Goal: Task Accomplishment & Management: Manage account settings

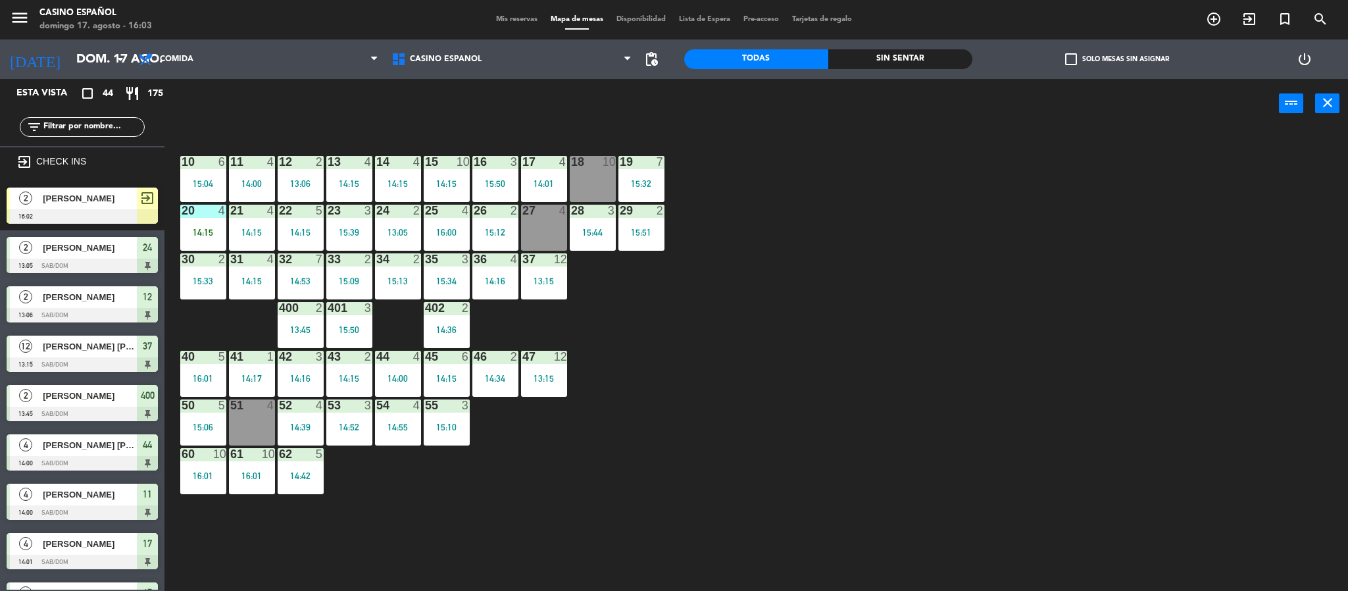
click at [69, 207] on div "[PERSON_NAME]" at bounding box center [88, 199] width 95 height 22
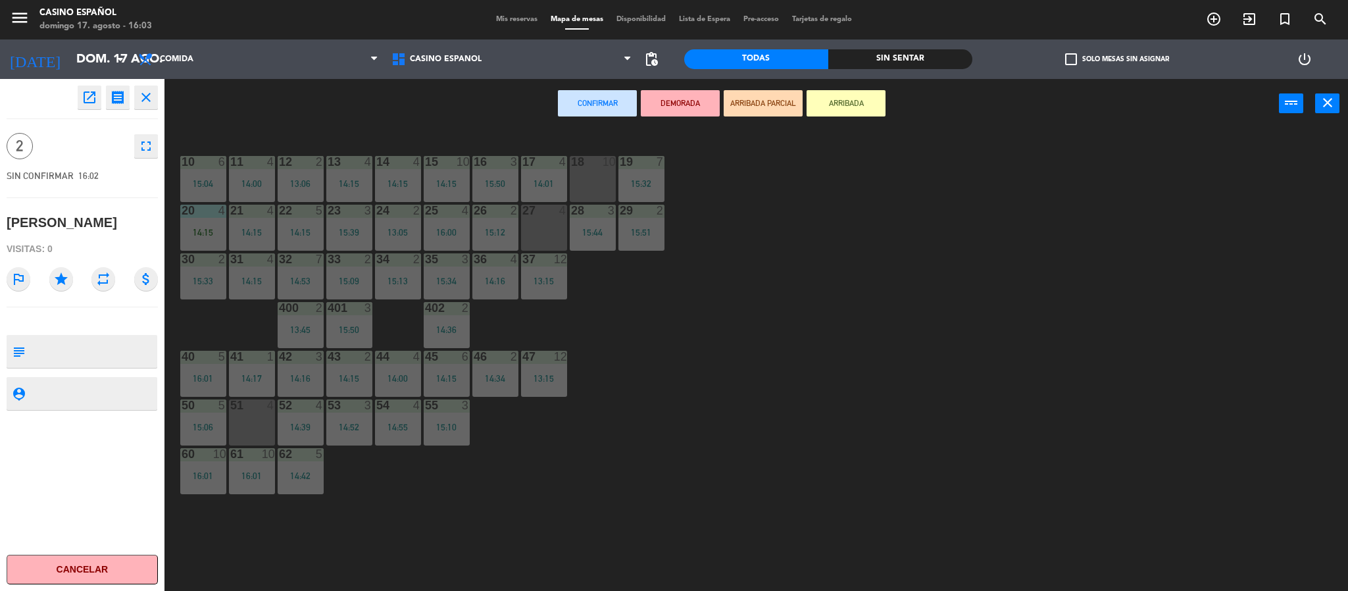
click at [593, 180] on div "18 10" at bounding box center [593, 179] width 46 height 46
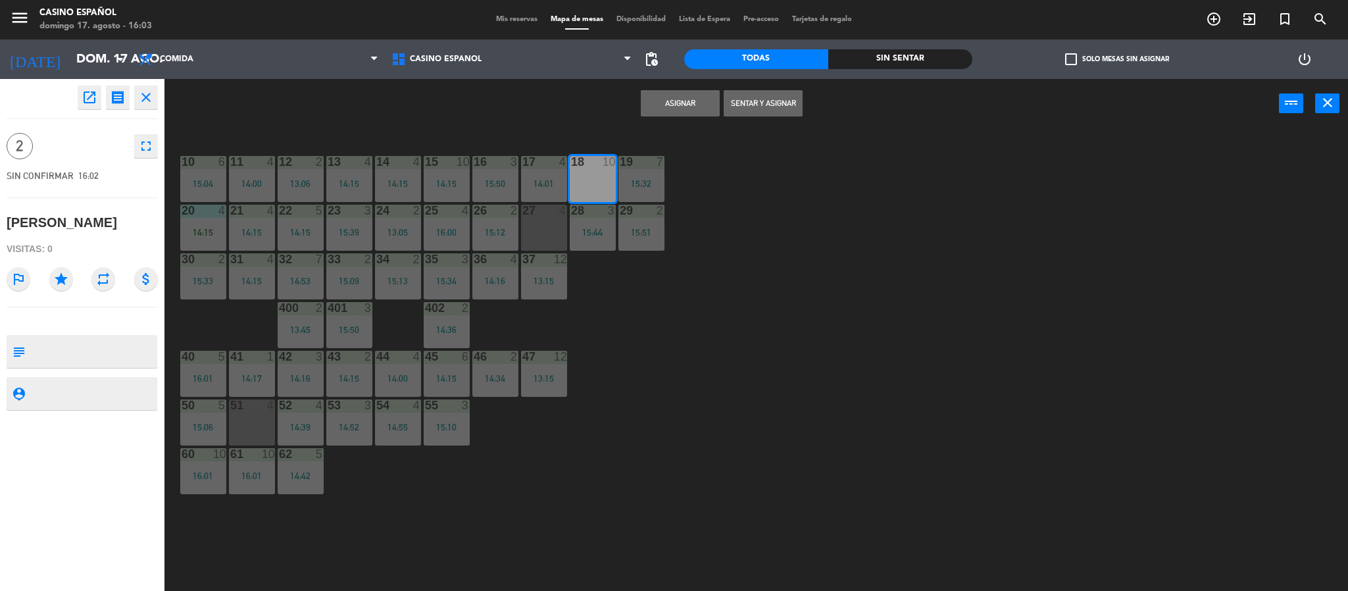
click at [750, 97] on button "Sentar y Asignar" at bounding box center [763, 103] width 79 height 26
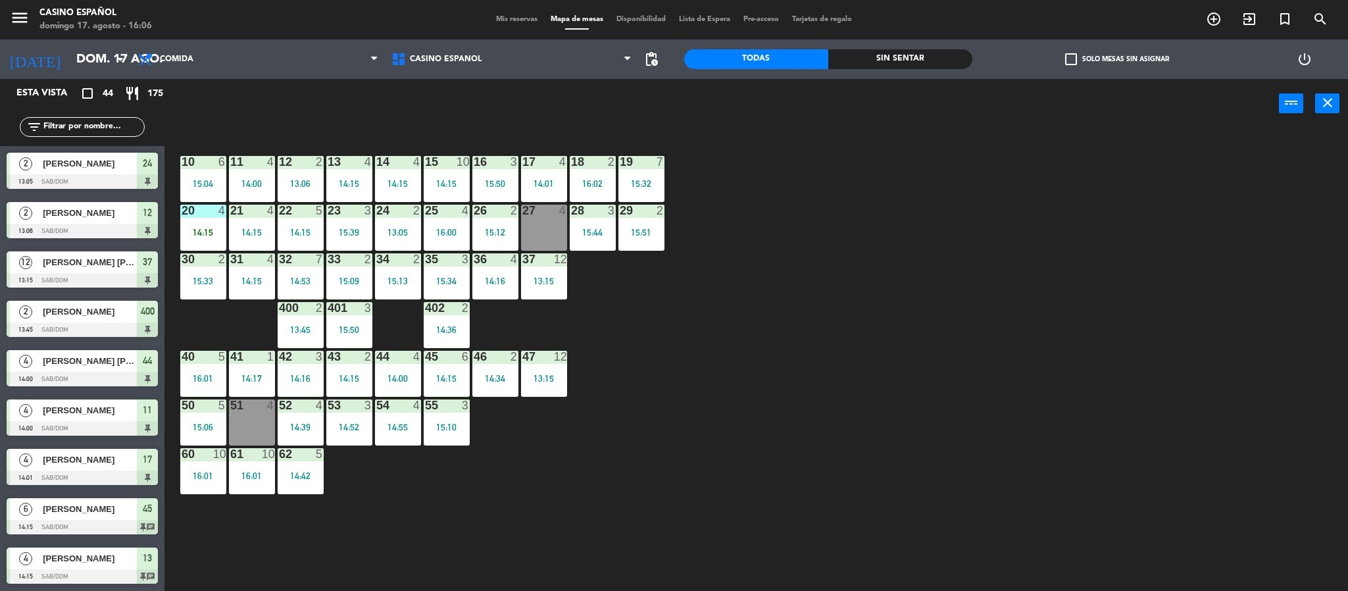
click at [79, 123] on input "text" at bounding box center [93, 127] width 102 height 14
drag, startPoint x: 559, startPoint y: 456, endPoint x: 540, endPoint y: 446, distance: 22.1
click at [559, 456] on div "10 6 15:04 11 4 14:00 12 2 13:06 13 4 14:15 14 4 14:15 15 10 14:15 16 3 15:50 1…" at bounding box center [763, 363] width 1170 height 463
click at [204, 359] on div at bounding box center [203, 357] width 22 height 12
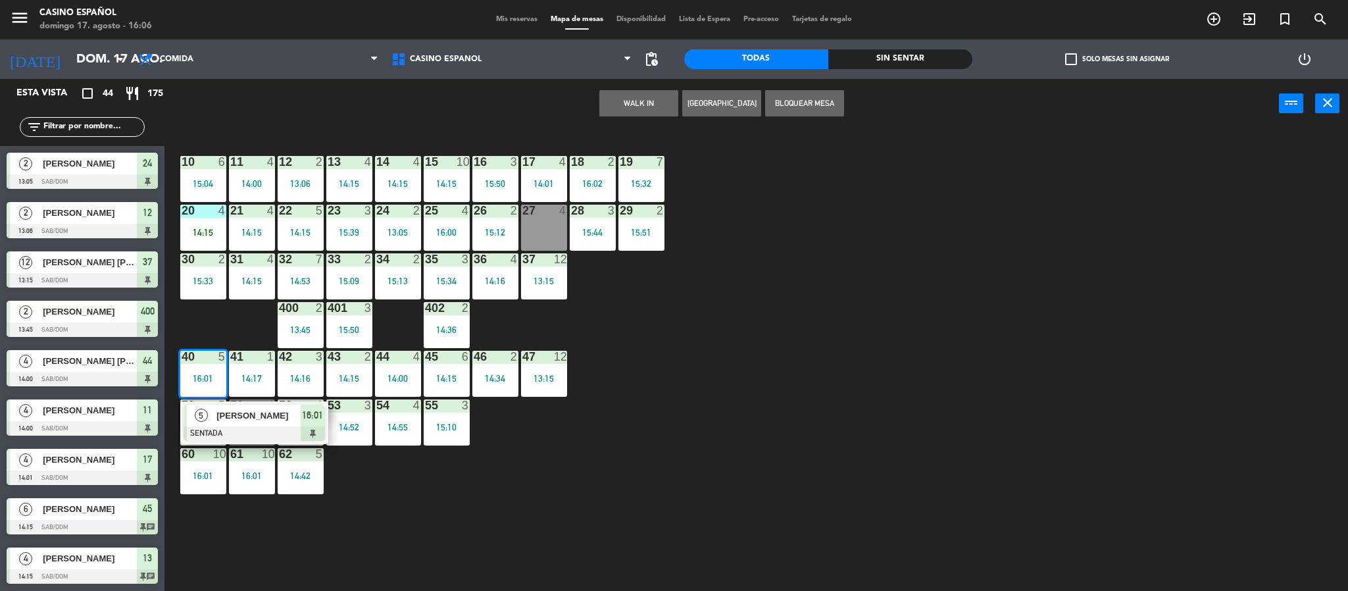
click at [586, 504] on div "10 6 15:04 11 4 14:00 12 2 13:06 13 4 14:15 14 4 14:15 15 10 14:15 16 3 15:50 1…" at bounding box center [763, 363] width 1170 height 463
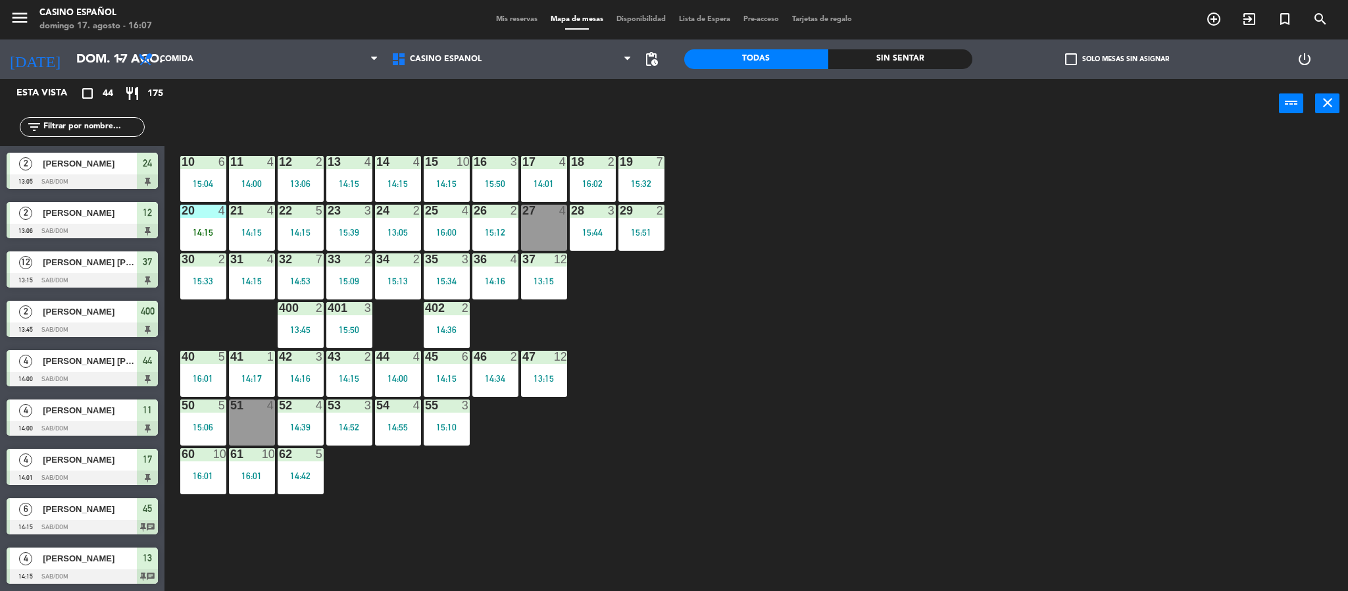
click at [76, 123] on input "text" at bounding box center [93, 127] width 102 height 14
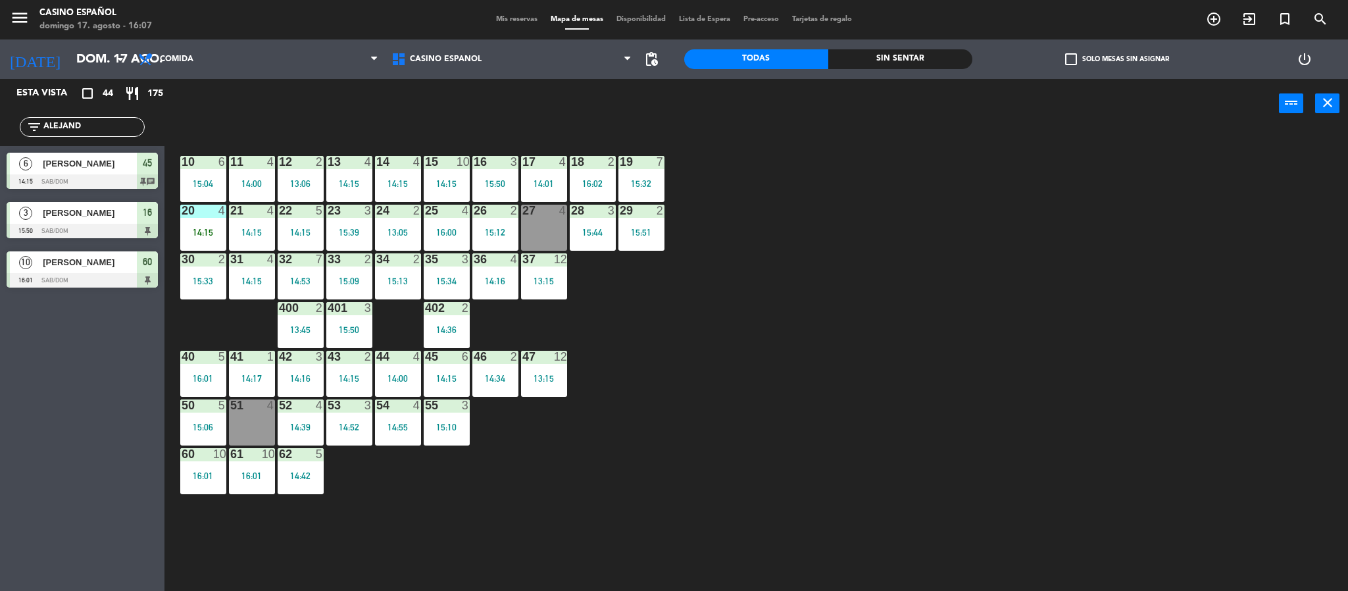
type input "ALEJAND"
click at [502, 521] on div "10 6 15:04 11 4 14:00 12 2 13:06 13 4 14:15 14 4 14:15 15 10 14:15 16 3 15:50 1…" at bounding box center [763, 363] width 1170 height 463
drag, startPoint x: 87, startPoint y: 133, endPoint x: 0, endPoint y: 120, distance: 87.7
click at [0, 120] on div "filter_list ALEJAND" at bounding box center [82, 127] width 164 height 38
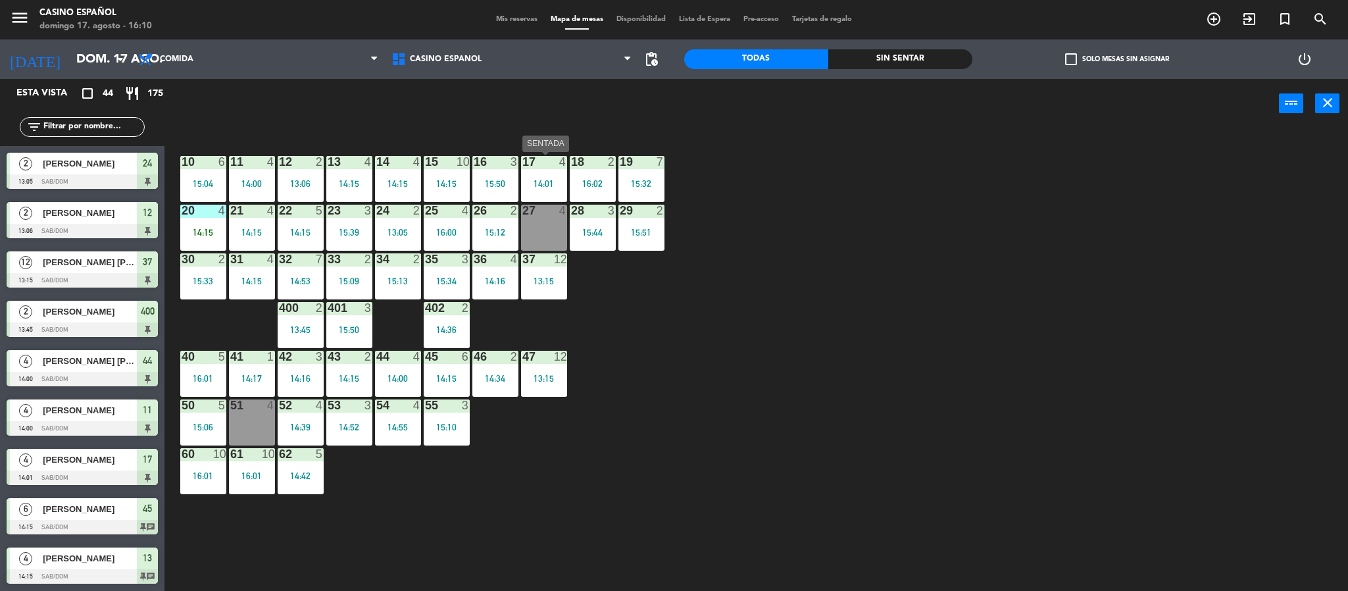
click at [527, 170] on div "17 4 14:01" at bounding box center [544, 179] width 46 height 46
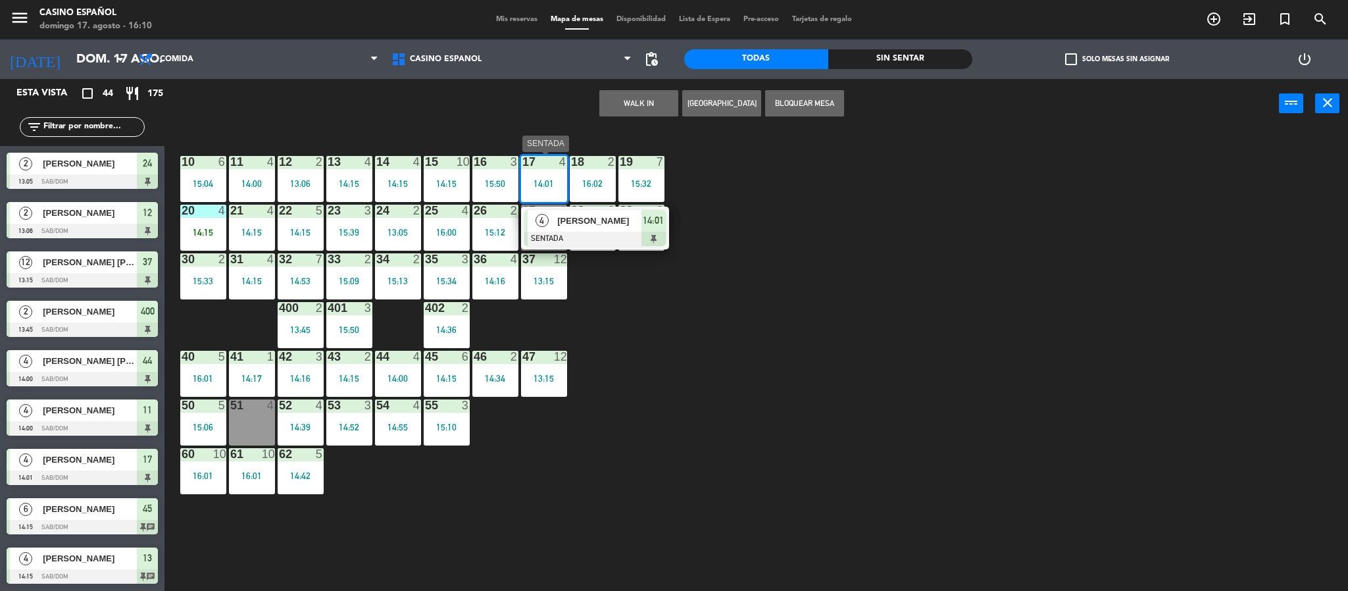
click at [568, 239] on div at bounding box center [594, 239] width 141 height 14
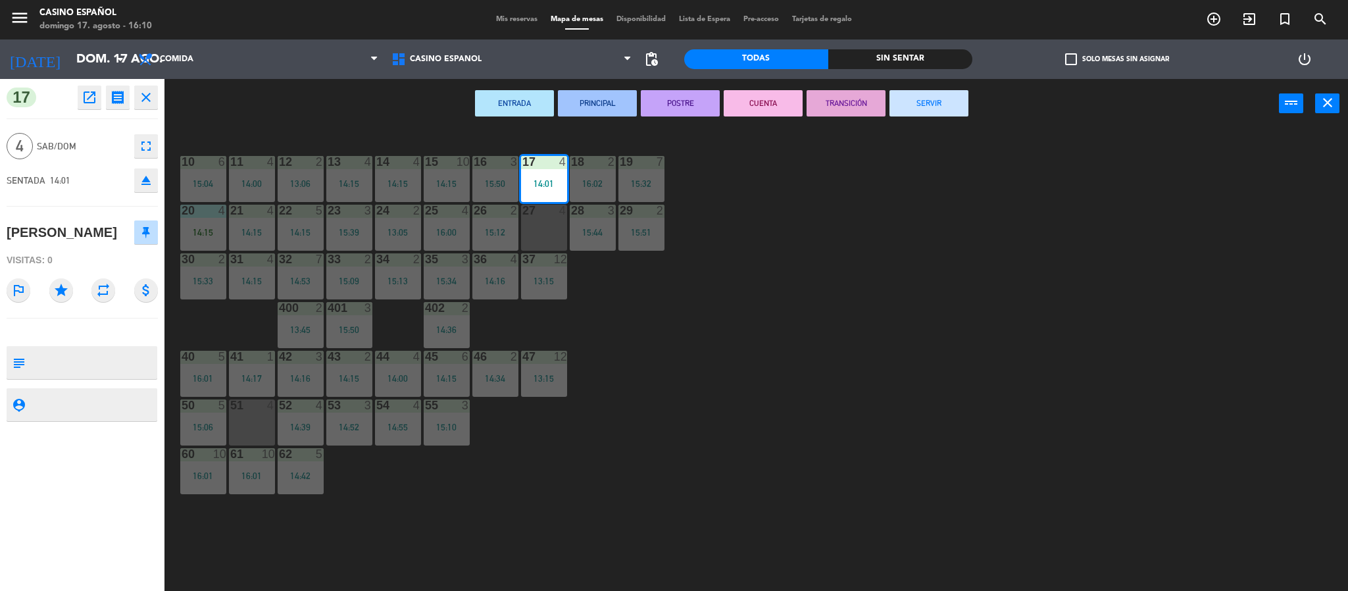
click at [942, 93] on button "SERVIR" at bounding box center [929, 103] width 79 height 26
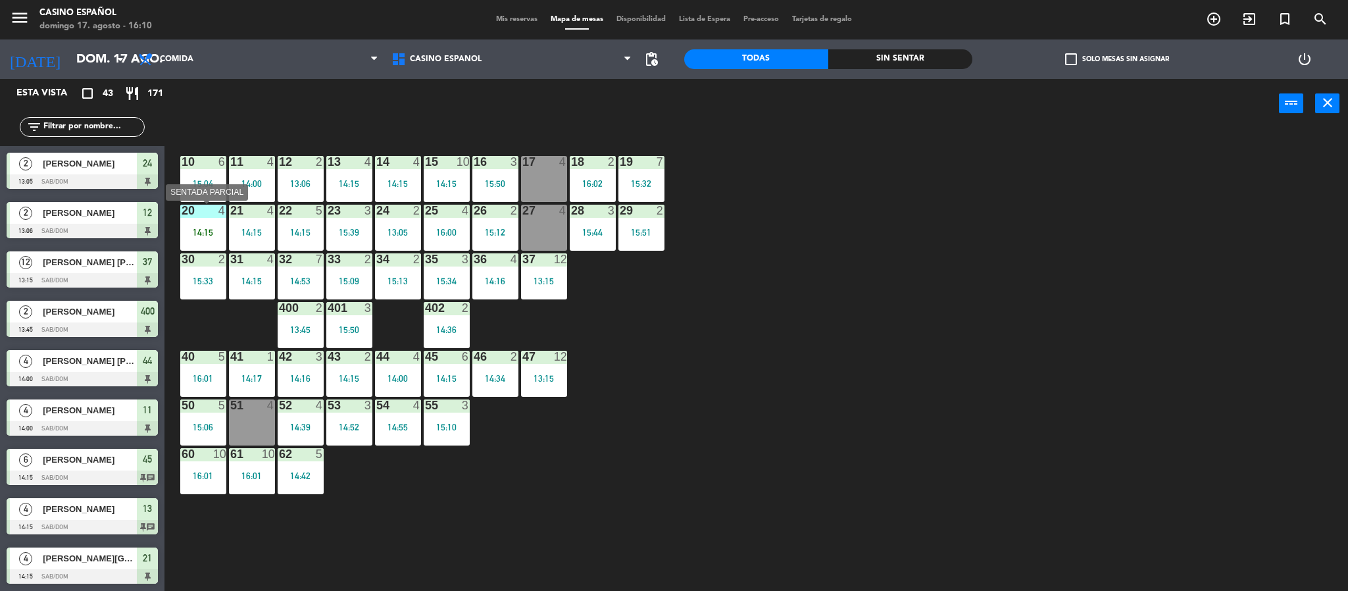
click at [207, 207] on div at bounding box center [203, 211] width 22 height 12
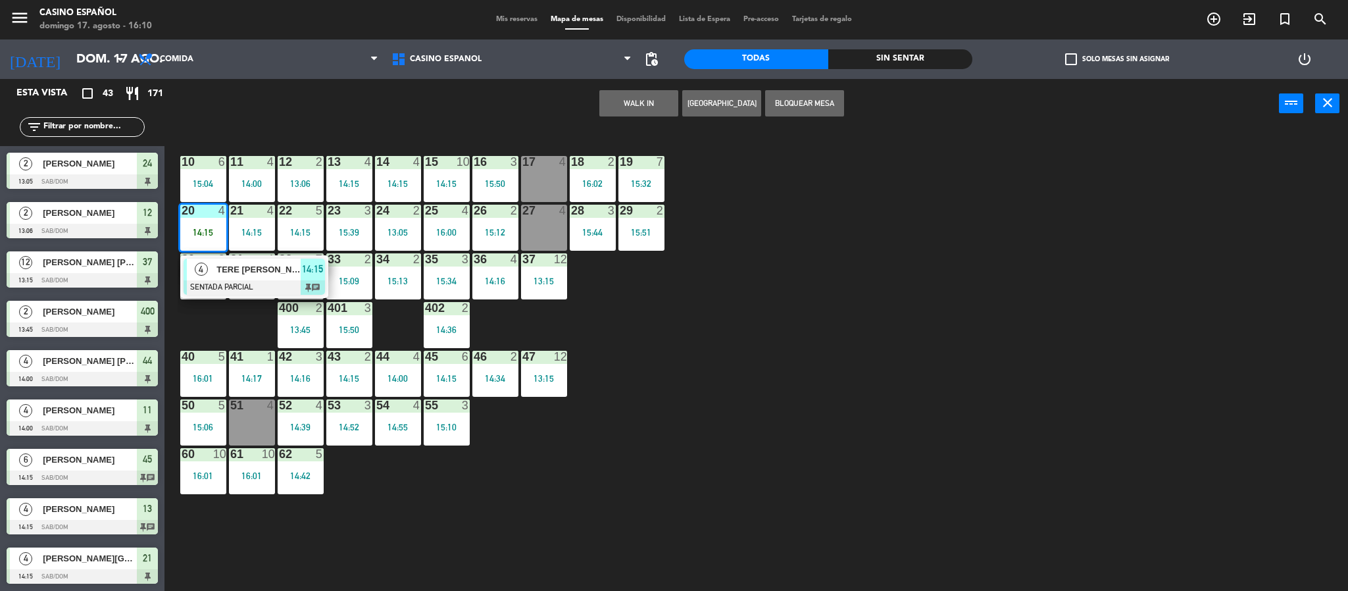
click at [540, 186] on div "17 4" at bounding box center [544, 179] width 46 height 46
click at [580, 93] on button "Mover" at bounding box center [597, 103] width 79 height 26
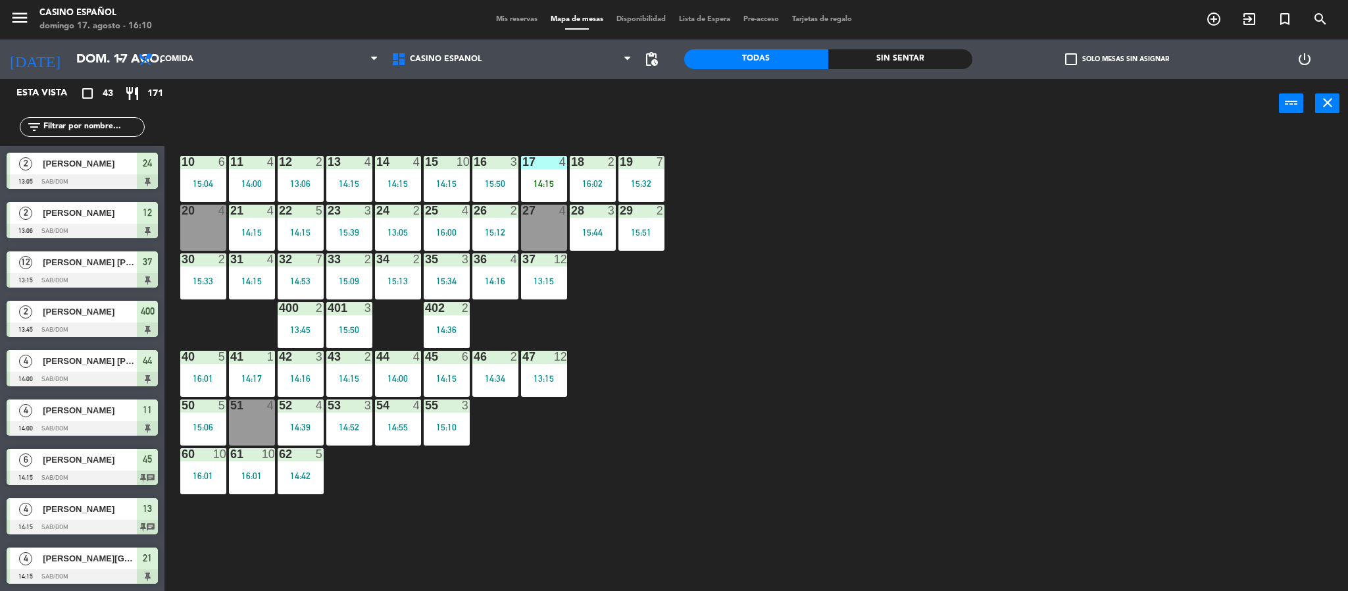
click at [1238, 22] on span "exit_to_app" at bounding box center [1250, 19] width 36 height 22
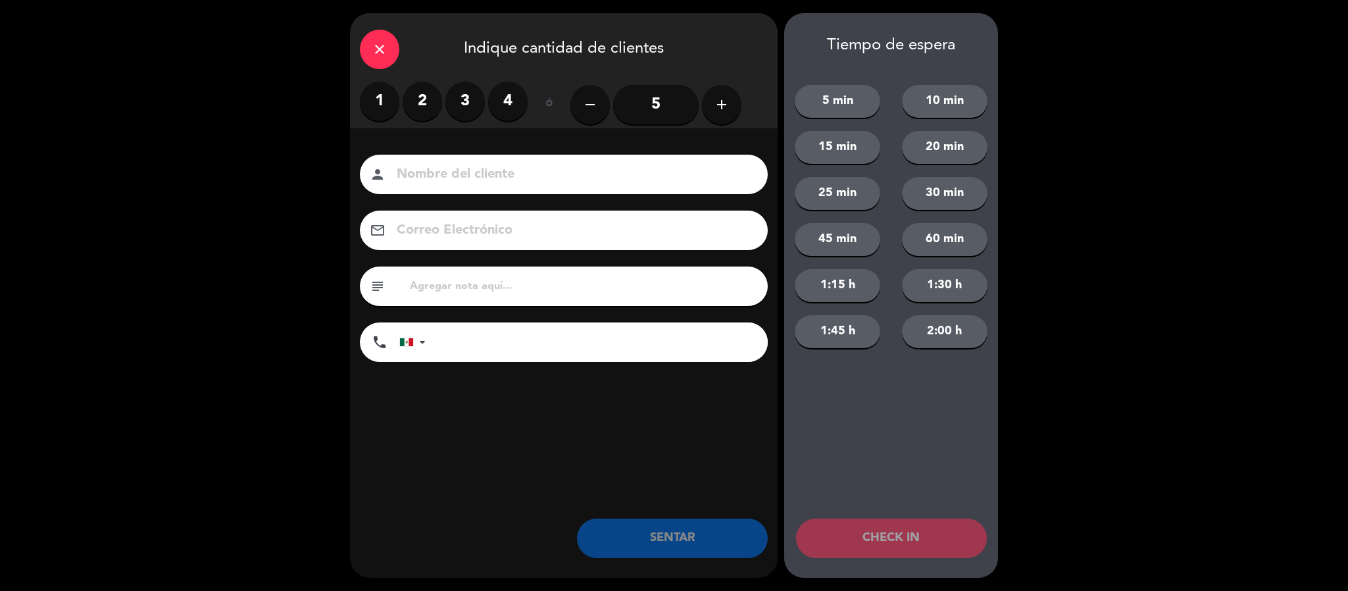
click at [468, 105] on label "3" at bounding box center [464, 101] width 39 height 39
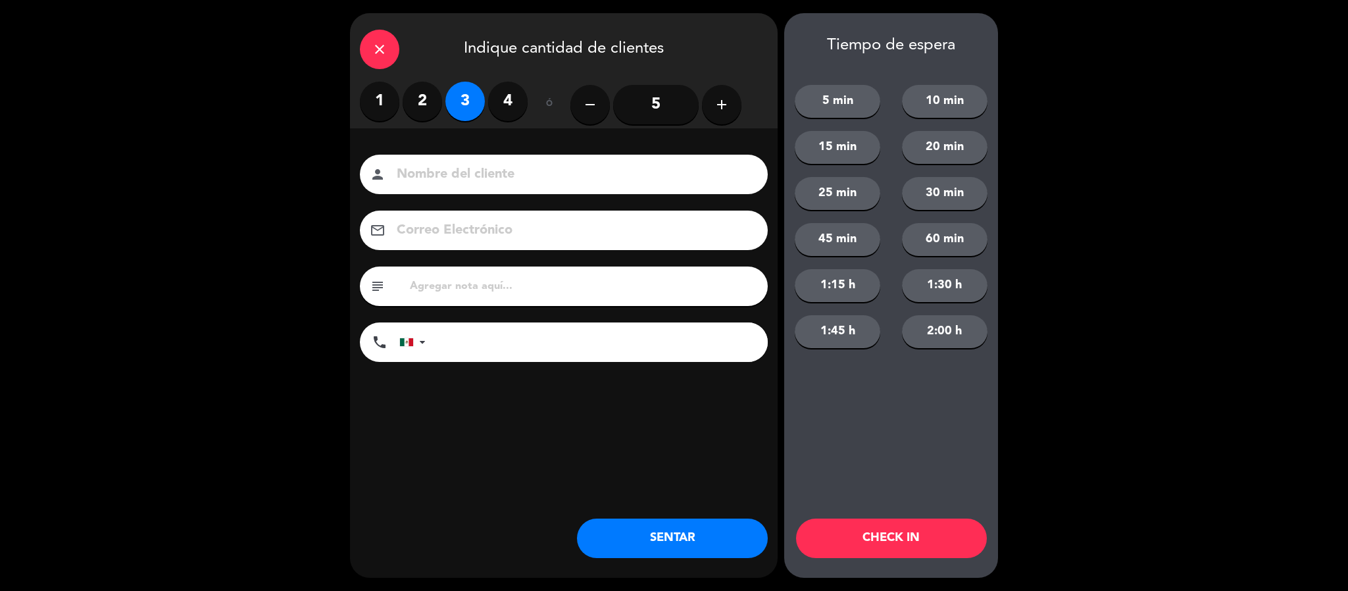
click at [468, 174] on input at bounding box center [572, 174] width 355 height 23
type input "[PERSON_NAME]"
click at [632, 534] on button "SENTAR" at bounding box center [672, 537] width 191 height 39
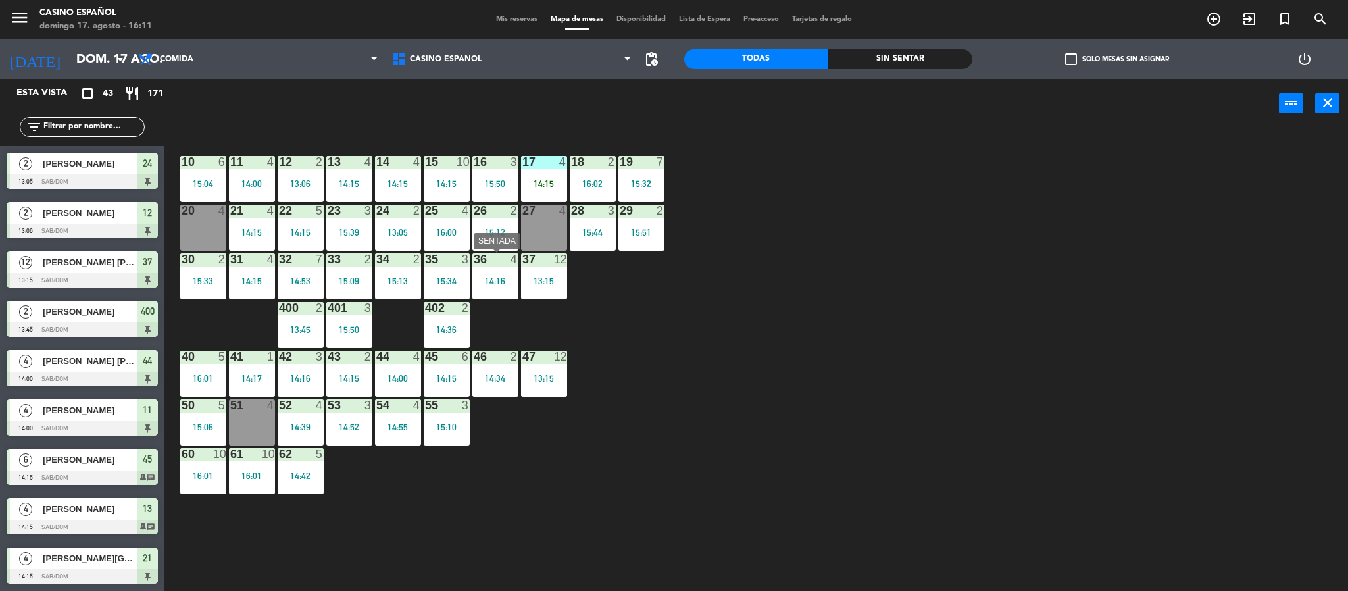
click at [490, 294] on div "36 4 14:16" at bounding box center [495, 276] width 46 height 46
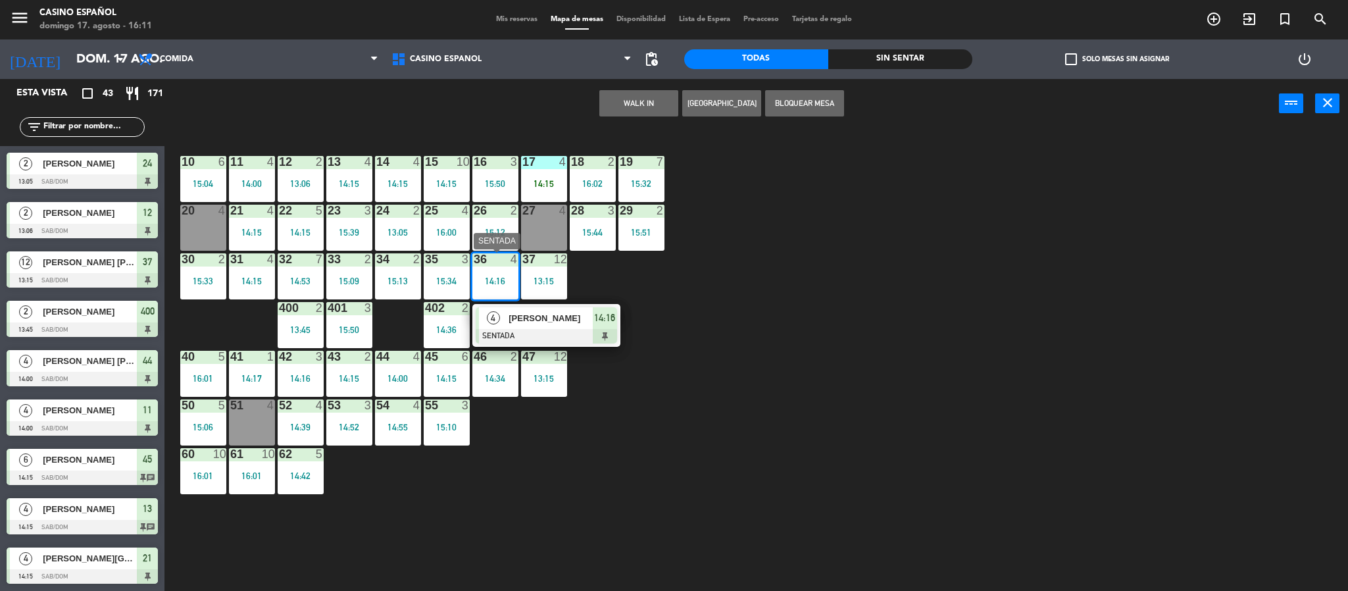
click at [533, 330] on div at bounding box center [546, 336] width 141 height 14
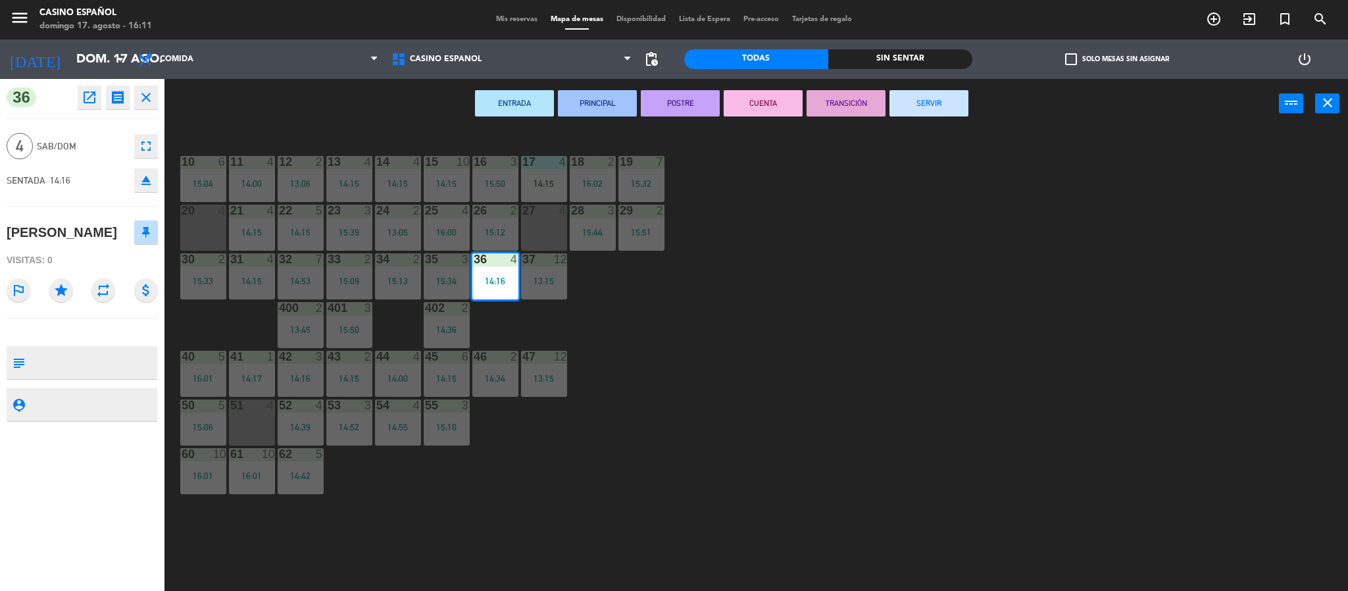
click at [915, 113] on button "SERVIR" at bounding box center [929, 103] width 79 height 26
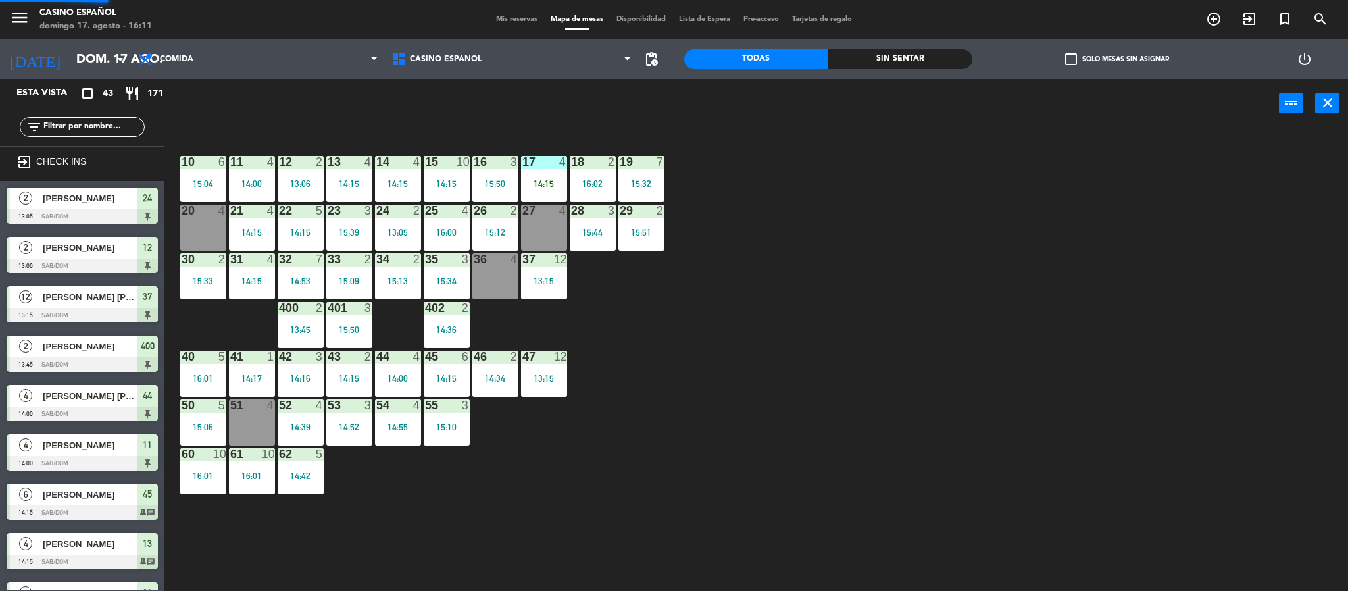
scroll to position [4, 0]
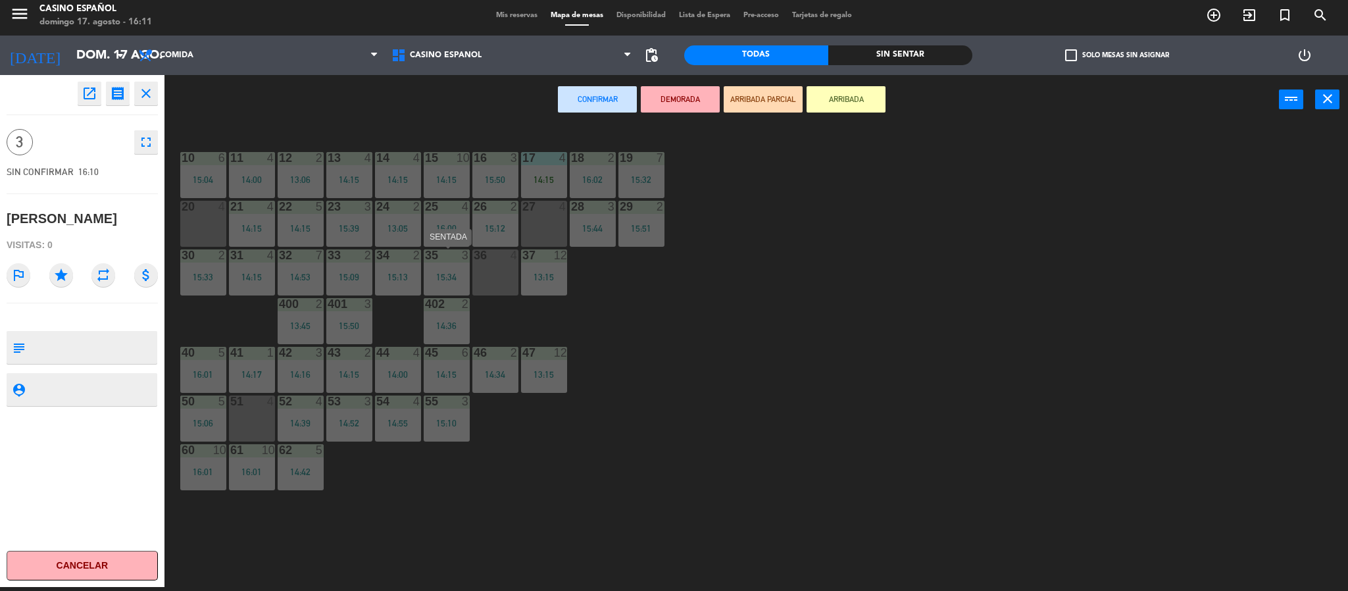
click at [468, 274] on div "15:34" at bounding box center [447, 276] width 46 height 9
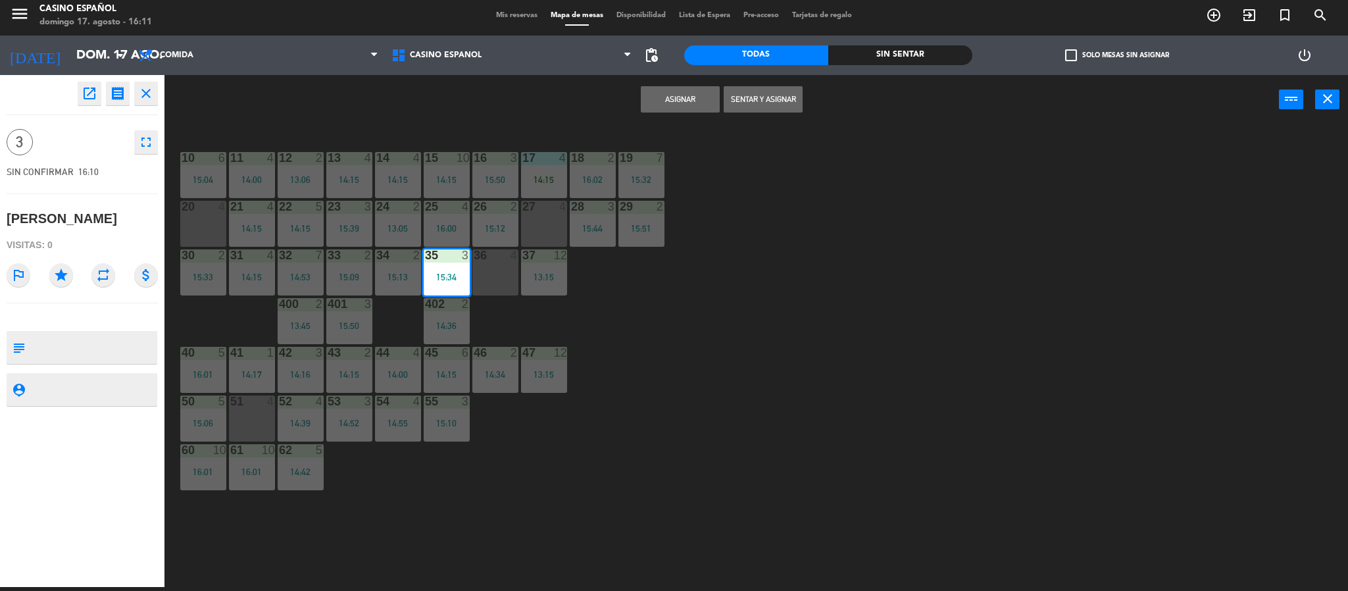
click at [468, 274] on div "15:34" at bounding box center [447, 276] width 46 height 9
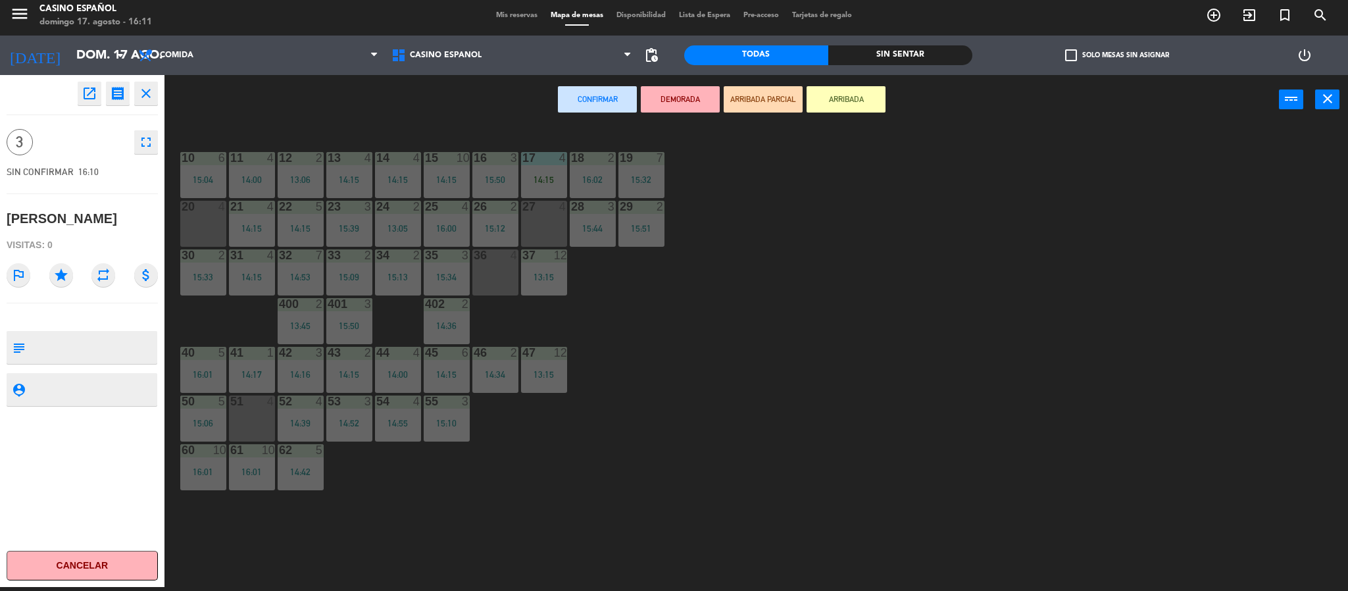
click at [486, 269] on div "36 4" at bounding box center [495, 272] width 46 height 46
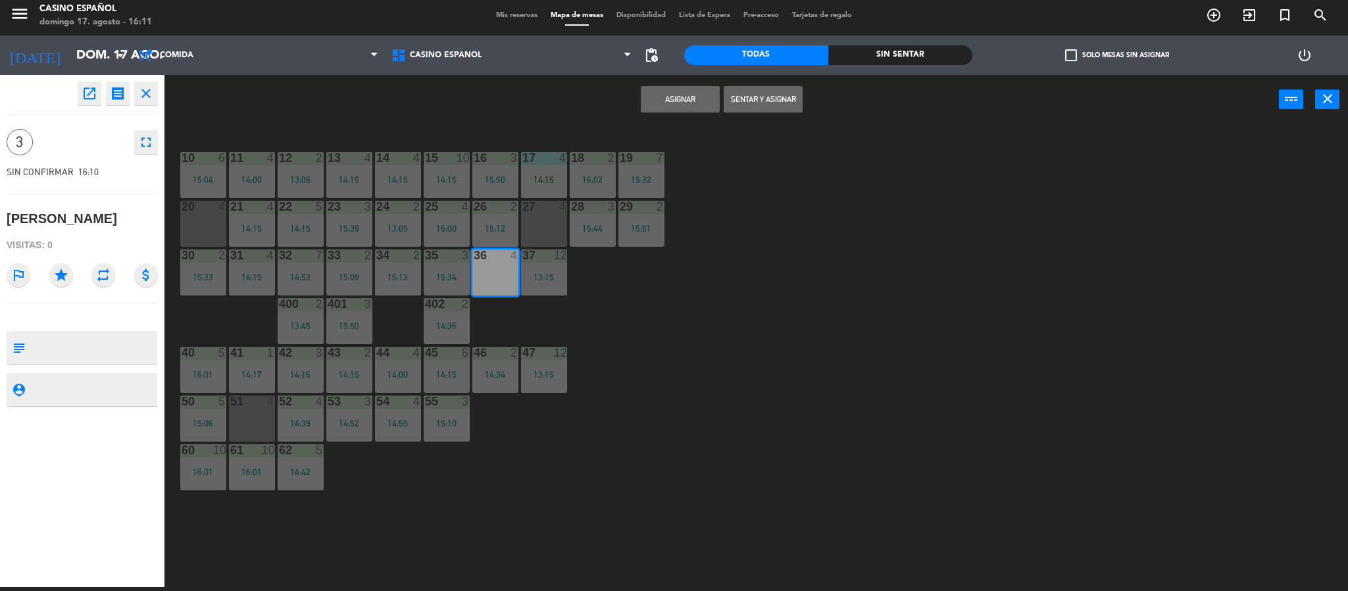
click at [738, 97] on button "Sentar y Asignar" at bounding box center [763, 99] width 79 height 26
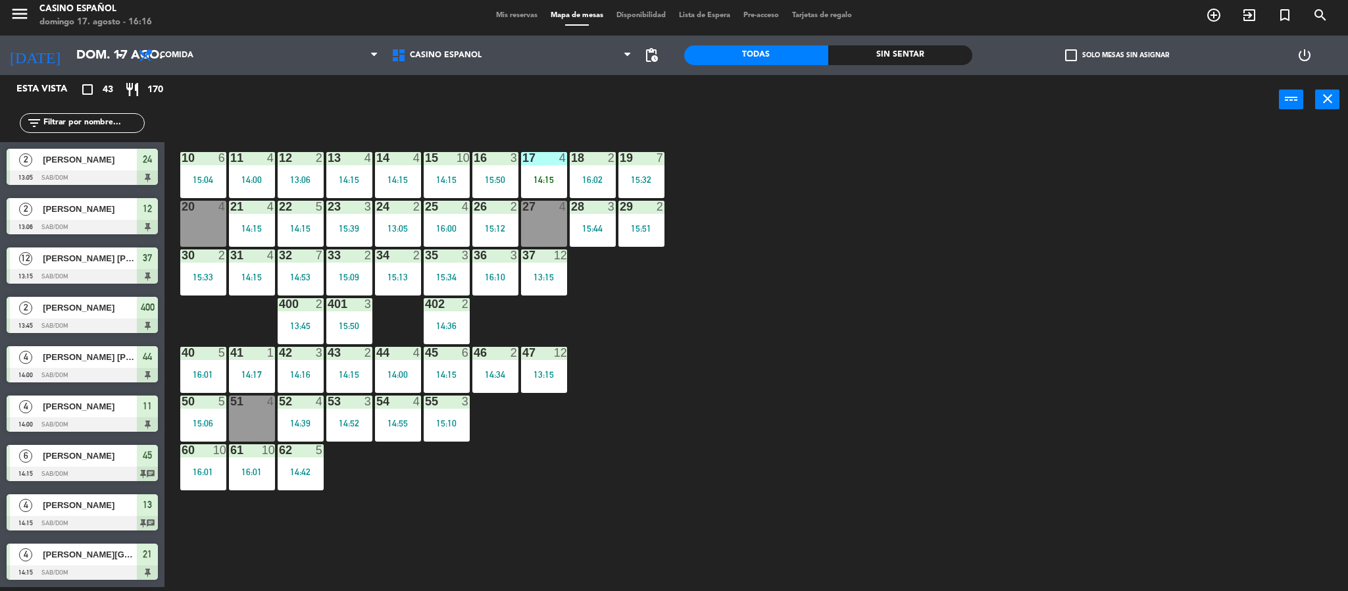
click at [521, 20] on div "Mis reservas Mapa de mesas Disponibilidad Lista de Espera Pre-acceso Tarjetas d…" at bounding box center [674, 16] width 369 height 12
click at [506, 16] on span "Mis reservas" at bounding box center [517, 15] width 55 height 7
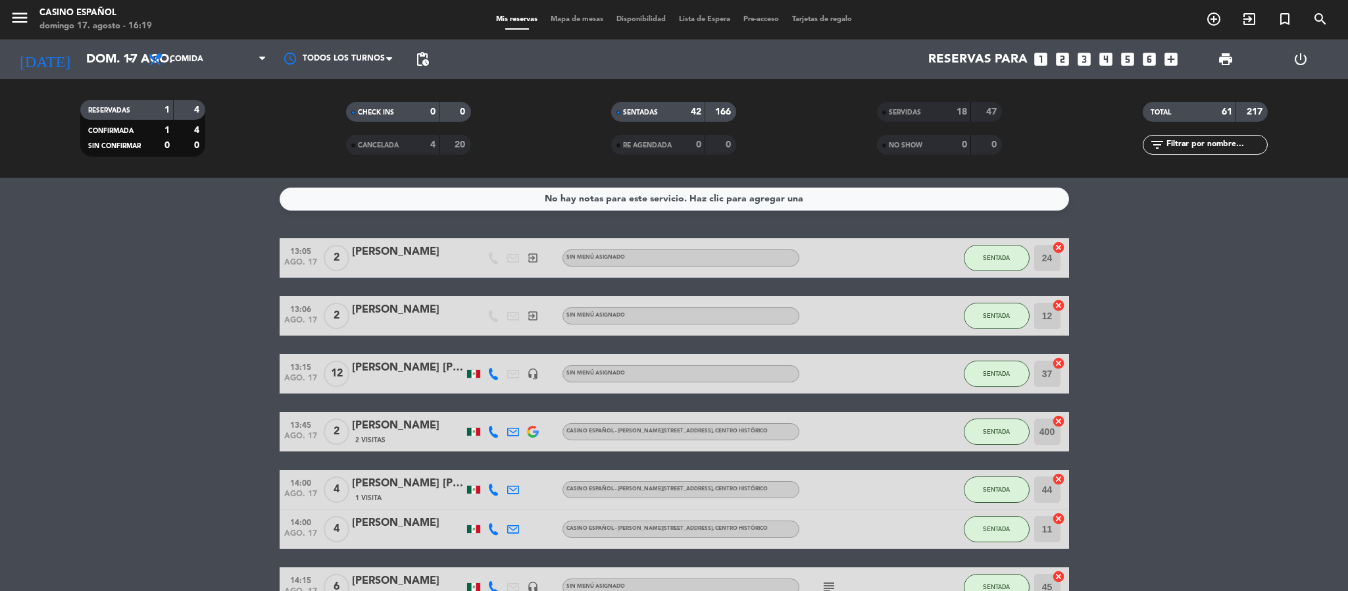
click at [561, 22] on span "Mapa de mesas" at bounding box center [577, 19] width 66 height 7
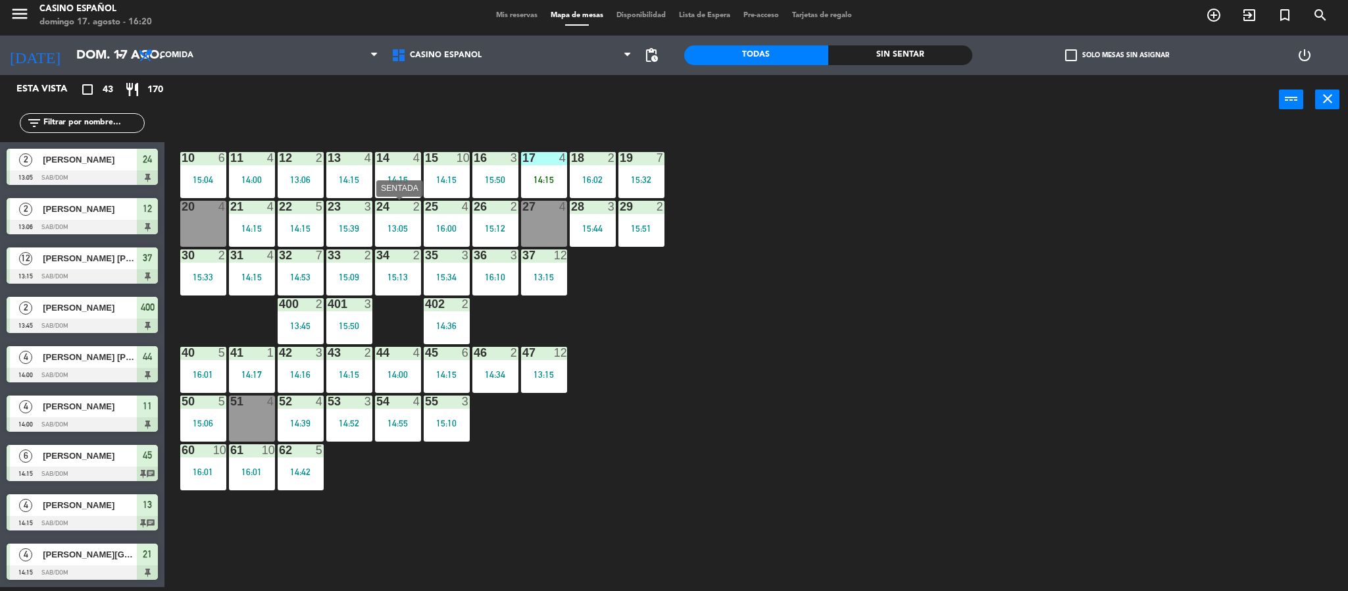
click at [385, 224] on div "13:05" at bounding box center [398, 228] width 46 height 9
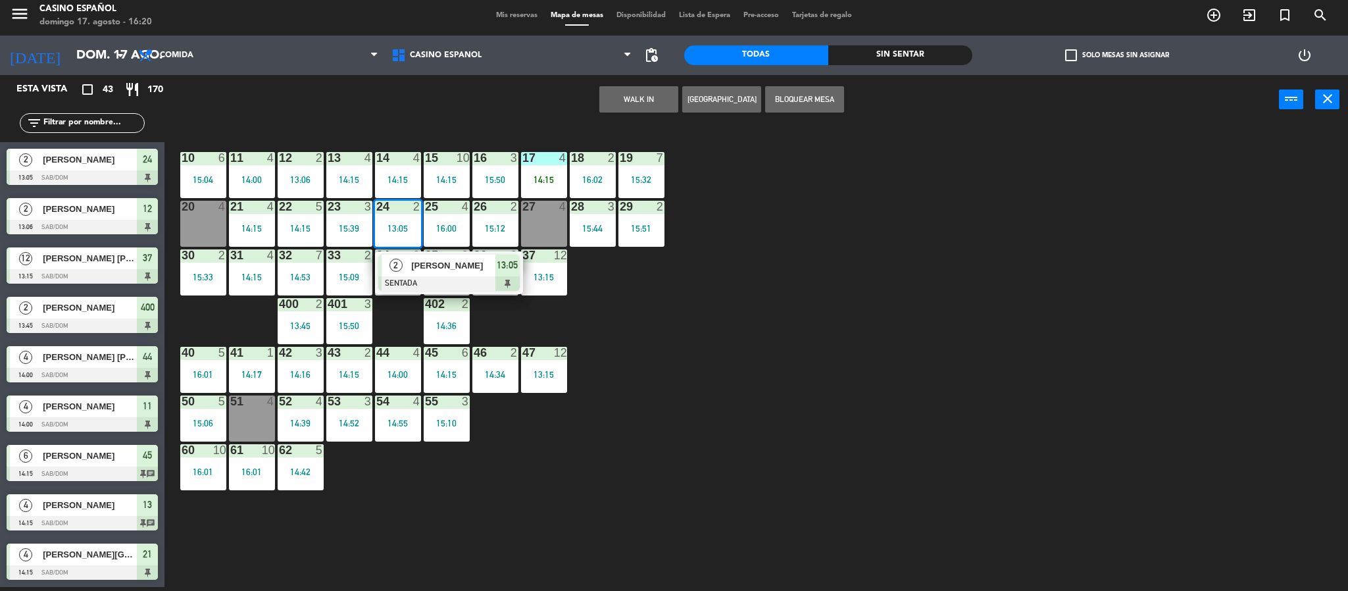
click at [434, 281] on div at bounding box center [448, 283] width 141 height 14
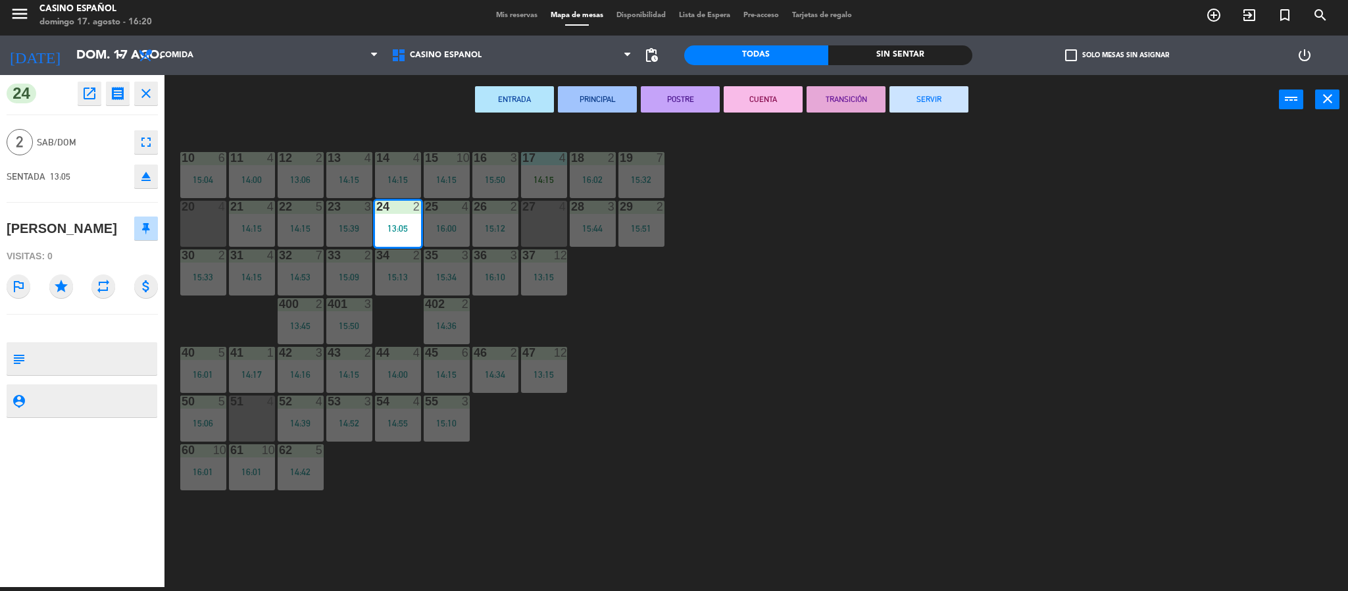
click at [912, 103] on button "SERVIR" at bounding box center [929, 99] width 79 height 26
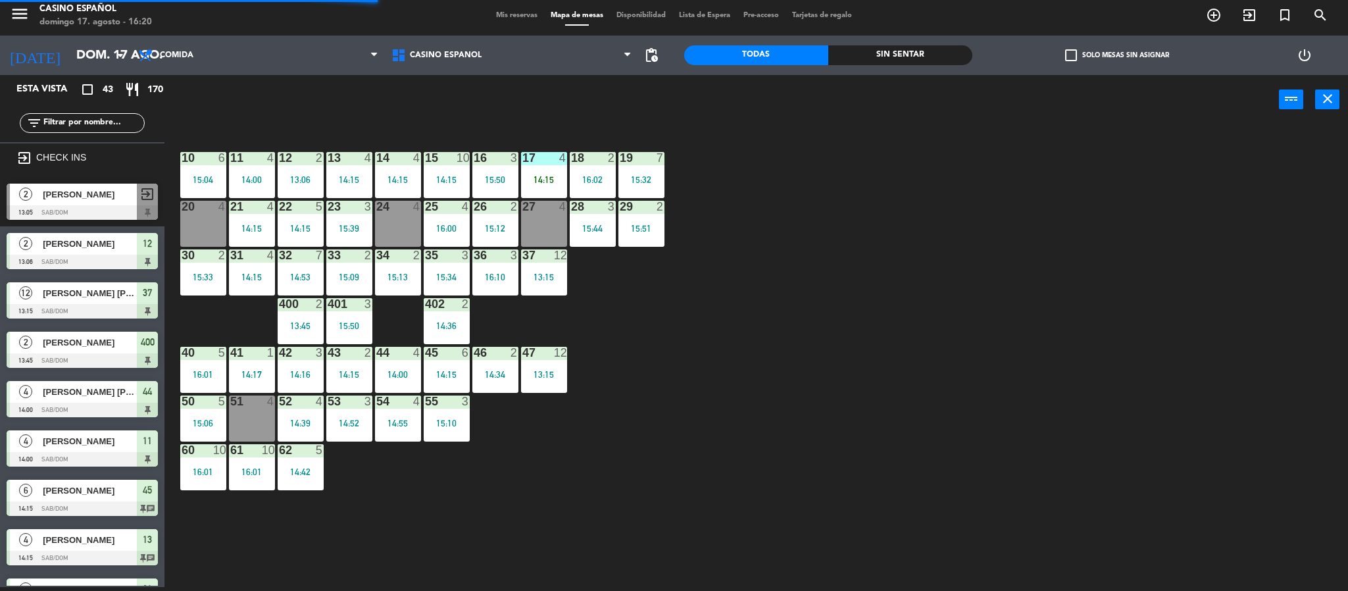
click at [386, 227] on div "24 4" at bounding box center [398, 224] width 46 height 46
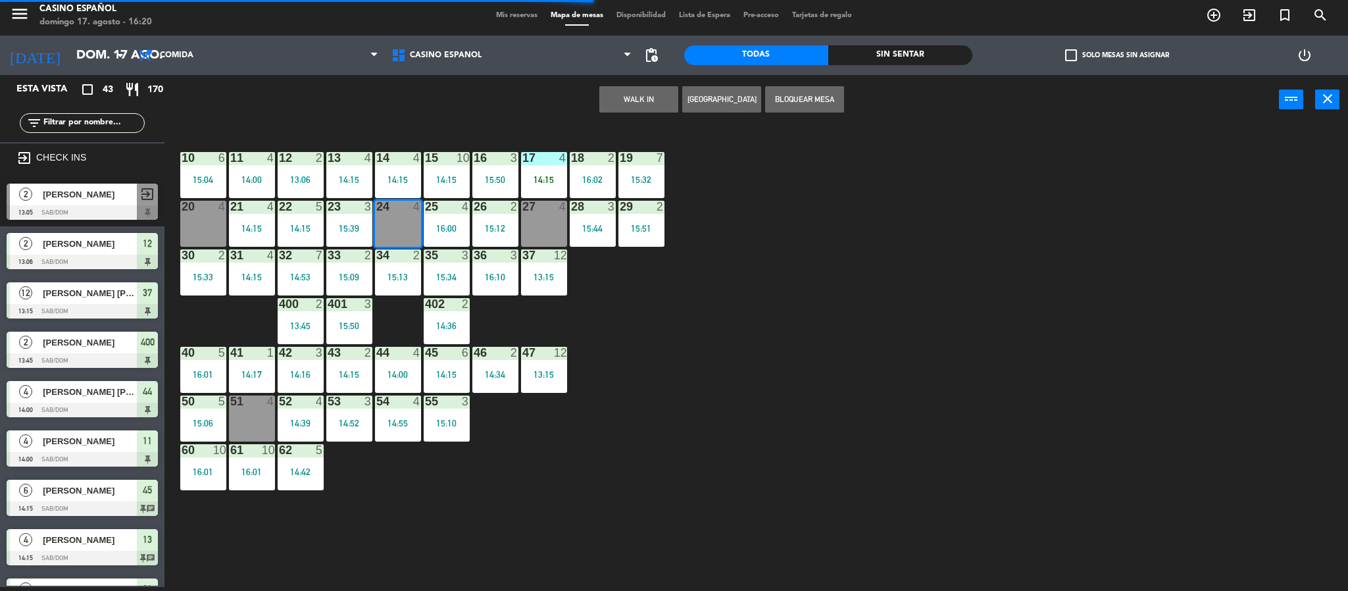
click at [667, 95] on button "WALK IN" at bounding box center [638, 99] width 79 height 26
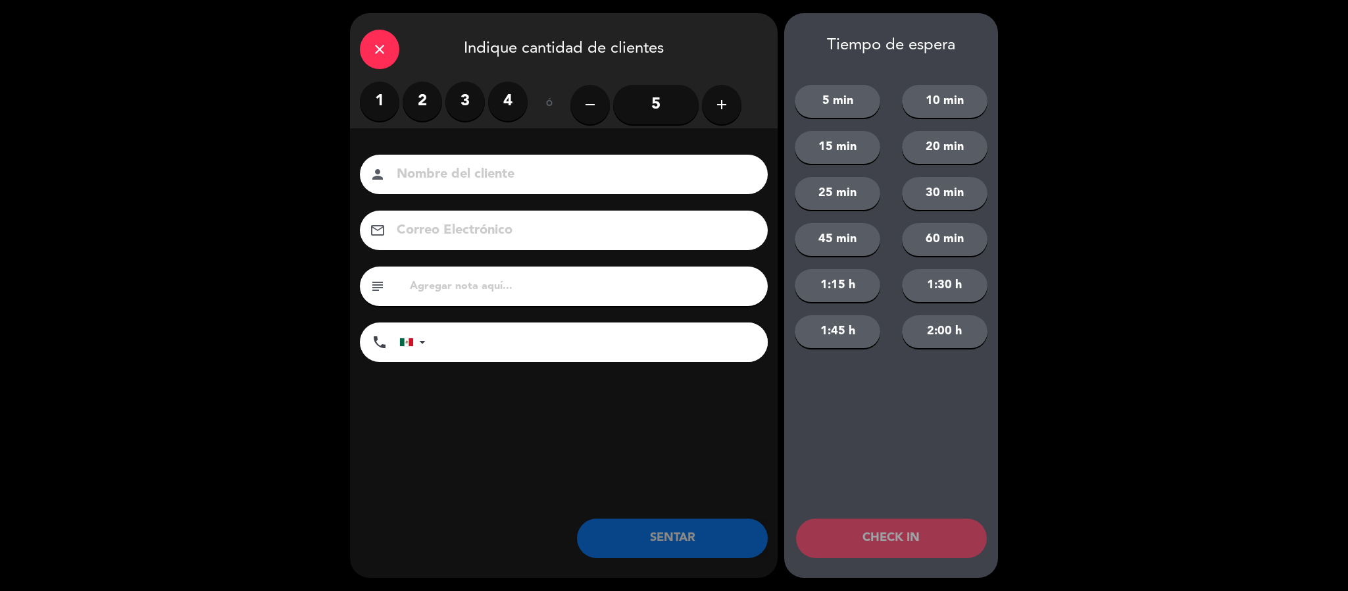
click at [507, 101] on label "4" at bounding box center [507, 101] width 39 height 39
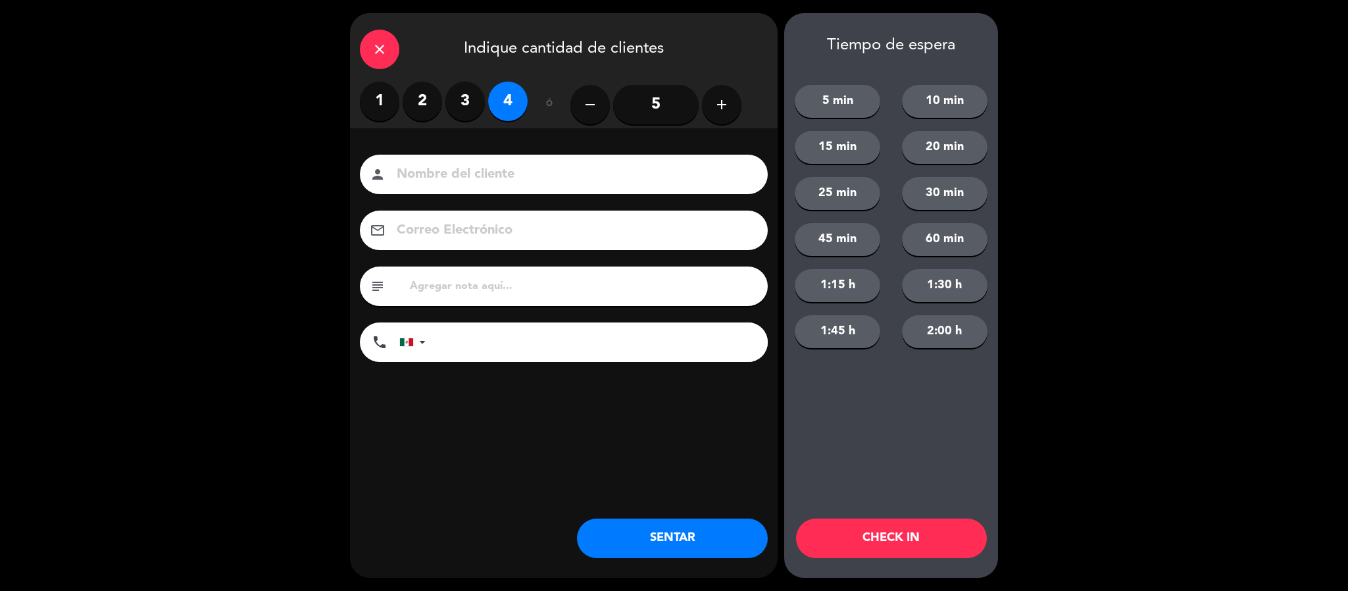
click at [451, 184] on input at bounding box center [572, 174] width 355 height 23
type input "GERMAN"
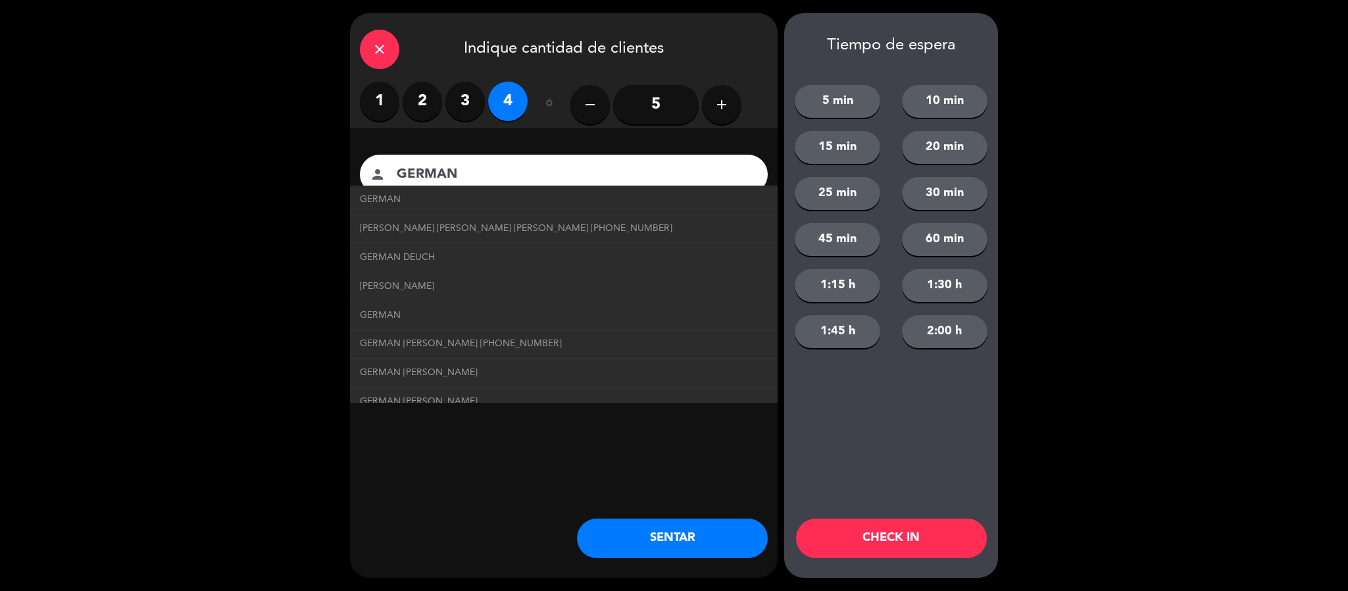
click at [611, 541] on button "SENTAR" at bounding box center [672, 537] width 191 height 39
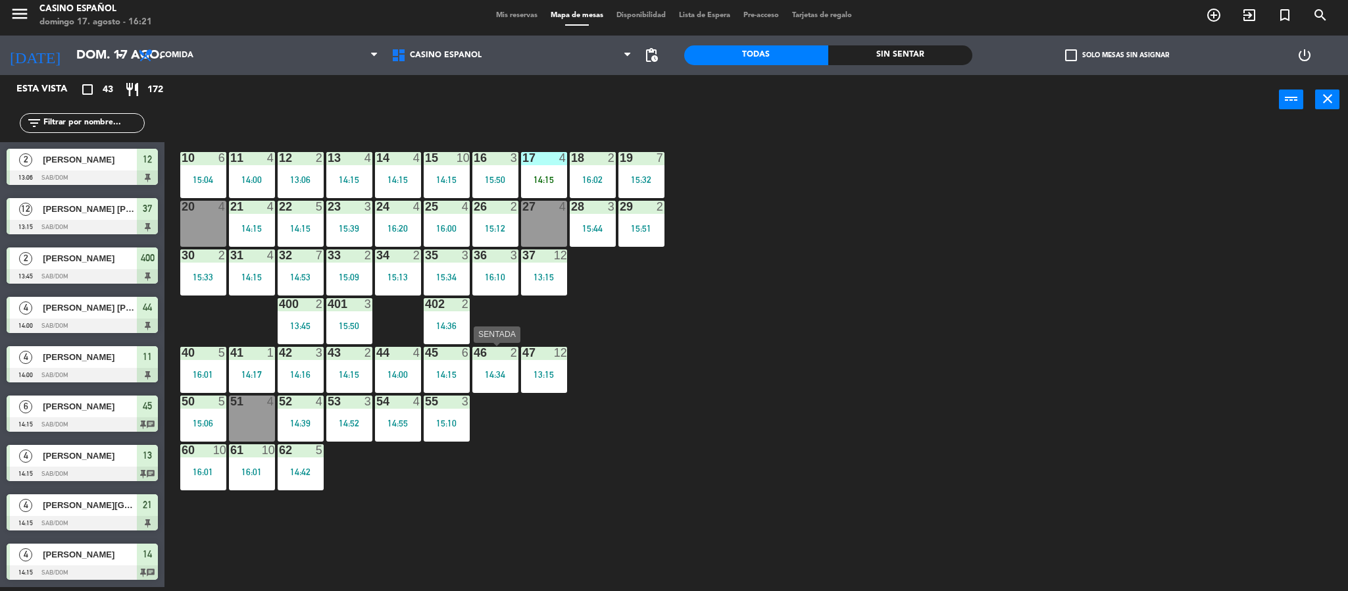
click at [493, 355] on div at bounding box center [495, 353] width 22 height 12
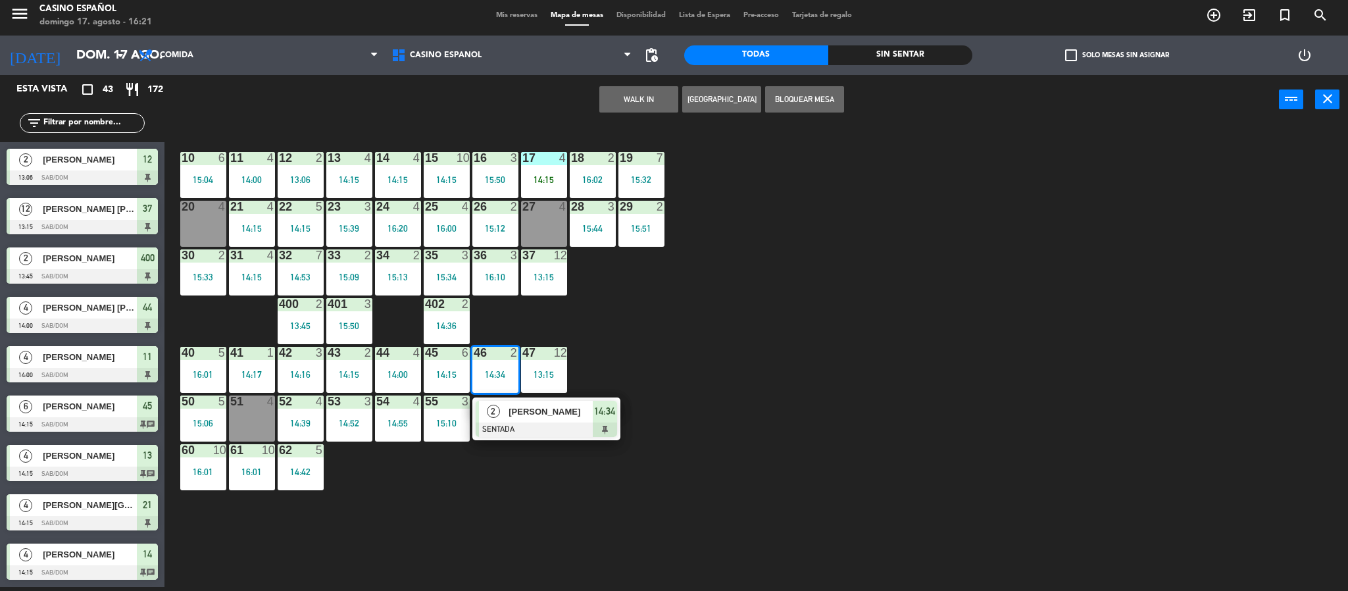
click at [499, 422] on div at bounding box center [546, 429] width 141 height 14
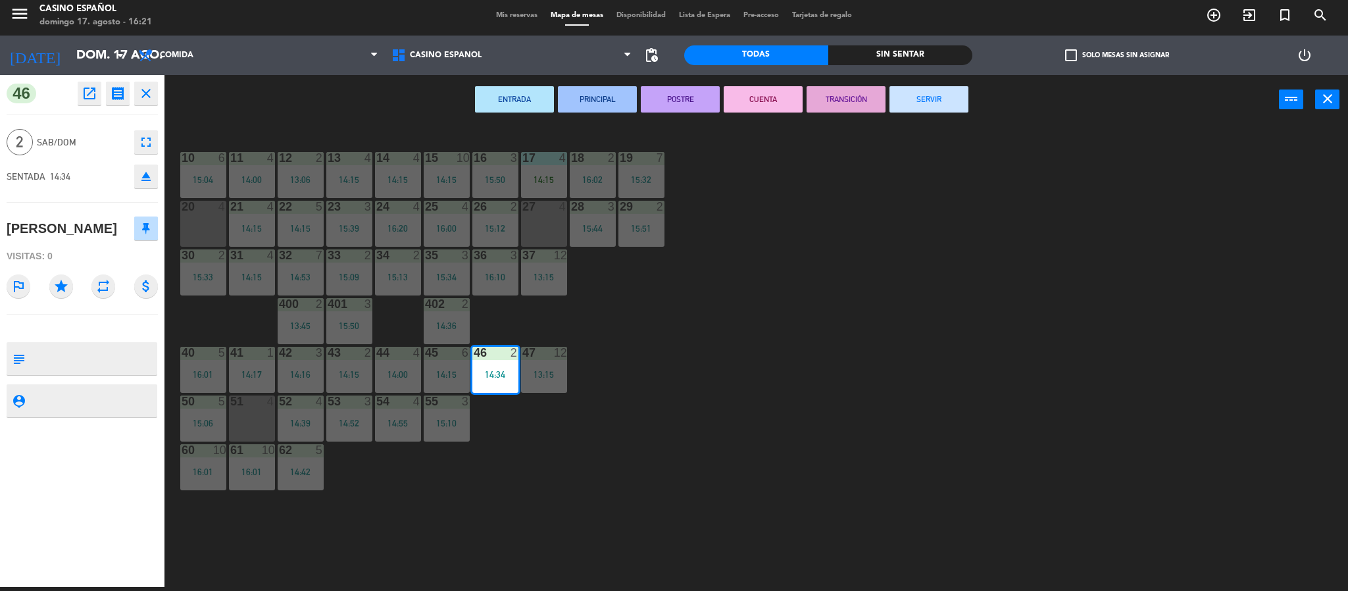
click at [910, 101] on button "SERVIR" at bounding box center [929, 99] width 79 height 26
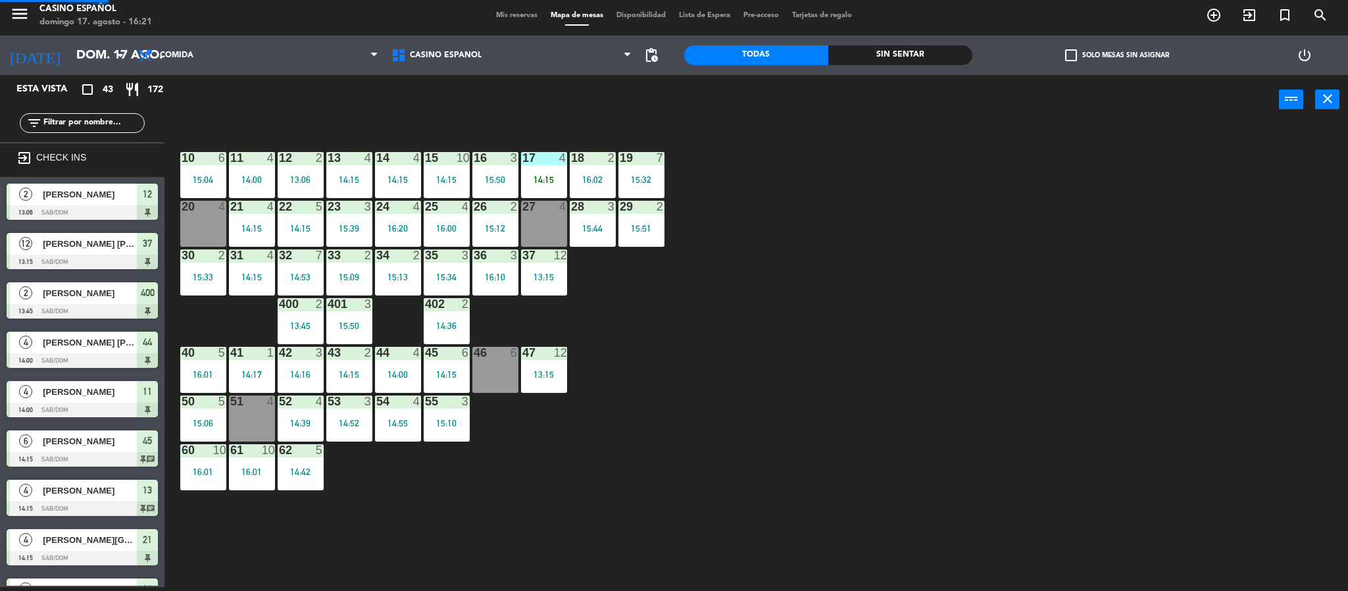
scroll to position [4, 0]
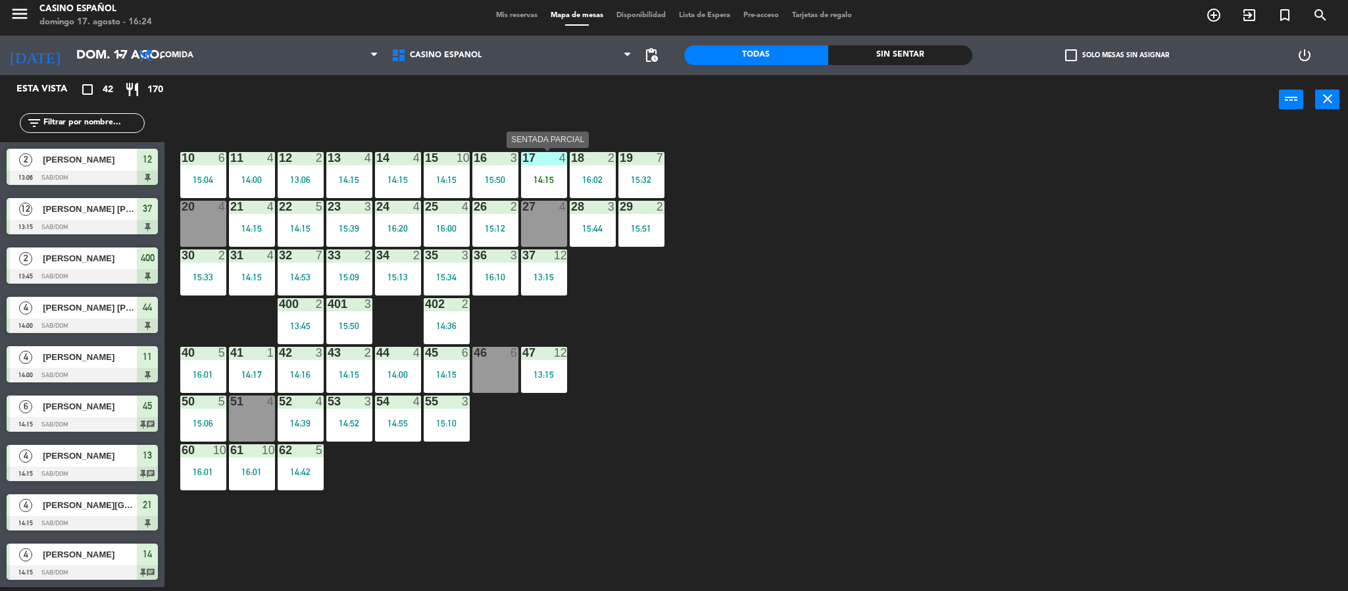
click at [545, 180] on div "14:15" at bounding box center [544, 179] width 46 height 9
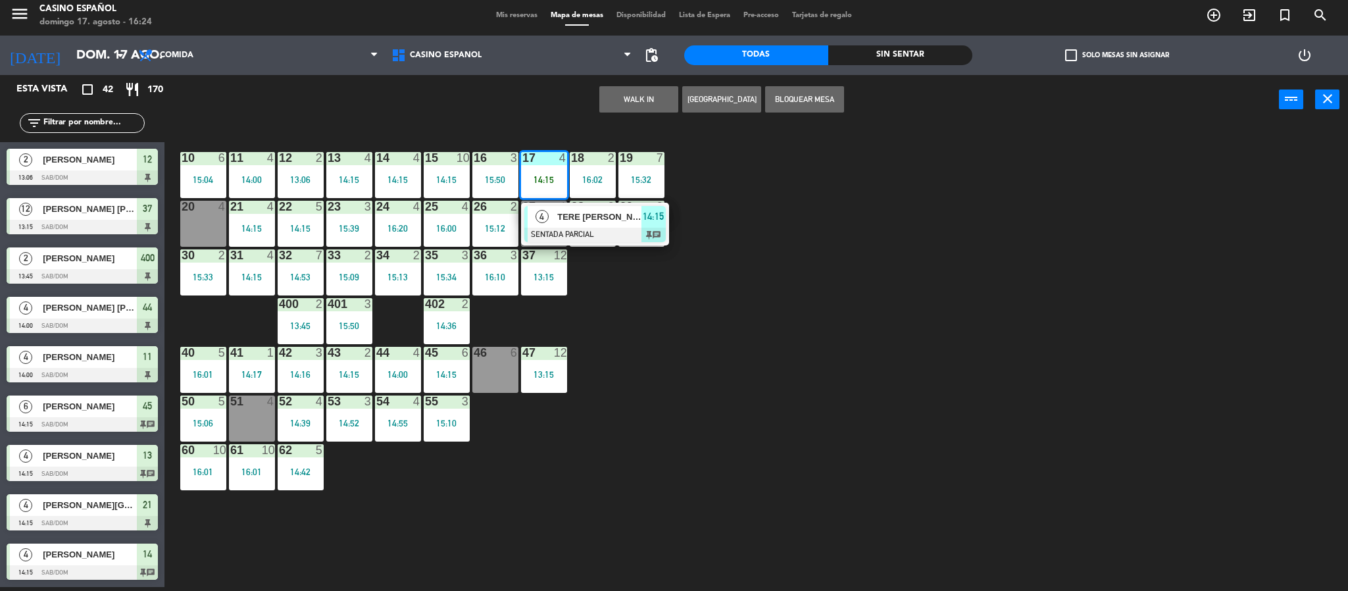
click at [184, 220] on div "20 4" at bounding box center [203, 224] width 46 height 46
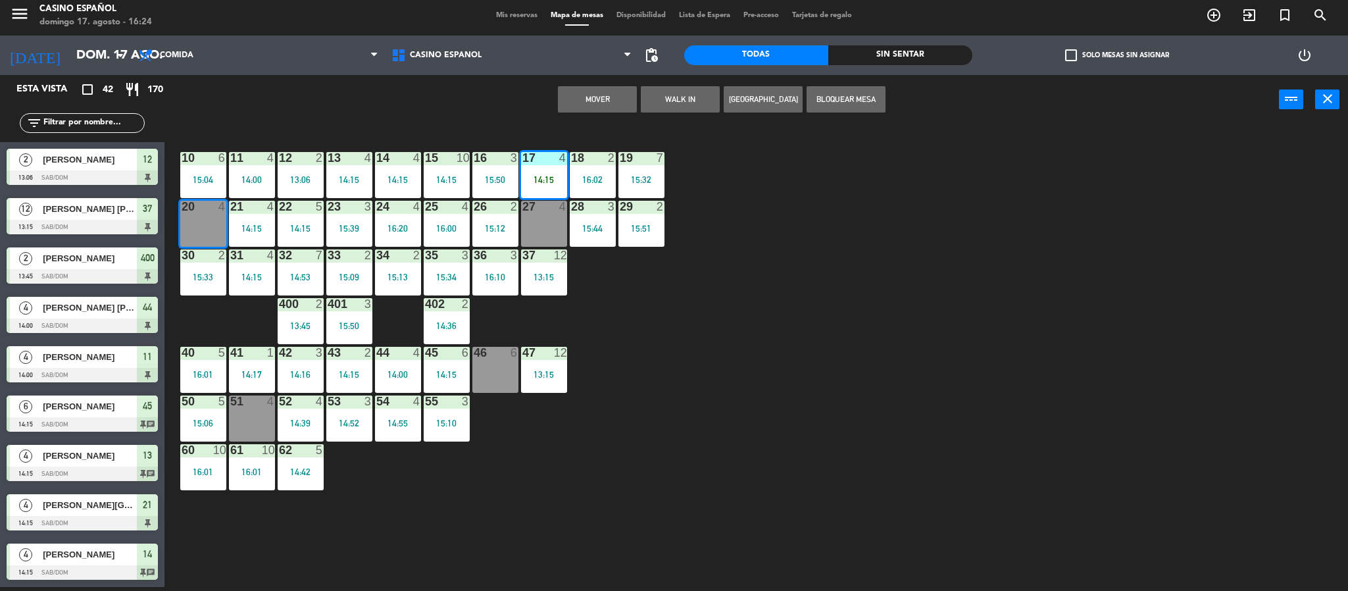
click at [606, 97] on button "Mover" at bounding box center [597, 99] width 79 height 26
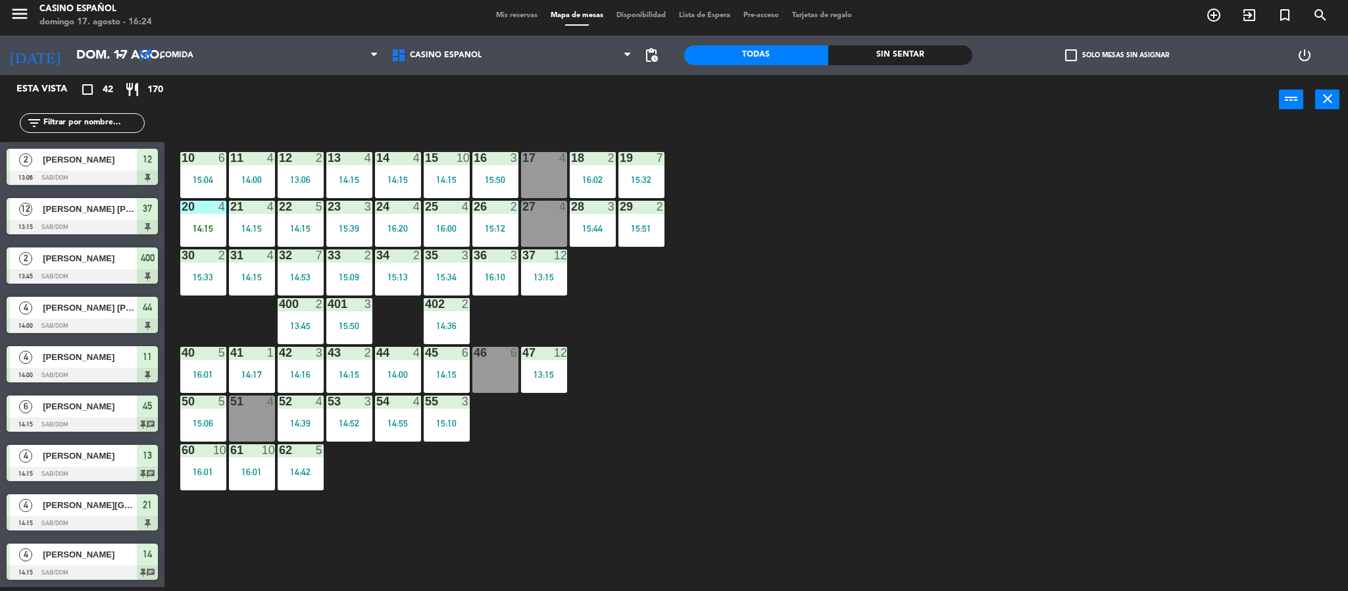
click at [547, 150] on div "10 6 15:04 11 4 14:00 12 2 13:06 13 4 14:15 14 4 14:15 15 10 14:15 16 3 15:50 1…" at bounding box center [763, 359] width 1170 height 463
click at [529, 189] on div "17 4" at bounding box center [544, 175] width 46 height 46
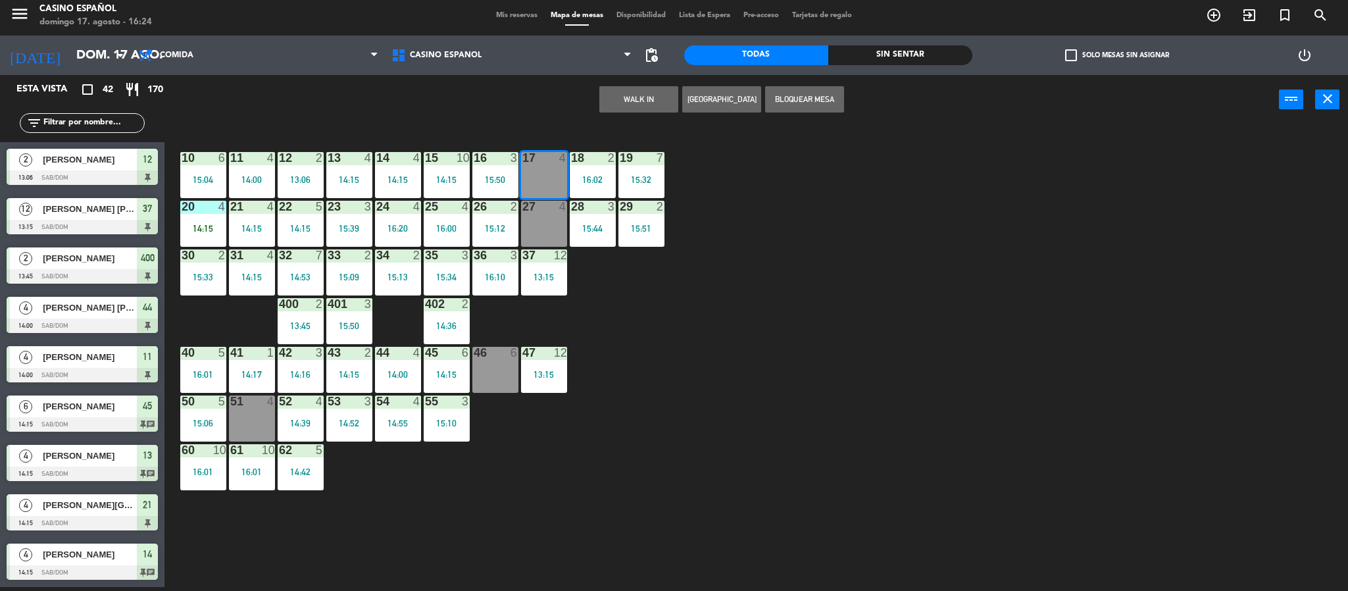
click at [602, 99] on button "WALK IN" at bounding box center [638, 99] width 79 height 26
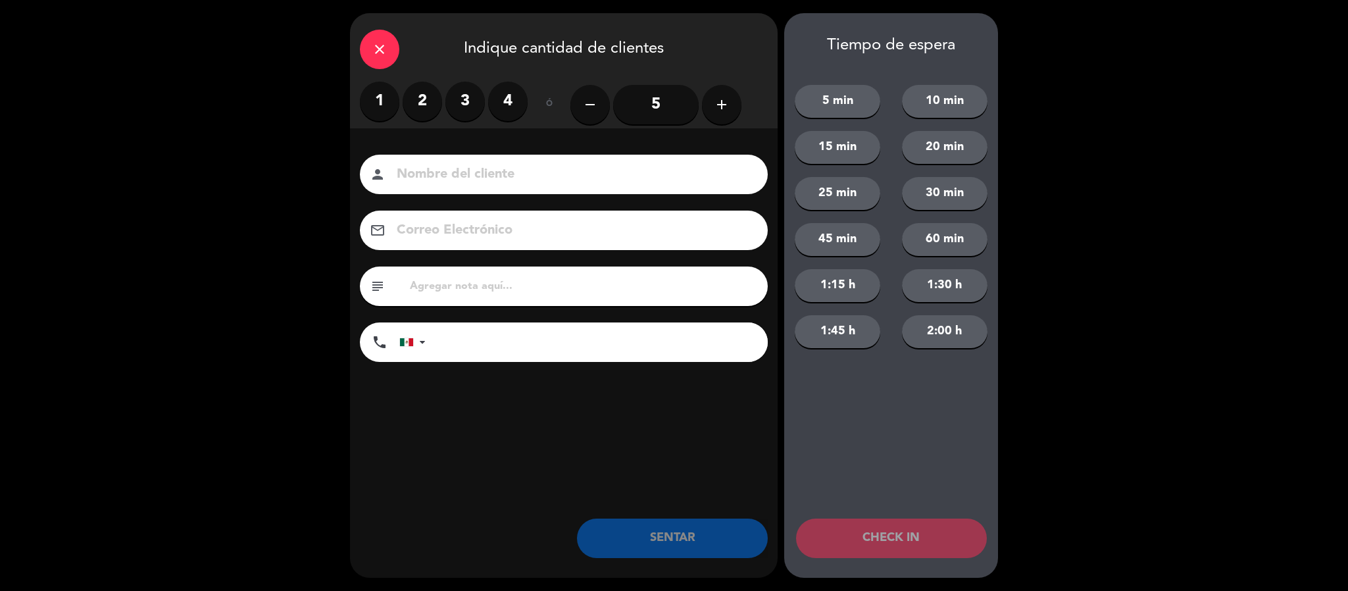
click at [501, 101] on label "4" at bounding box center [507, 101] width 39 height 39
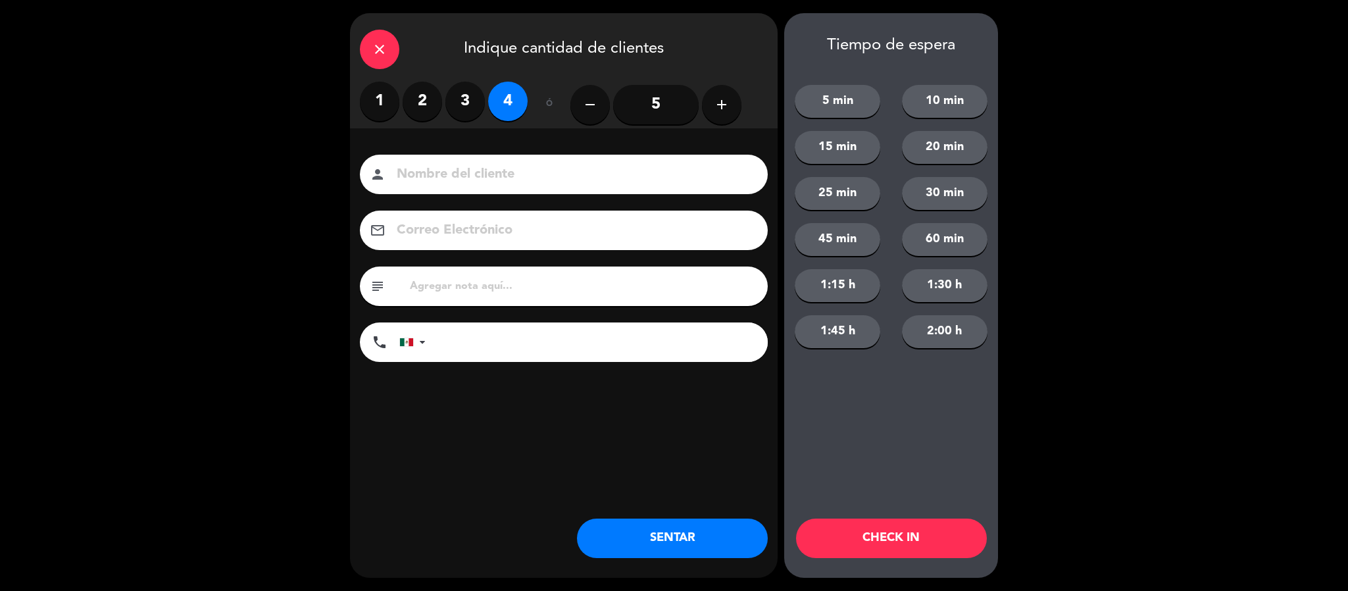
click at [447, 182] on input at bounding box center [572, 174] width 355 height 23
type input "[PERSON_NAME]"
click at [653, 523] on button "SENTAR" at bounding box center [672, 537] width 191 height 39
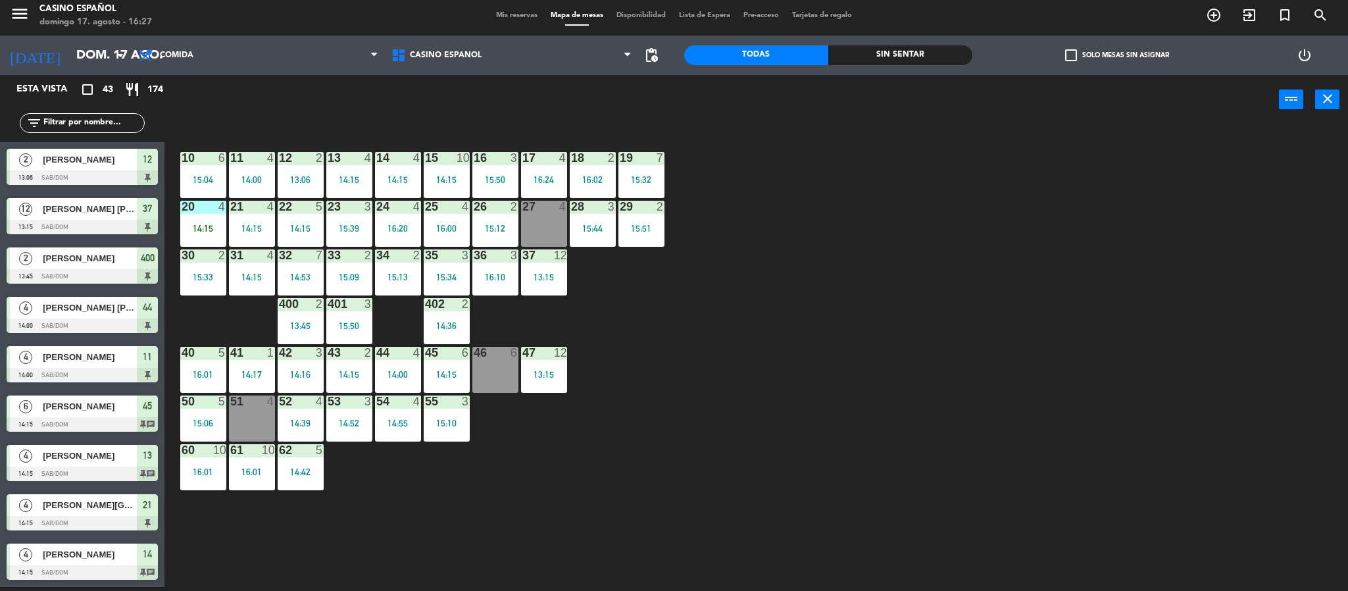
click at [85, 118] on input "text" at bounding box center [93, 123] width 102 height 14
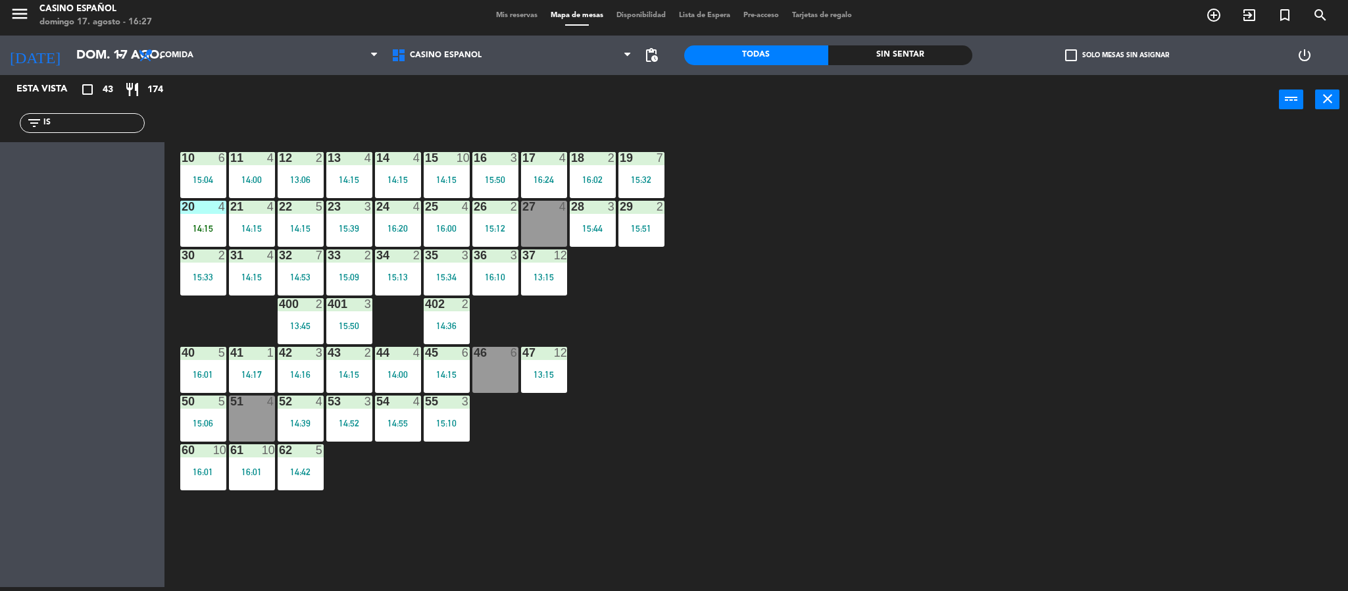
type input "I"
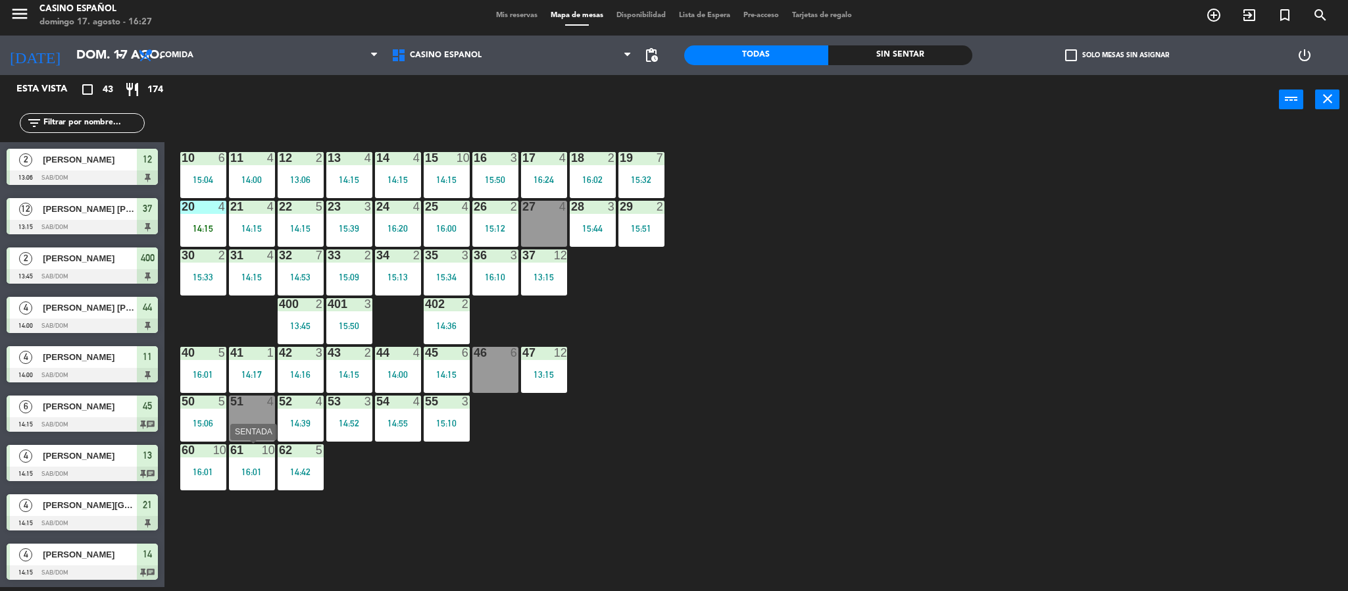
click at [247, 484] on div "61 10 16:01" at bounding box center [252, 467] width 46 height 46
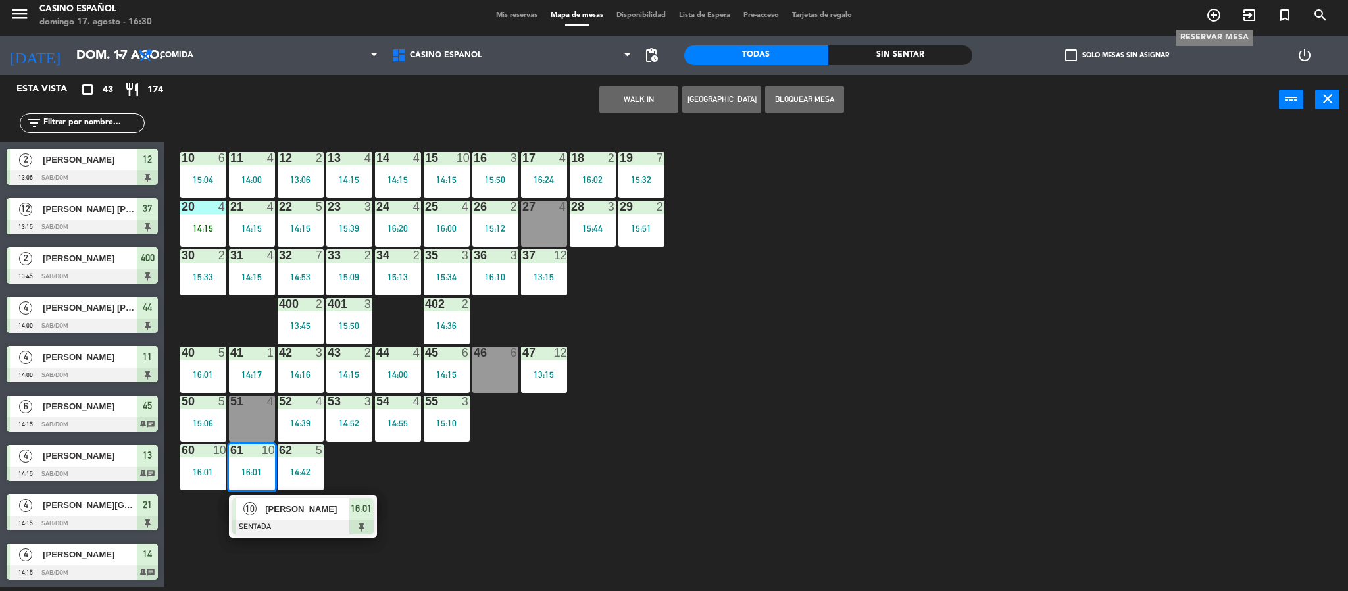
click at [1219, 16] on icon "add_circle_outline" at bounding box center [1214, 15] width 16 height 16
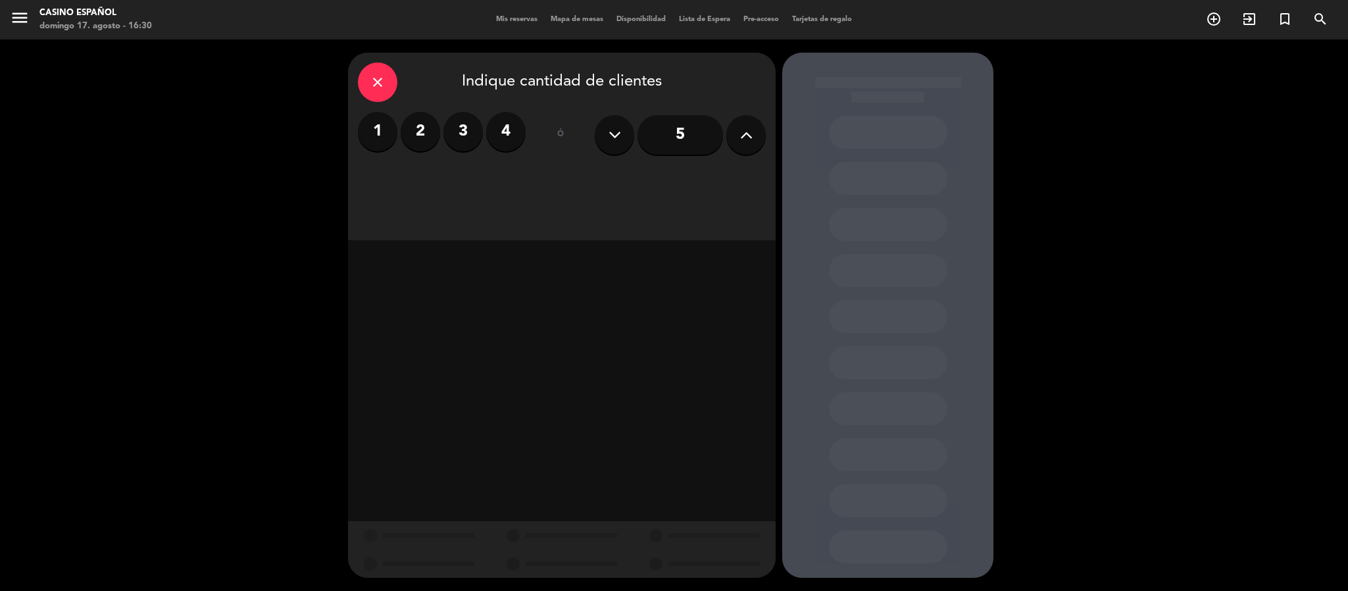
click at [753, 139] on button at bounding box center [745, 134] width 39 height 39
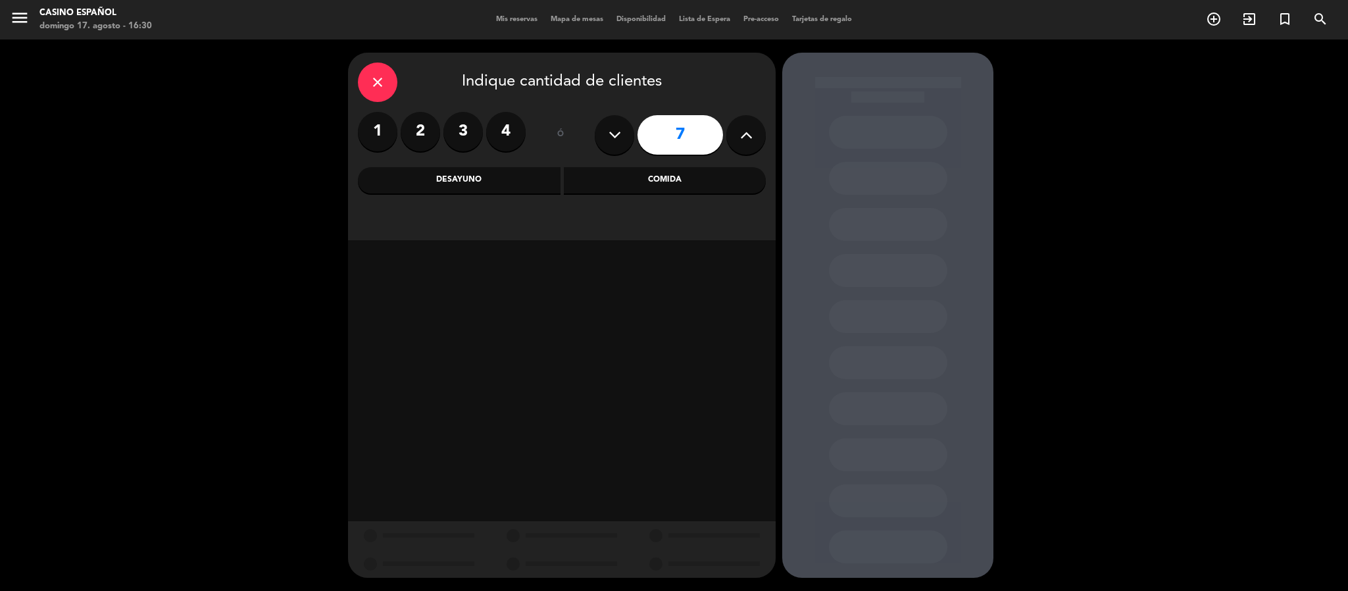
click at [753, 139] on button at bounding box center [745, 134] width 39 height 39
type input "10"
click at [652, 188] on div "Comida" at bounding box center [665, 180] width 203 height 26
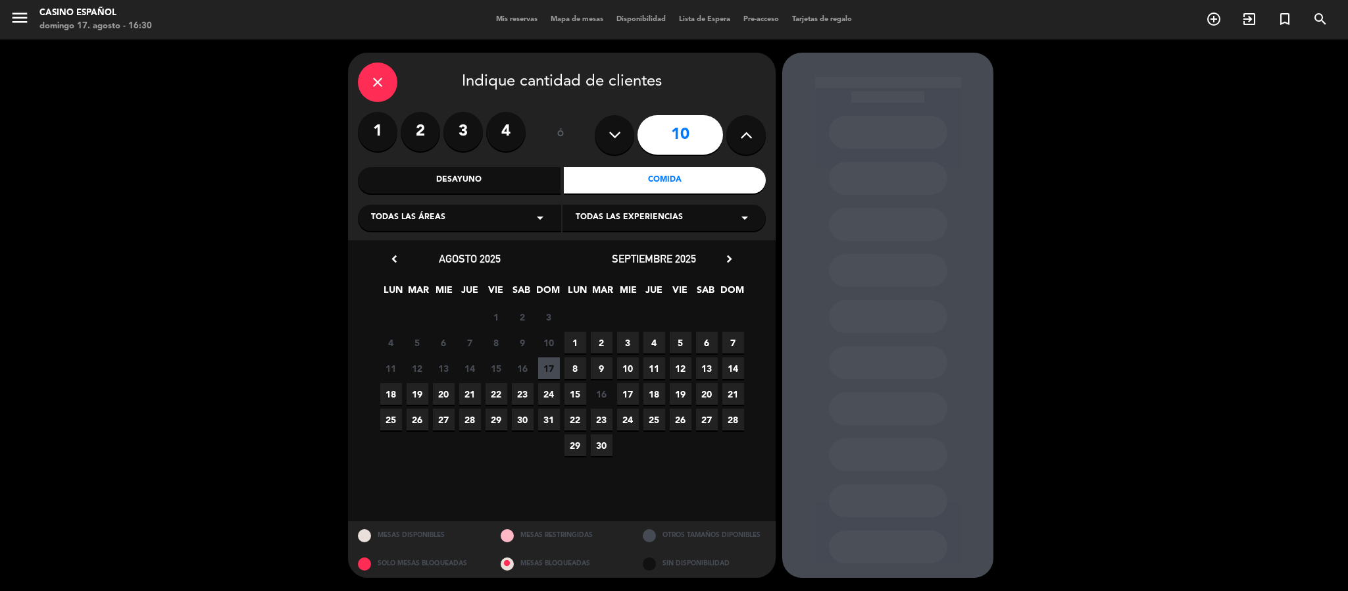
click at [391, 391] on span "18" at bounding box center [391, 394] width 22 height 22
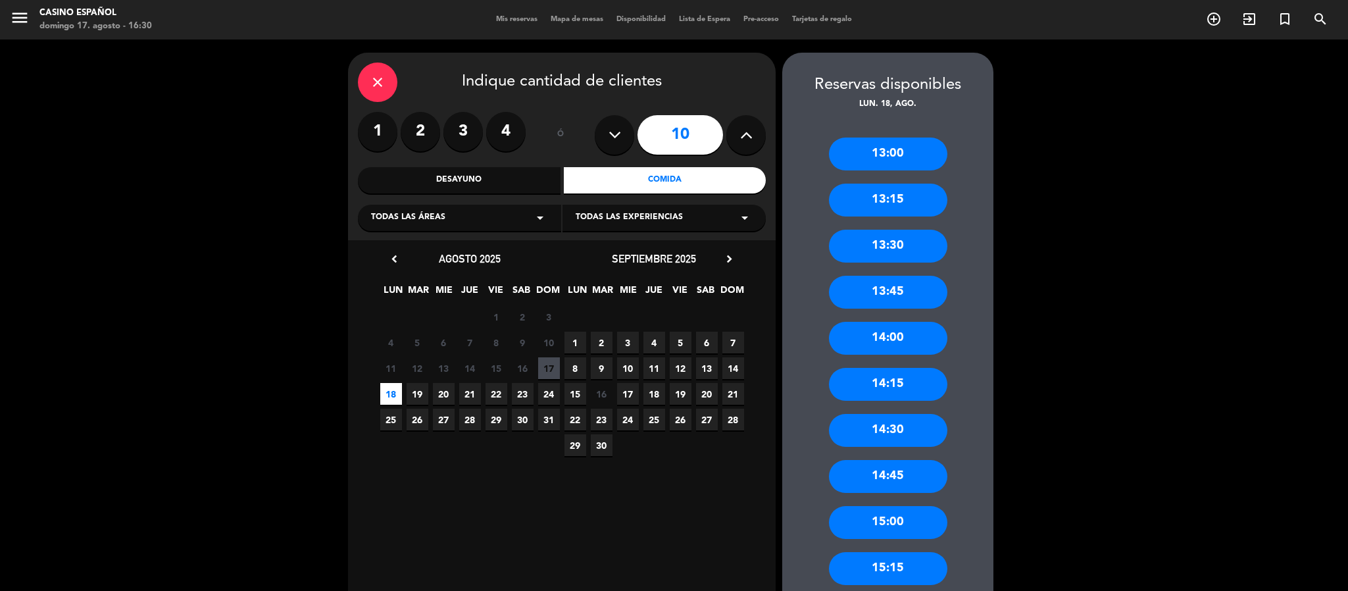
click at [900, 434] on div "14:30" at bounding box center [888, 430] width 118 height 33
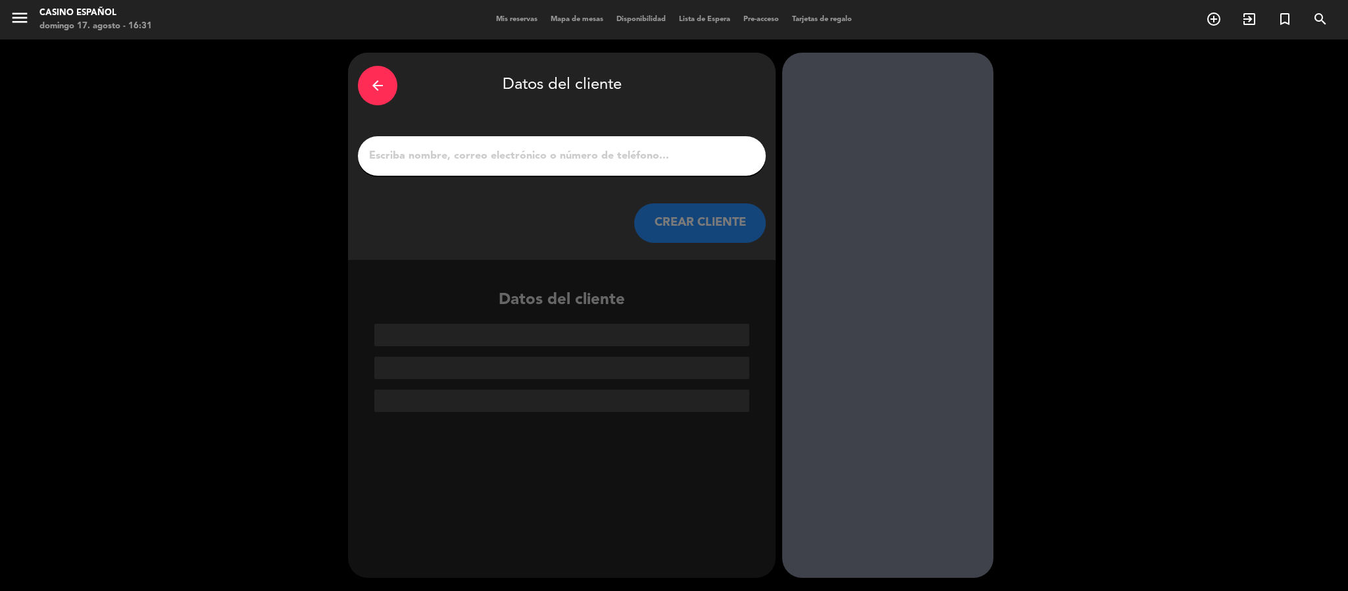
click at [516, 158] on input "1" at bounding box center [562, 156] width 388 height 18
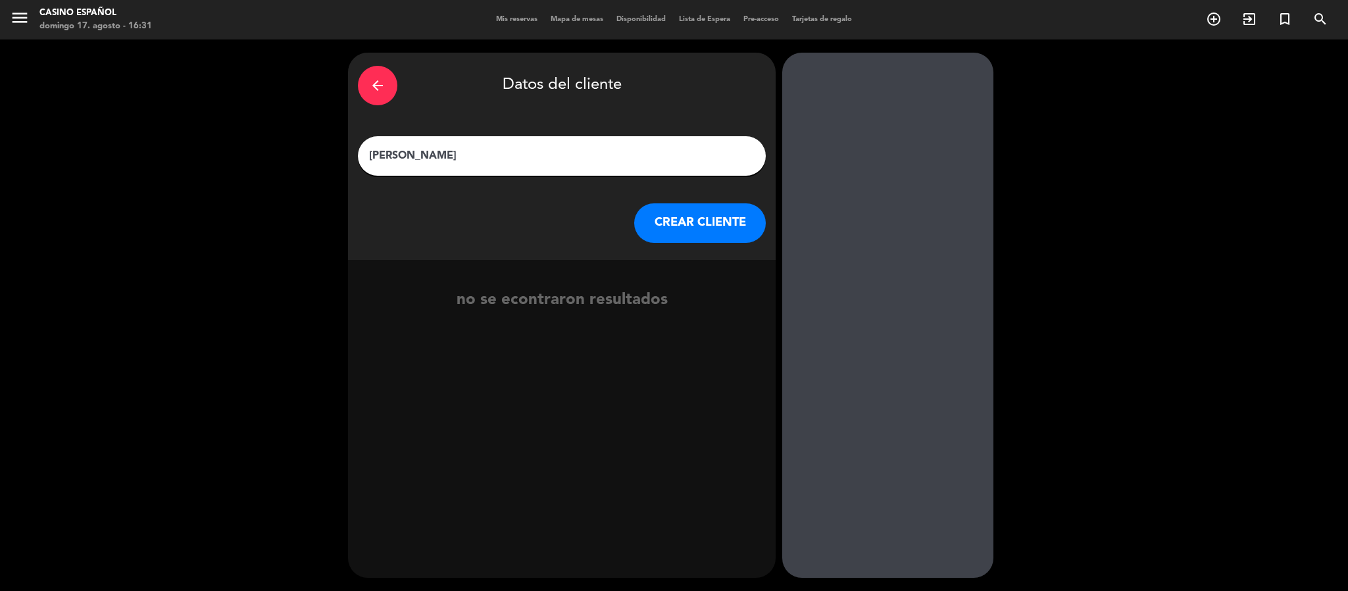
type input "[PERSON_NAME]"
click at [683, 223] on button "CREAR CLIENTE" at bounding box center [700, 222] width 132 height 39
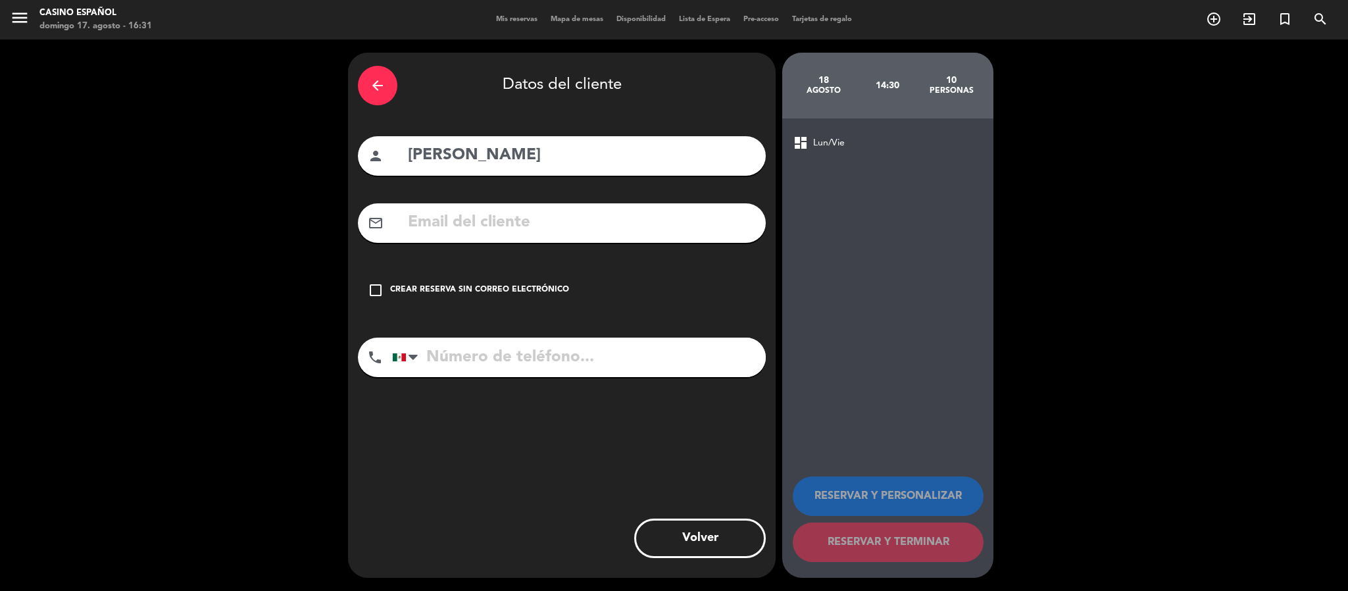
click at [488, 355] on input "tel" at bounding box center [579, 357] width 374 height 39
type input "9988451463"
click at [368, 288] on icon "check_box_outline_blank" at bounding box center [376, 290] width 16 height 16
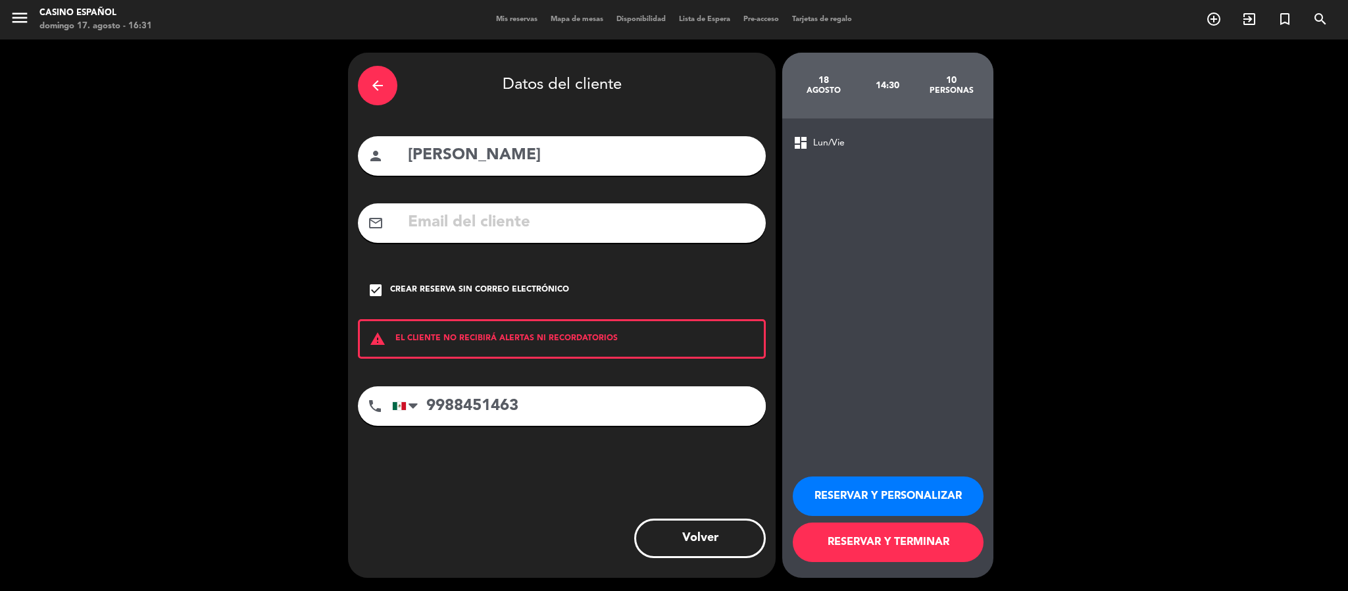
click at [895, 541] on button "RESERVAR Y TERMINAR" at bounding box center [888, 541] width 191 height 39
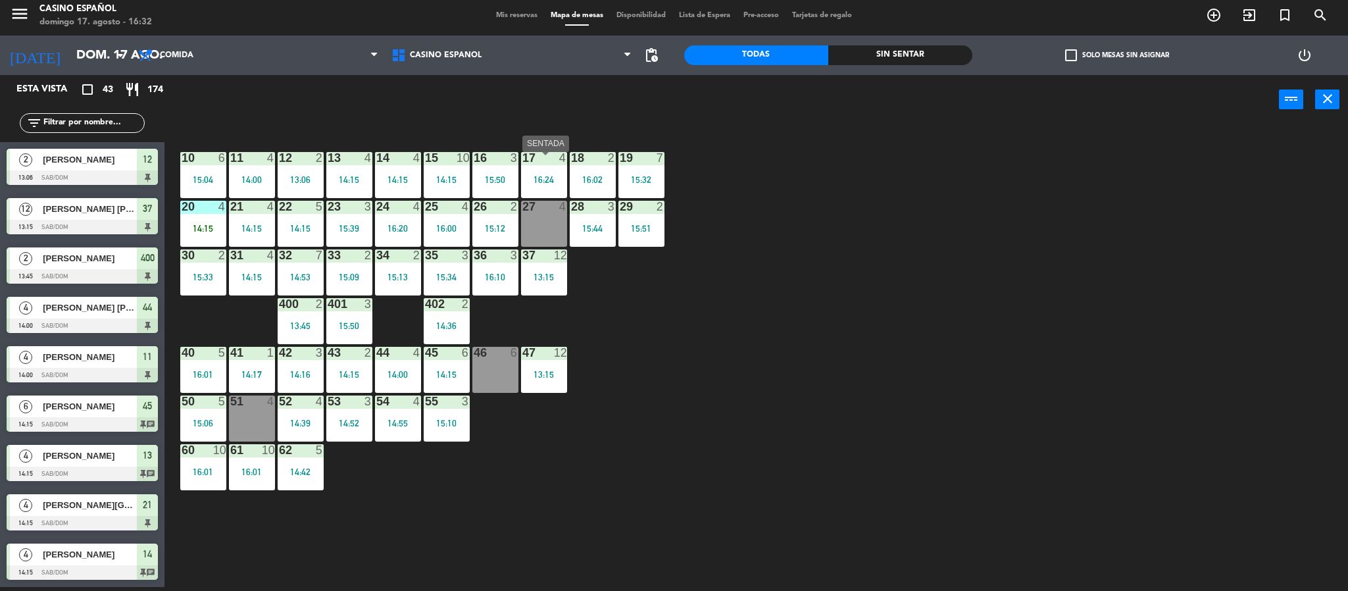
click at [563, 170] on div "17 4 16:24" at bounding box center [544, 175] width 46 height 46
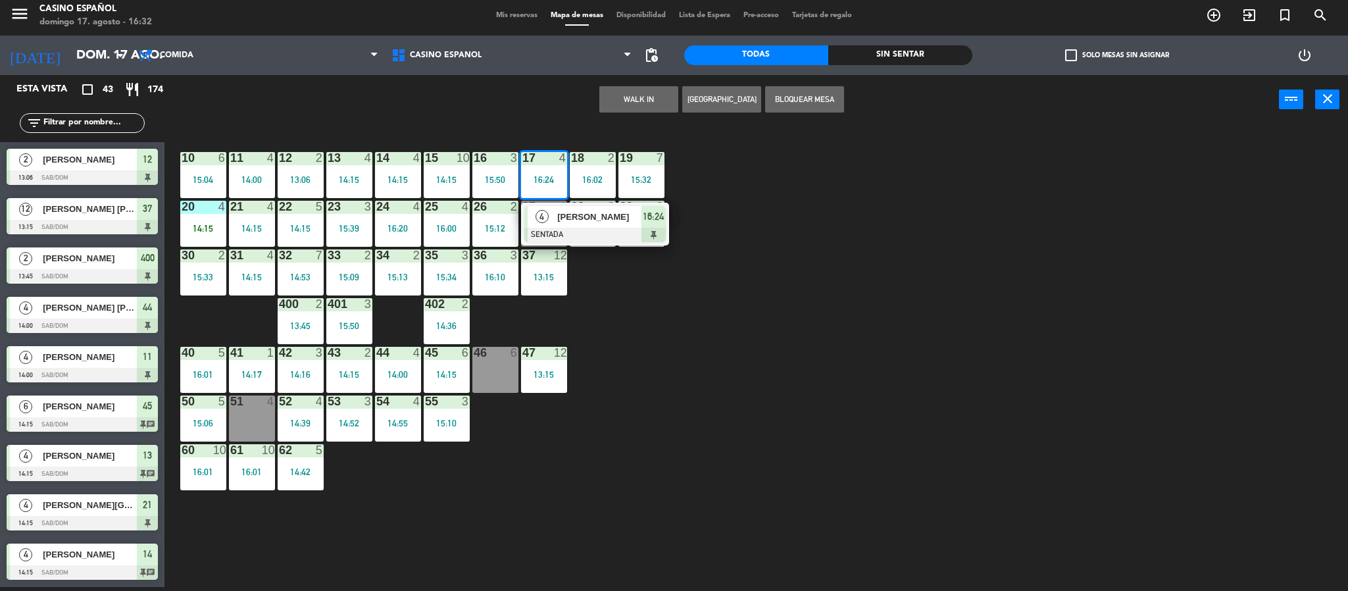
click at [589, 328] on div "10 6 15:04 11 4 14:00 12 2 13:06 13 4 14:15 14 4 14:15 15 10 14:15 16 3 15:50 1…" at bounding box center [763, 359] width 1170 height 463
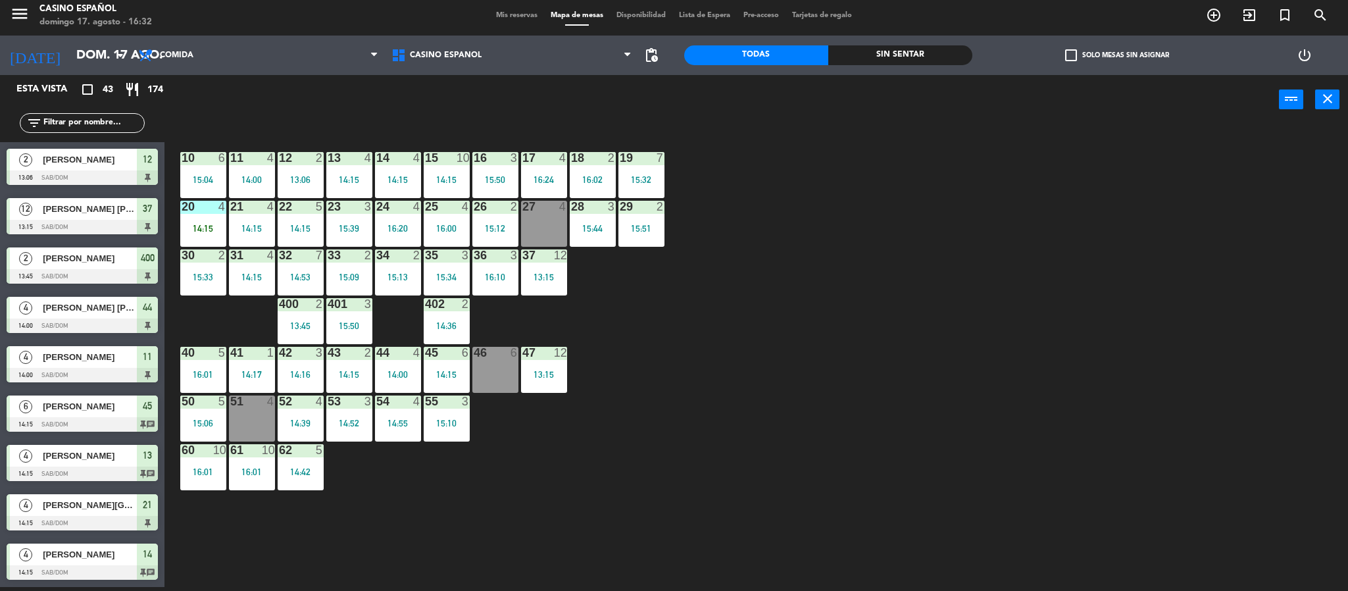
click at [539, 180] on div "16:24" at bounding box center [544, 179] width 46 height 9
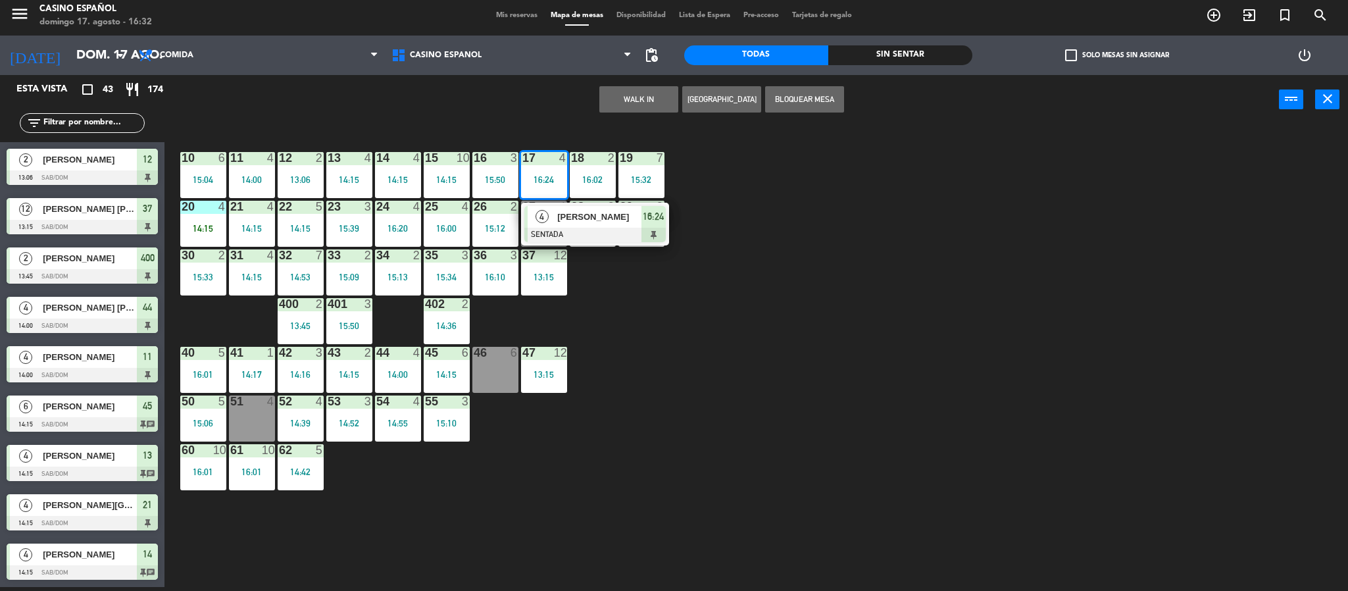
click at [536, 206] on div "4 [PERSON_NAME] SENTADA 16:24" at bounding box center [595, 224] width 148 height 43
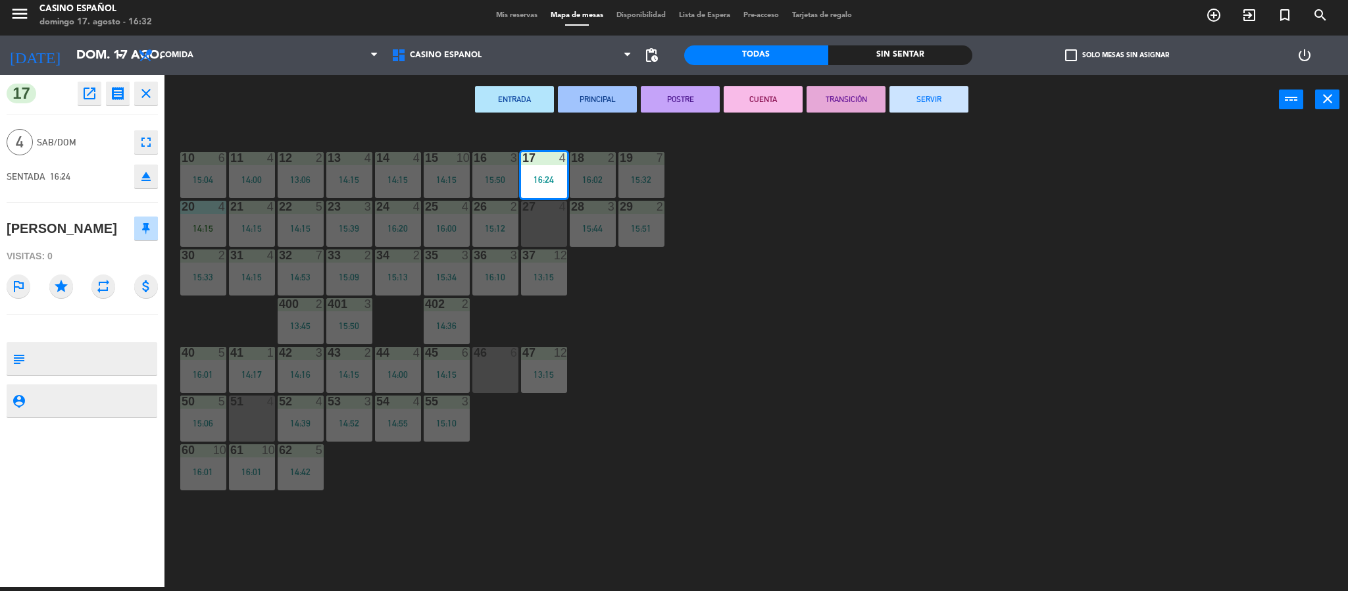
click at [543, 227] on div "27 4" at bounding box center [544, 224] width 46 height 46
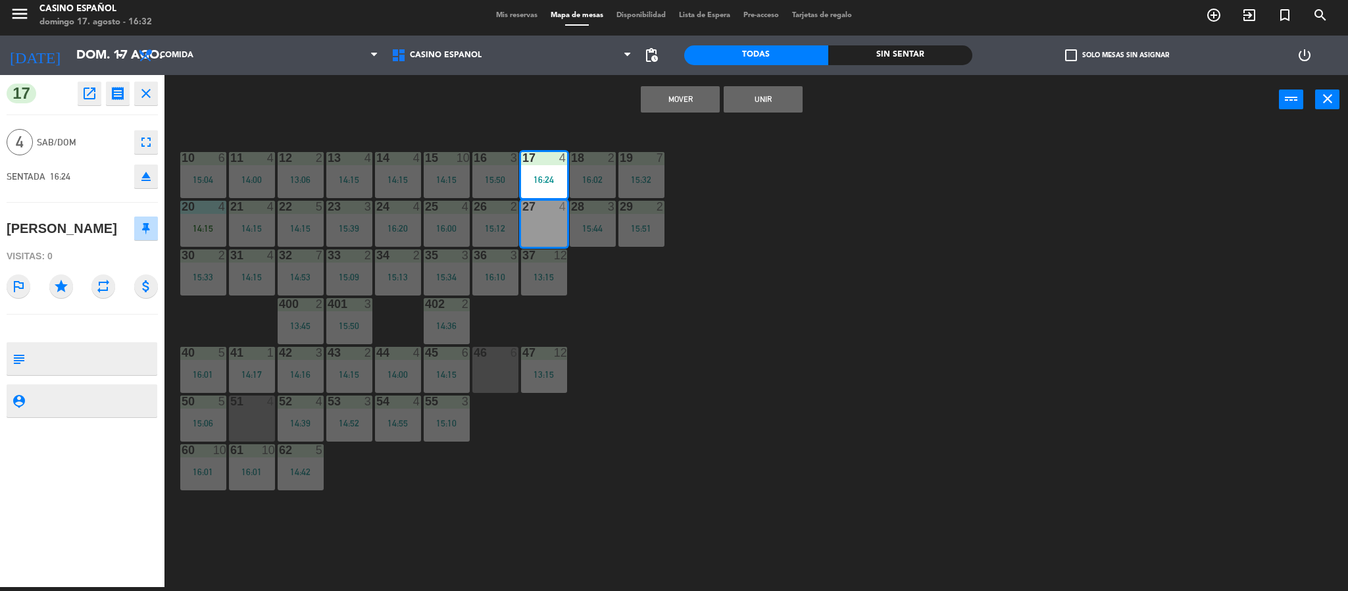
click at [642, 97] on button "Mover" at bounding box center [680, 99] width 79 height 26
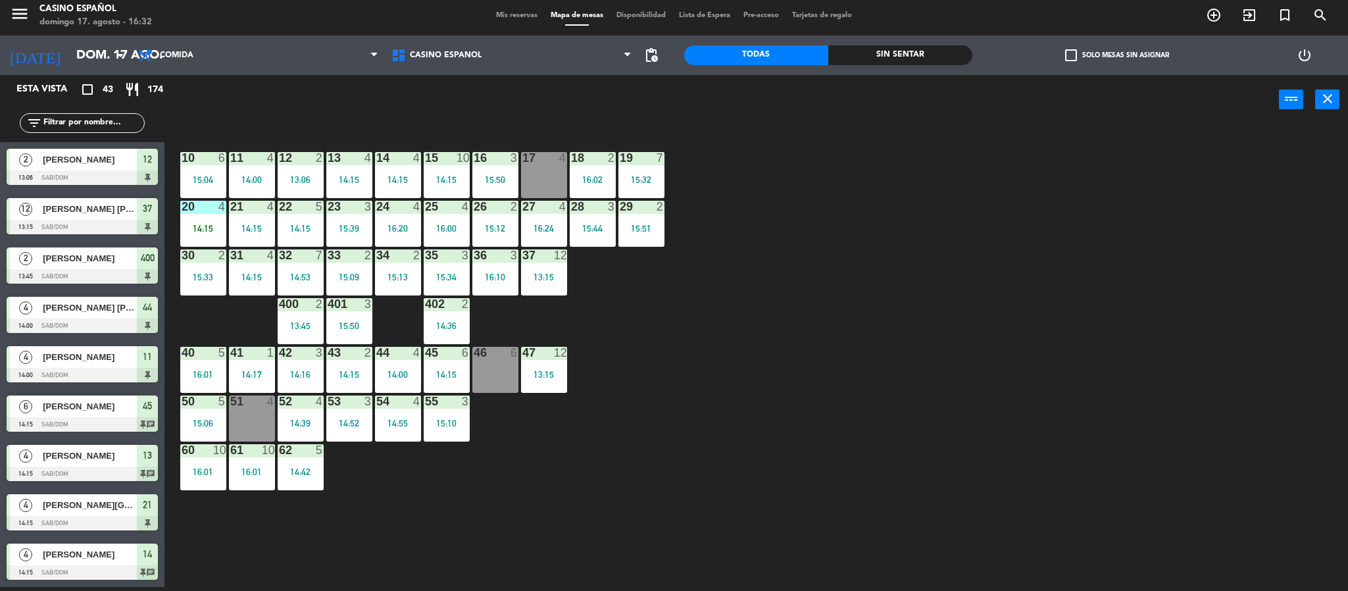
scroll to position [699, 0]
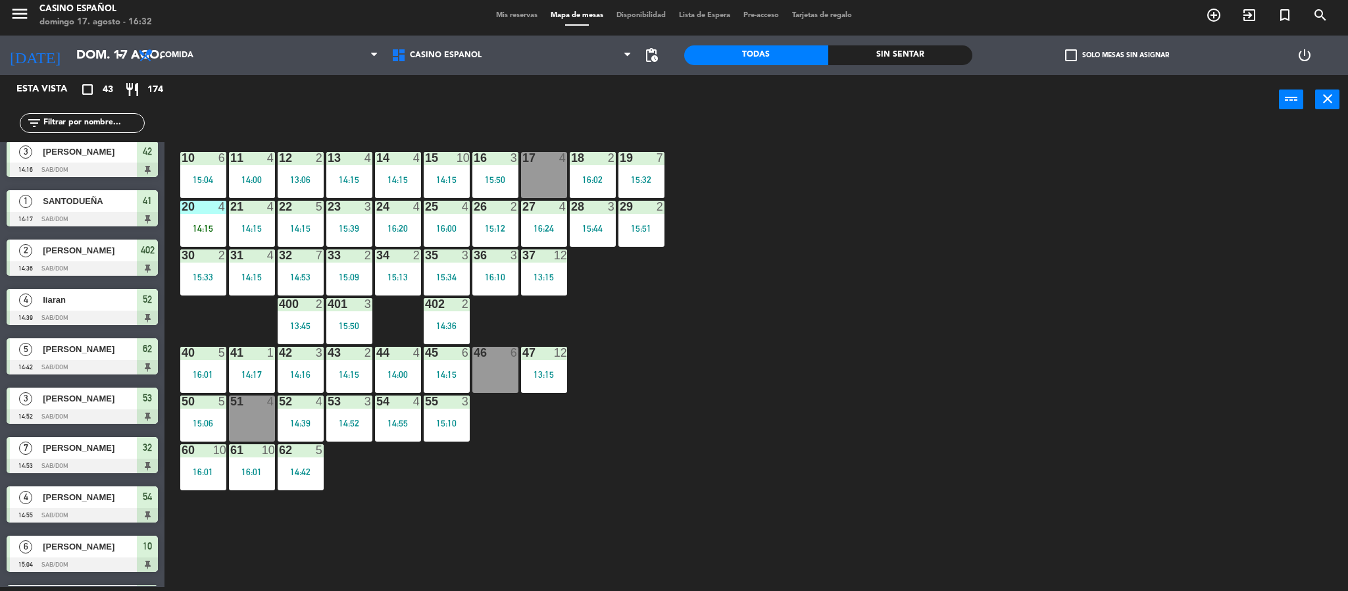
click at [543, 170] on div "17 4" at bounding box center [544, 175] width 46 height 46
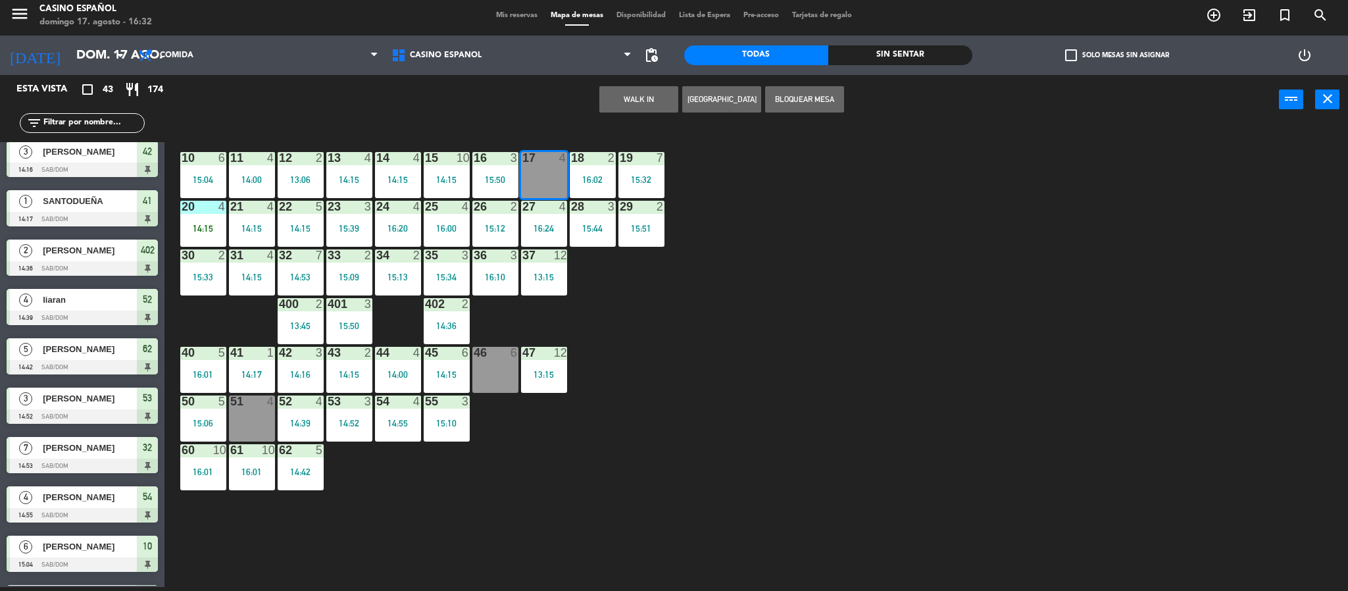
click at [618, 101] on button "WALK IN" at bounding box center [638, 99] width 79 height 26
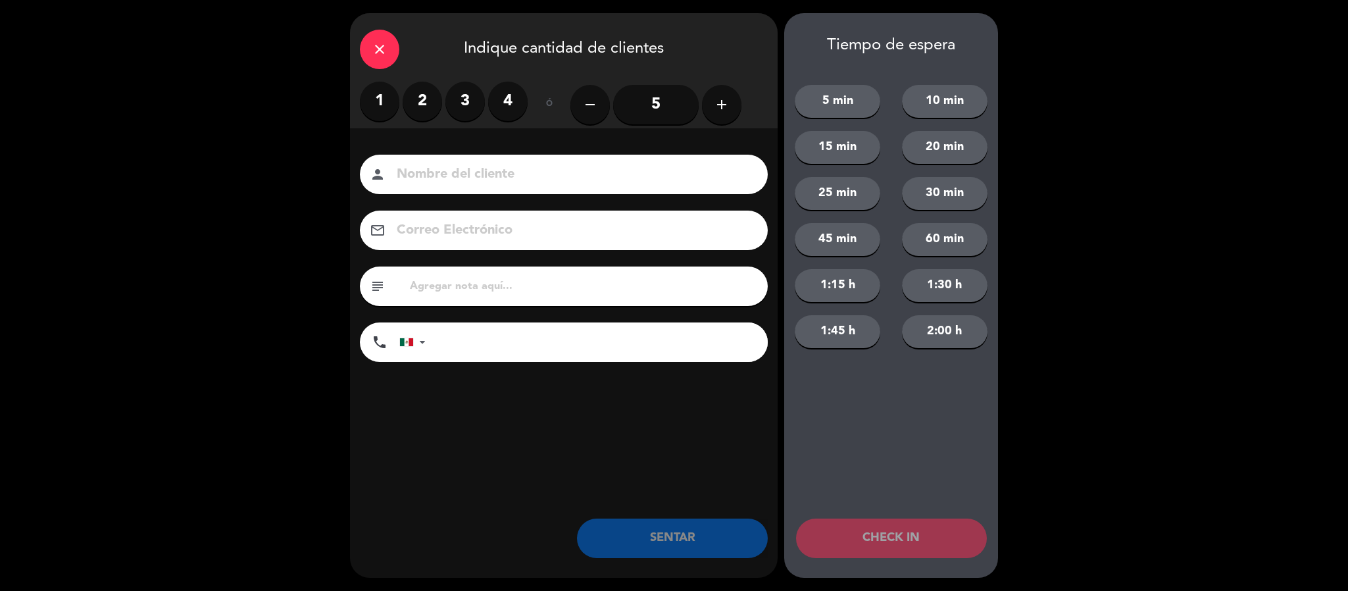
click at [498, 93] on label "4" at bounding box center [507, 101] width 39 height 39
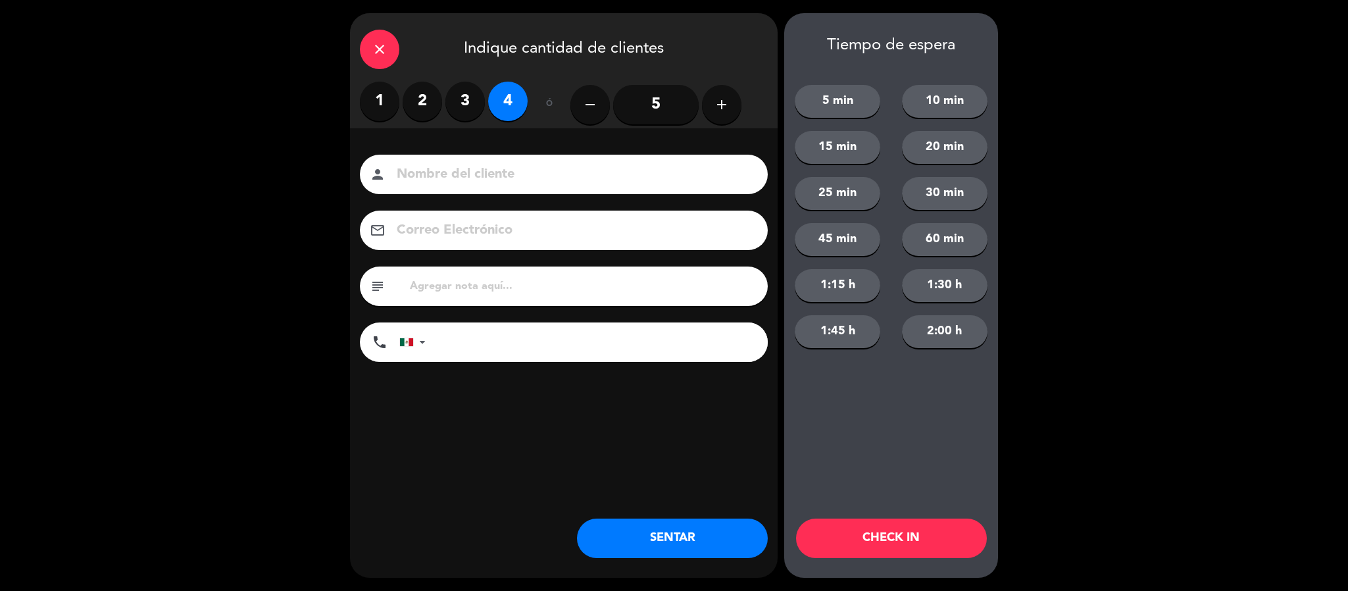
click at [423, 164] on input at bounding box center [572, 174] width 355 height 23
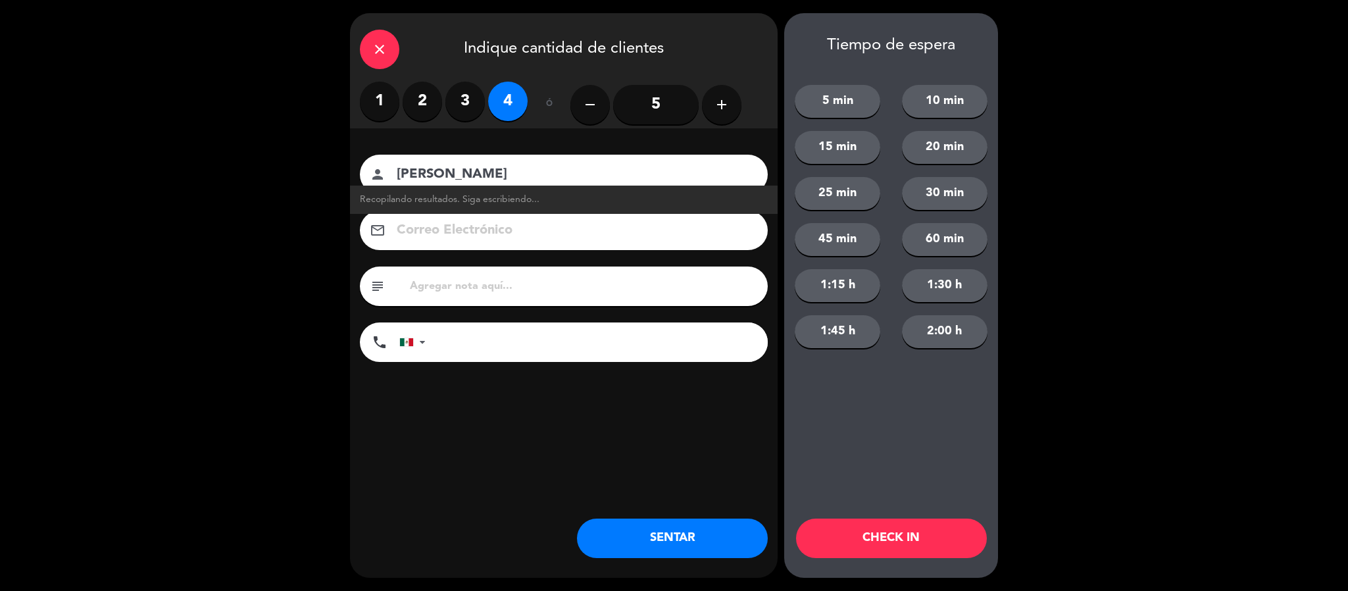
type input "[PERSON_NAME]"
click at [650, 541] on button "SENTAR" at bounding box center [672, 537] width 191 height 39
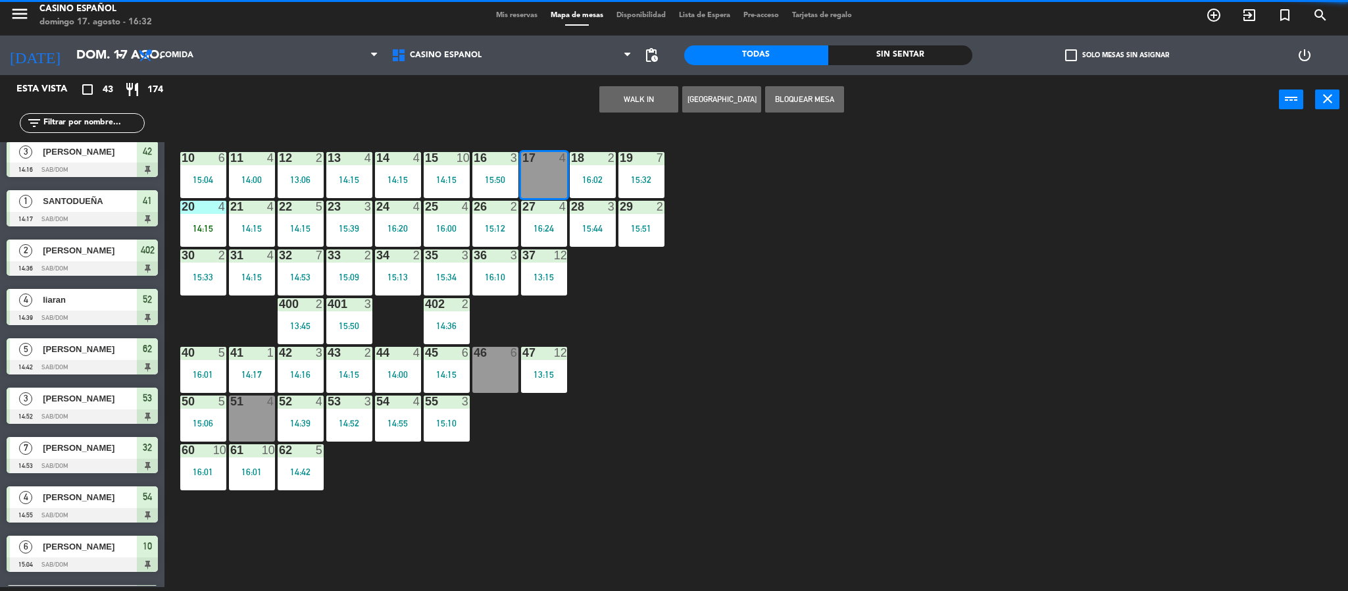
scroll to position [0, 0]
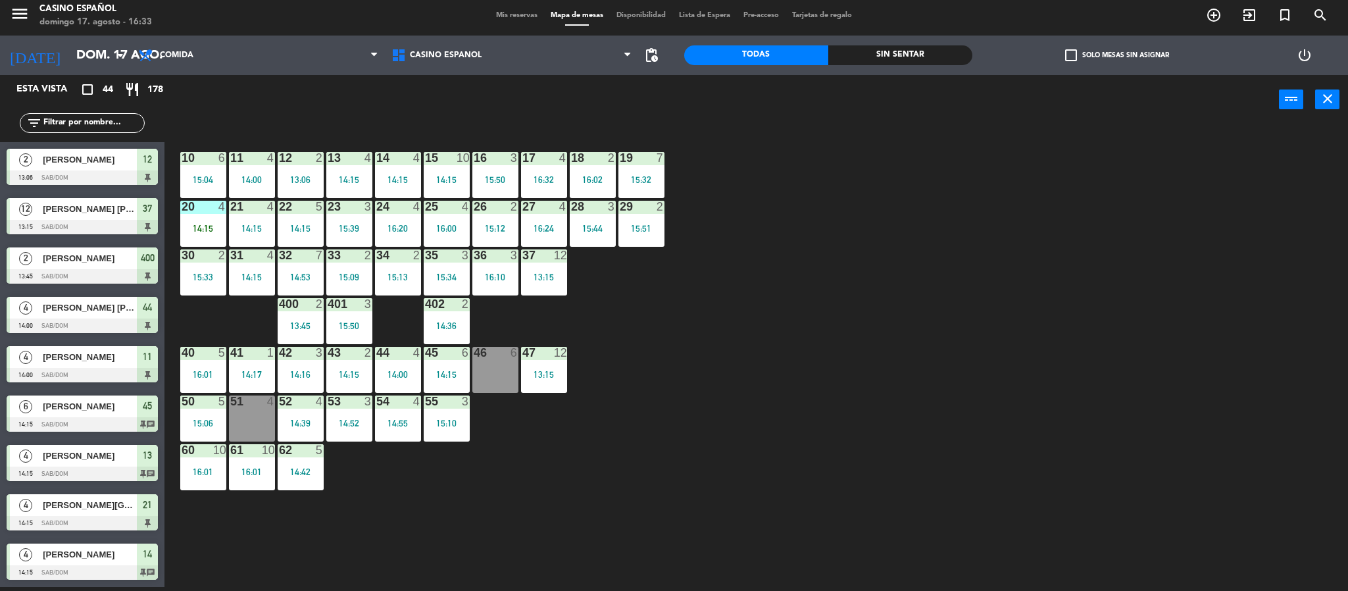
click at [484, 361] on div "46 6" at bounding box center [495, 370] width 46 height 46
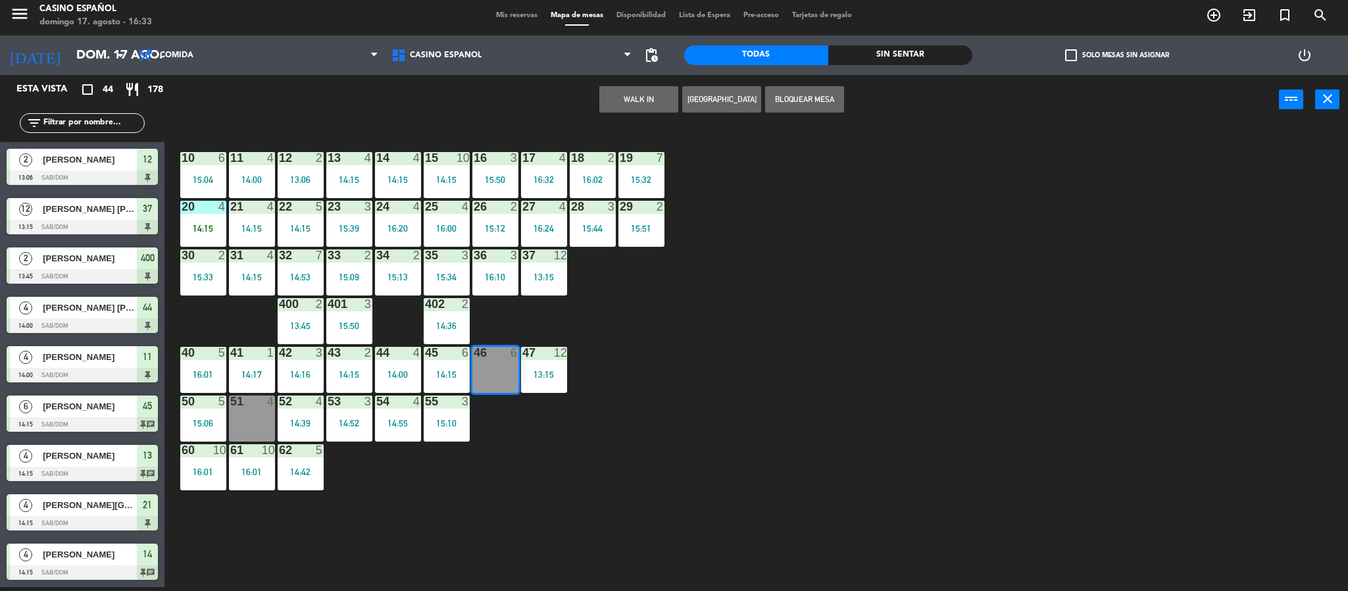
click at [626, 93] on button "WALK IN" at bounding box center [638, 99] width 79 height 26
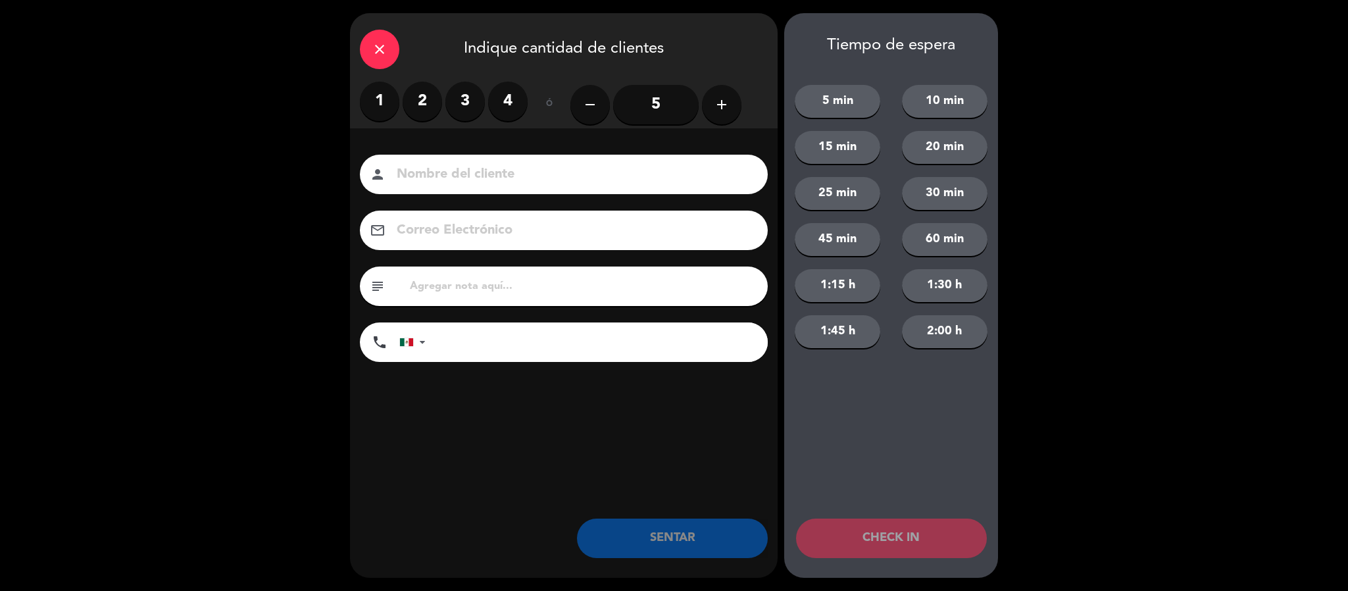
click at [457, 103] on label "3" at bounding box center [464, 101] width 39 height 39
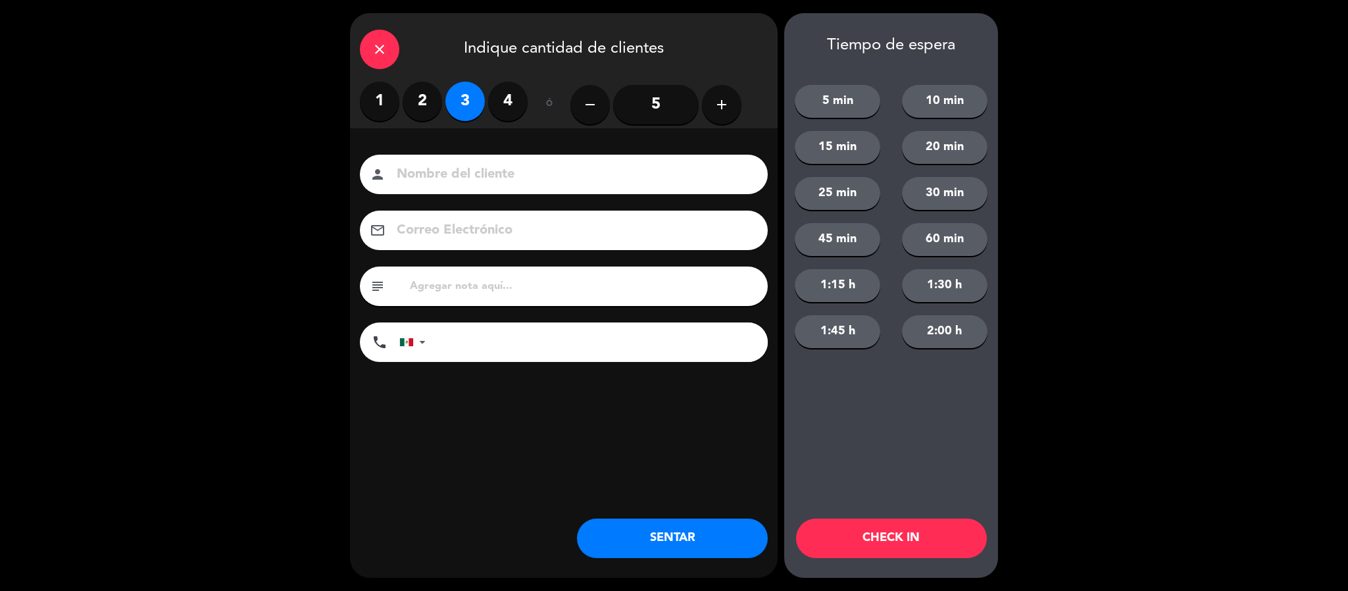
click at [440, 176] on input at bounding box center [572, 174] width 355 height 23
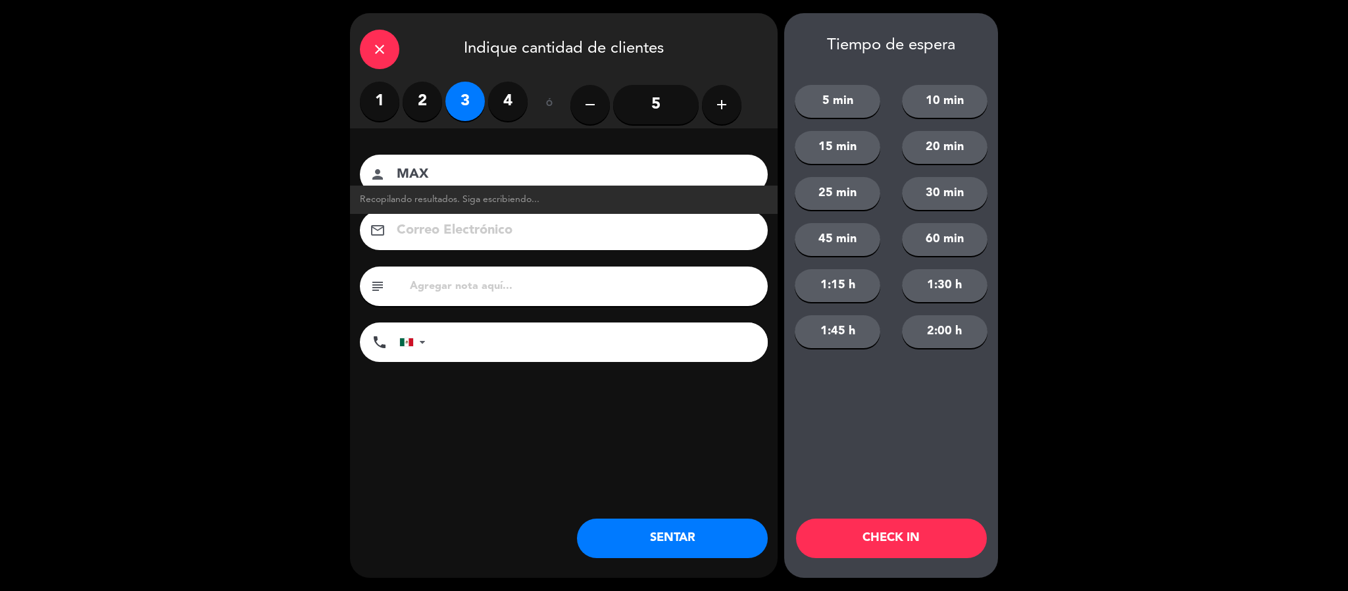
type input "MAX"
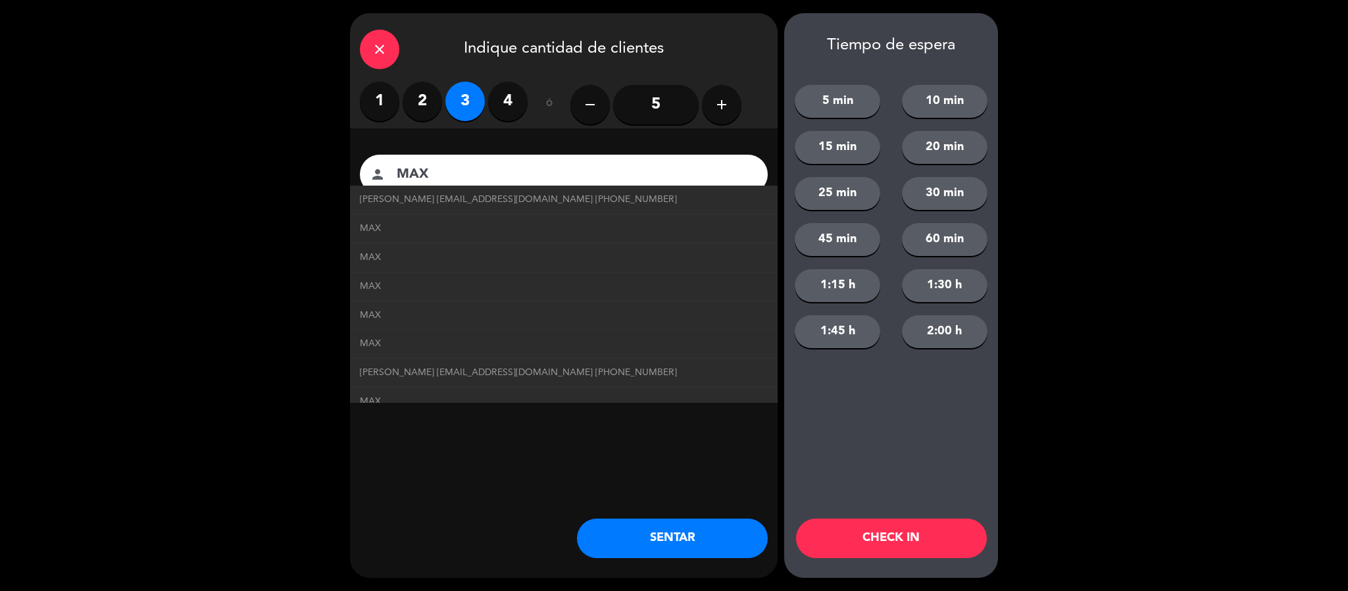
click at [655, 534] on button "SENTAR" at bounding box center [672, 537] width 191 height 39
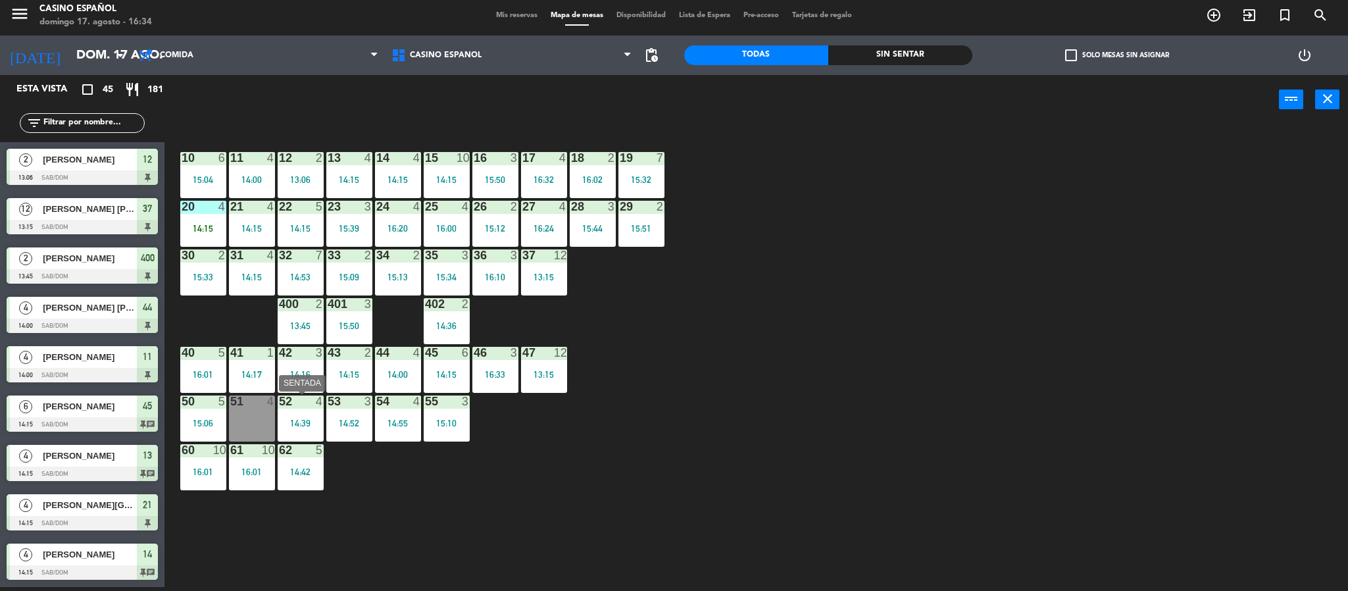
click at [290, 422] on div "14:39" at bounding box center [301, 422] width 46 height 9
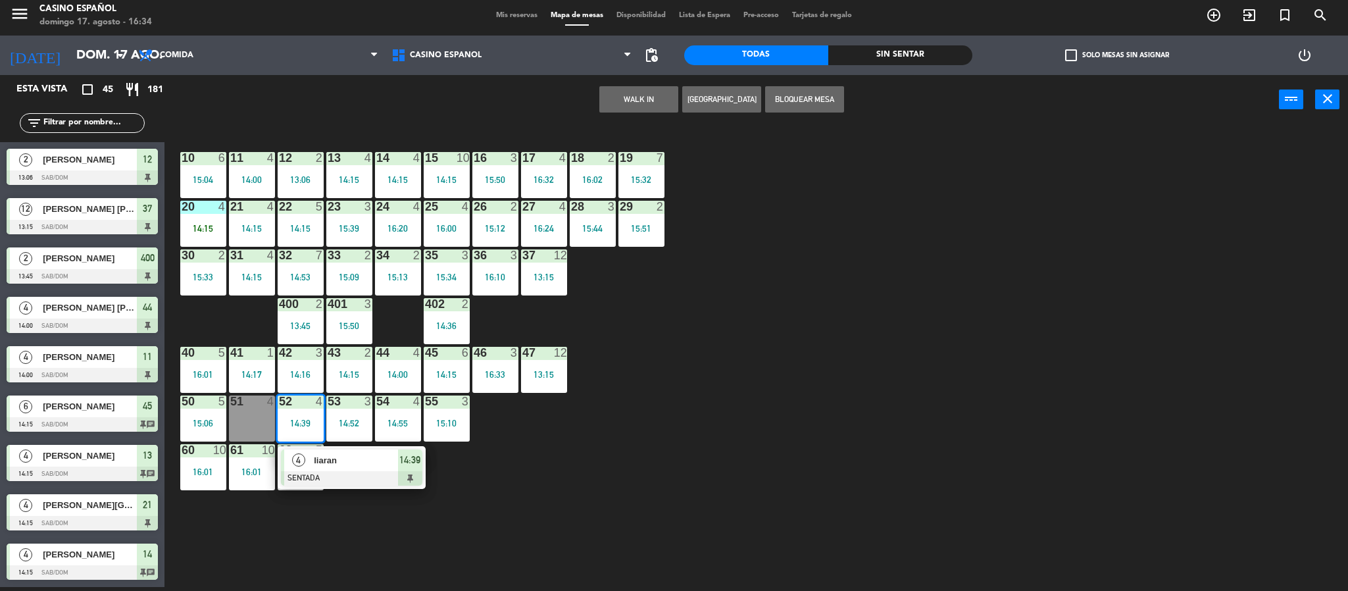
click at [339, 471] on div at bounding box center [351, 478] width 141 height 14
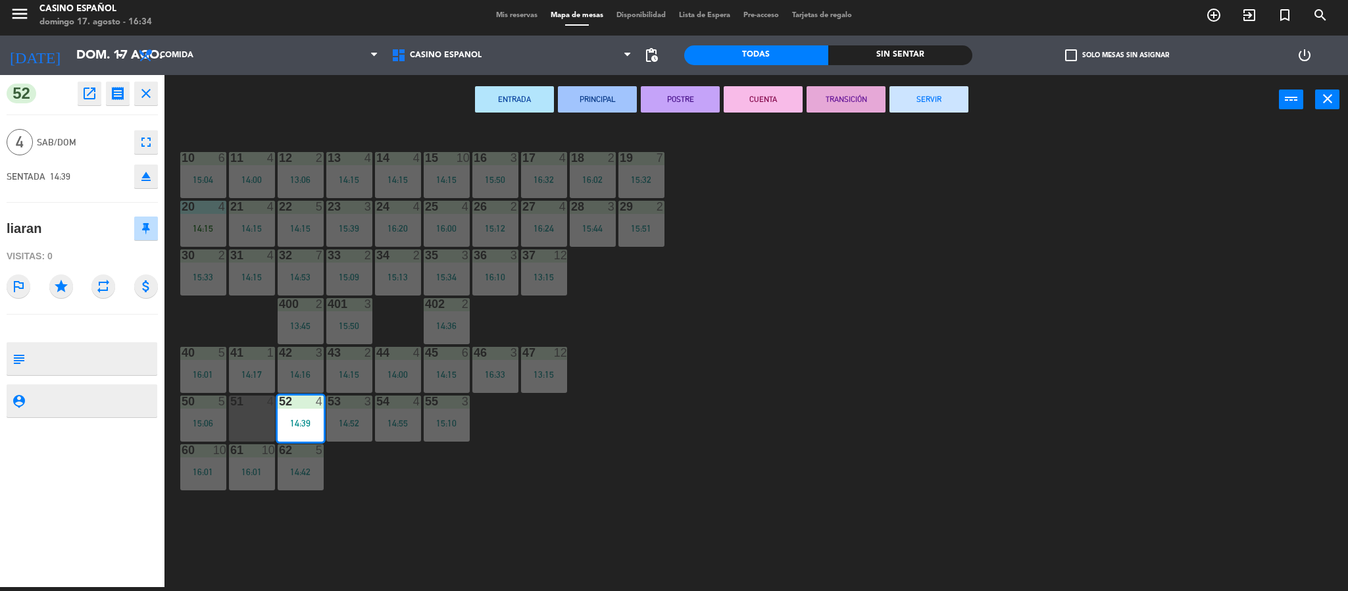
click at [926, 97] on button "SERVIR" at bounding box center [929, 99] width 79 height 26
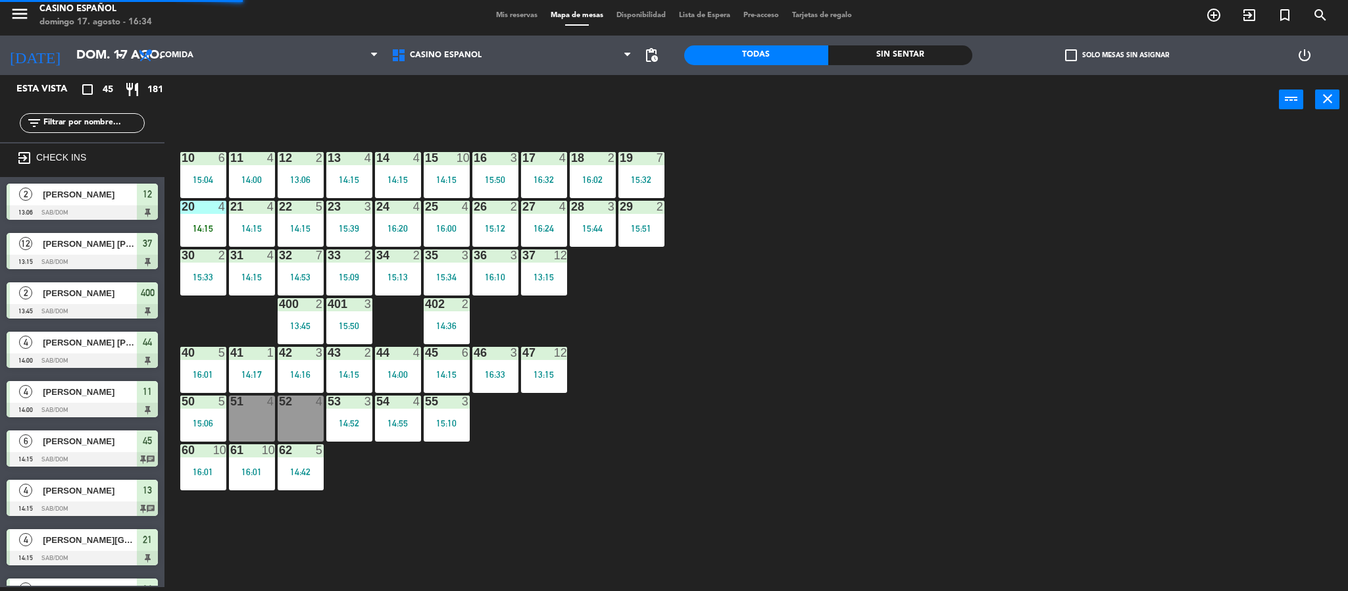
scroll to position [4, 0]
click at [340, 397] on div at bounding box center [349, 401] width 22 height 12
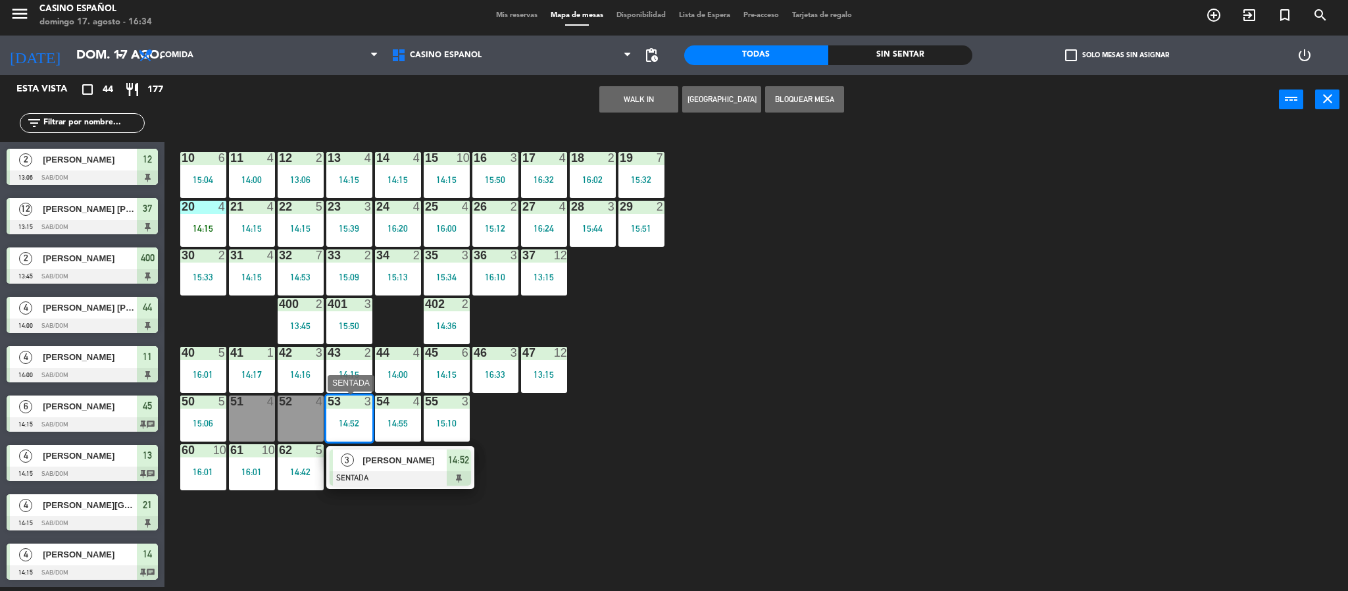
click at [395, 465] on span "[PERSON_NAME]" at bounding box center [405, 460] width 84 height 14
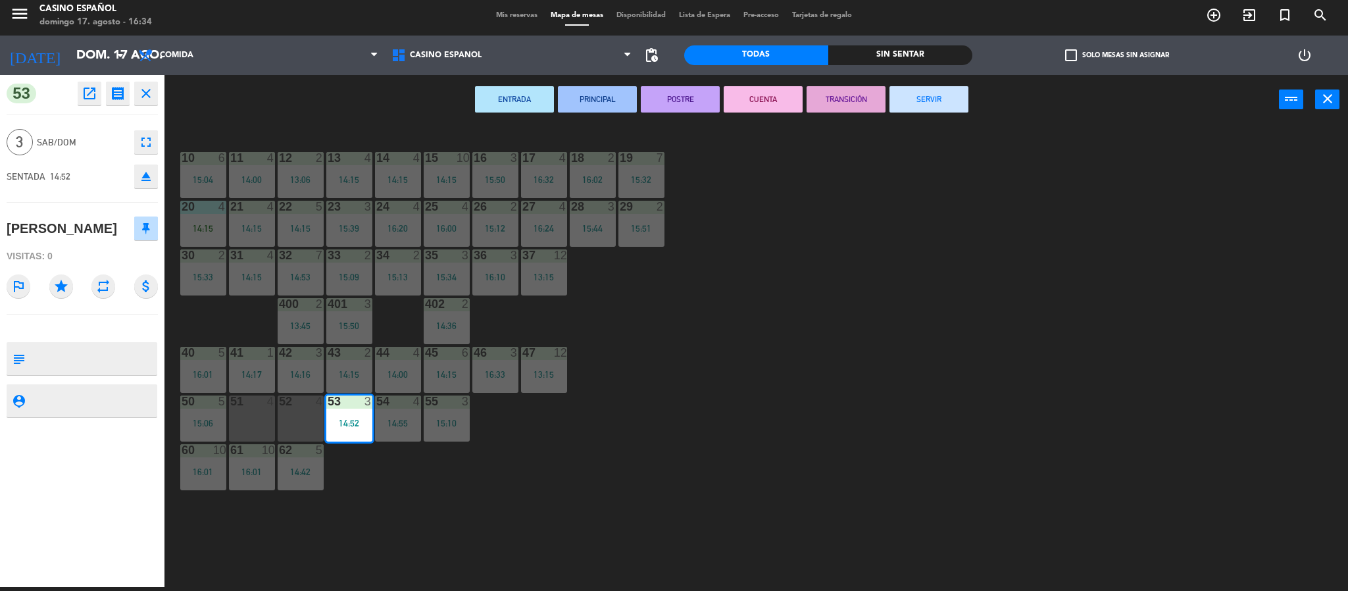
click at [920, 107] on button "SERVIR" at bounding box center [929, 99] width 79 height 26
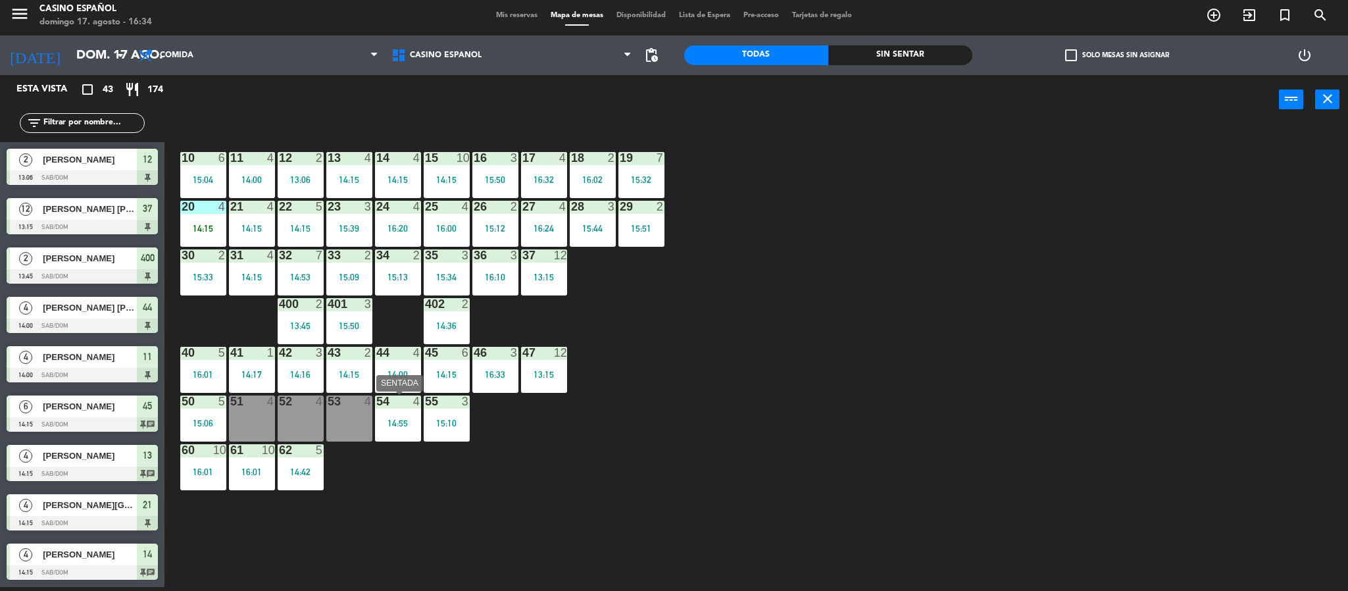
click at [397, 423] on div "14:55" at bounding box center [398, 422] width 46 height 9
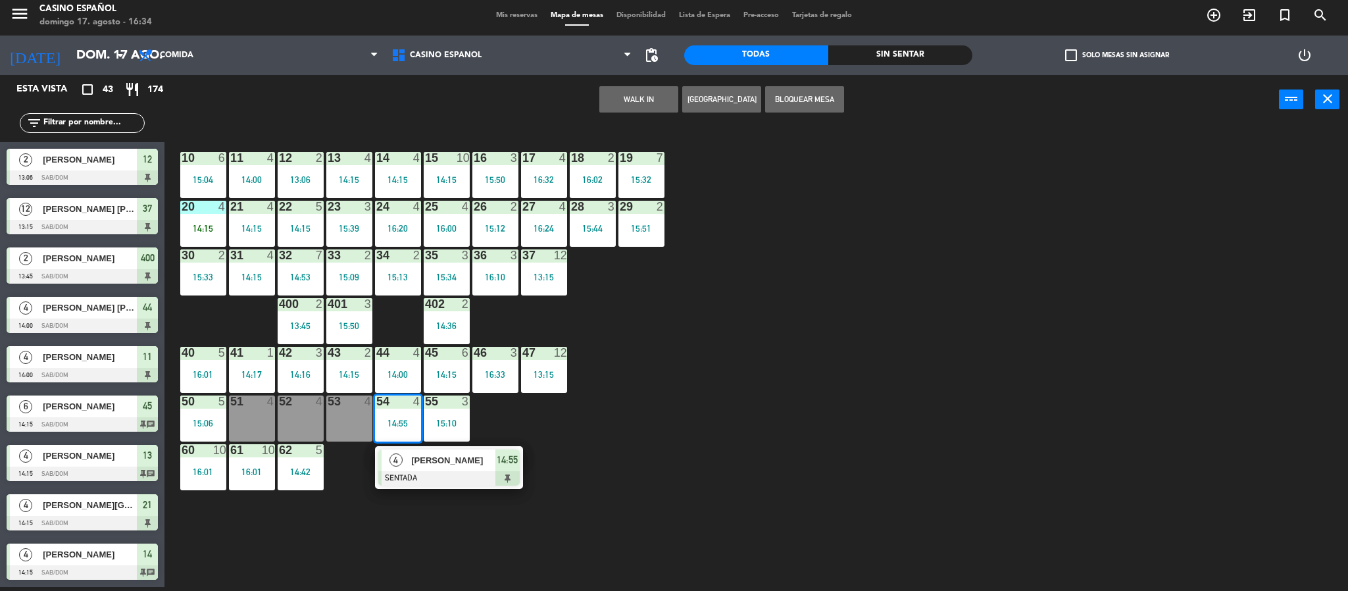
click at [443, 470] on div "[PERSON_NAME]" at bounding box center [453, 460] width 86 height 22
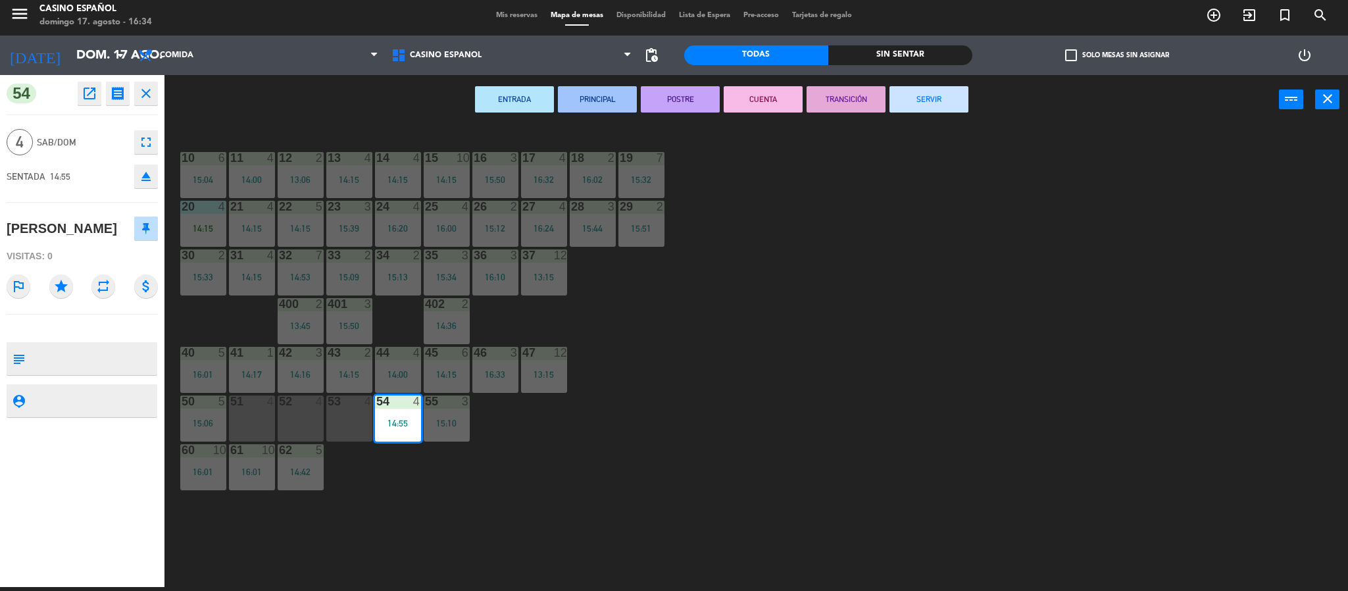
click at [922, 103] on button "SERVIR" at bounding box center [929, 99] width 79 height 26
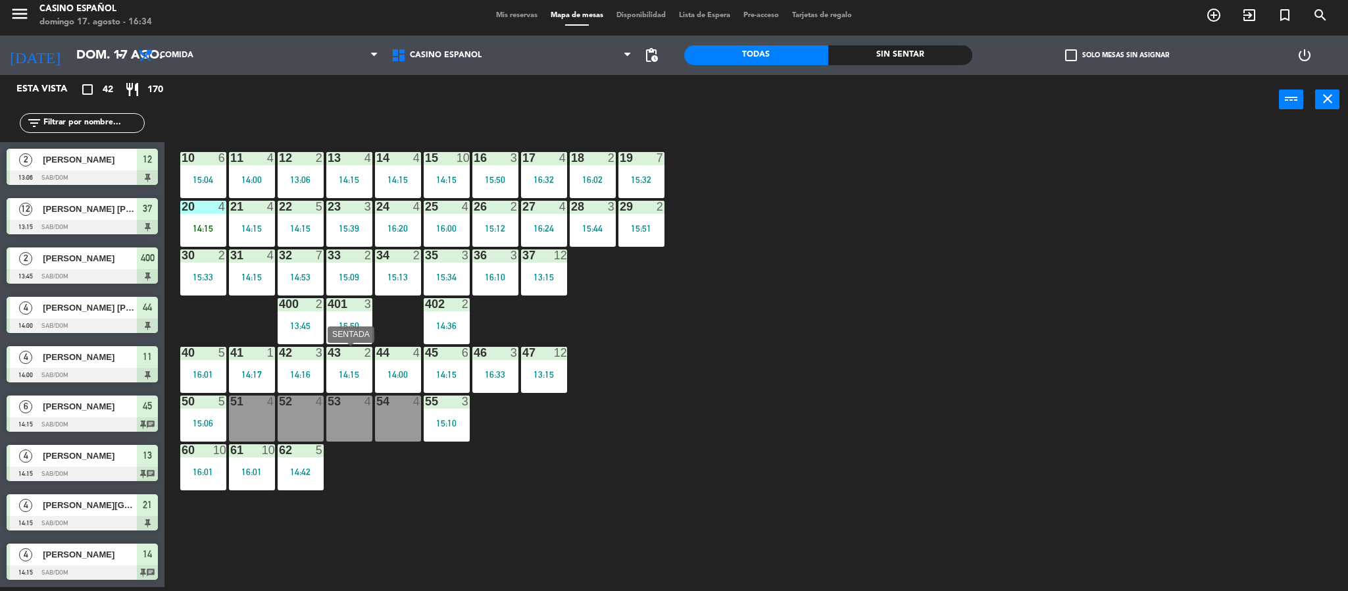
click at [320, 358] on div "43" at bounding box center [327, 353] width 22 height 12
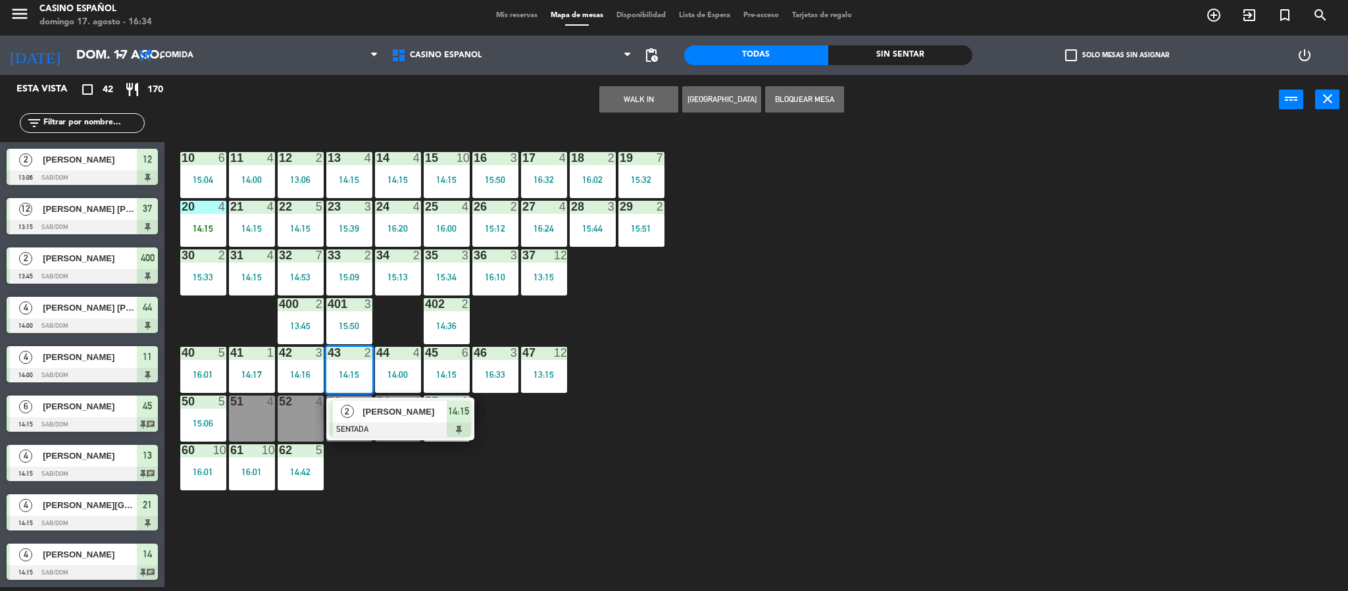
click at [320, 358] on div "43" at bounding box center [327, 353] width 22 height 12
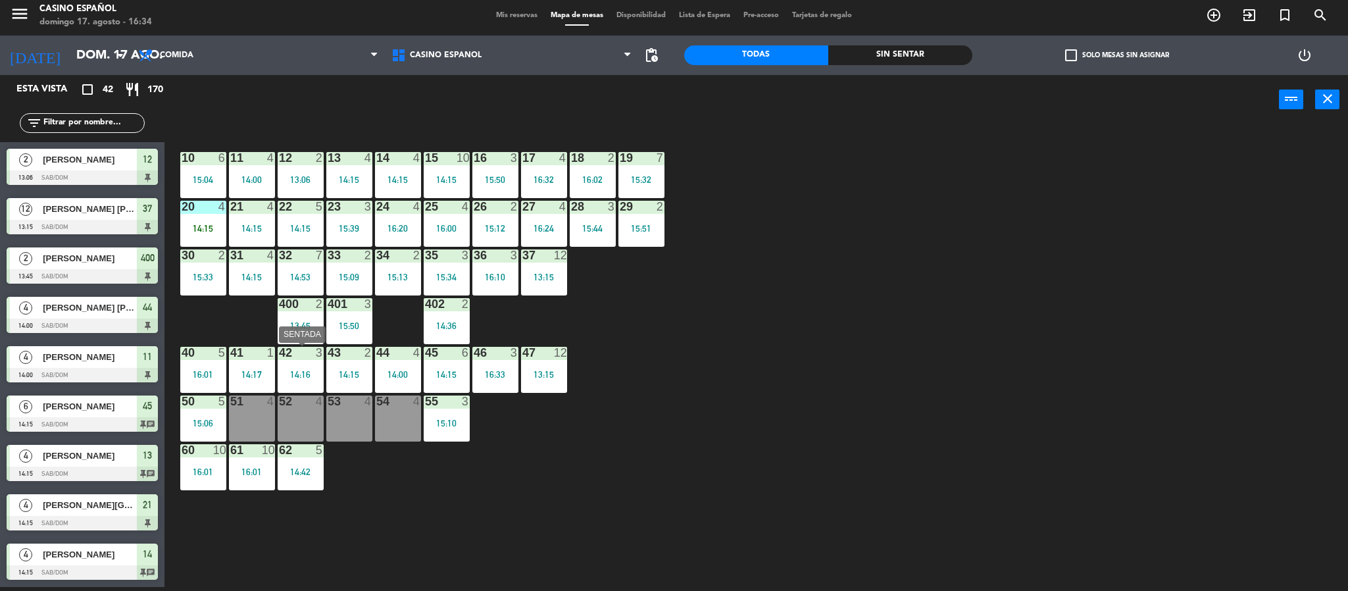
click at [280, 357] on div "42" at bounding box center [279, 353] width 1 height 12
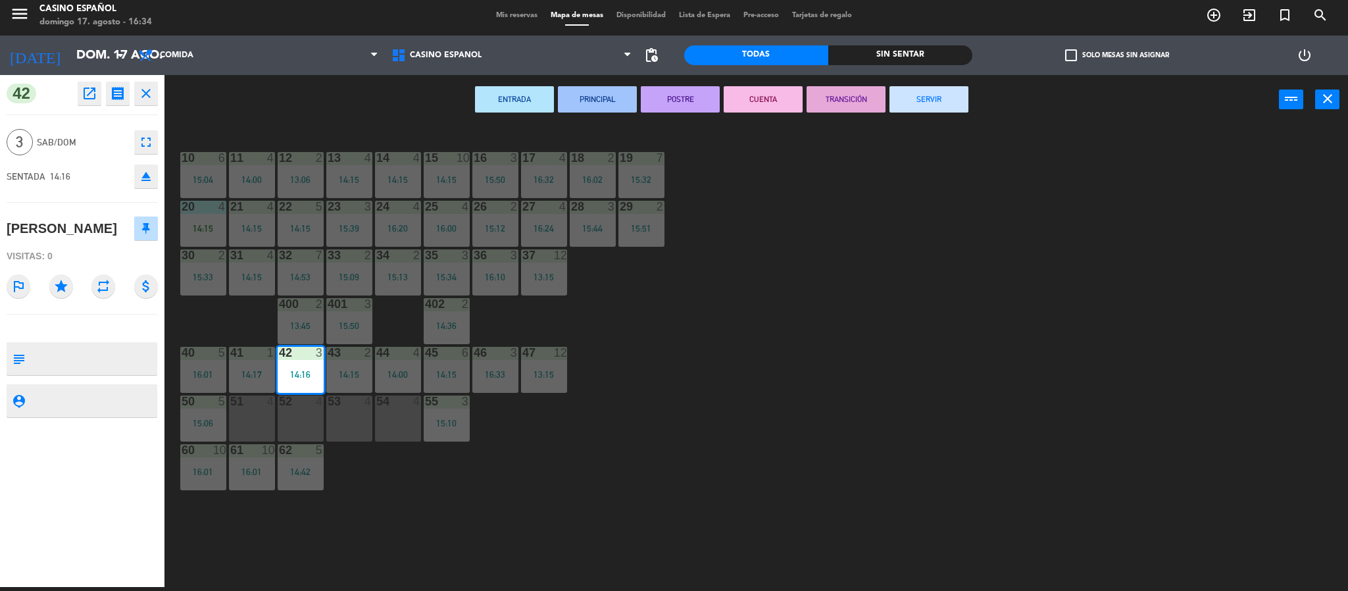
click at [926, 105] on button "SERVIR" at bounding box center [929, 99] width 79 height 26
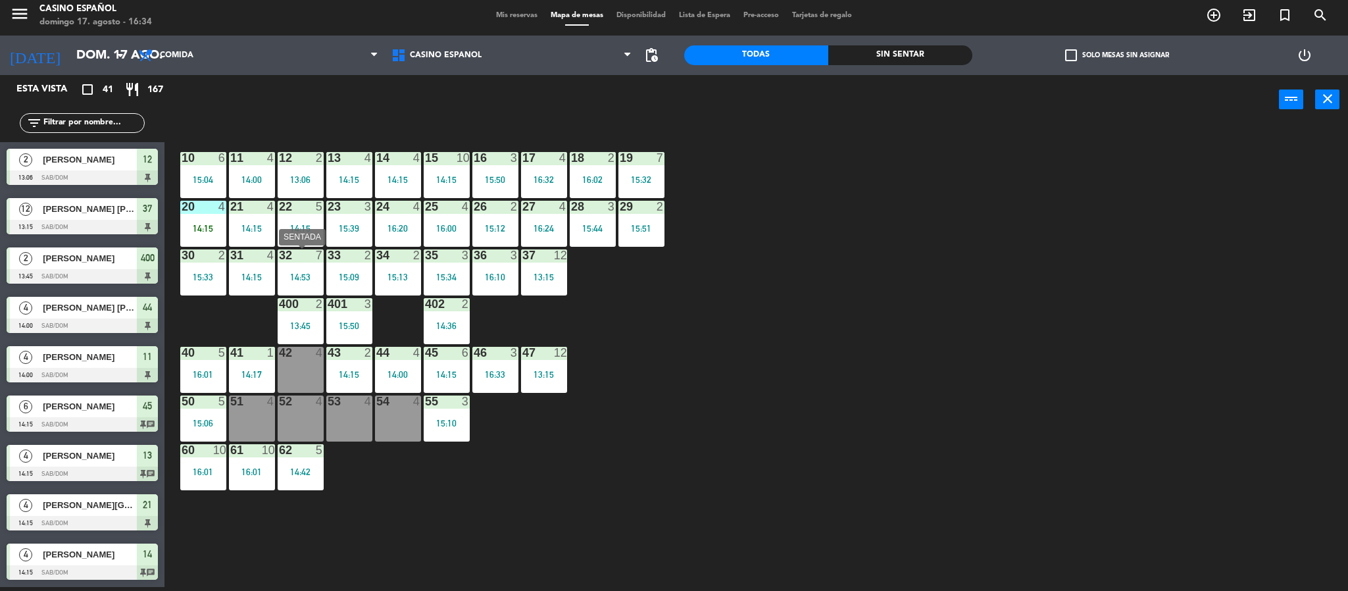
click at [309, 272] on div "14:53" at bounding box center [301, 276] width 46 height 9
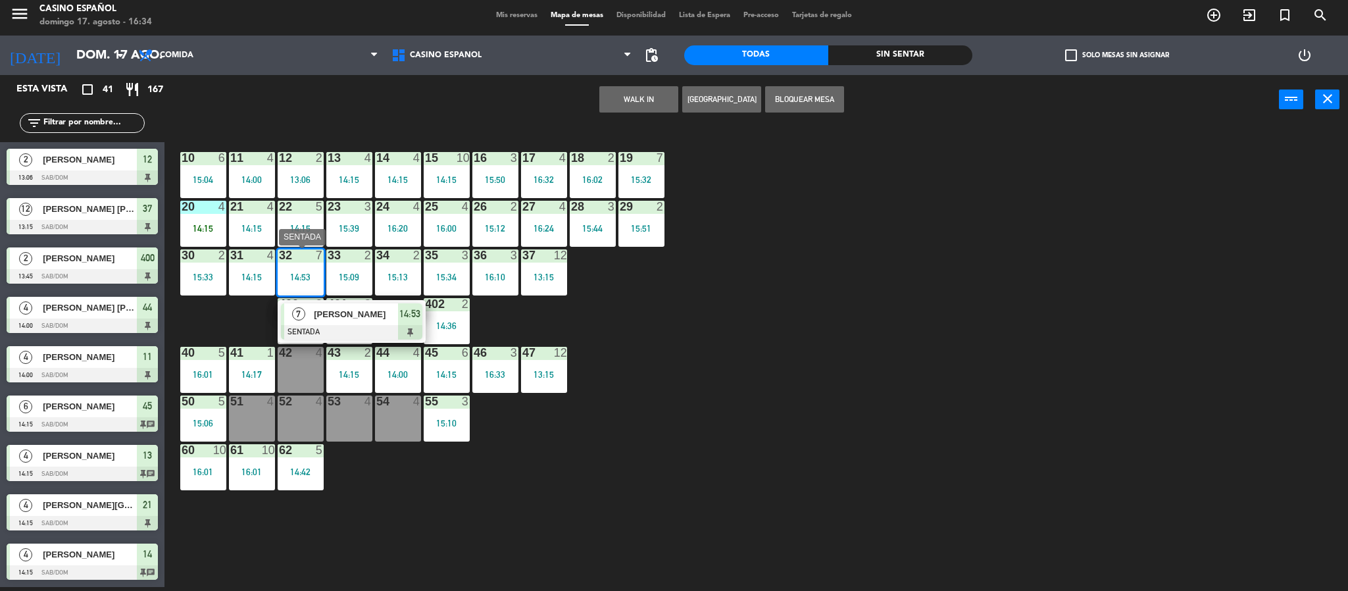
click at [336, 332] on div at bounding box center [351, 332] width 141 height 14
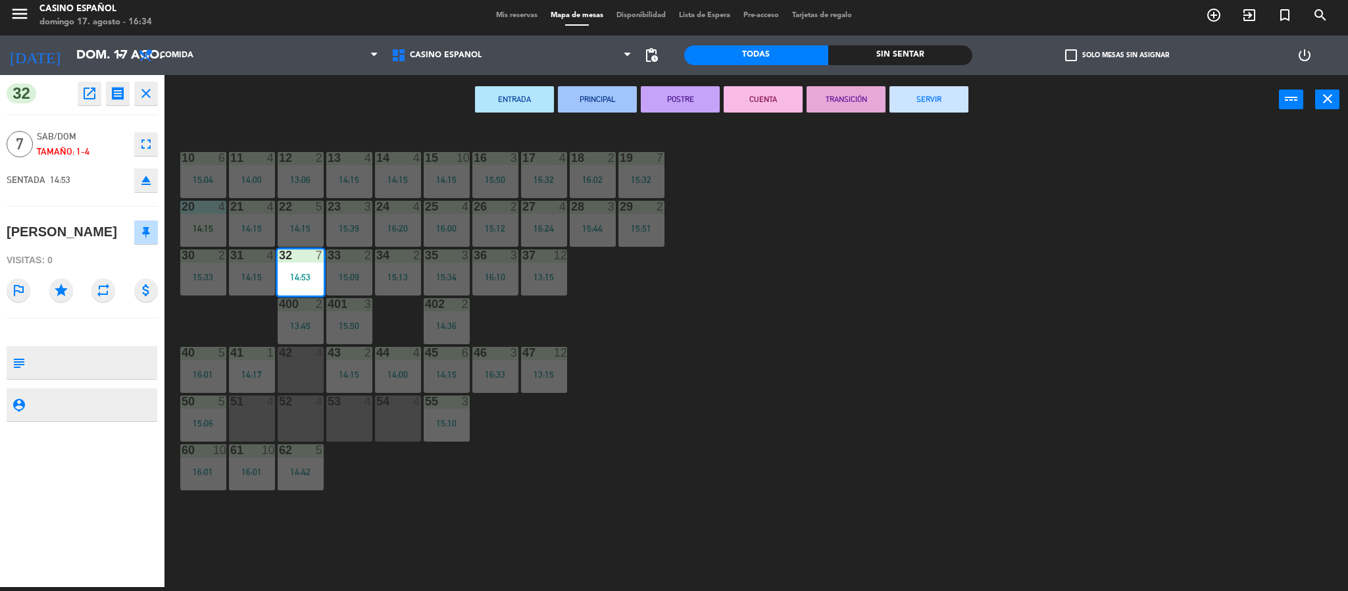
click at [907, 95] on button "SERVIR" at bounding box center [929, 99] width 79 height 26
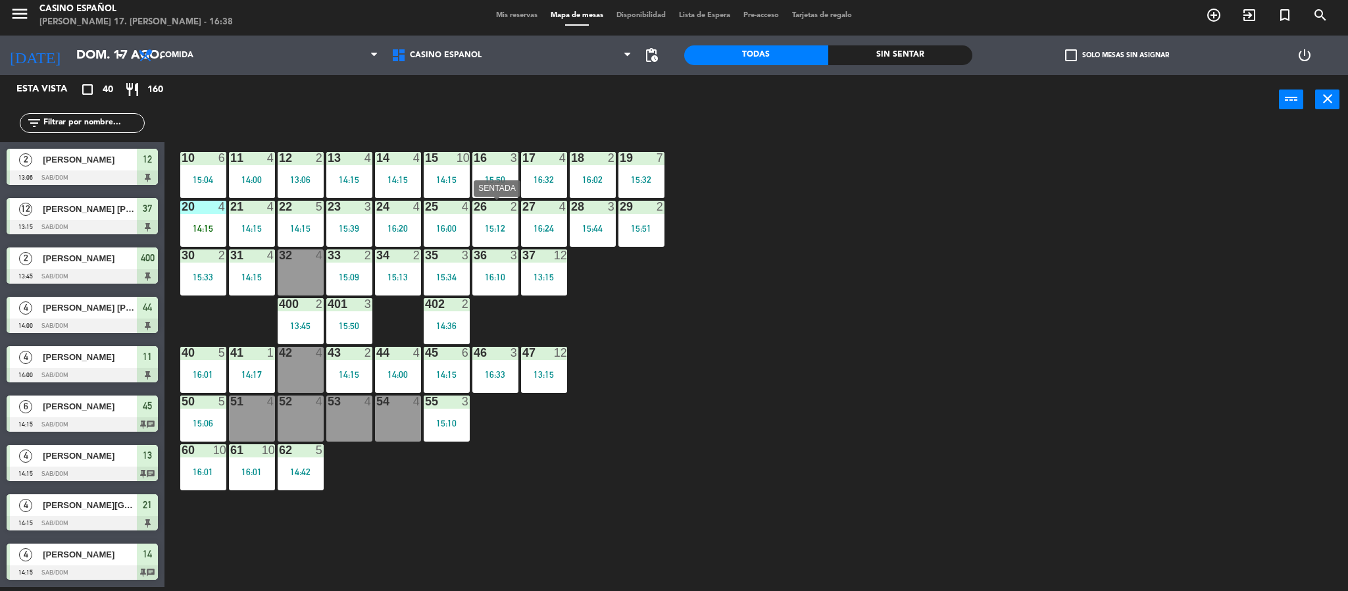
click at [484, 225] on div "15:12" at bounding box center [495, 228] width 46 height 9
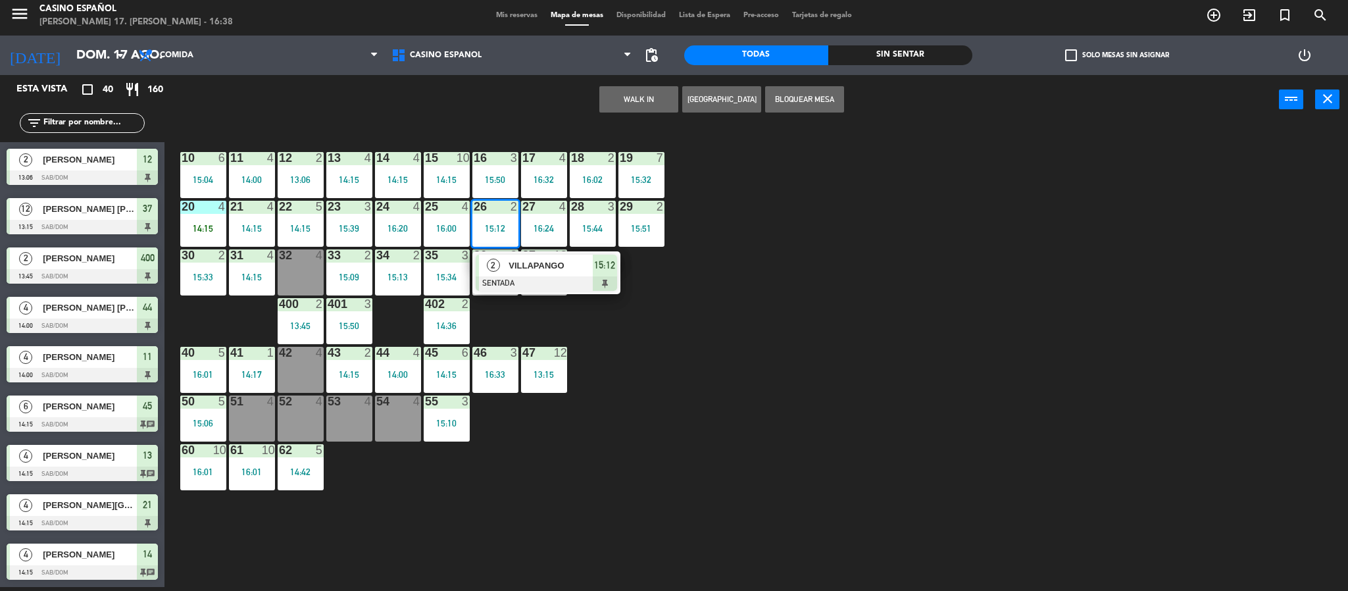
click at [524, 269] on span "VILLAPANGO" at bounding box center [551, 266] width 84 height 14
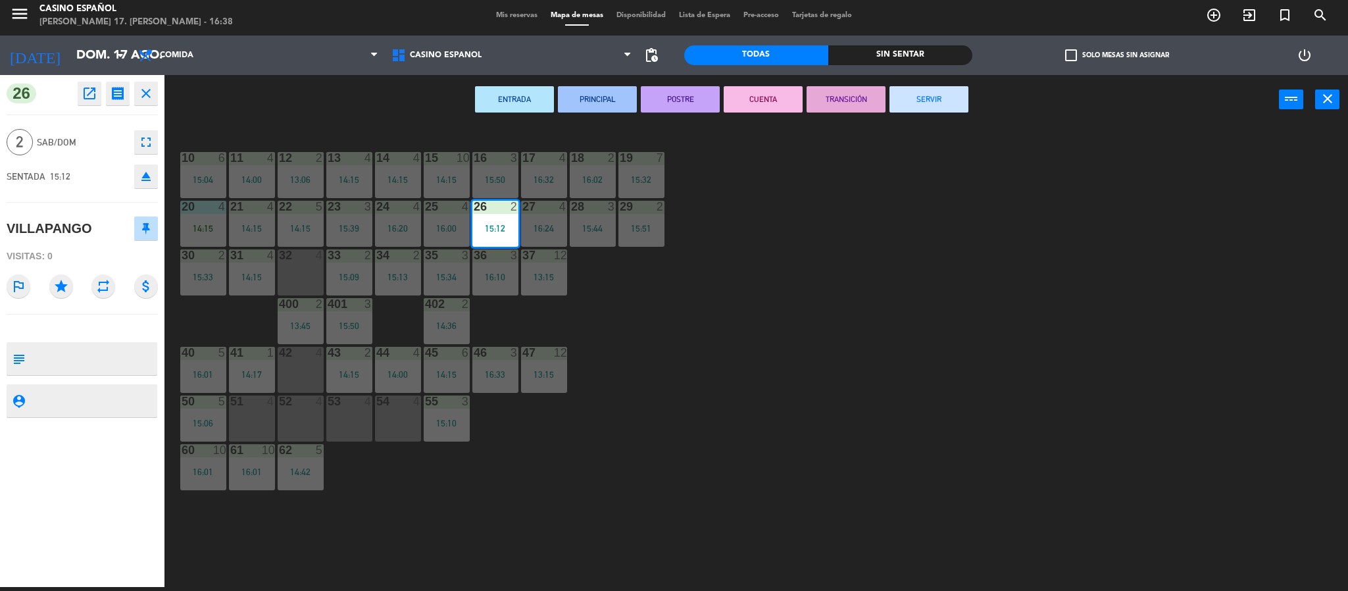
click at [943, 107] on button "SERVIR" at bounding box center [929, 99] width 79 height 26
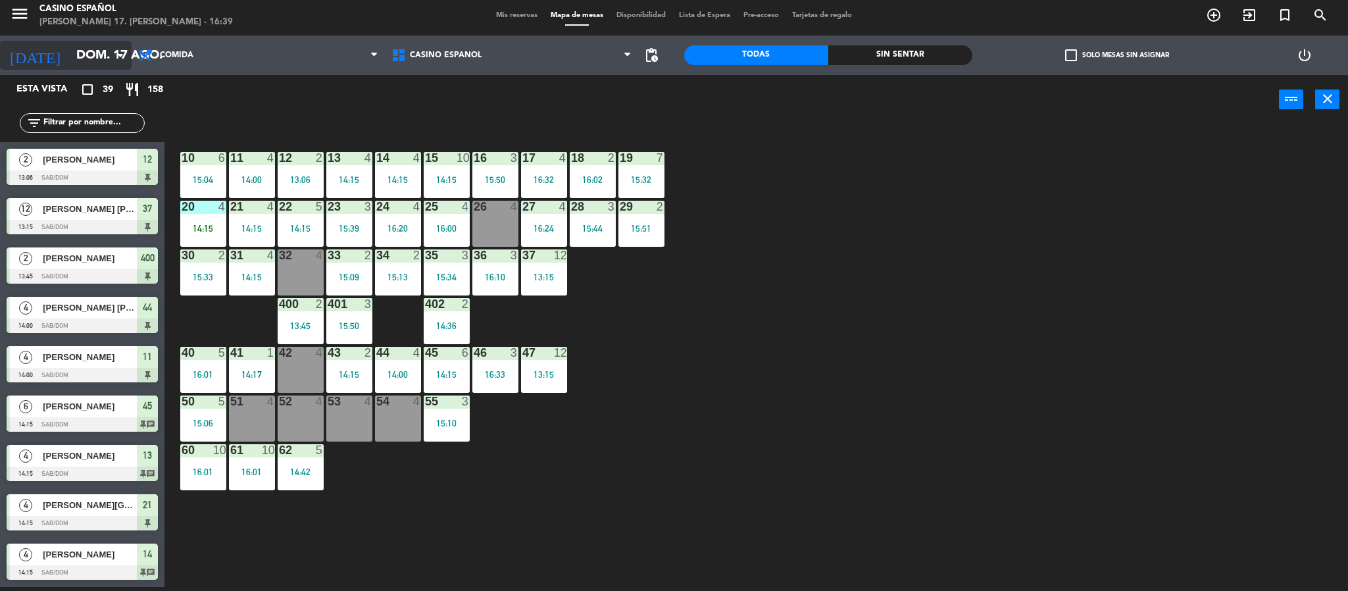
click at [76, 53] on input "dom. 17 ago." at bounding box center [149, 55] width 159 height 28
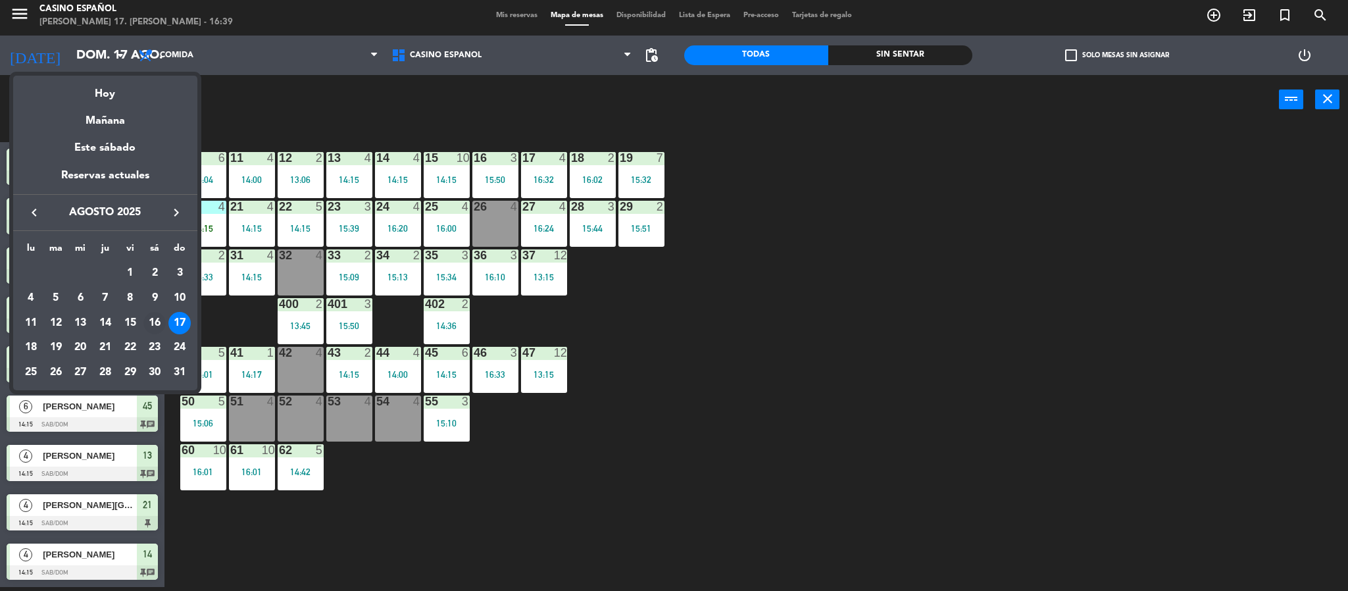
click at [160, 324] on div "16" at bounding box center [154, 323] width 22 height 22
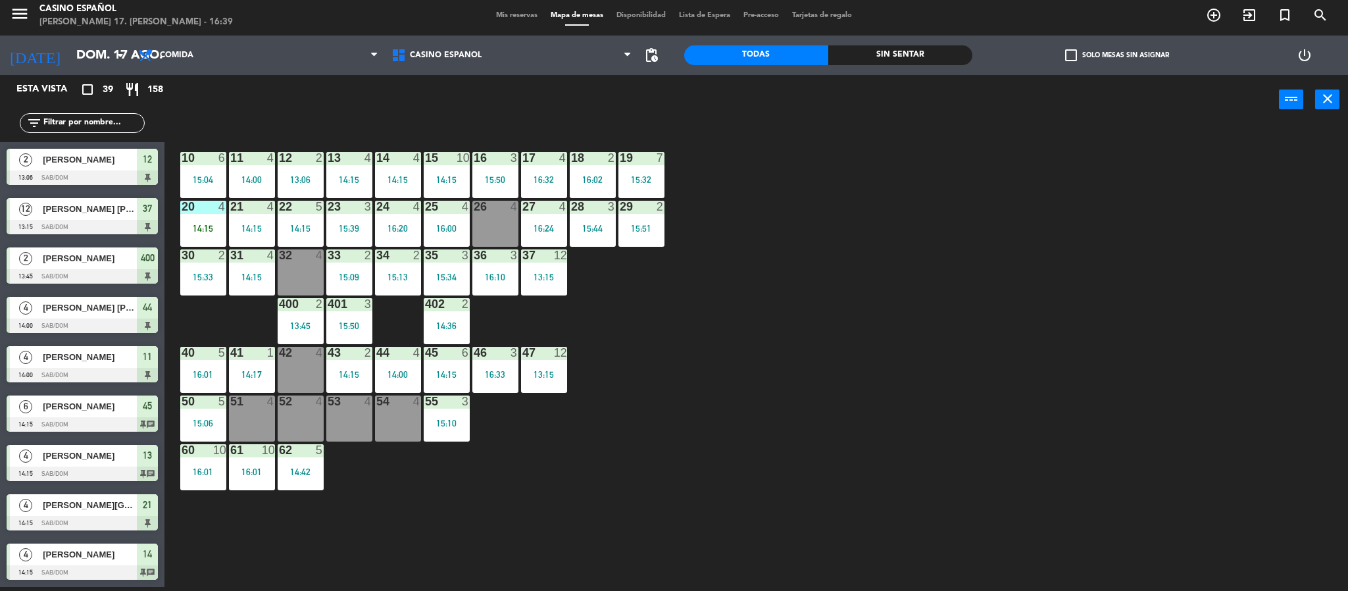
type input "sáb. 16 ago."
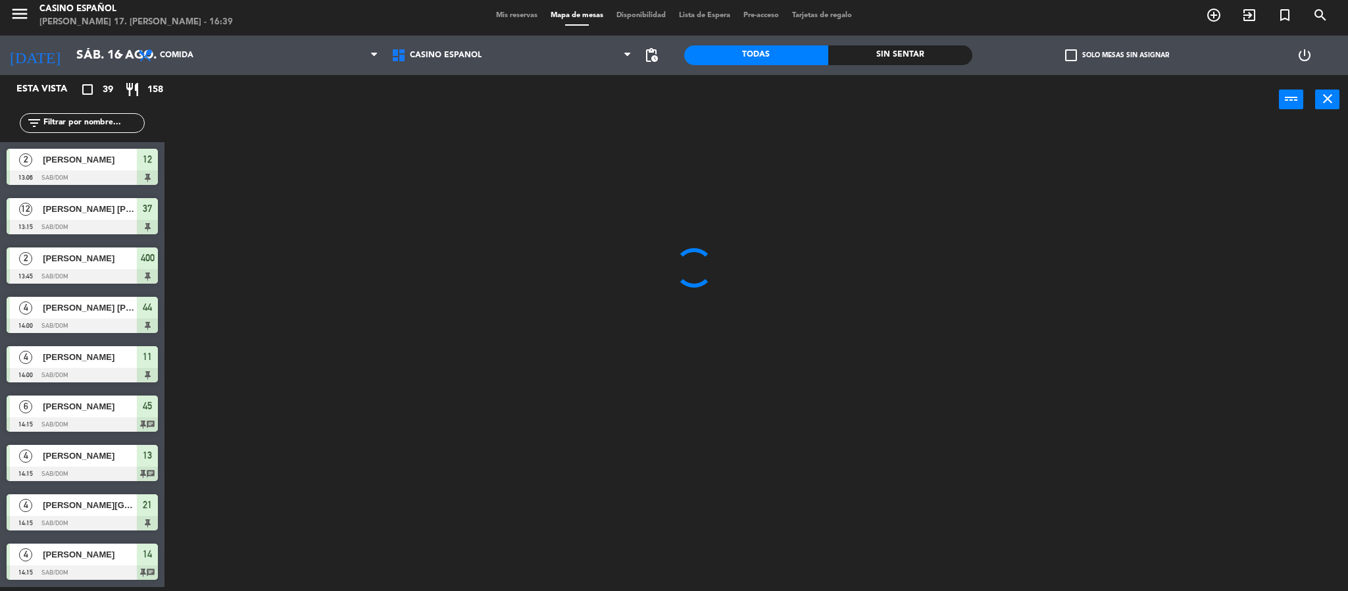
click at [501, 14] on span "Mis reservas" at bounding box center [517, 15] width 55 height 7
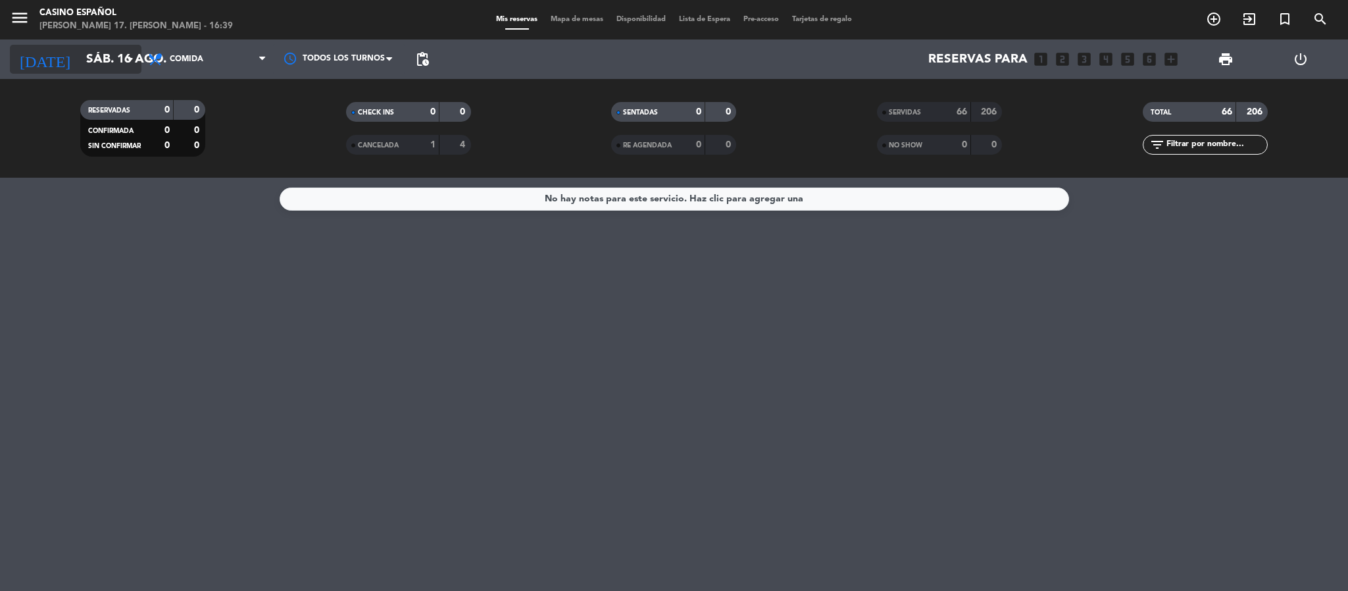
click at [36, 55] on icon "[DATE]" at bounding box center [45, 59] width 70 height 29
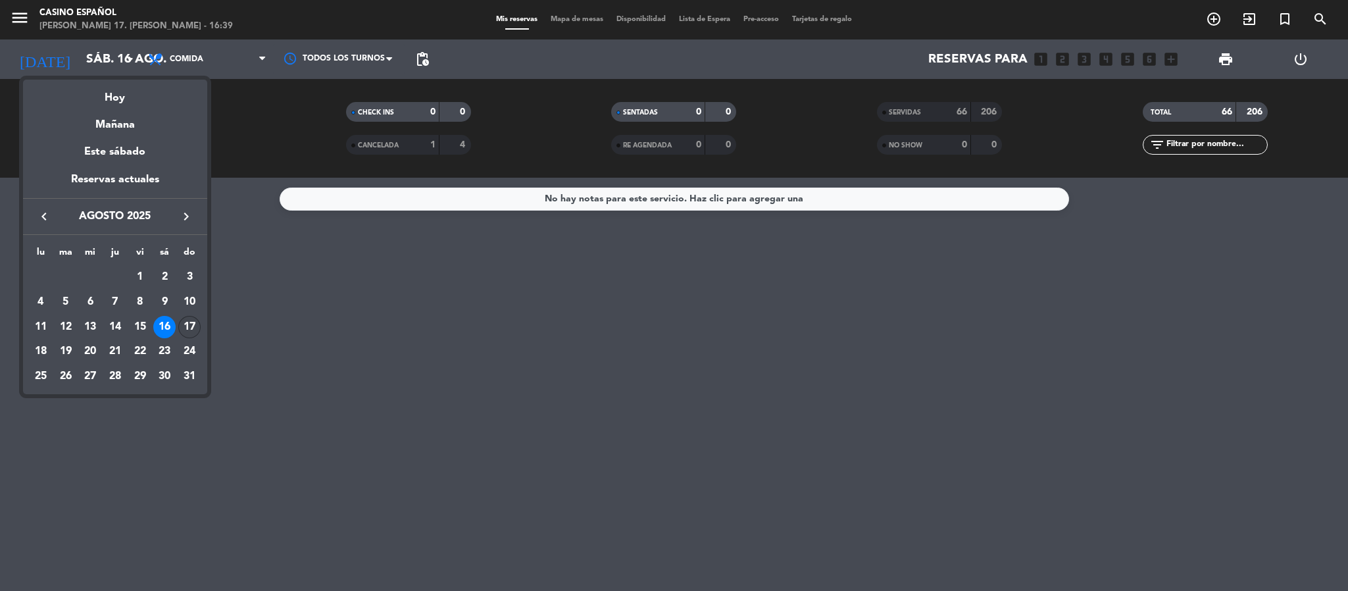
click at [184, 324] on div "17" at bounding box center [189, 327] width 22 height 22
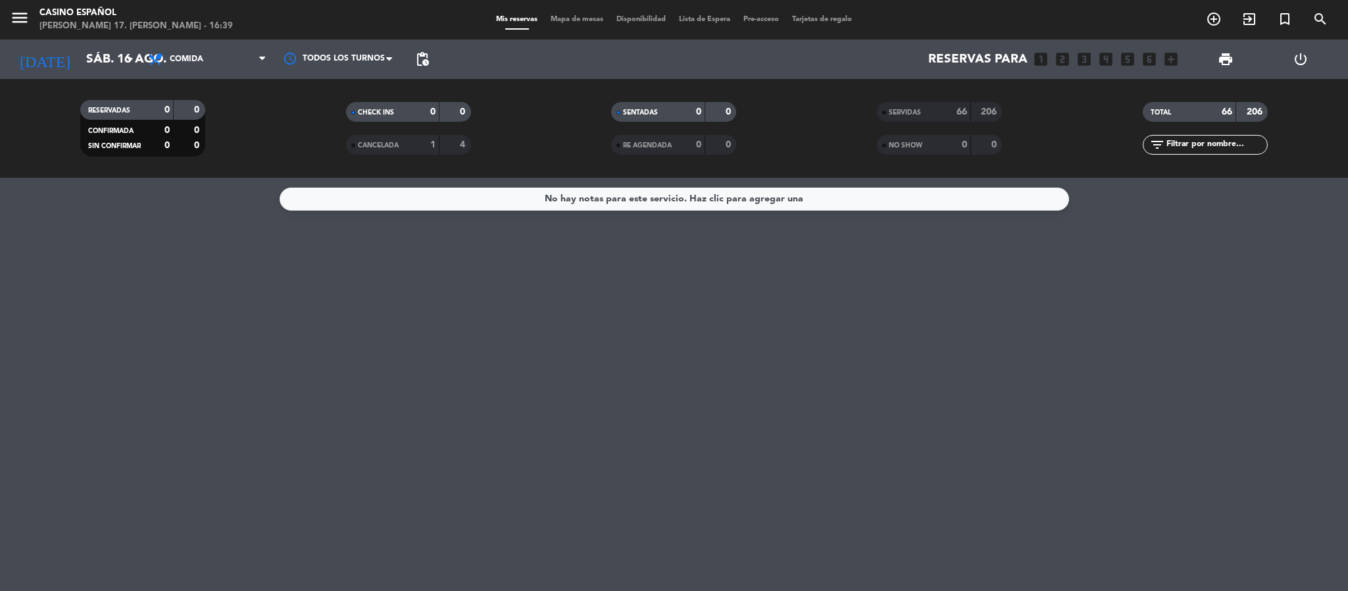
type input "dom. 17 ago."
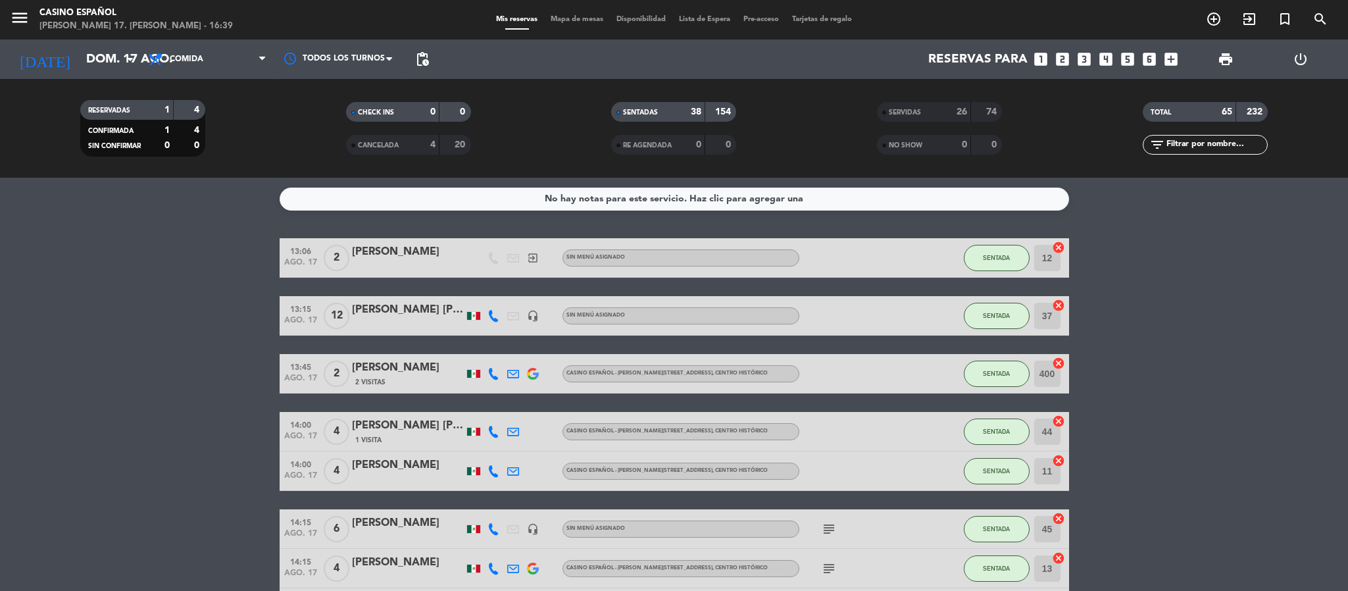
click at [584, 20] on span "Mapa de mesas" at bounding box center [577, 19] width 66 height 7
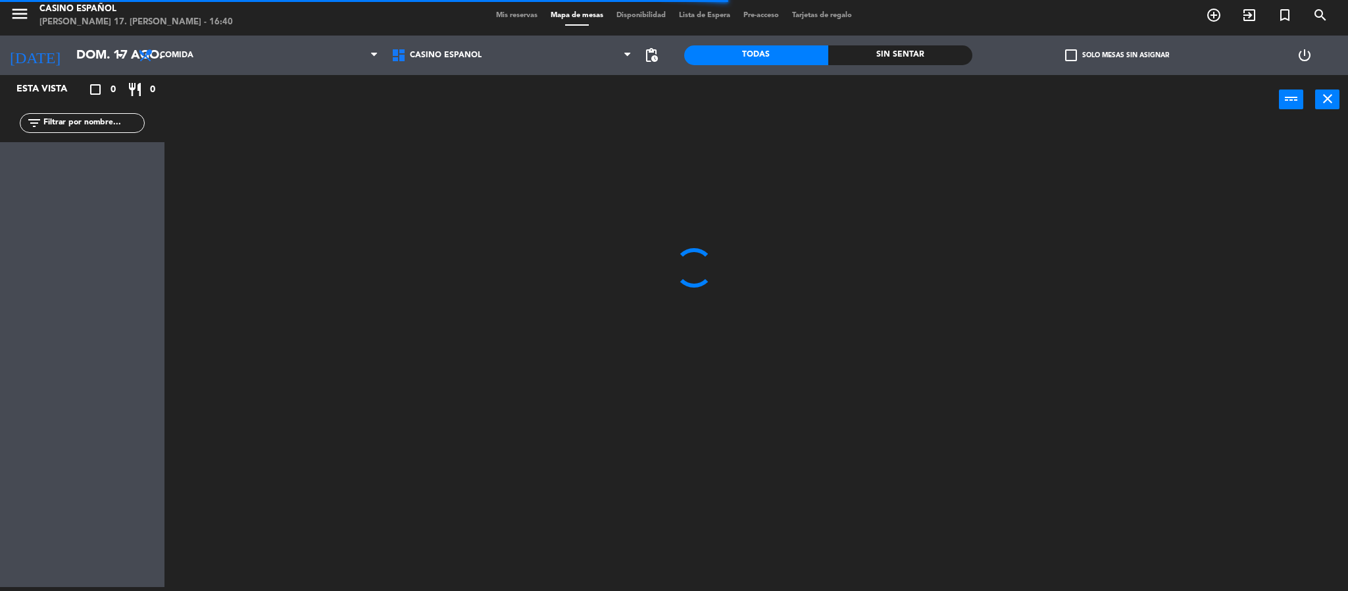
click at [512, 16] on span "Mis reservas" at bounding box center [517, 15] width 55 height 7
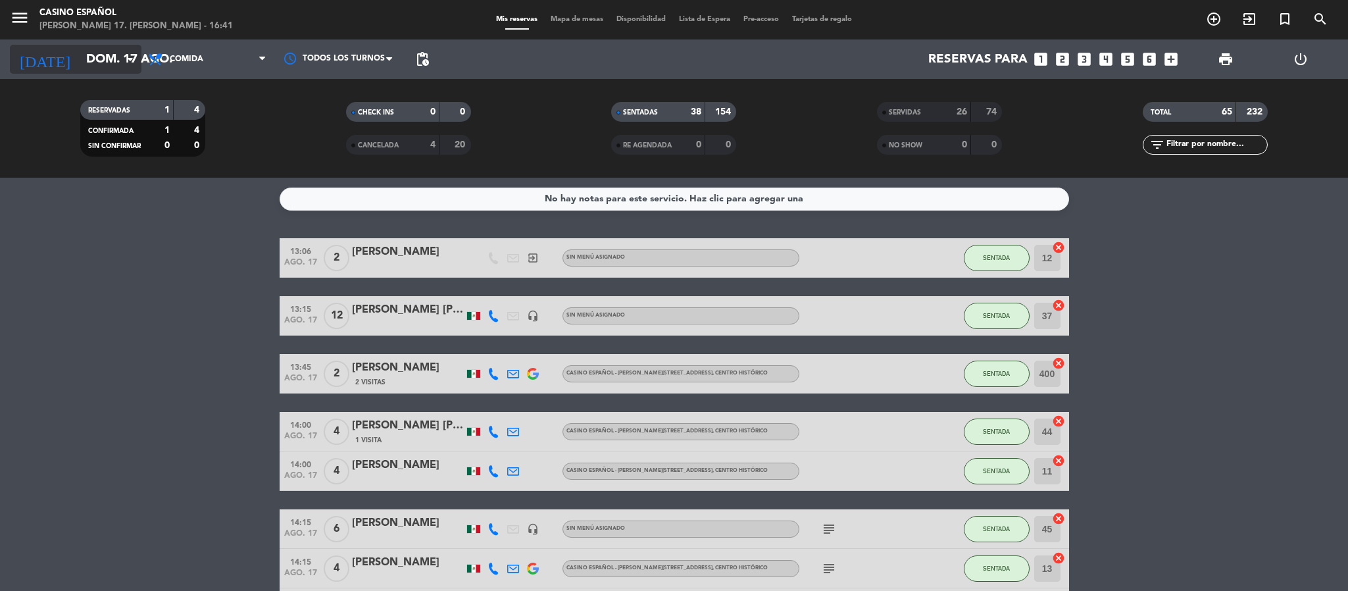
click at [103, 70] on input "dom. 17 ago." at bounding box center [159, 59] width 159 height 28
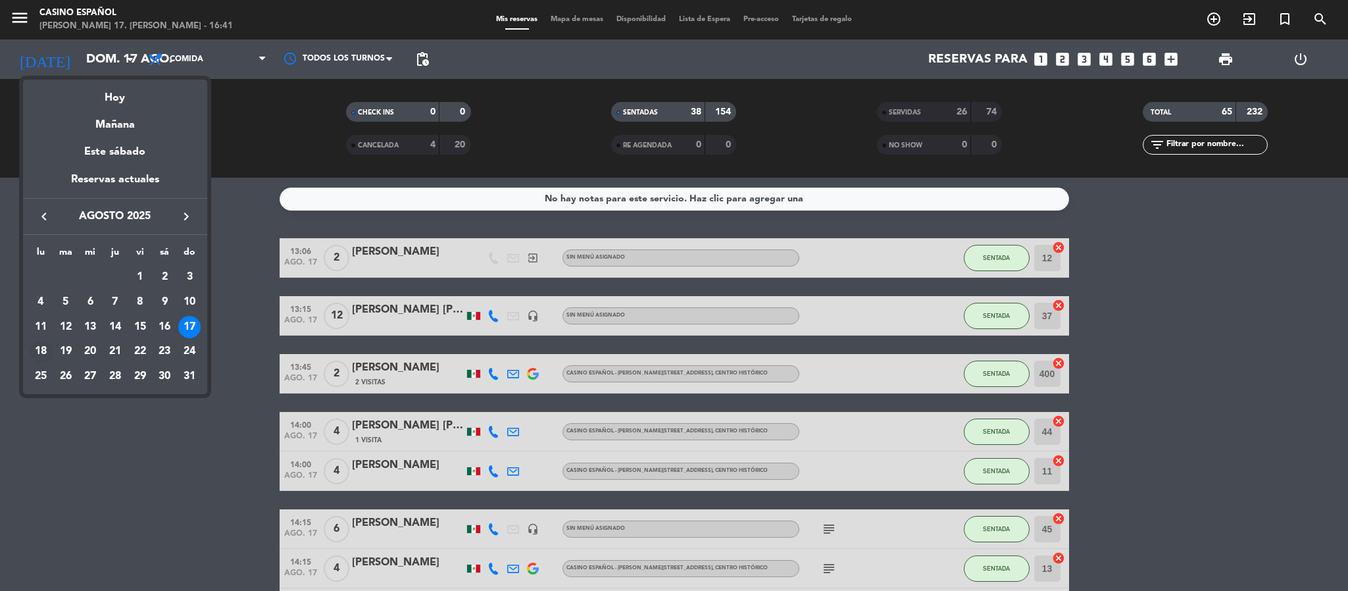
click at [39, 353] on div "18" at bounding box center [41, 352] width 22 height 22
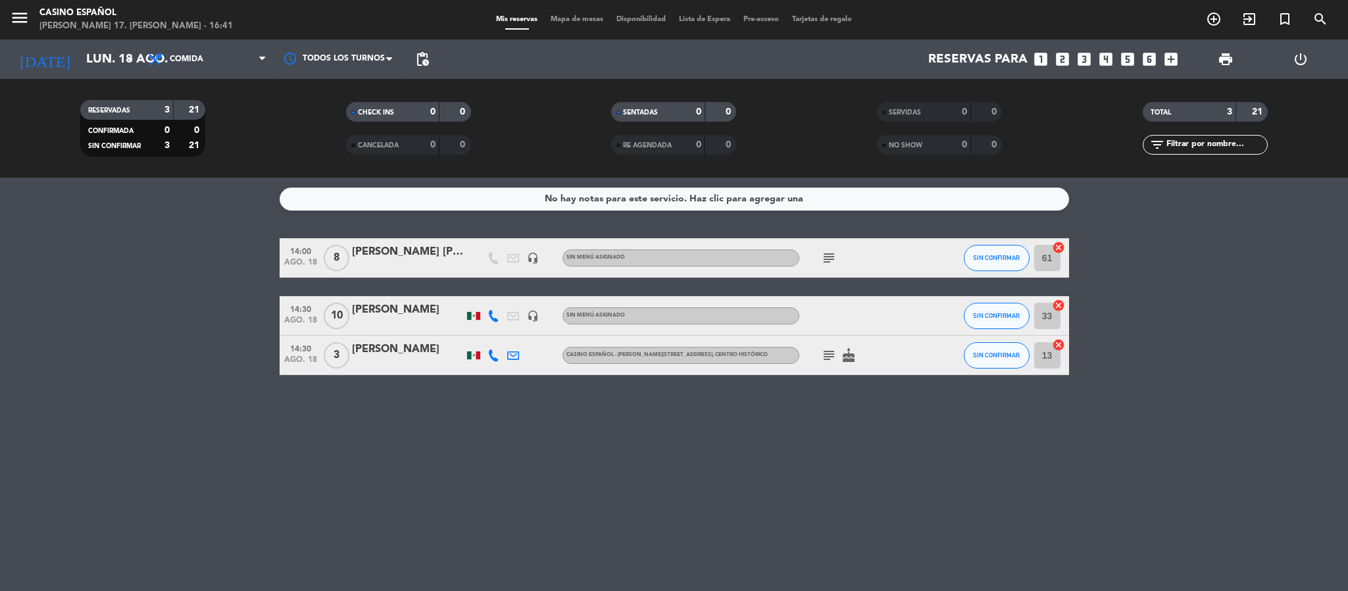
click at [823, 255] on icon "subject" at bounding box center [829, 258] width 16 height 16
click at [80, 61] on input "lun. 18 ago." at bounding box center [159, 59] width 159 height 28
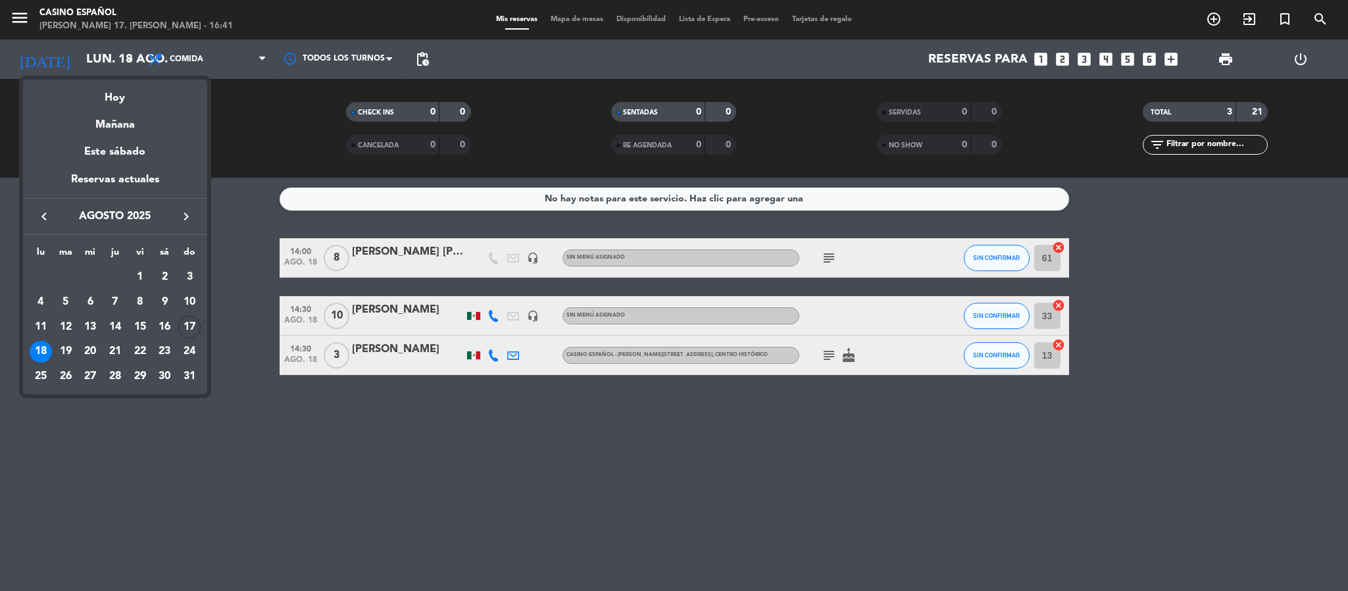
click at [257, 76] on div at bounding box center [674, 295] width 1348 height 591
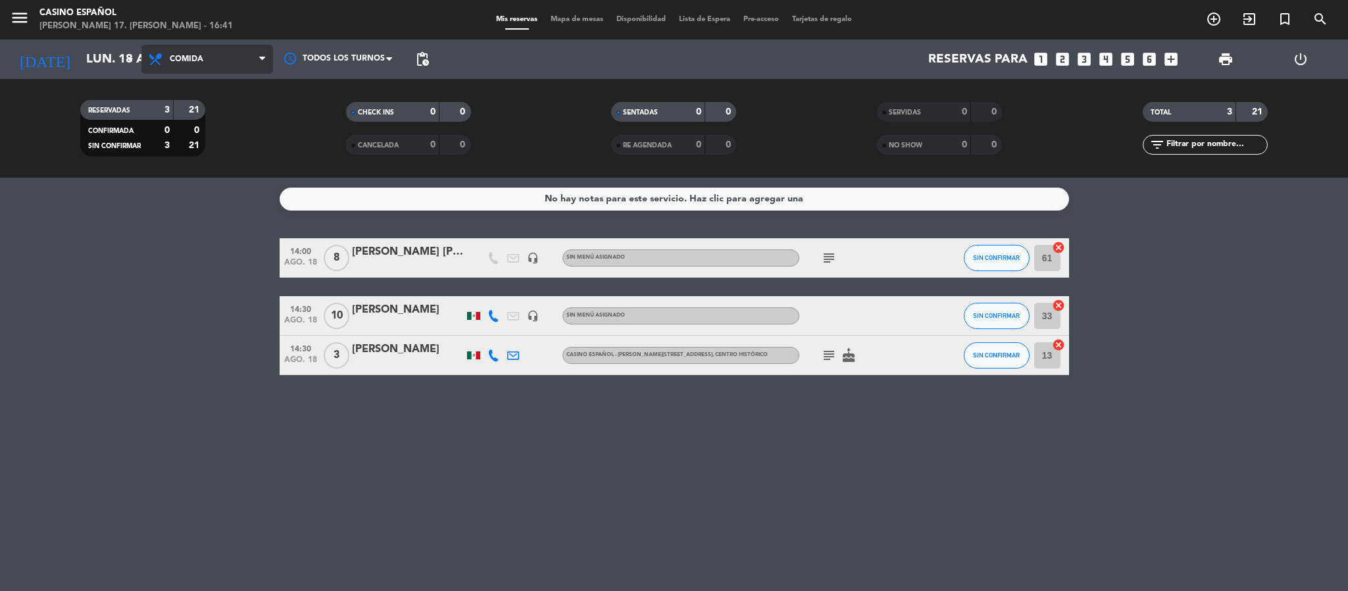
click at [225, 53] on span "Comida" at bounding box center [207, 59] width 132 height 29
click at [205, 126] on div "menu Casino Español [PERSON_NAME] 17. [PERSON_NAME] - 16:41 Mis reservas Mapa d…" at bounding box center [674, 89] width 1348 height 178
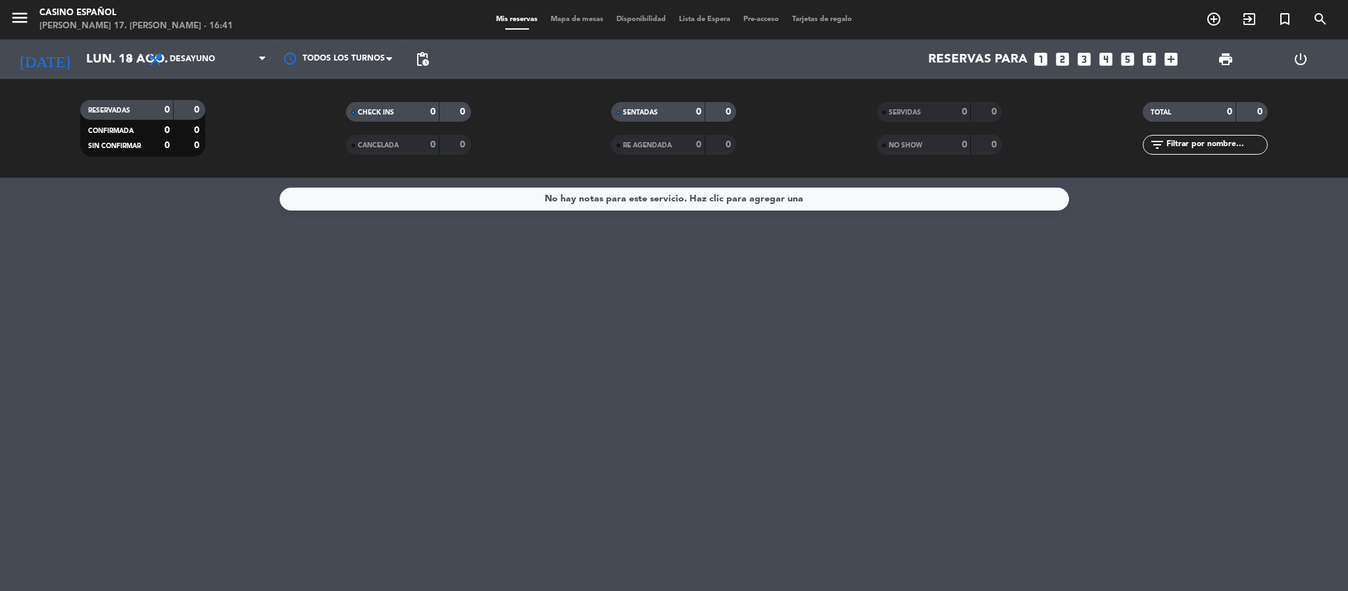
click at [191, 77] on div "Todos los servicios Desayuno Comida Desayuno Todos los servicios Desayuno Comida" at bounding box center [207, 58] width 132 height 39
click at [186, 64] on span "Desayuno" at bounding box center [207, 59] width 132 height 29
click at [198, 144] on div "menu Casino Español [PERSON_NAME] 17. [PERSON_NAME] - 16:41 Mis reservas Mapa d…" at bounding box center [674, 89] width 1348 height 178
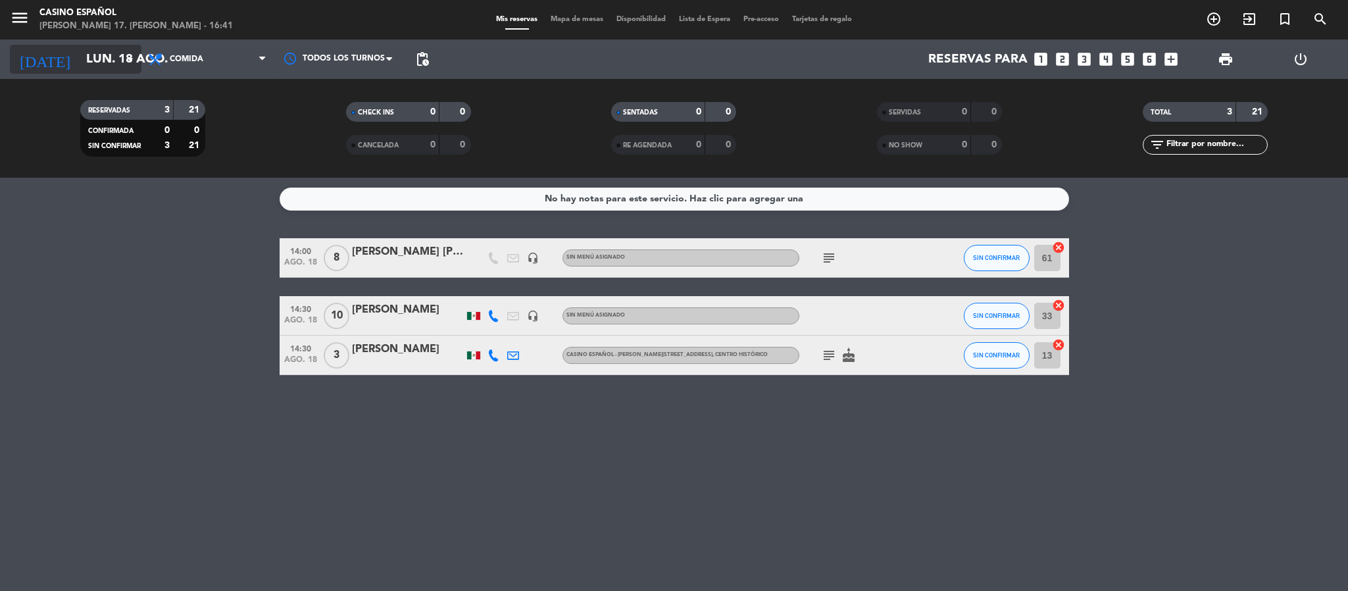
click at [80, 60] on input "lun. 18 ago." at bounding box center [159, 59] width 159 height 28
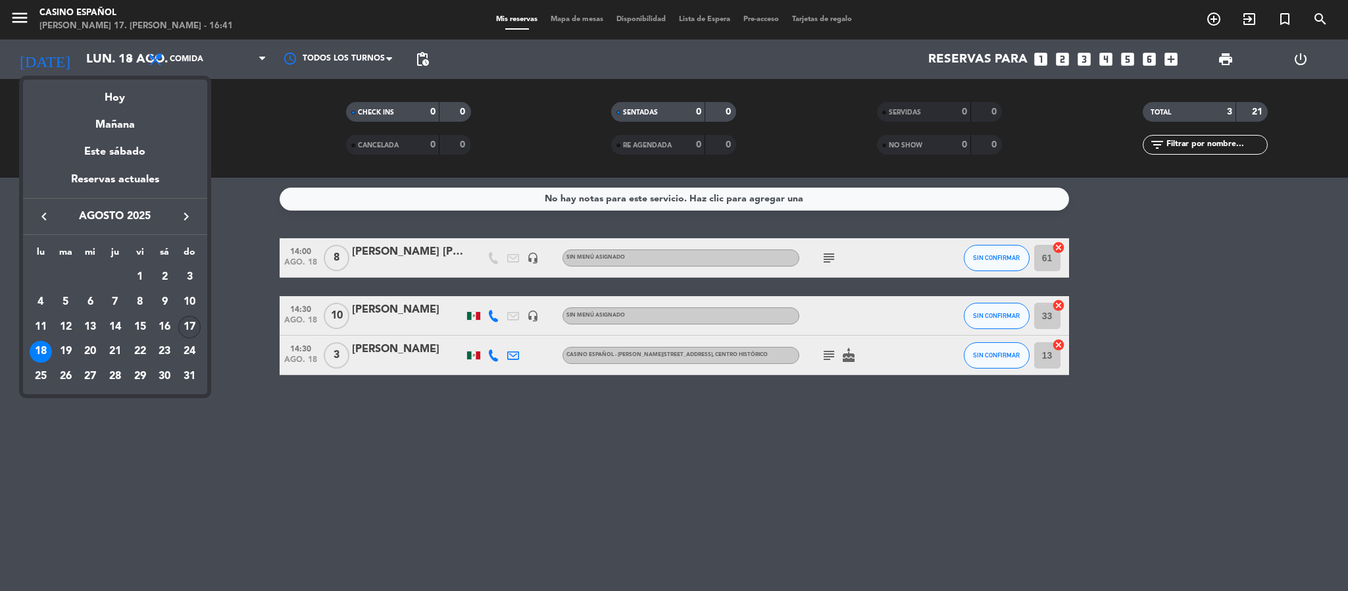
click at [190, 328] on div "17" at bounding box center [189, 327] width 22 height 22
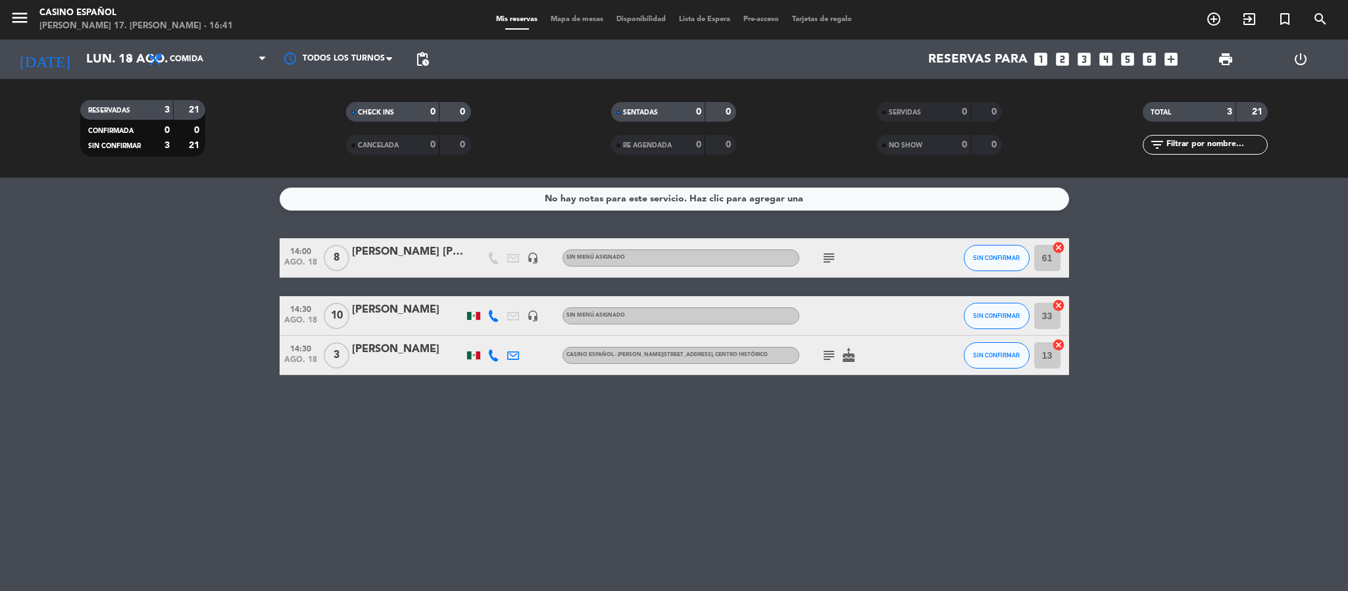
type input "dom. 17 ago."
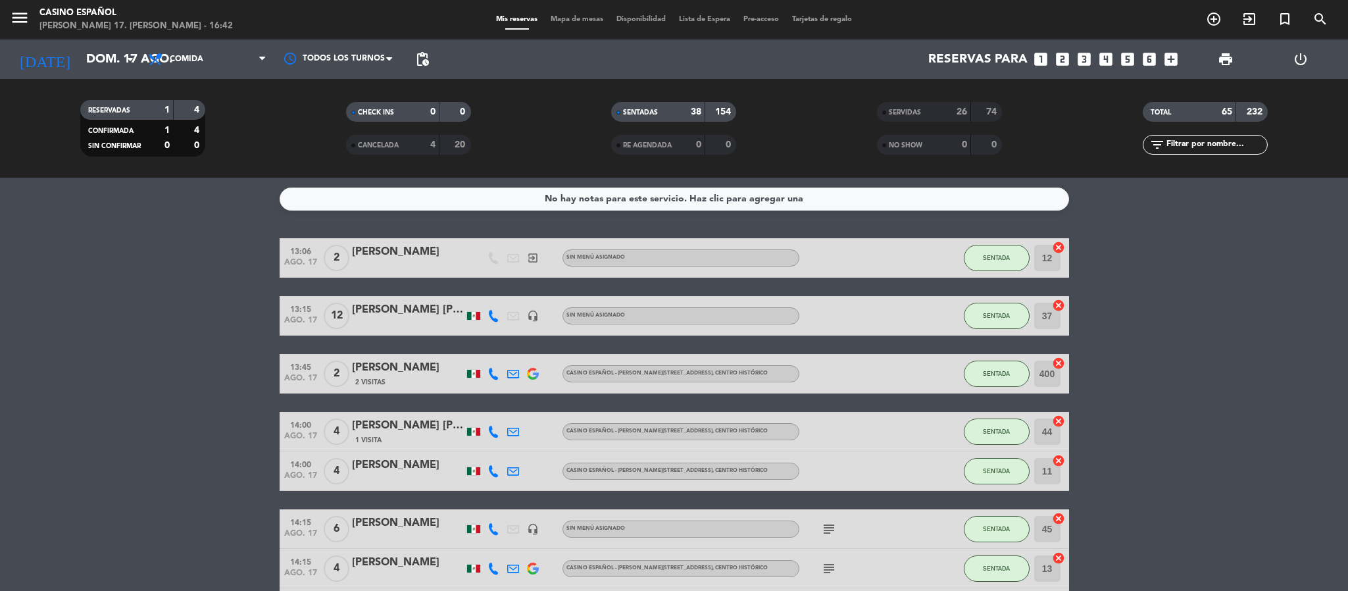
click at [553, 18] on span "Mapa de mesas" at bounding box center [577, 19] width 66 height 7
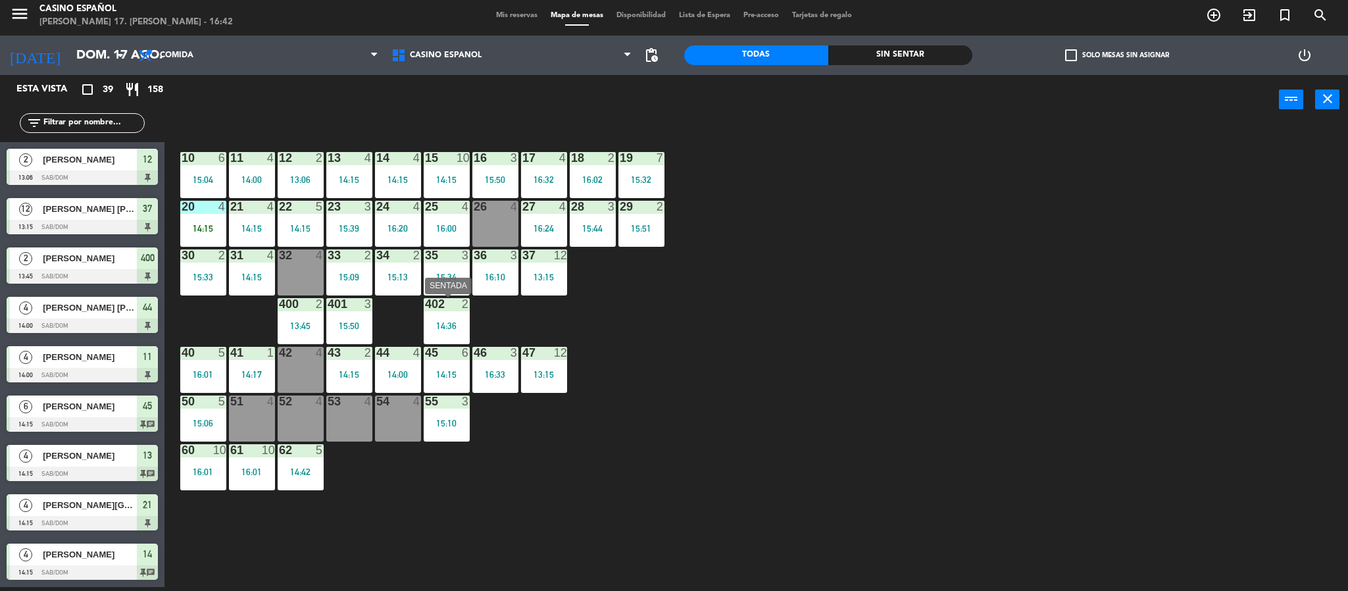
click at [443, 324] on div "14:36" at bounding box center [447, 325] width 46 height 9
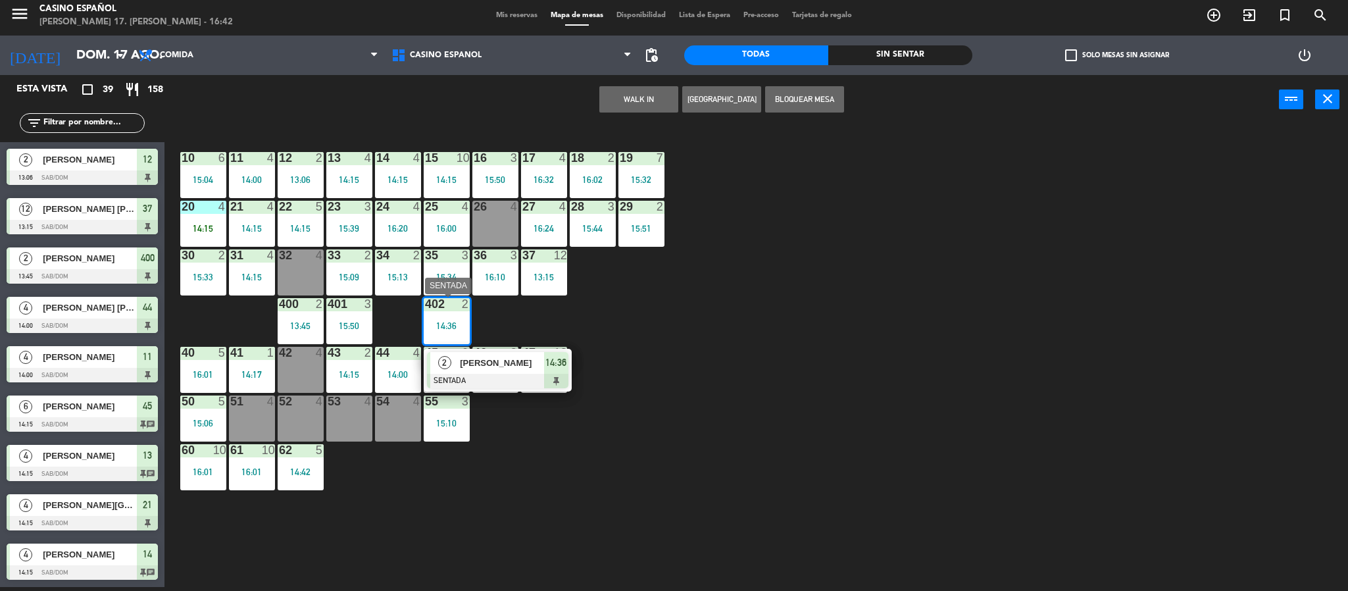
click at [472, 379] on div at bounding box center [497, 381] width 141 height 14
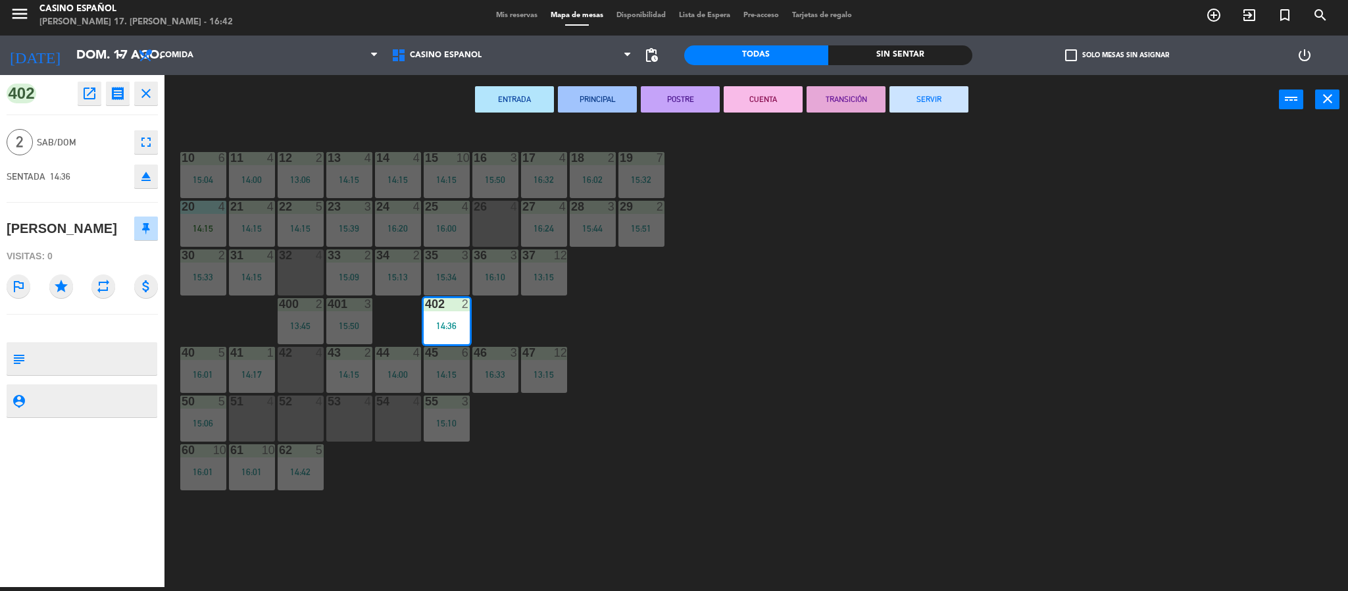
click at [944, 109] on button "SERVIR" at bounding box center [929, 99] width 79 height 26
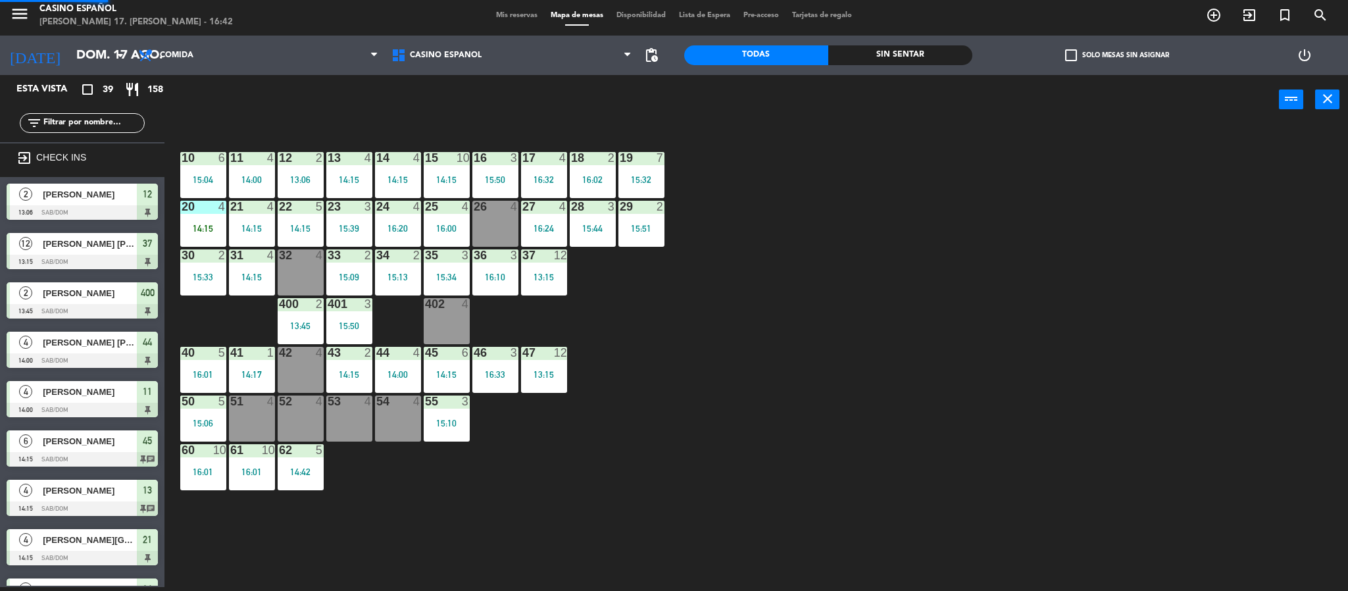
scroll to position [4, 0]
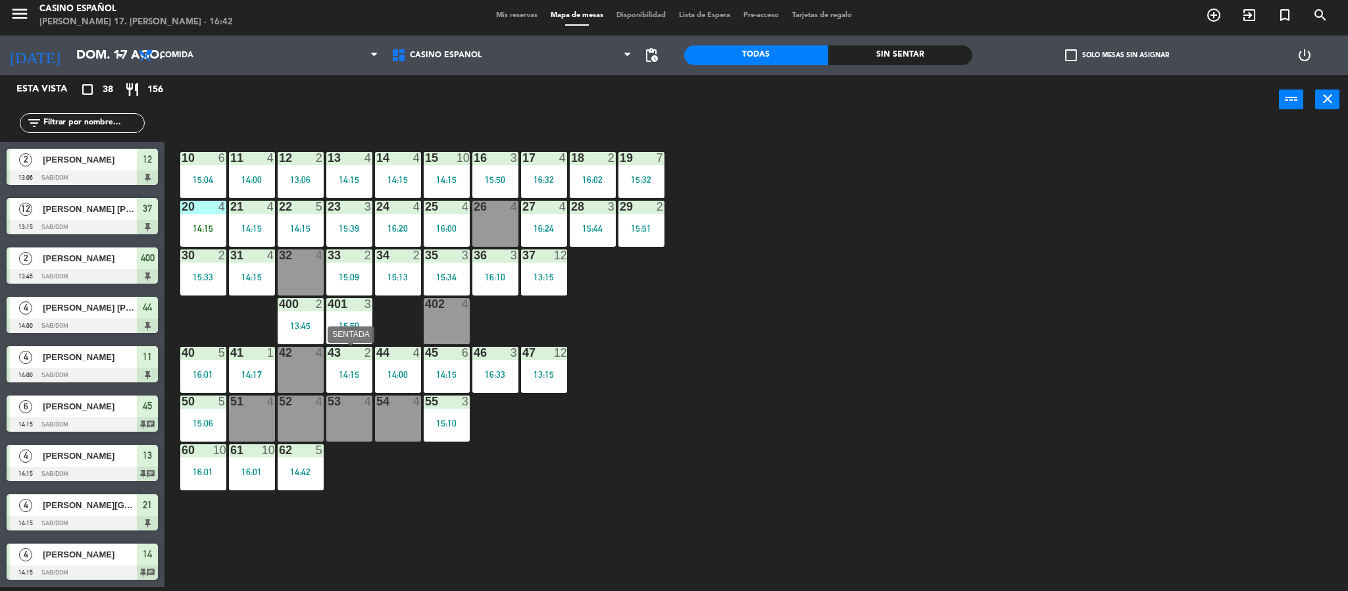
click at [357, 378] on div "14:15" at bounding box center [349, 374] width 46 height 9
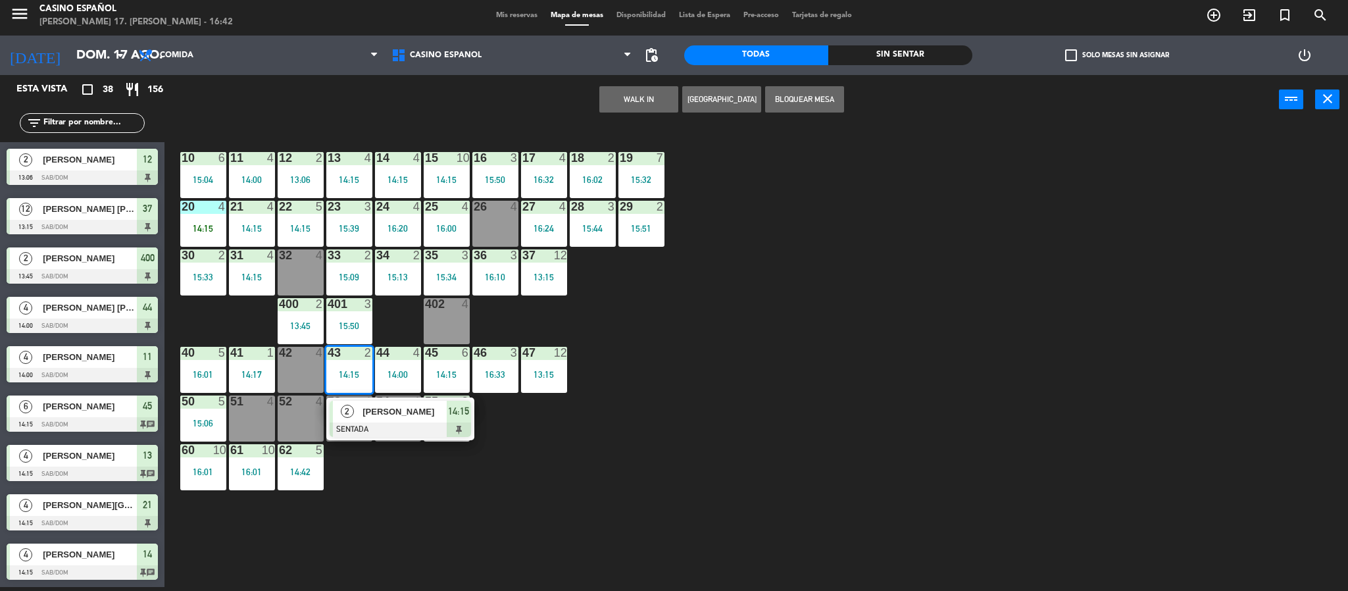
click at [373, 413] on span "[PERSON_NAME]" at bounding box center [405, 412] width 84 height 14
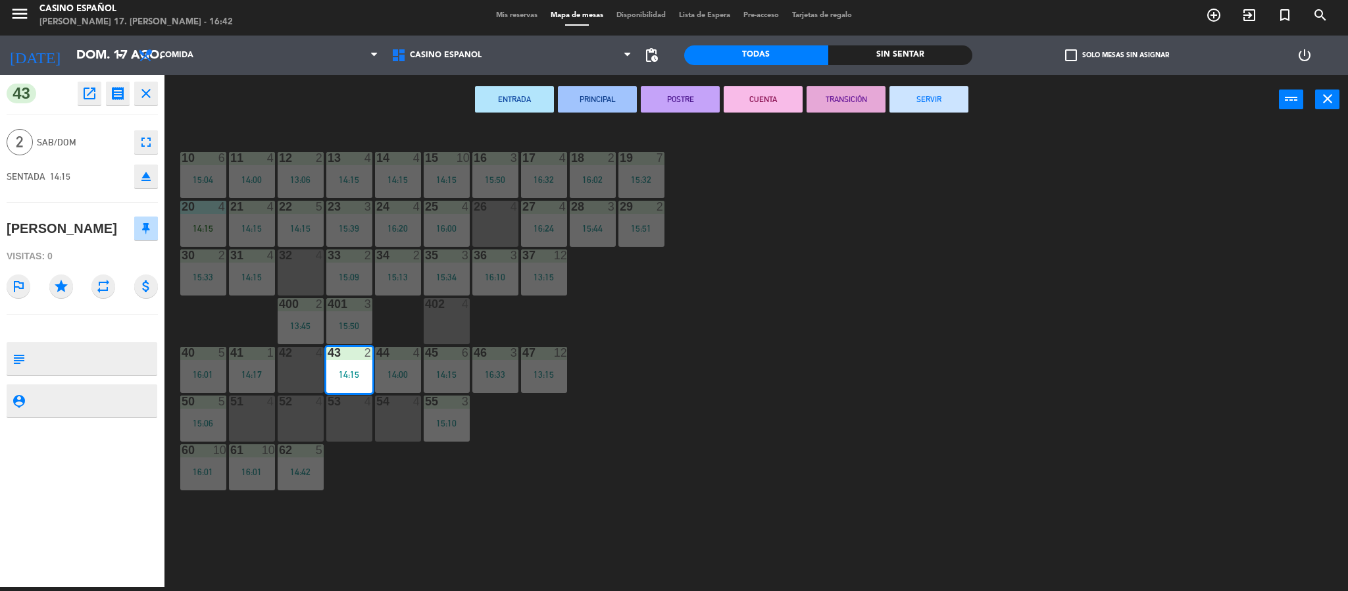
click at [914, 97] on button "SERVIR" at bounding box center [929, 99] width 79 height 26
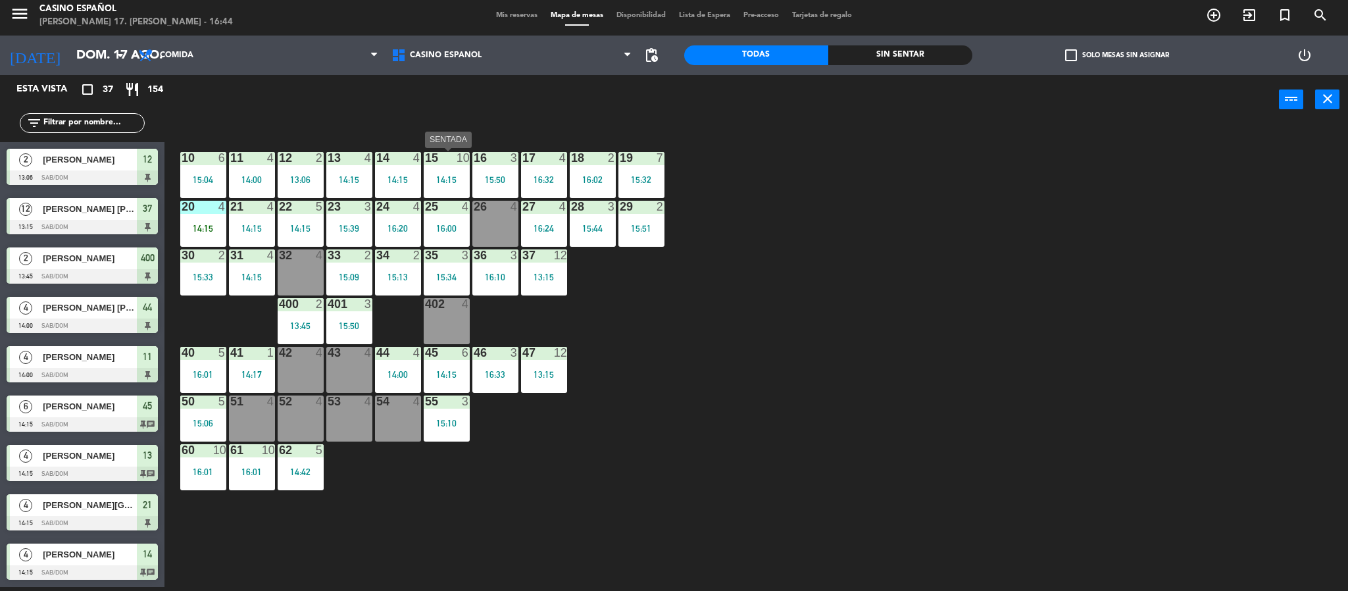
click at [434, 180] on div "14:15" at bounding box center [447, 179] width 46 height 9
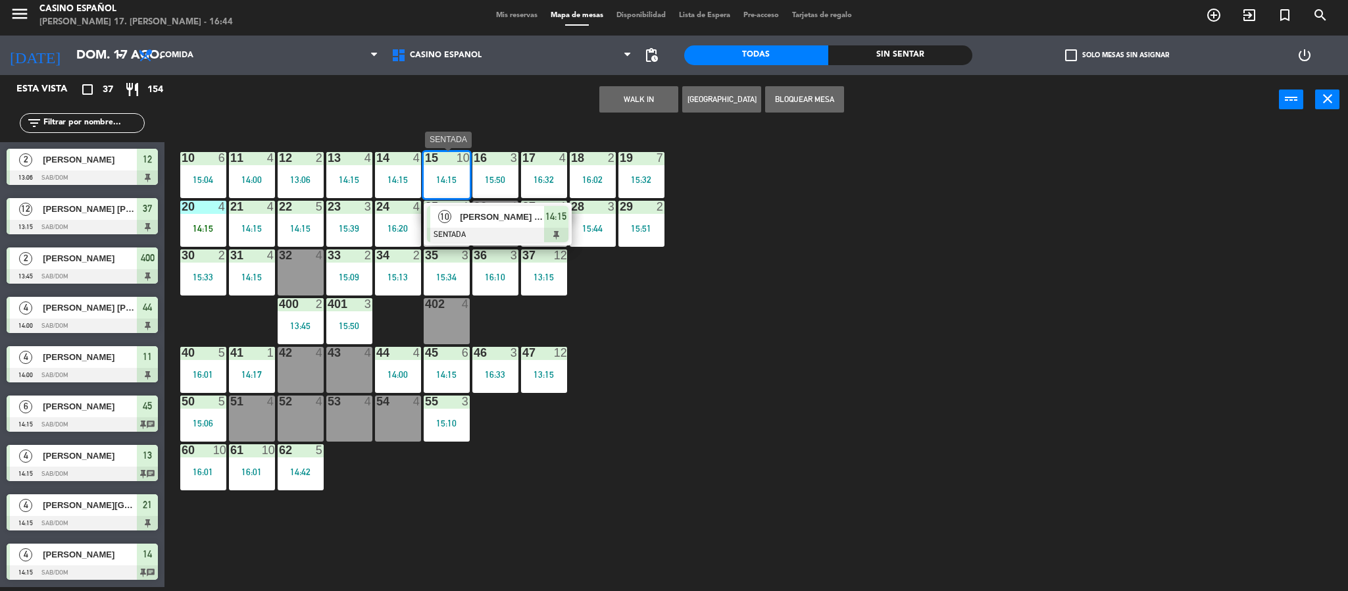
click at [472, 228] on div at bounding box center [497, 235] width 141 height 14
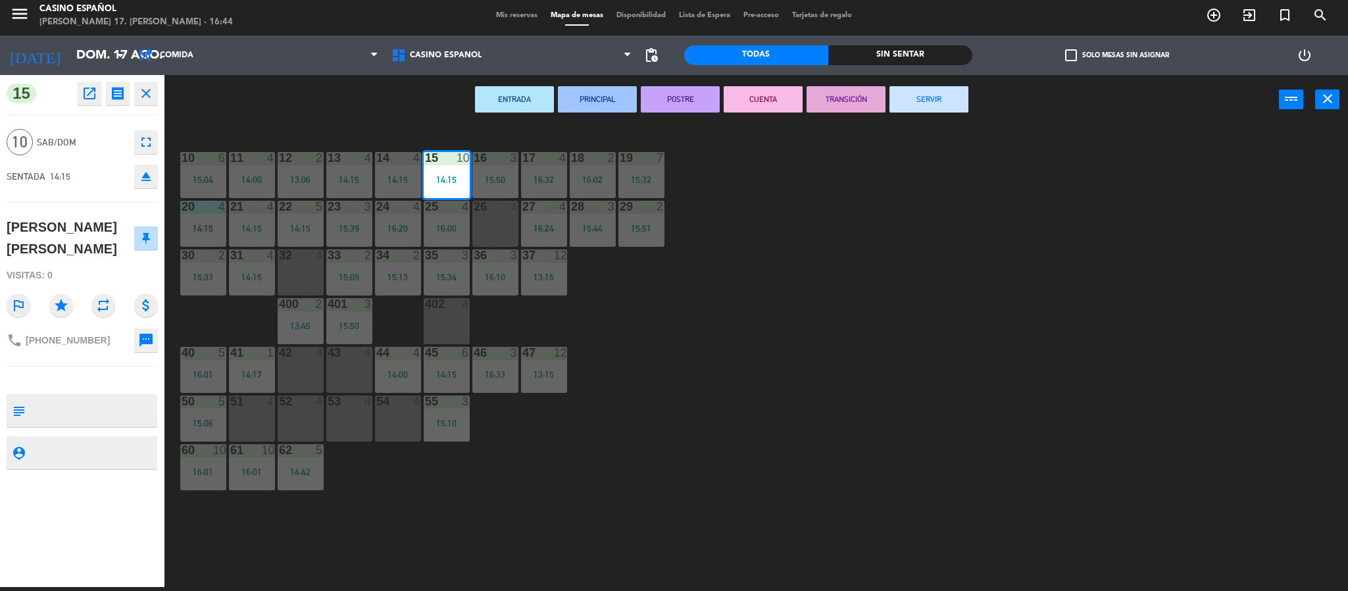
click at [946, 99] on button "SERVIR" at bounding box center [929, 99] width 79 height 26
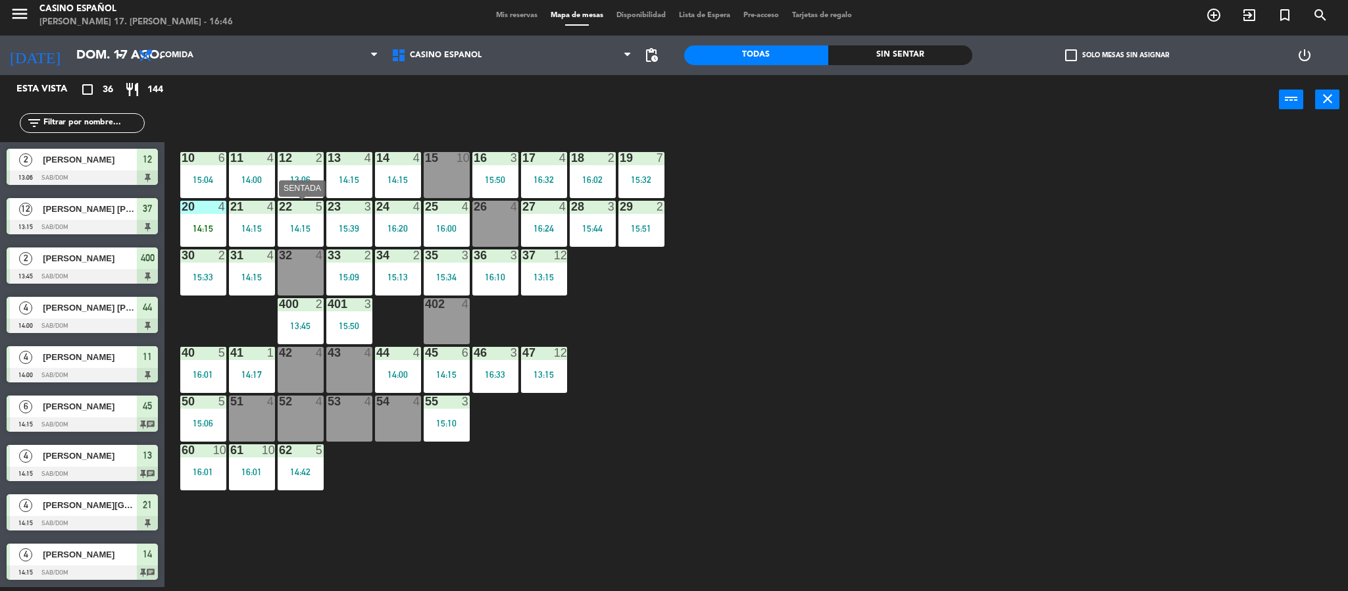
click at [301, 219] on div "22 5 14:15" at bounding box center [301, 224] width 46 height 46
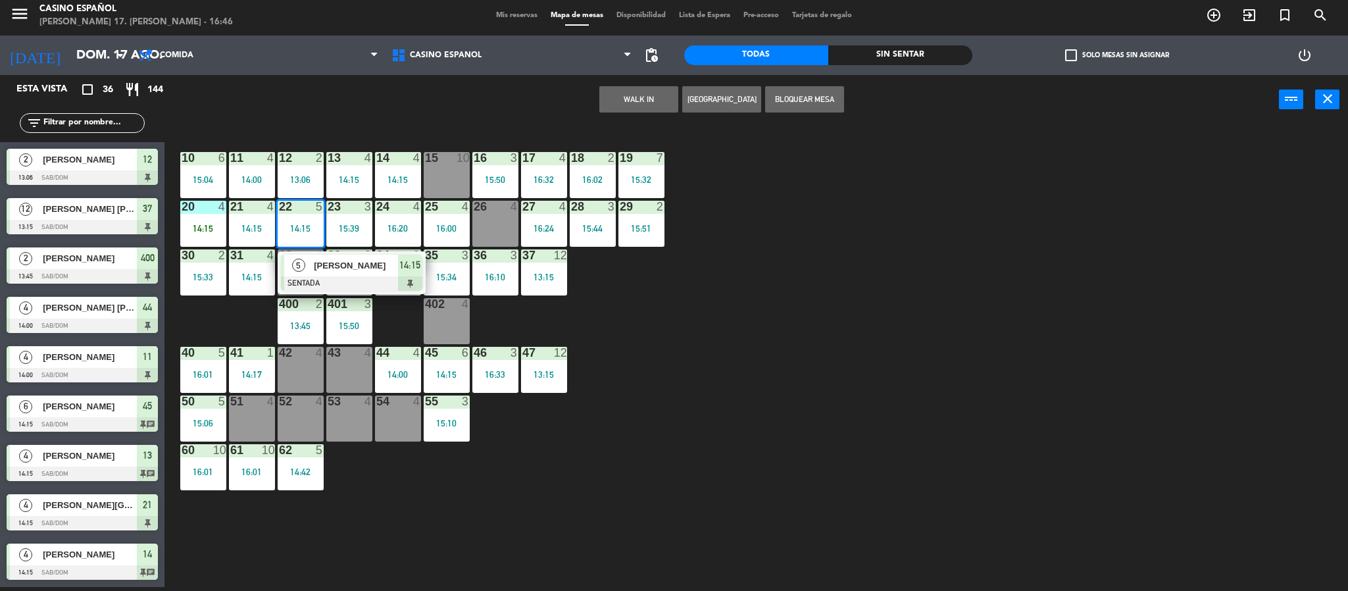
click at [355, 271] on span "[PERSON_NAME]" at bounding box center [356, 266] width 84 height 14
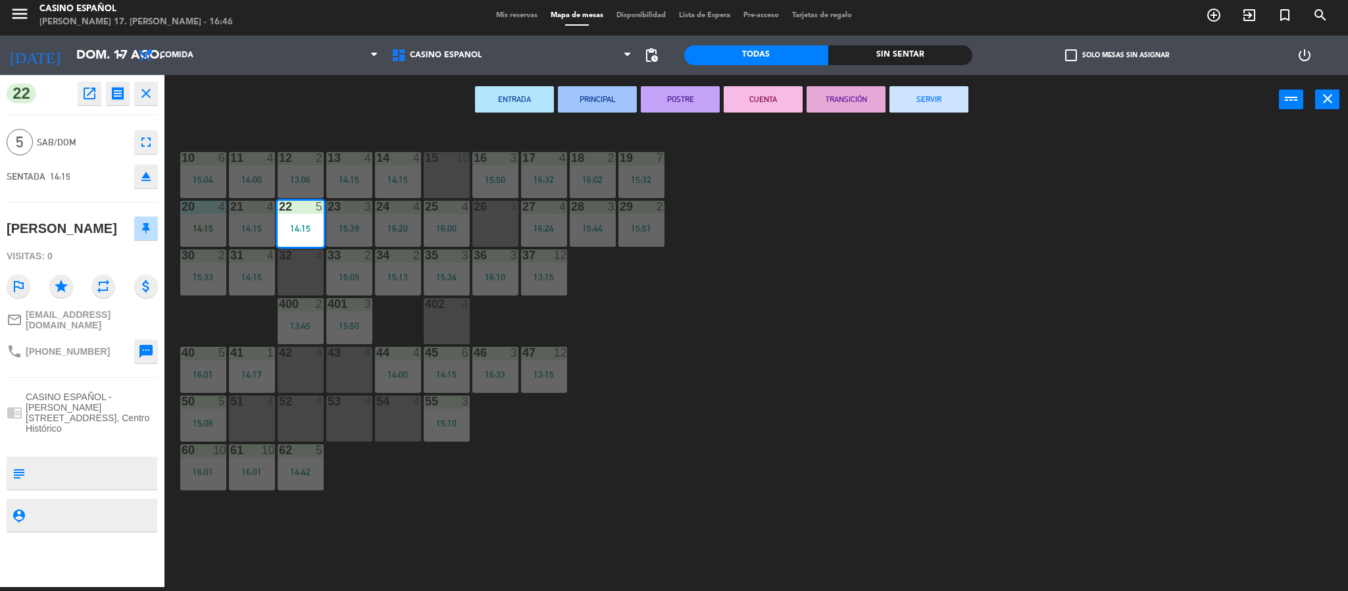
click at [906, 99] on button "SERVIR" at bounding box center [929, 99] width 79 height 26
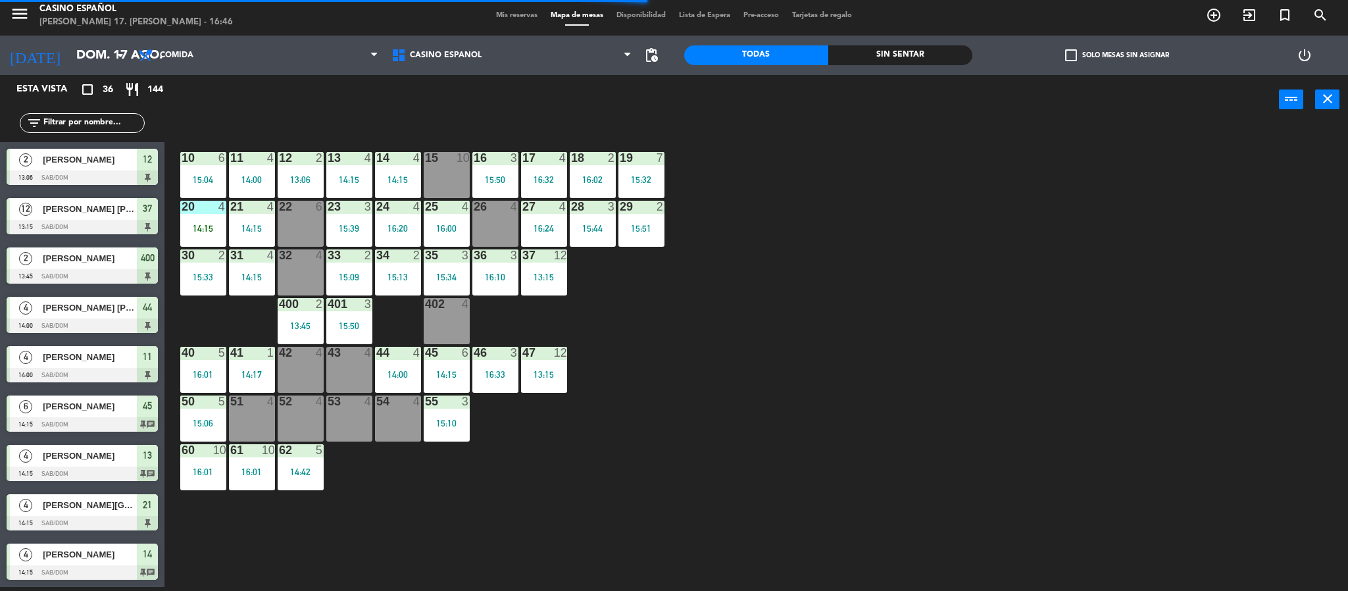
click at [255, 168] on div "11 4 14:00" at bounding box center [252, 175] width 46 height 46
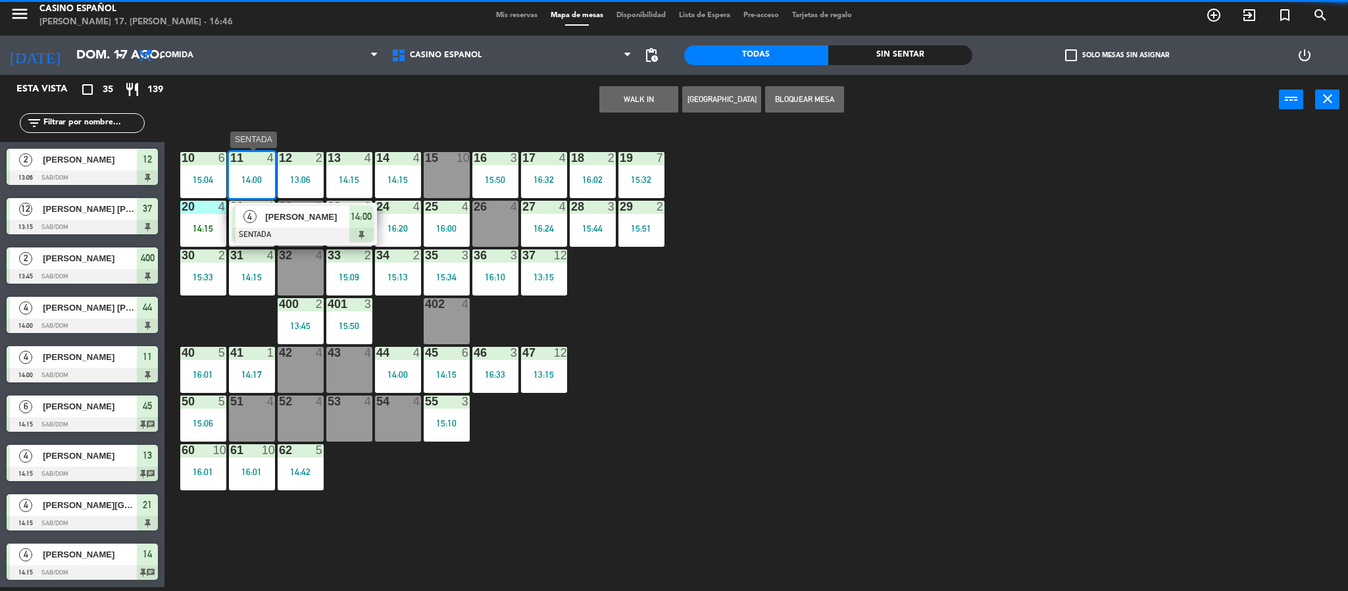
click at [314, 222] on span "[PERSON_NAME]" at bounding box center [307, 217] width 84 height 14
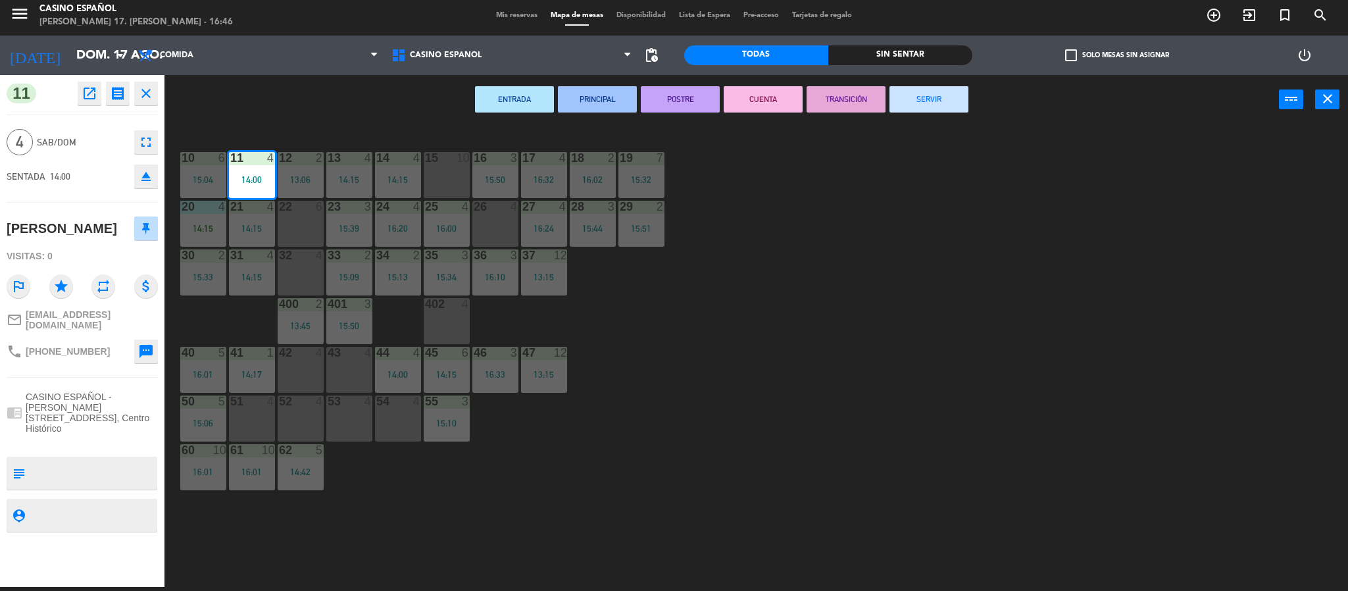
click at [909, 101] on button "SERVIR" at bounding box center [929, 99] width 79 height 26
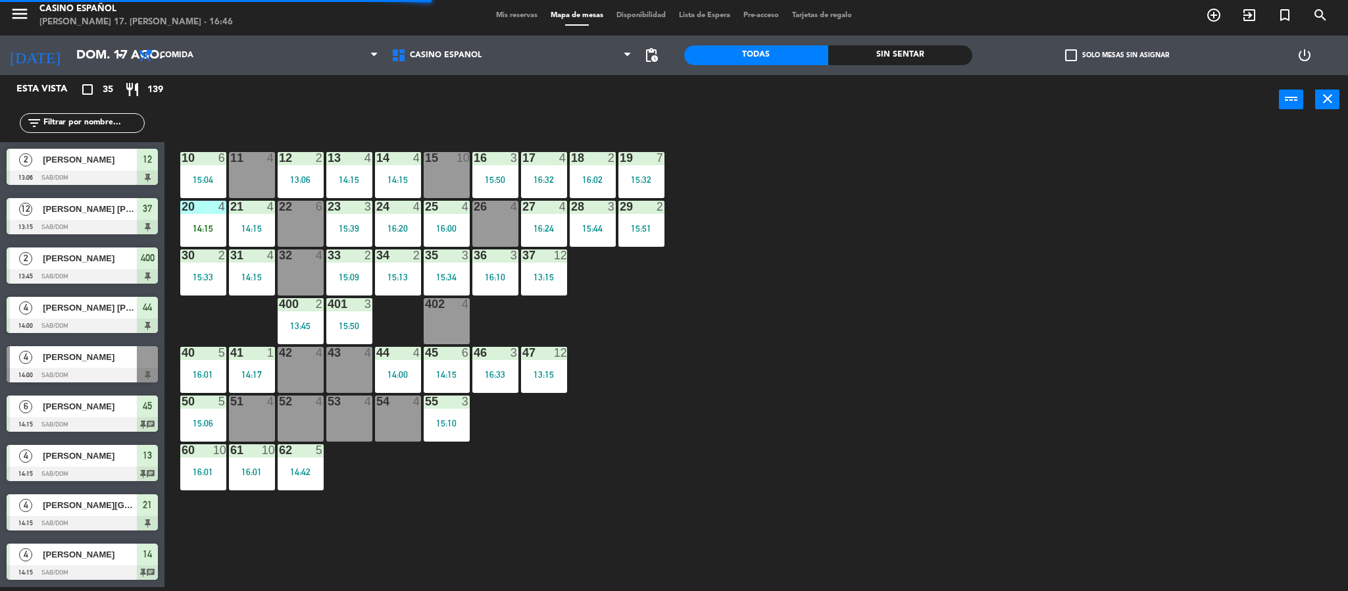
click at [295, 229] on div "22 6" at bounding box center [301, 224] width 46 height 46
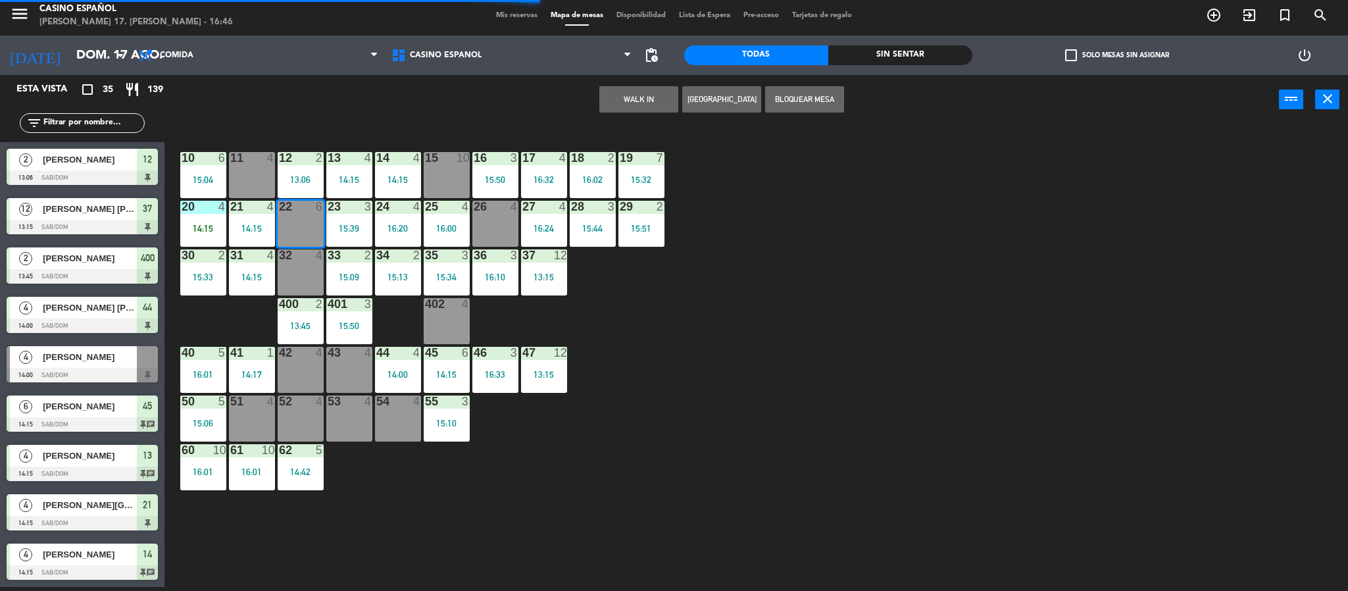
click at [630, 95] on button "WALK IN" at bounding box center [638, 99] width 79 height 26
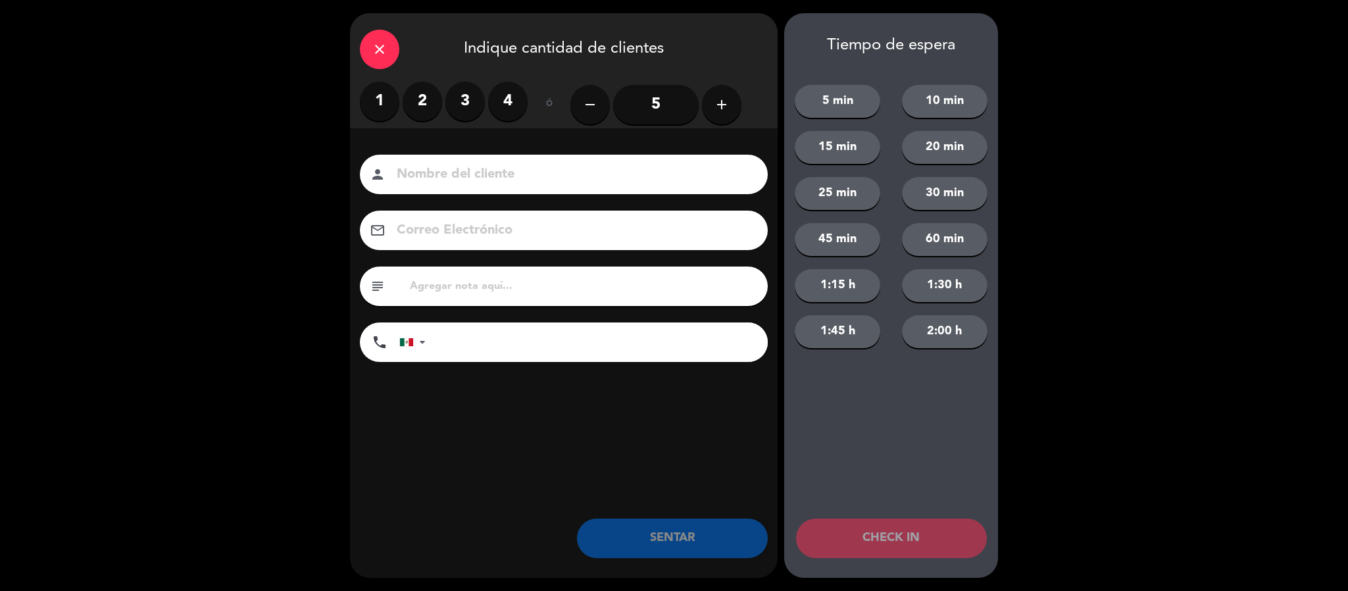
click at [496, 95] on label "4" at bounding box center [507, 101] width 39 height 39
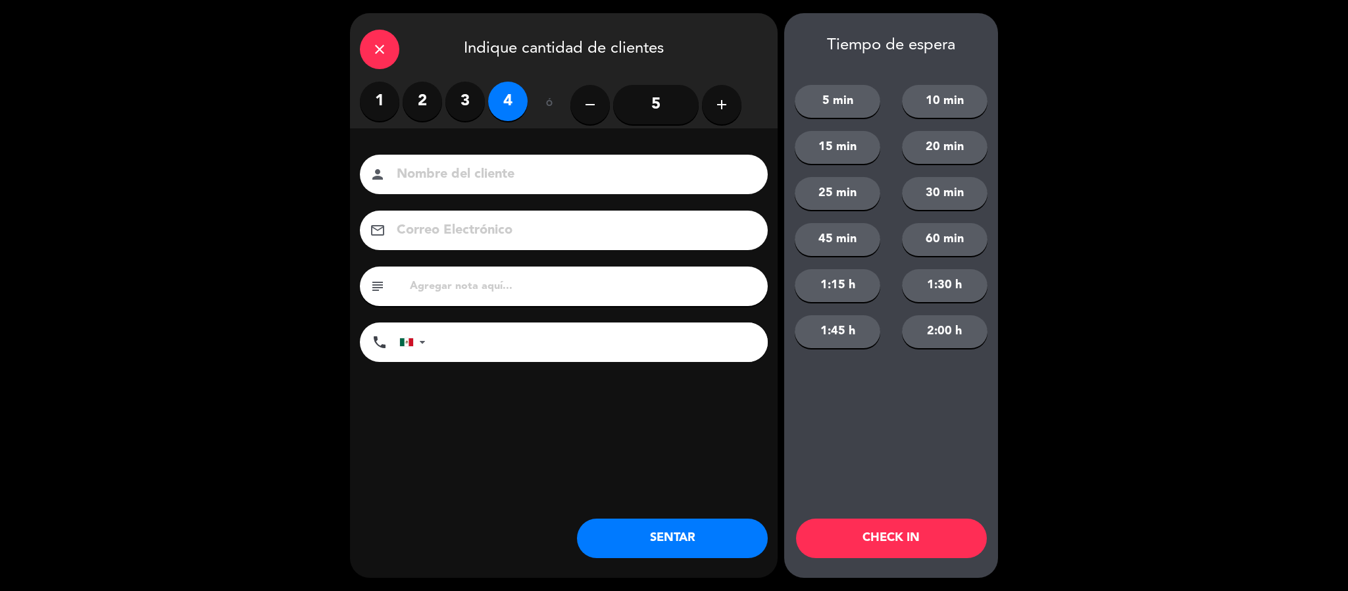
click at [422, 184] on input at bounding box center [572, 174] width 355 height 23
type input "[PERSON_NAME] [PERSON_NAME]"
click at [609, 539] on button "SENTAR" at bounding box center [672, 537] width 191 height 39
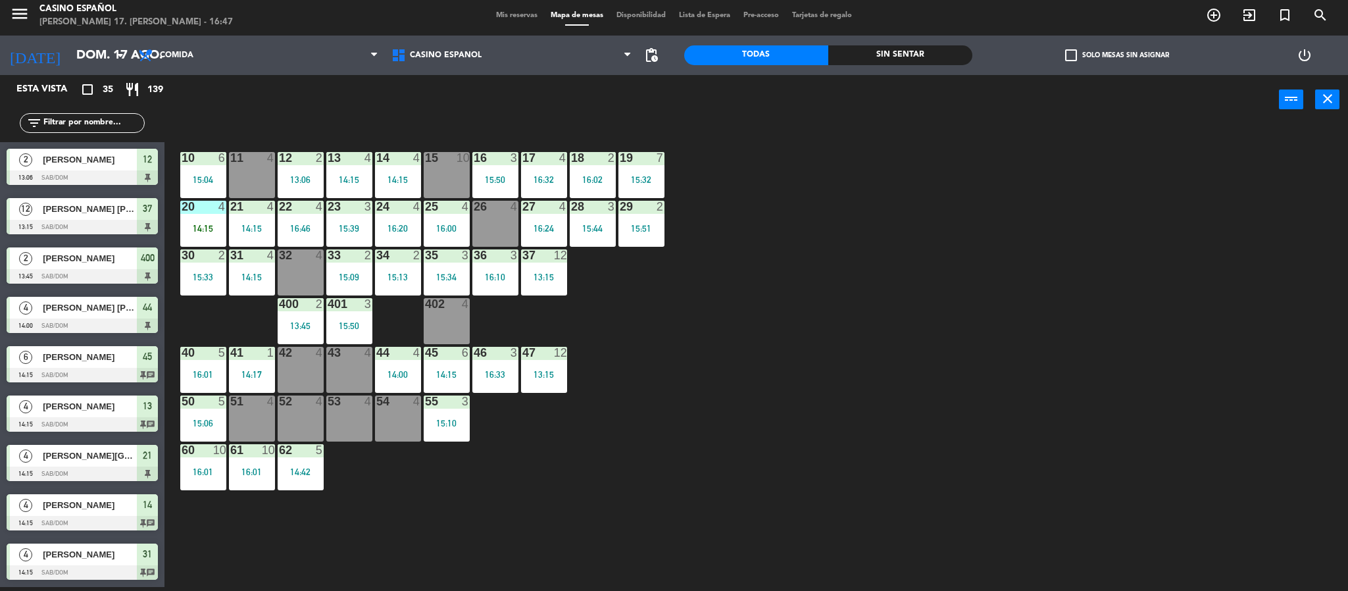
click at [523, 14] on span "Mis reservas" at bounding box center [517, 15] width 55 height 7
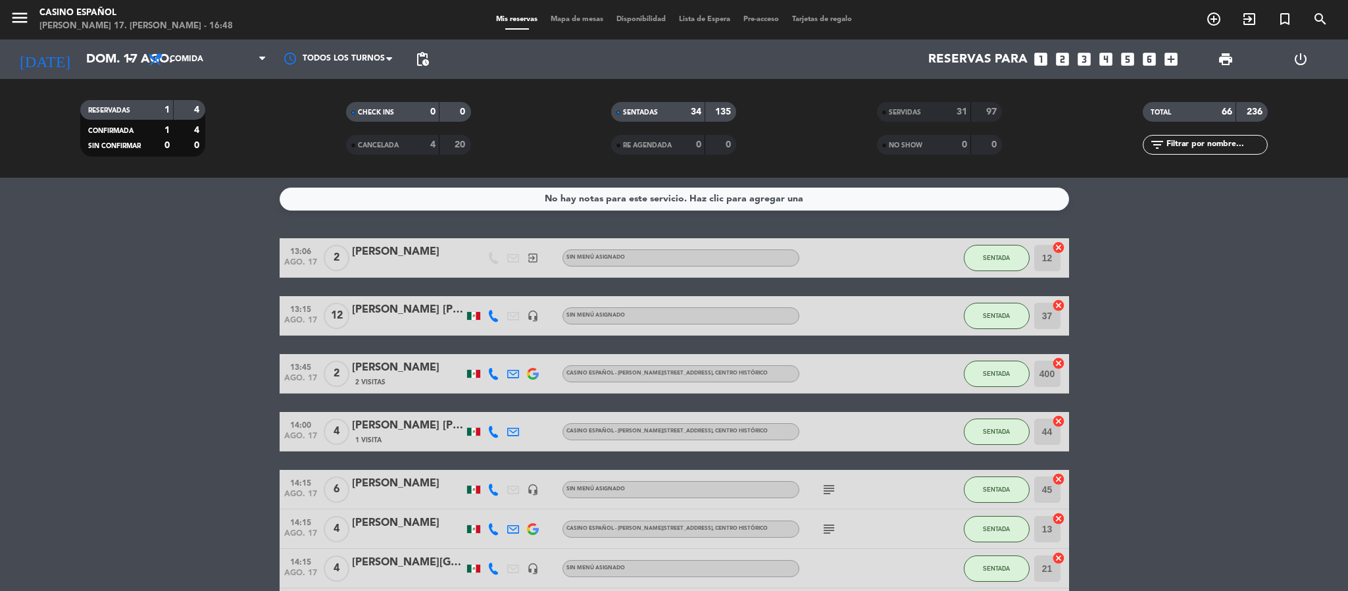
click at [559, 22] on span "Mapa de mesas" at bounding box center [577, 19] width 66 height 7
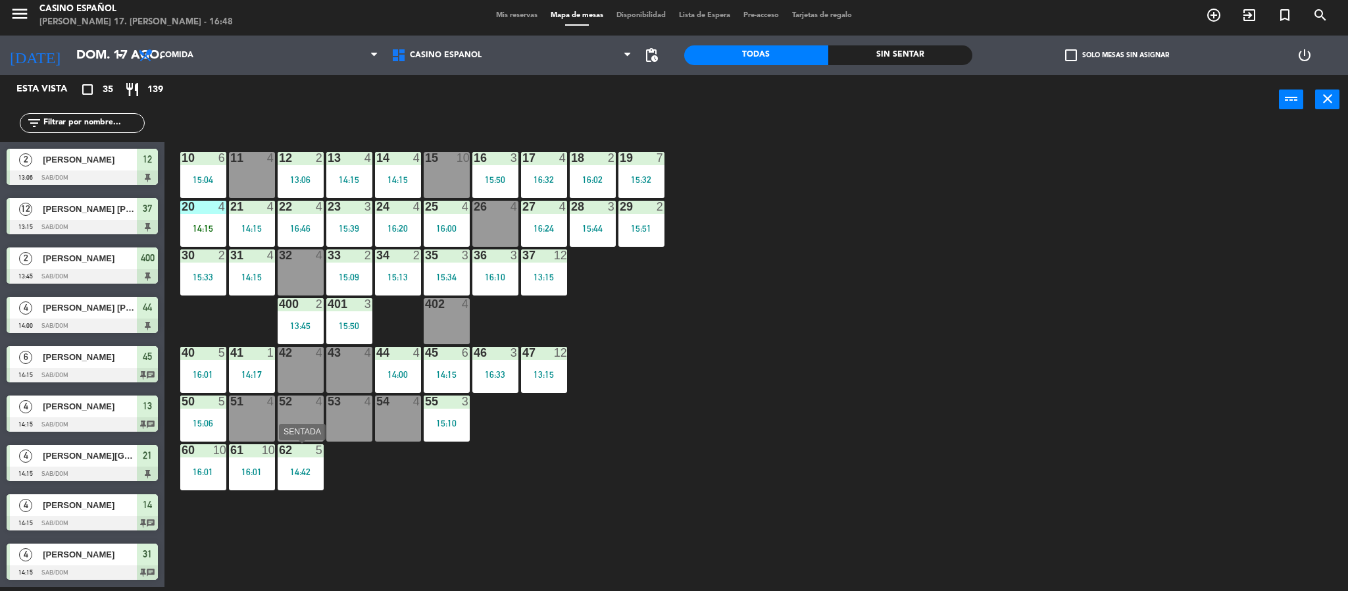
click at [285, 457] on div "62 5" at bounding box center [301, 450] width 46 height 13
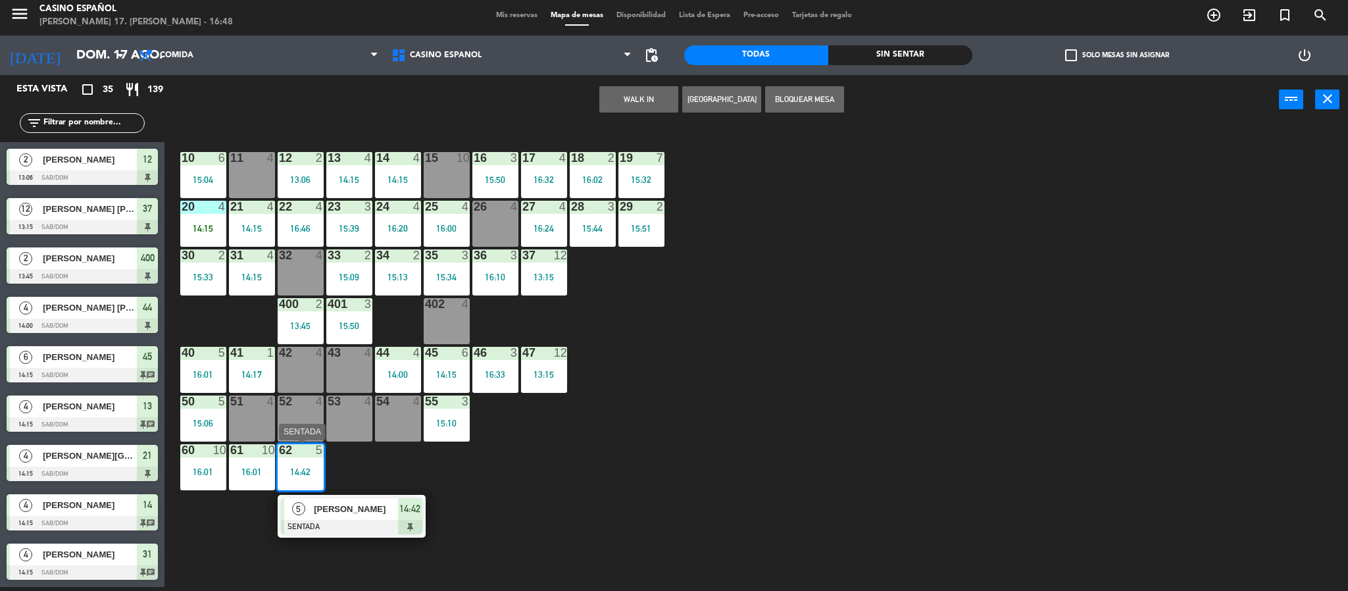
click at [352, 523] on div at bounding box center [351, 527] width 141 height 14
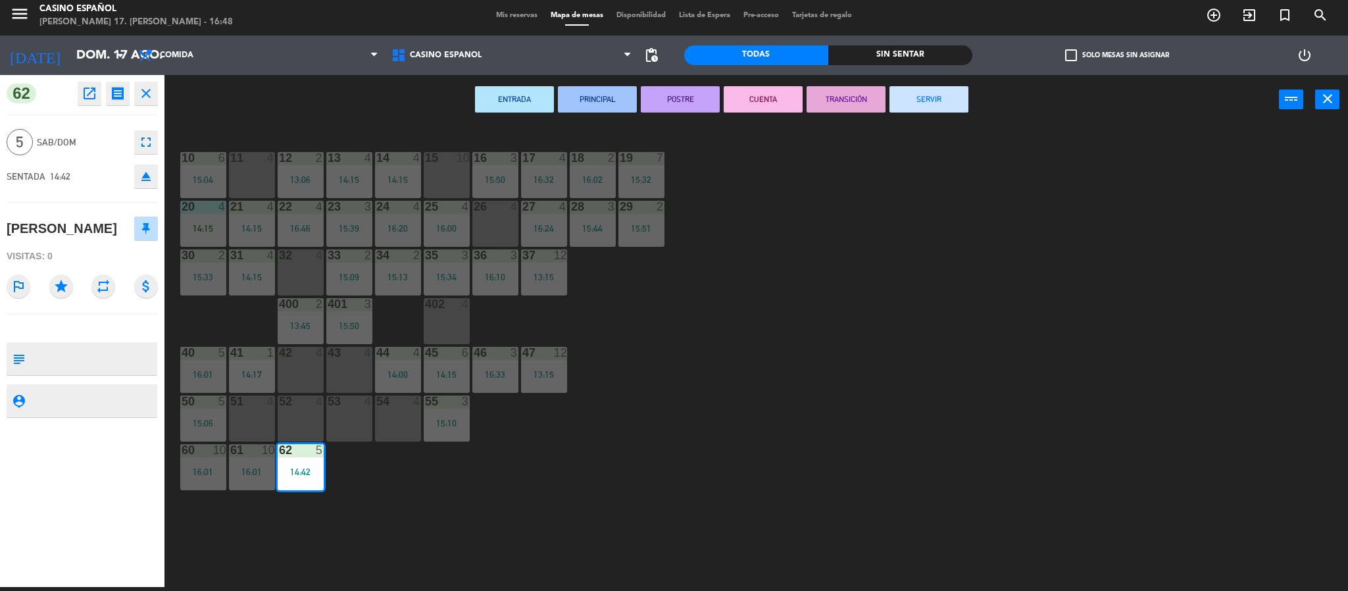
click at [930, 105] on button "SERVIR" at bounding box center [929, 99] width 79 height 26
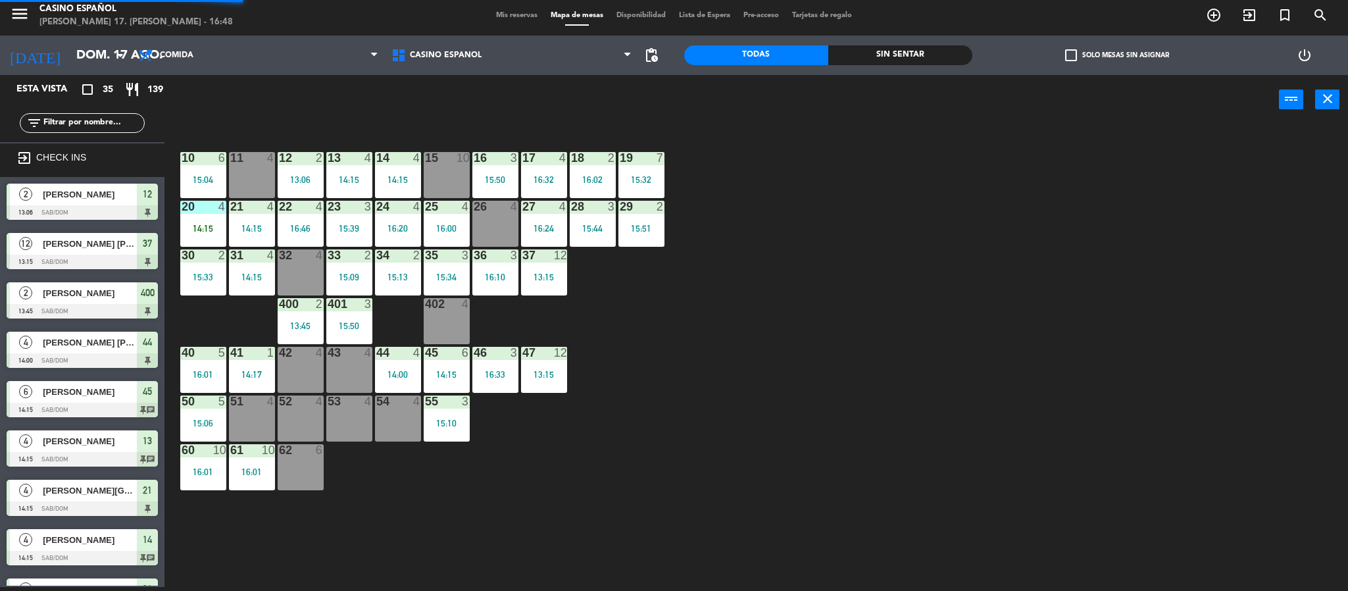
scroll to position [4, 0]
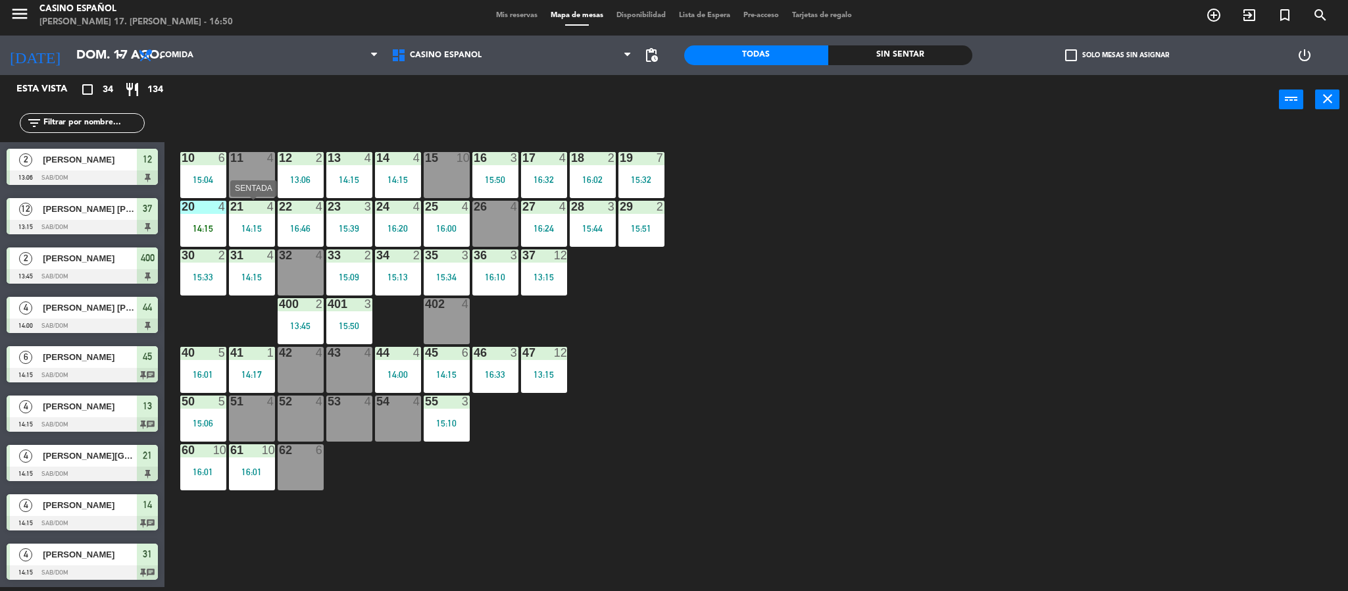
click at [263, 224] on div "14:15" at bounding box center [252, 228] width 46 height 9
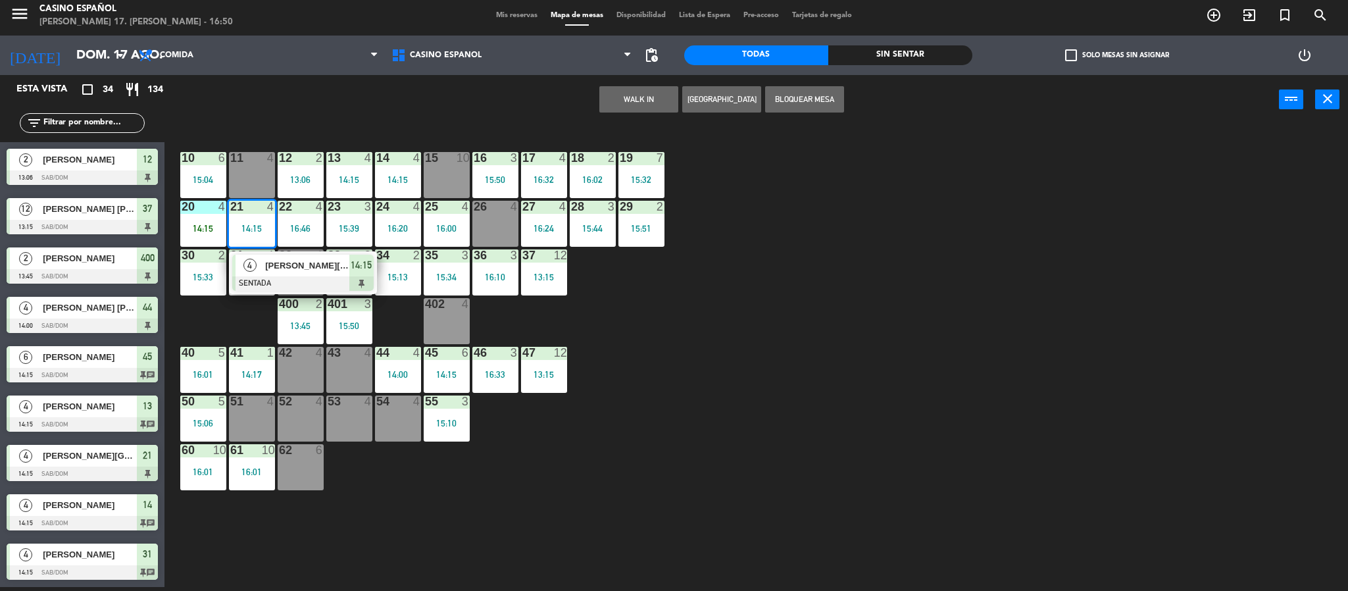
click at [288, 263] on span "[PERSON_NAME][GEOGRAPHIC_DATA]" at bounding box center [307, 266] width 84 height 14
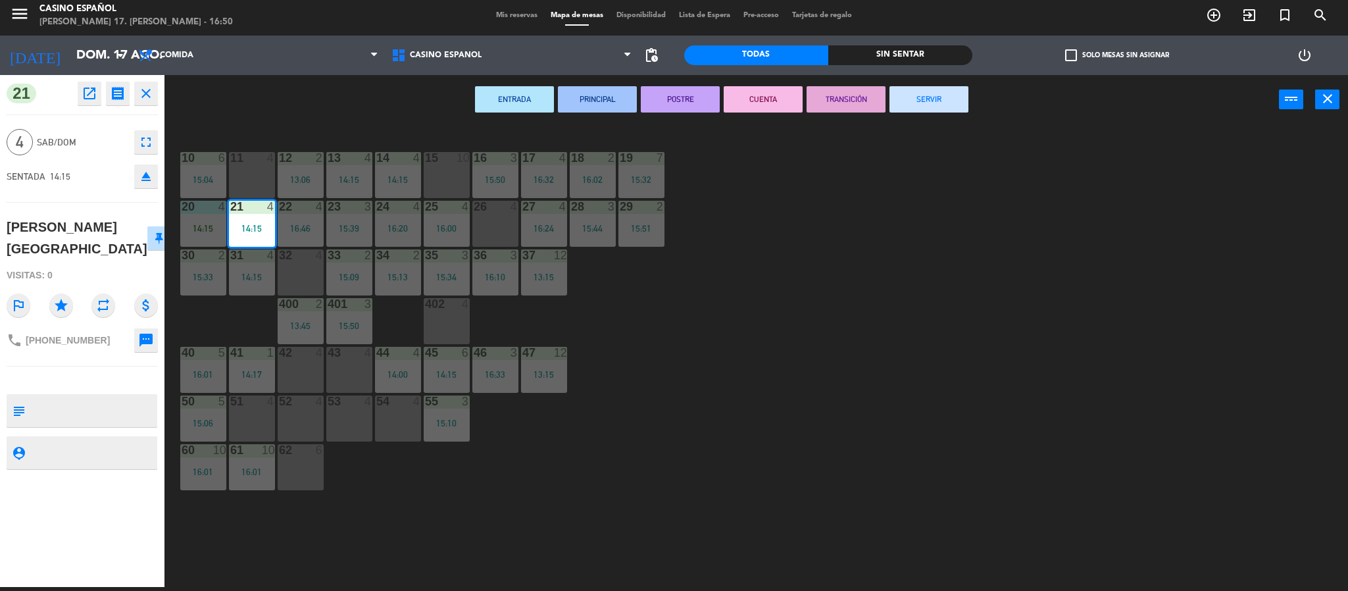
click at [263, 233] on div "14:15" at bounding box center [252, 228] width 46 height 9
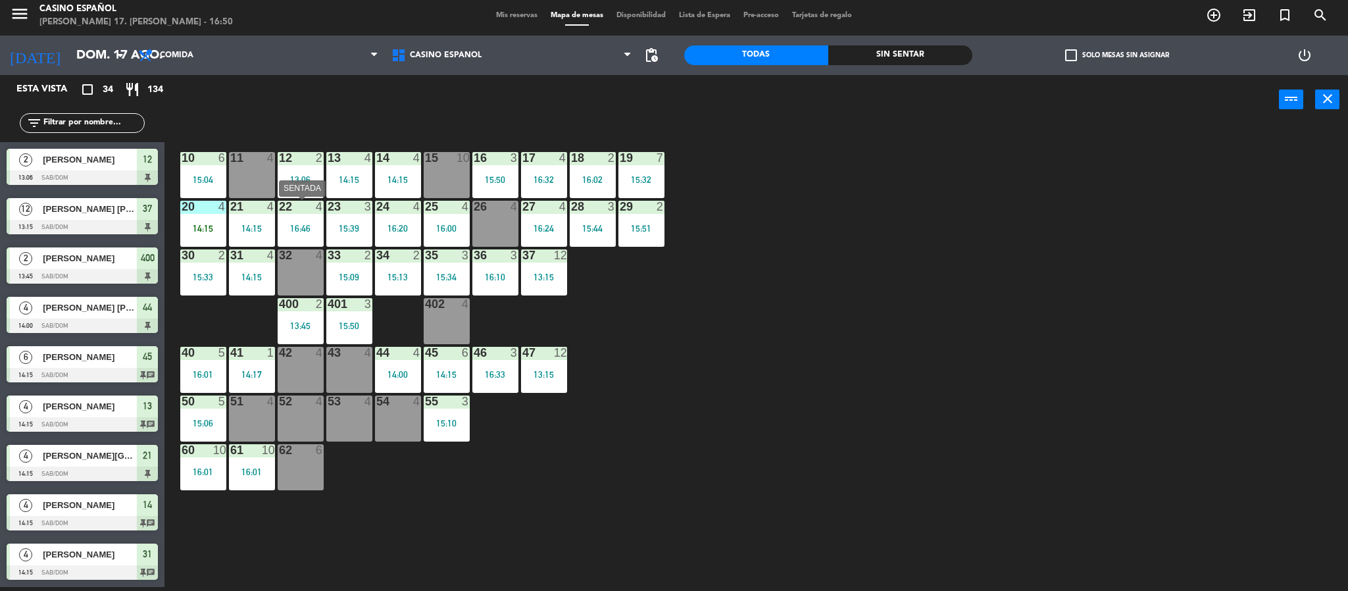
click at [280, 204] on div "22" at bounding box center [279, 207] width 1 height 12
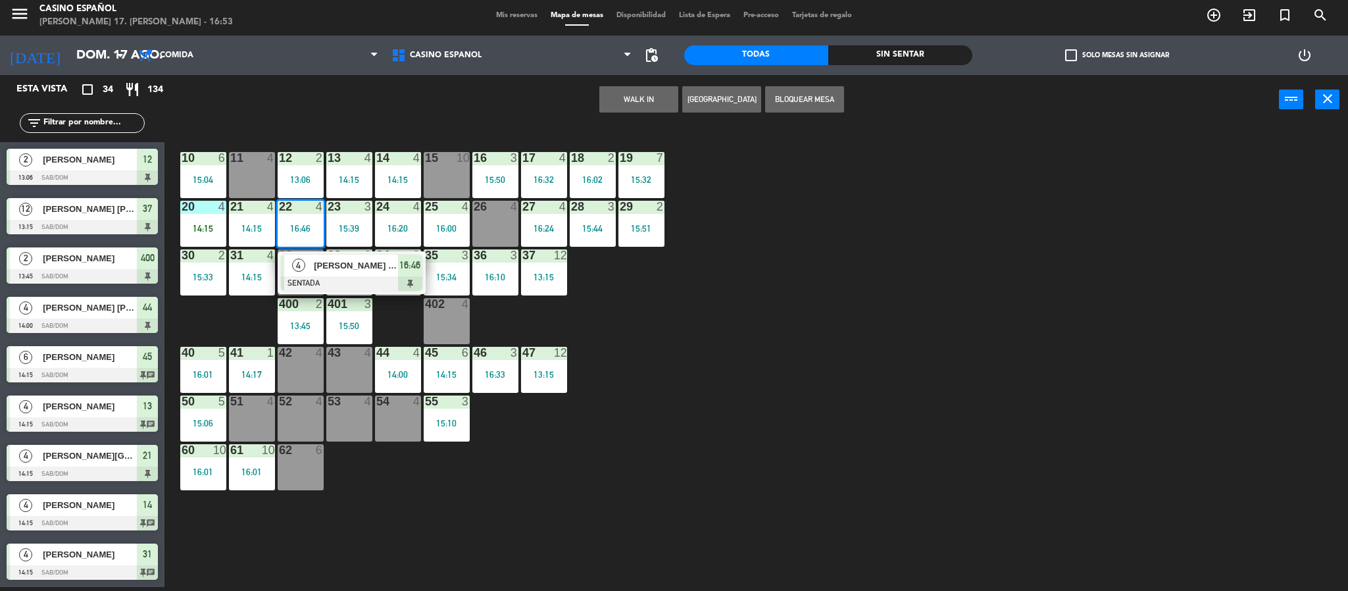
click at [474, 224] on div "26 4" at bounding box center [495, 224] width 46 height 46
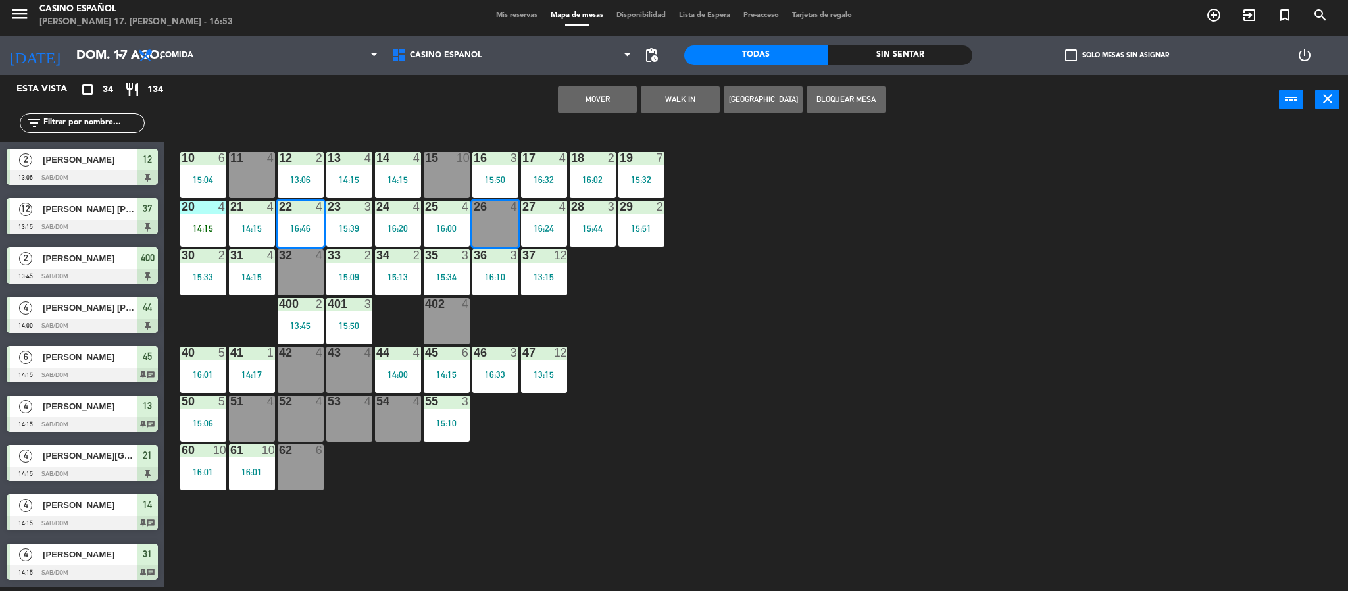
click at [575, 101] on button "Mover" at bounding box center [597, 99] width 79 height 26
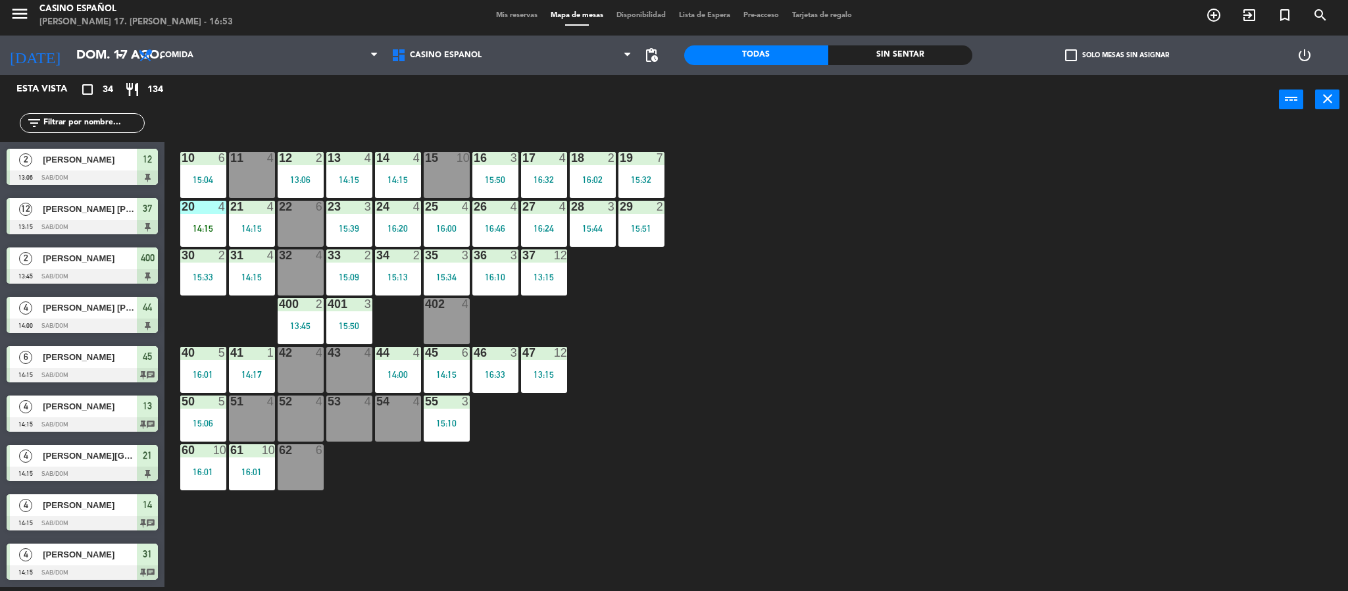
click at [255, 176] on div "11 4" at bounding box center [252, 175] width 46 height 46
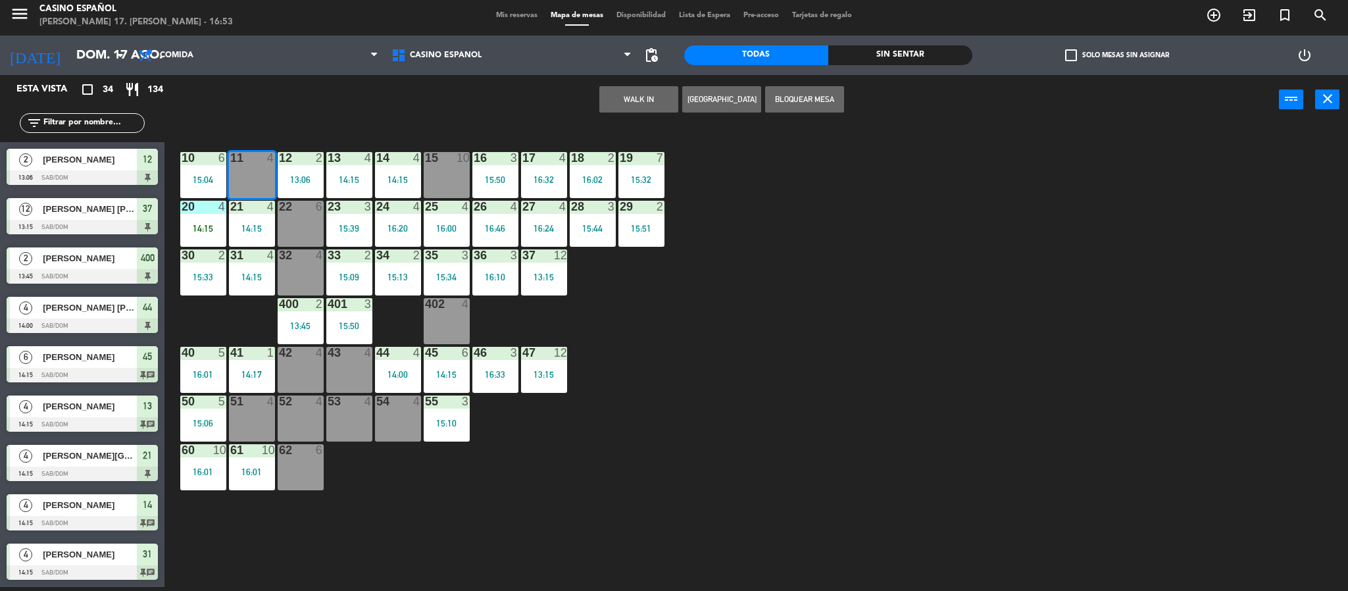
click at [611, 101] on button "WALK IN" at bounding box center [638, 99] width 79 height 26
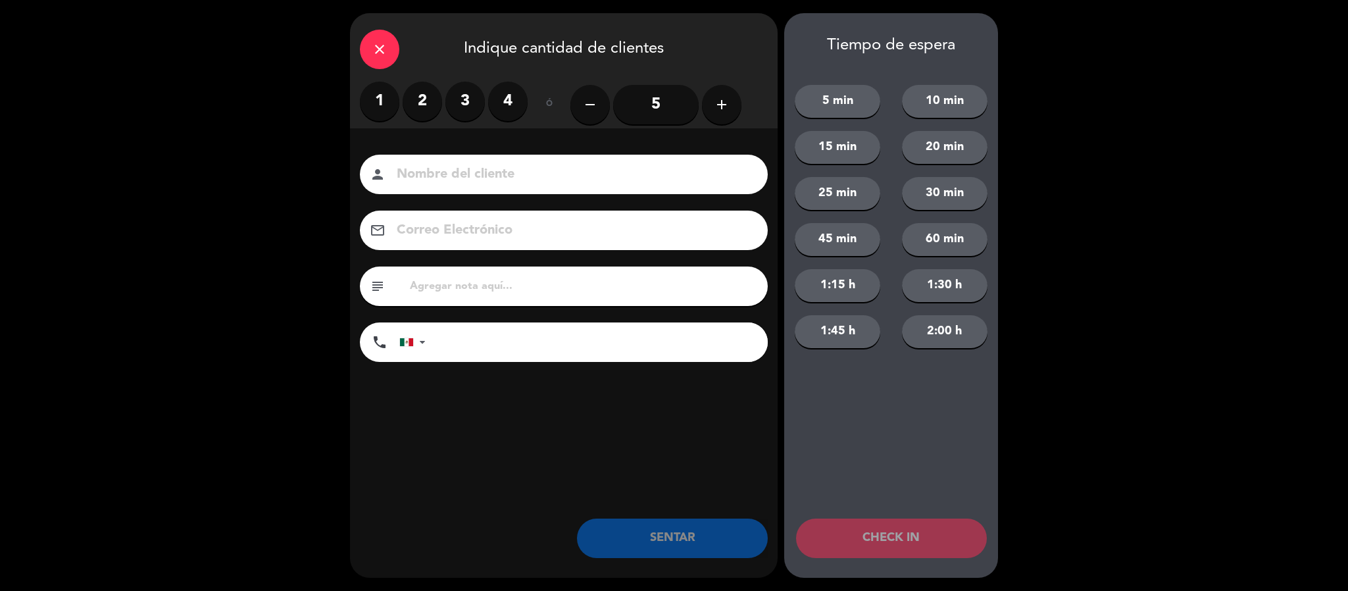
click at [417, 107] on label "2" at bounding box center [422, 101] width 39 height 39
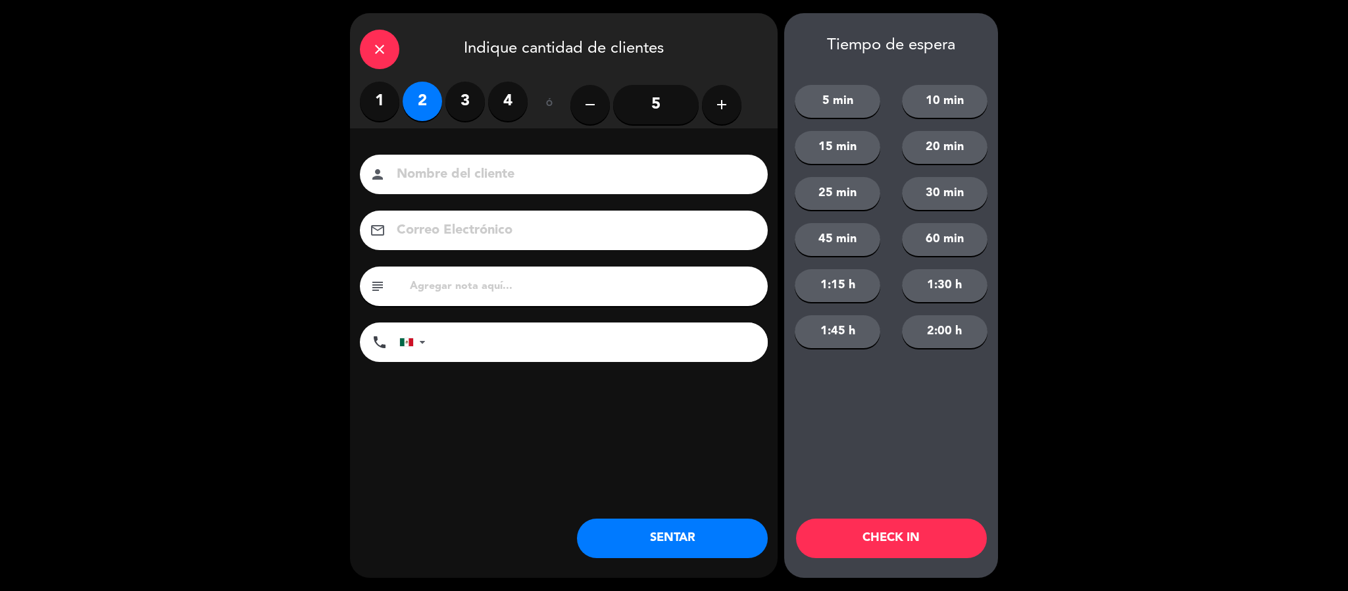
click at [433, 178] on input at bounding box center [572, 174] width 355 height 23
click at [418, 180] on input at bounding box center [572, 174] width 355 height 23
type input "[PERSON_NAME]"
click at [624, 541] on button "SENTAR" at bounding box center [672, 537] width 191 height 39
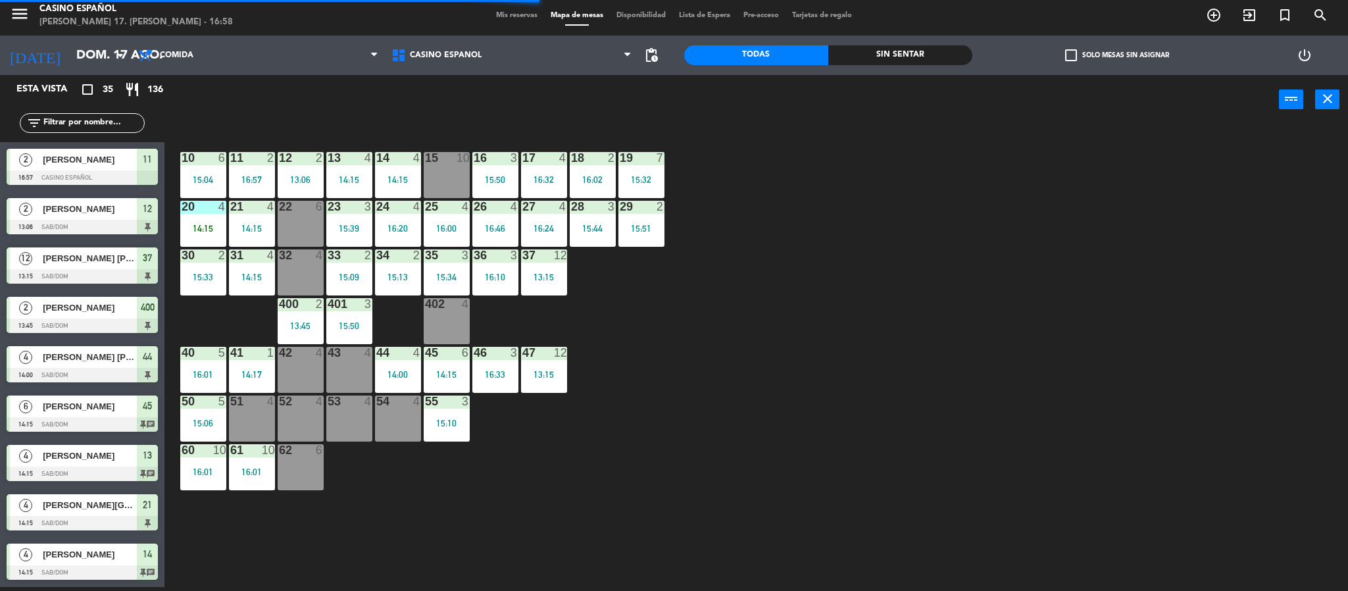
click at [294, 368] on div "42 4" at bounding box center [301, 370] width 46 height 46
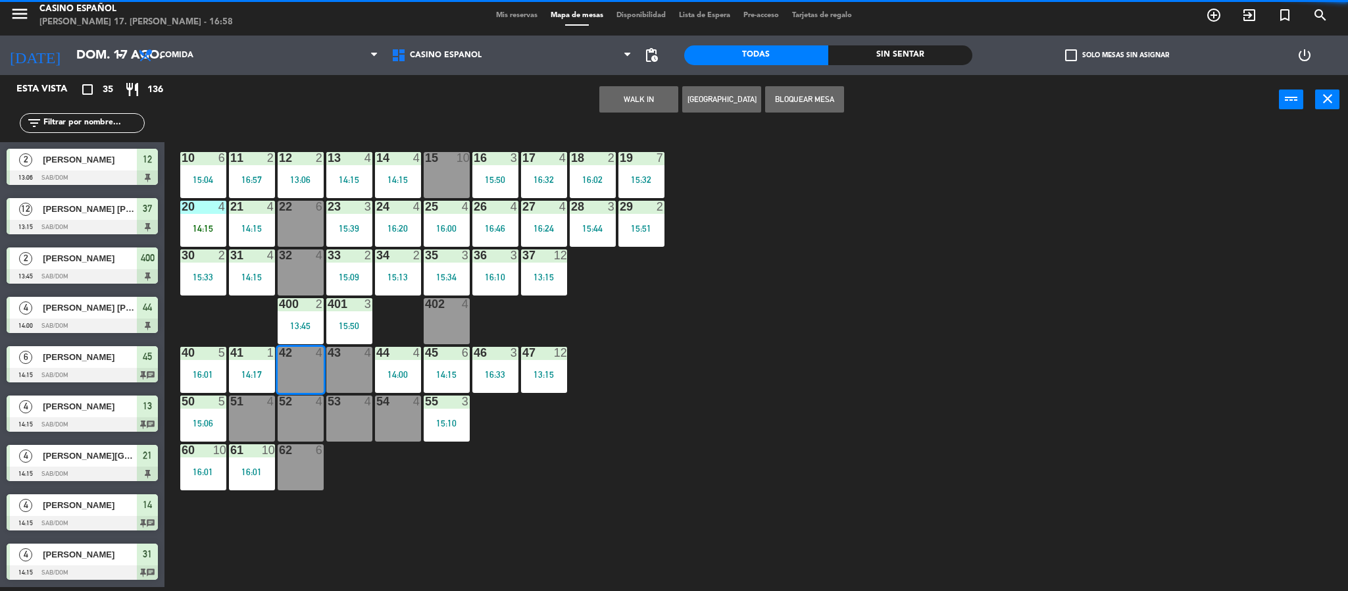
click at [641, 97] on button "WALK IN" at bounding box center [638, 99] width 79 height 26
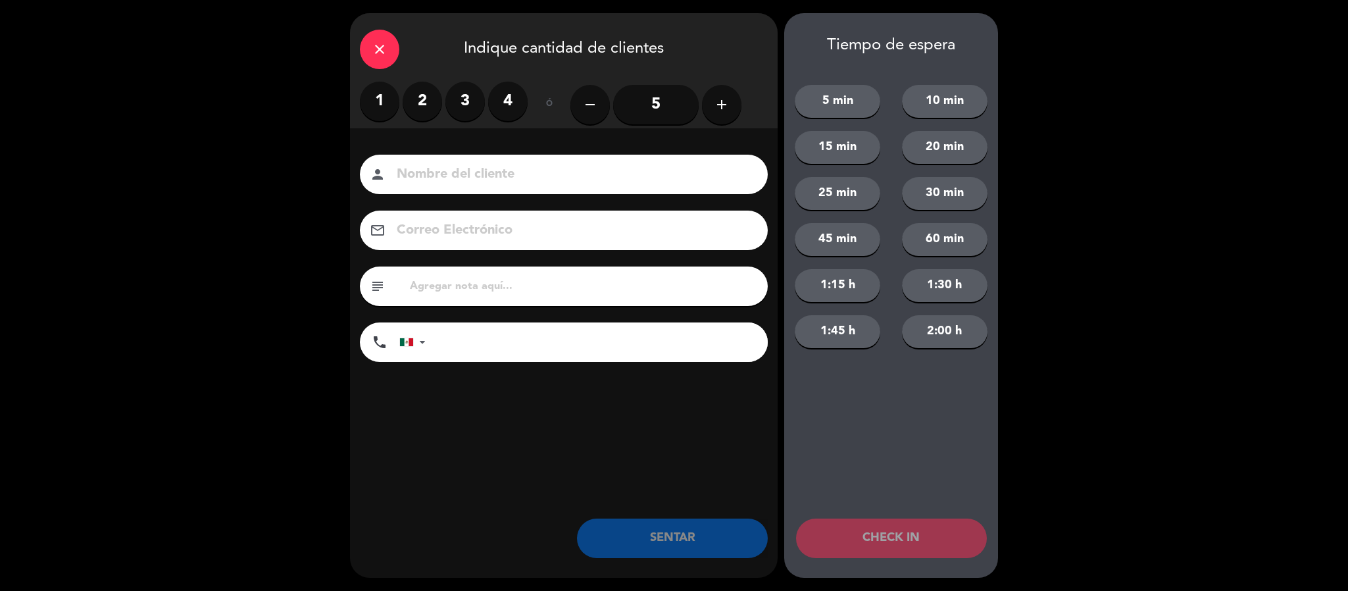
click at [456, 101] on label "3" at bounding box center [464, 101] width 39 height 39
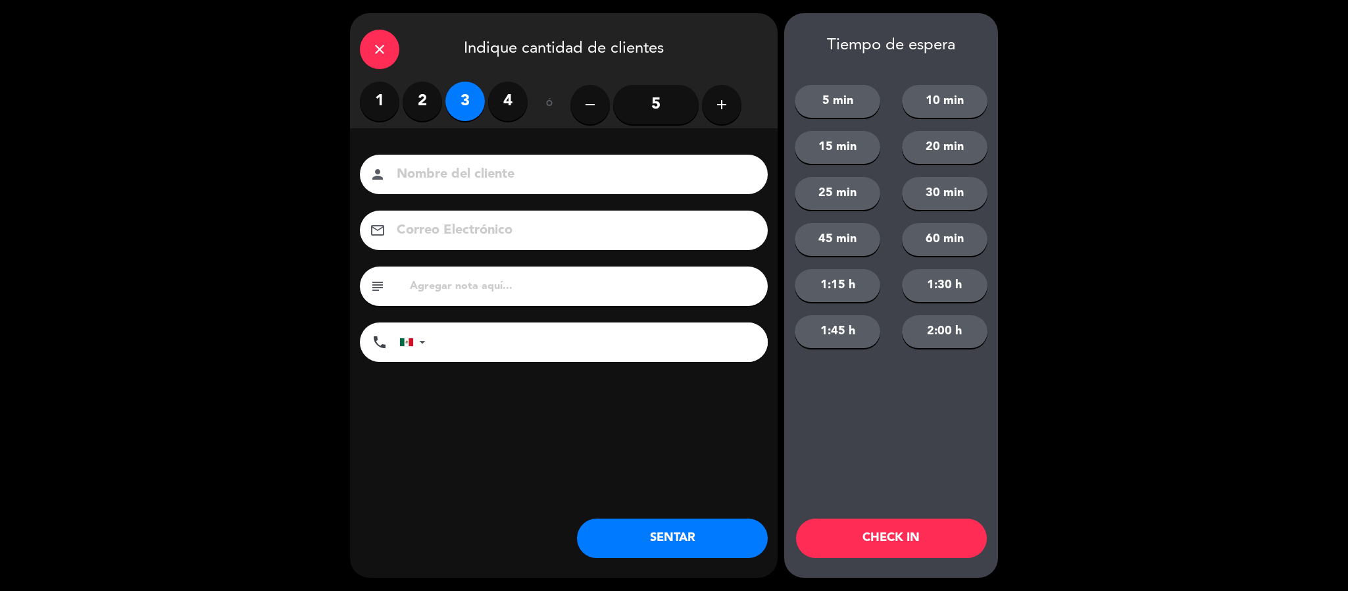
click at [508, 101] on label "4" at bounding box center [507, 101] width 39 height 39
click at [459, 186] on input at bounding box center [572, 174] width 355 height 23
type input "MINEA"
click at [644, 541] on button "SENTAR" at bounding box center [672, 537] width 191 height 39
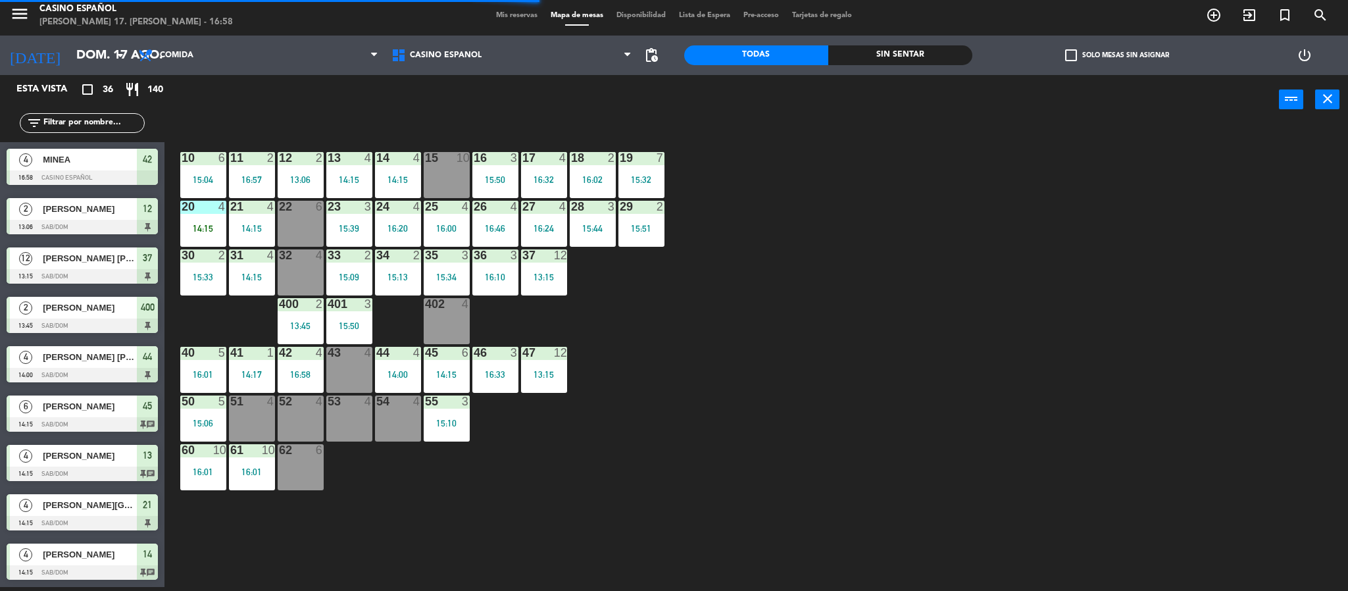
click at [278, 223] on div "22 6" at bounding box center [301, 224] width 46 height 46
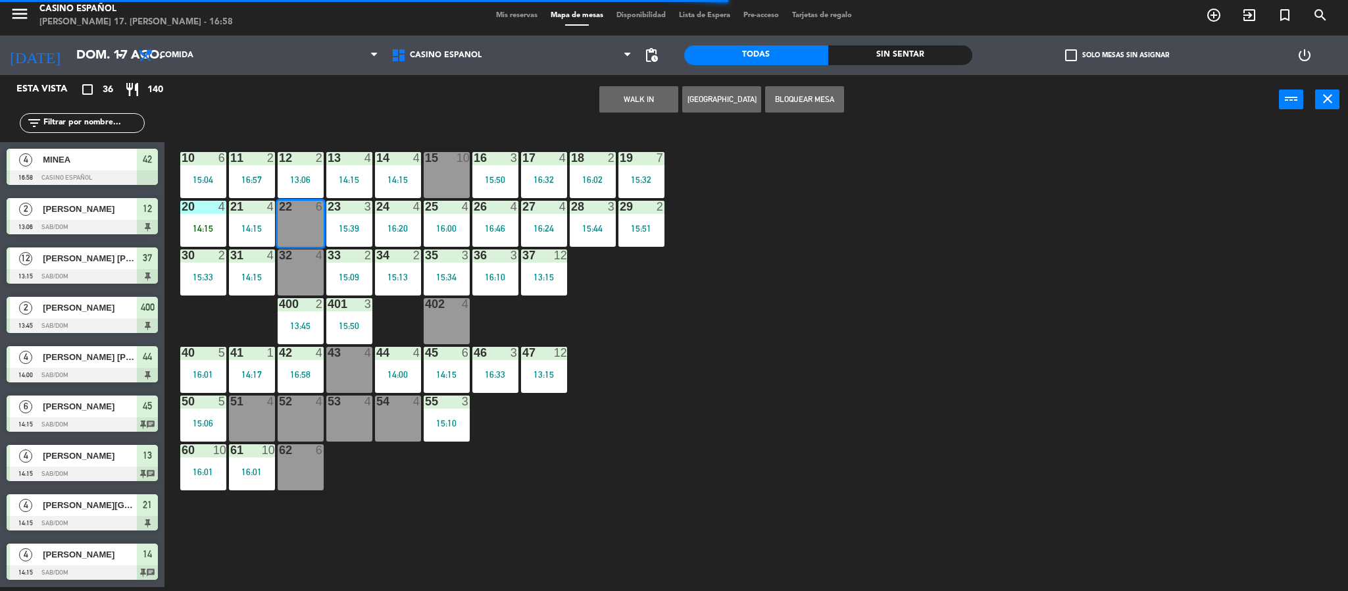
click at [636, 101] on button "WALK IN" at bounding box center [638, 99] width 79 height 26
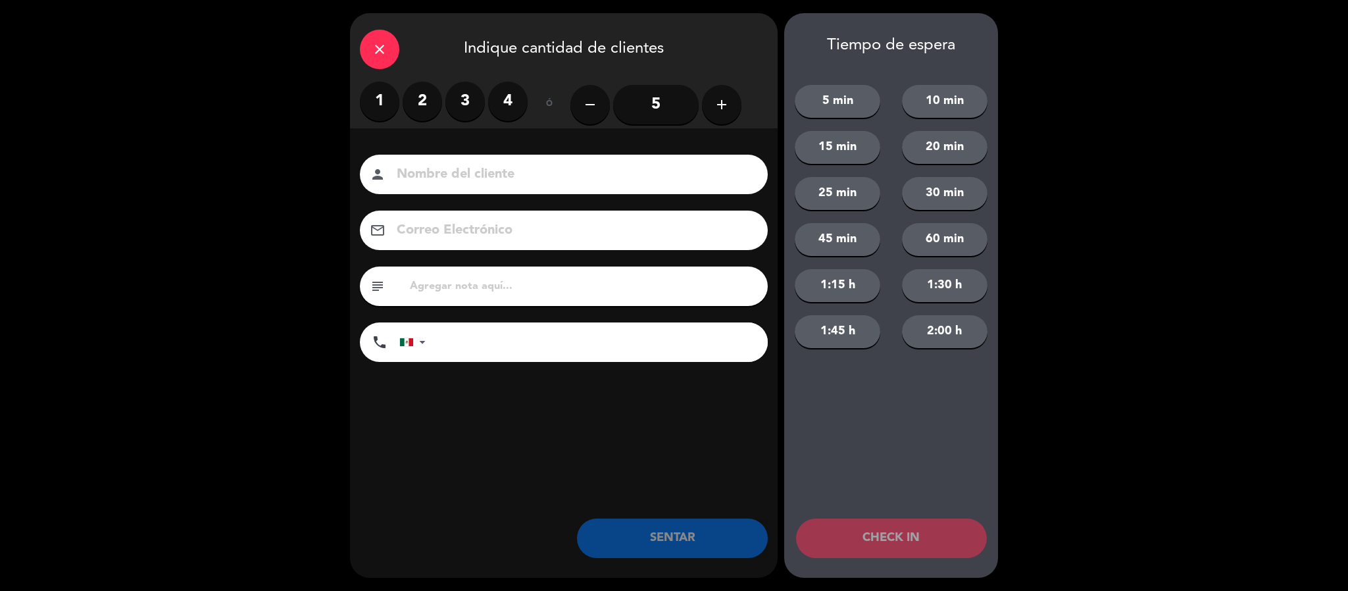
click at [630, 105] on input "5" at bounding box center [656, 104] width 86 height 39
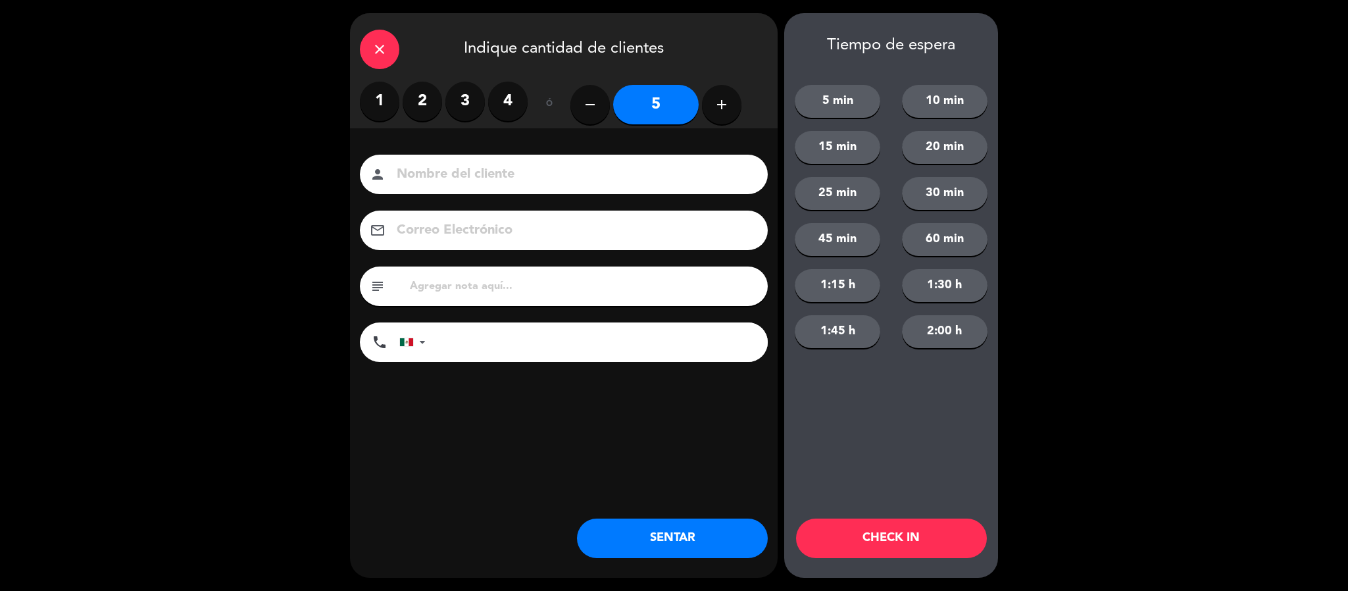
click at [515, 176] on input at bounding box center [572, 174] width 355 height 23
type input "[PERSON_NAME]"
click at [699, 522] on button "SENTAR" at bounding box center [672, 537] width 191 height 39
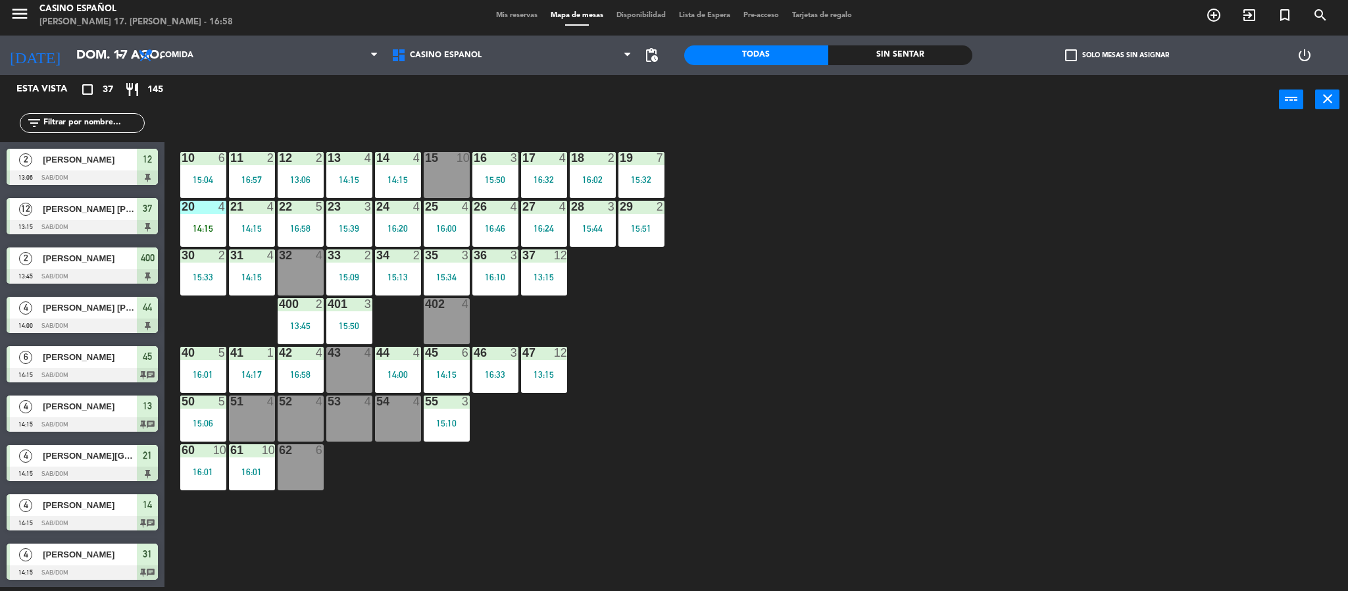
click at [514, 12] on span "Mis reservas" at bounding box center [517, 15] width 55 height 7
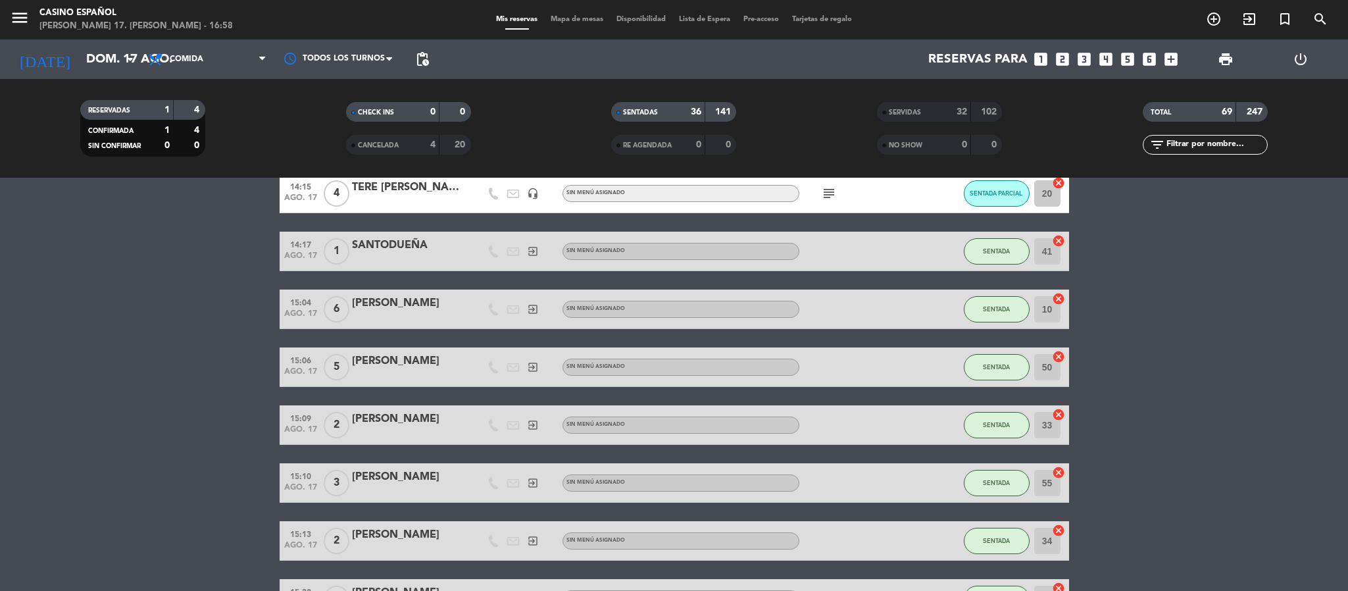
scroll to position [395, 0]
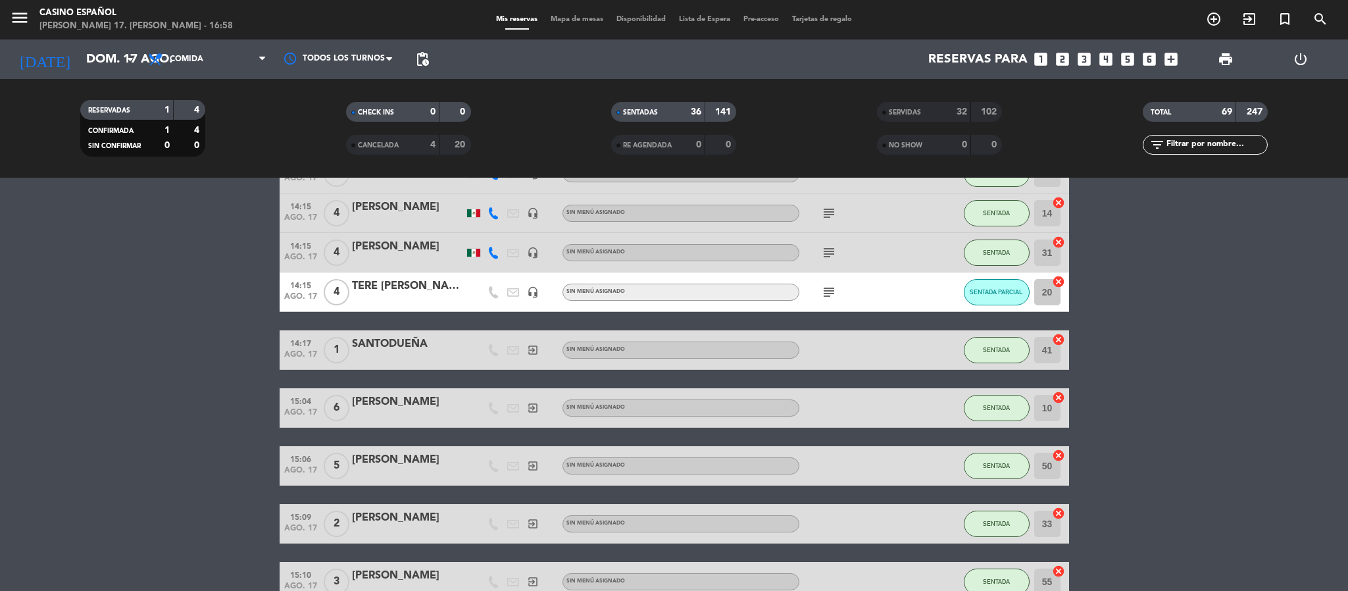
click at [825, 290] on icon "subject" at bounding box center [829, 292] width 16 height 16
click at [555, 12] on div "menu Casino Español [PERSON_NAME] 17. [PERSON_NAME] - 17:05 Mis reservas Mapa d…" at bounding box center [674, 19] width 1348 height 39
click at [561, 18] on span "Mapa de mesas" at bounding box center [577, 19] width 66 height 7
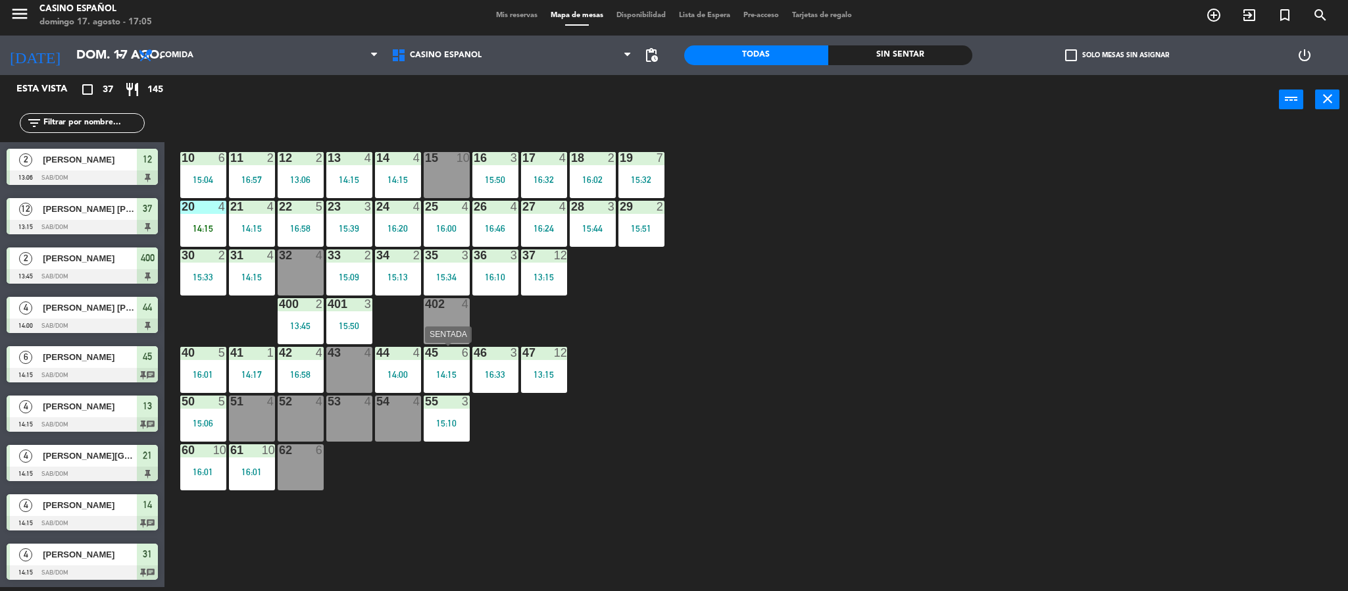
click at [437, 361] on div "45 6 14:15" at bounding box center [447, 370] width 46 height 46
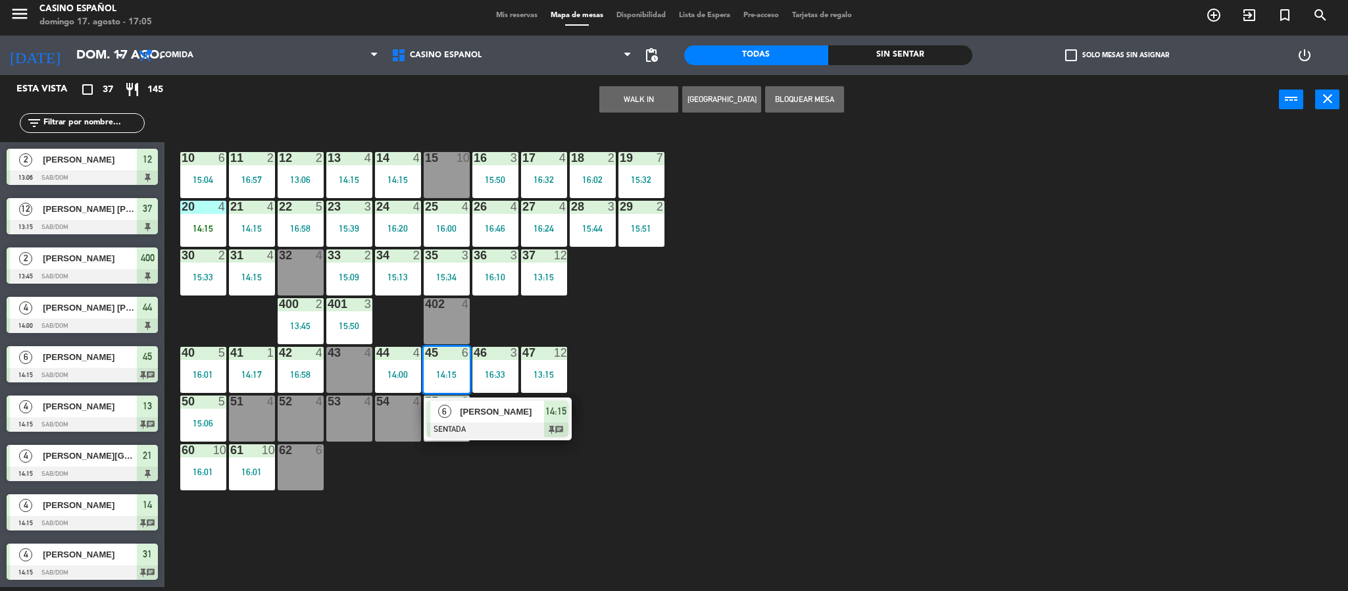
click at [466, 411] on span "[PERSON_NAME]" at bounding box center [502, 412] width 84 height 14
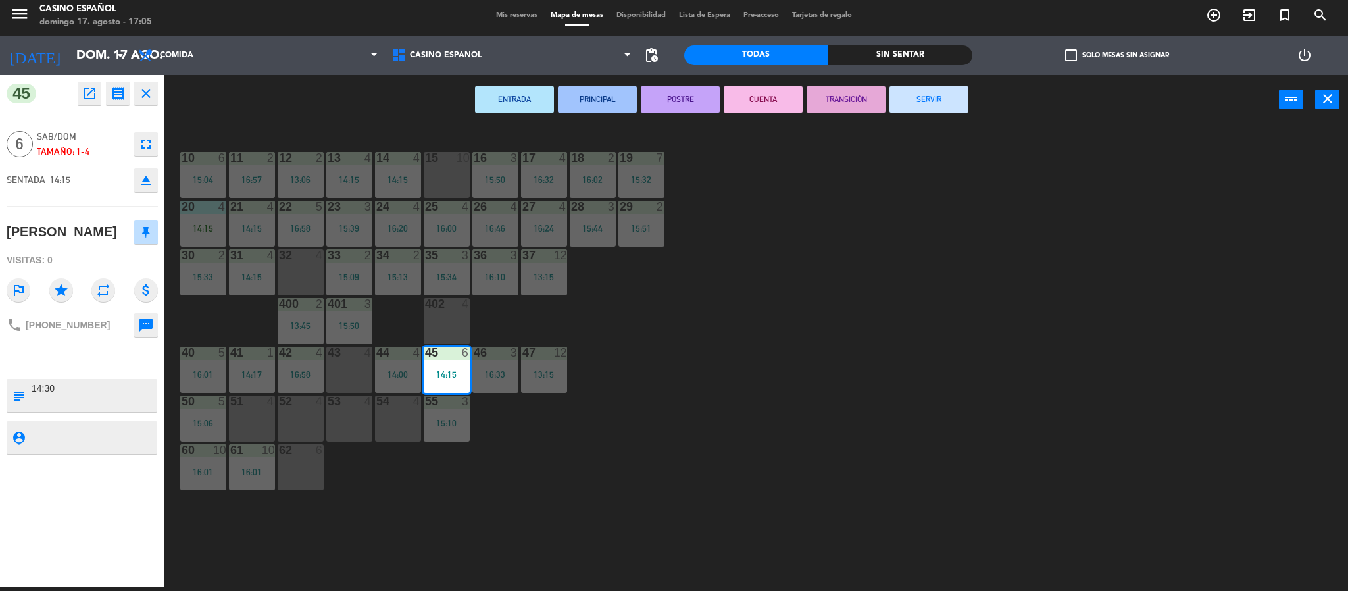
click at [918, 99] on button "SERVIR" at bounding box center [929, 99] width 79 height 26
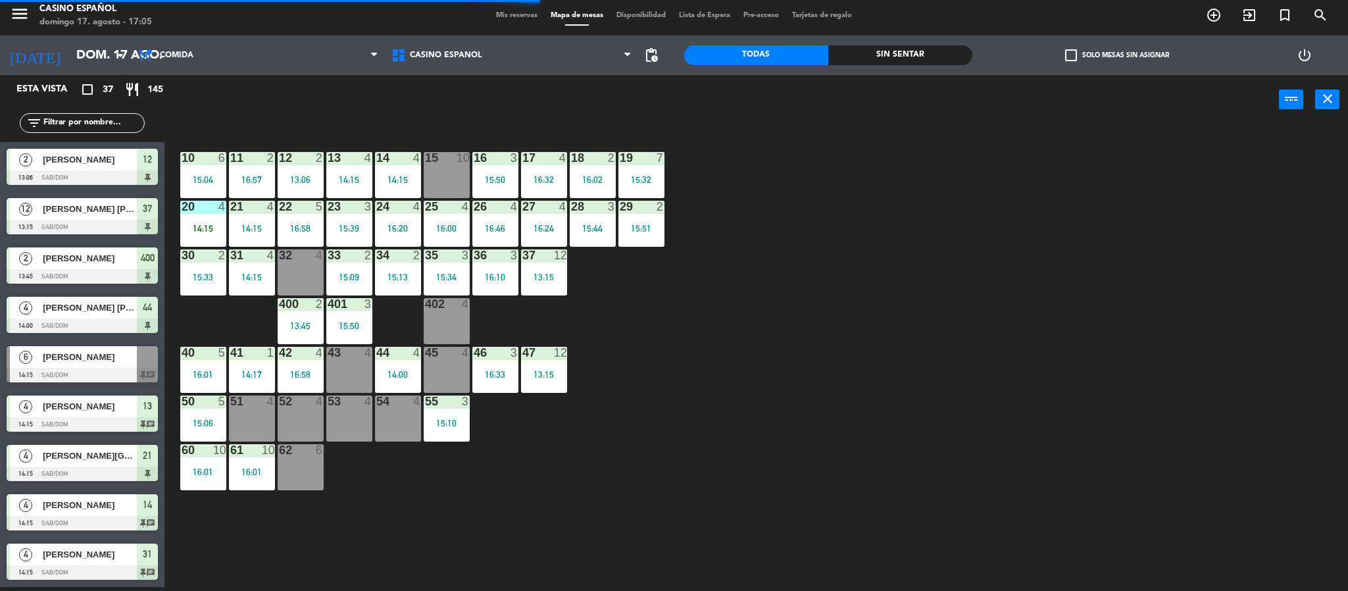
click at [389, 360] on div "44 4 14:00" at bounding box center [398, 370] width 46 height 46
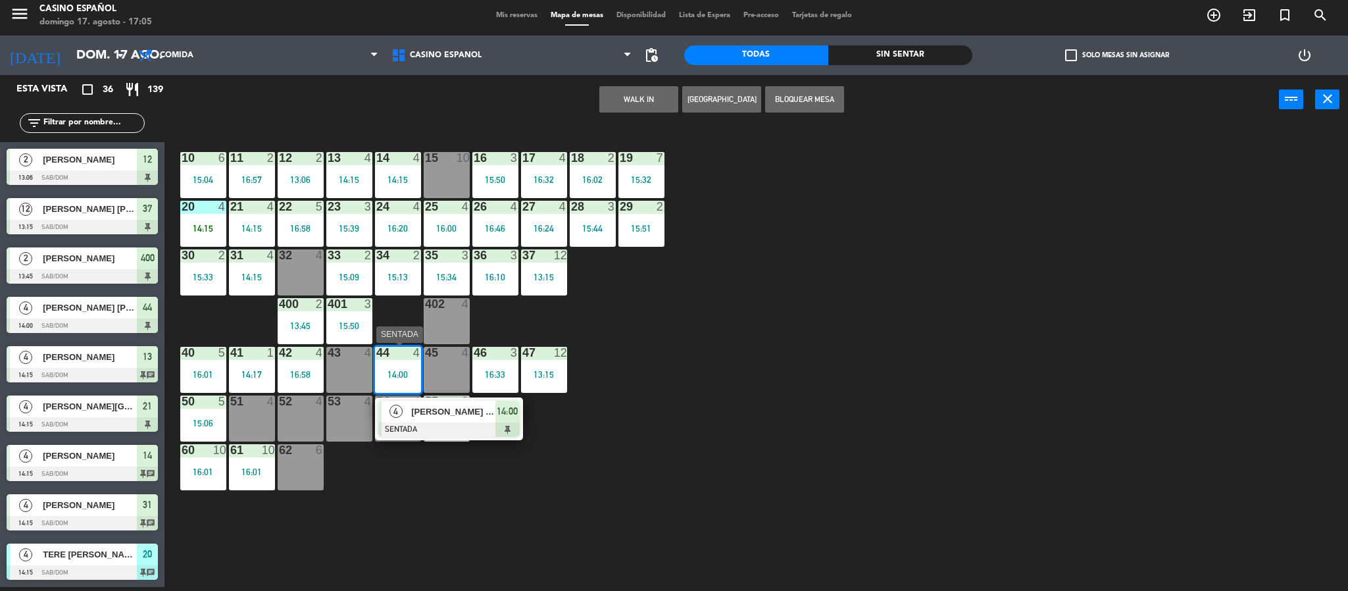
click at [445, 416] on span "[PERSON_NAME] [PERSON_NAME]" at bounding box center [453, 412] width 84 height 14
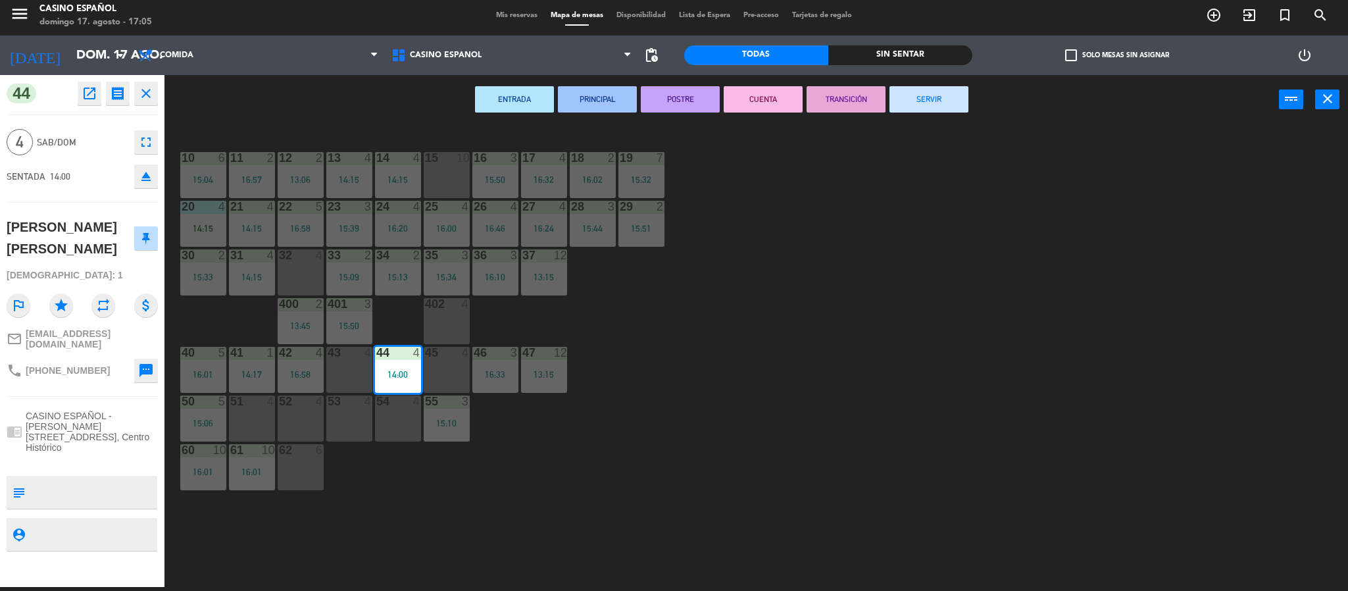
click at [942, 99] on button "SERVIR" at bounding box center [929, 99] width 79 height 26
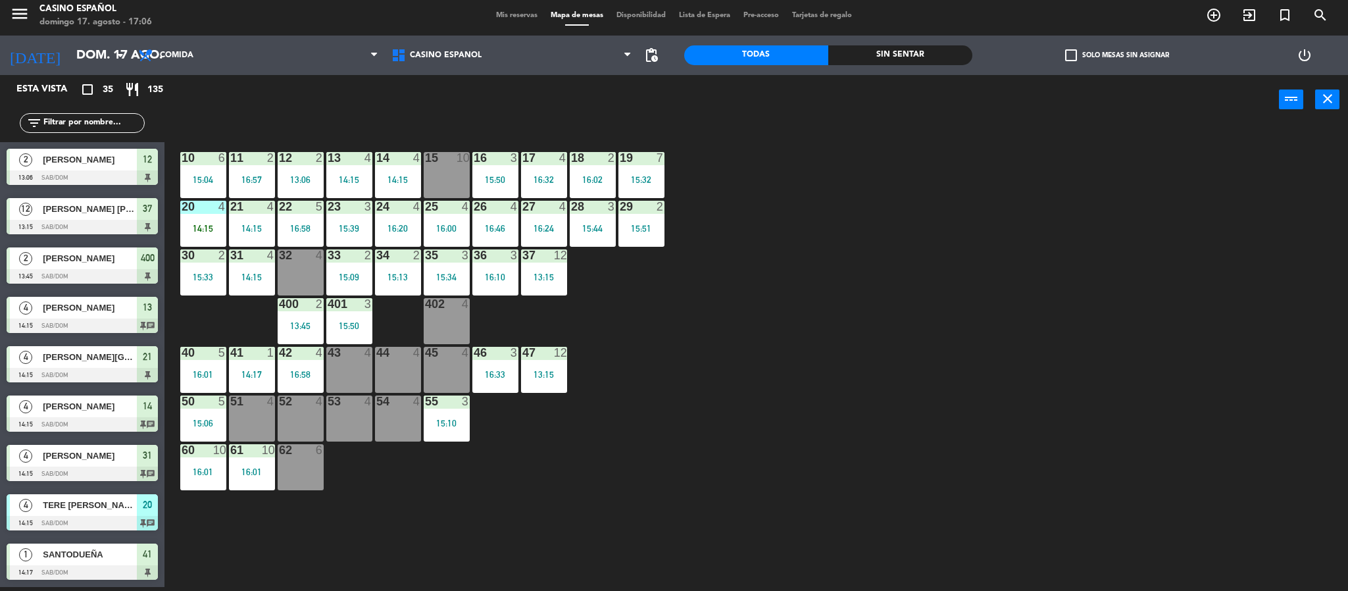
click at [448, 360] on div "45 4" at bounding box center [447, 370] width 46 height 46
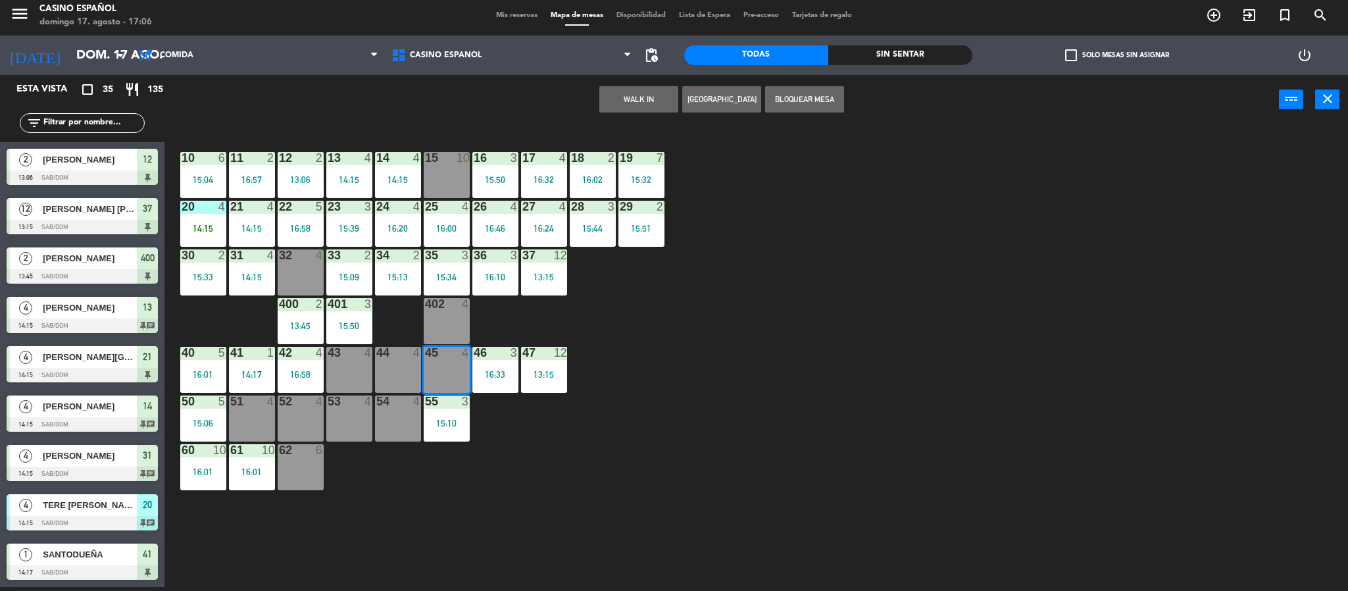
click at [611, 99] on button "WALK IN" at bounding box center [638, 99] width 79 height 26
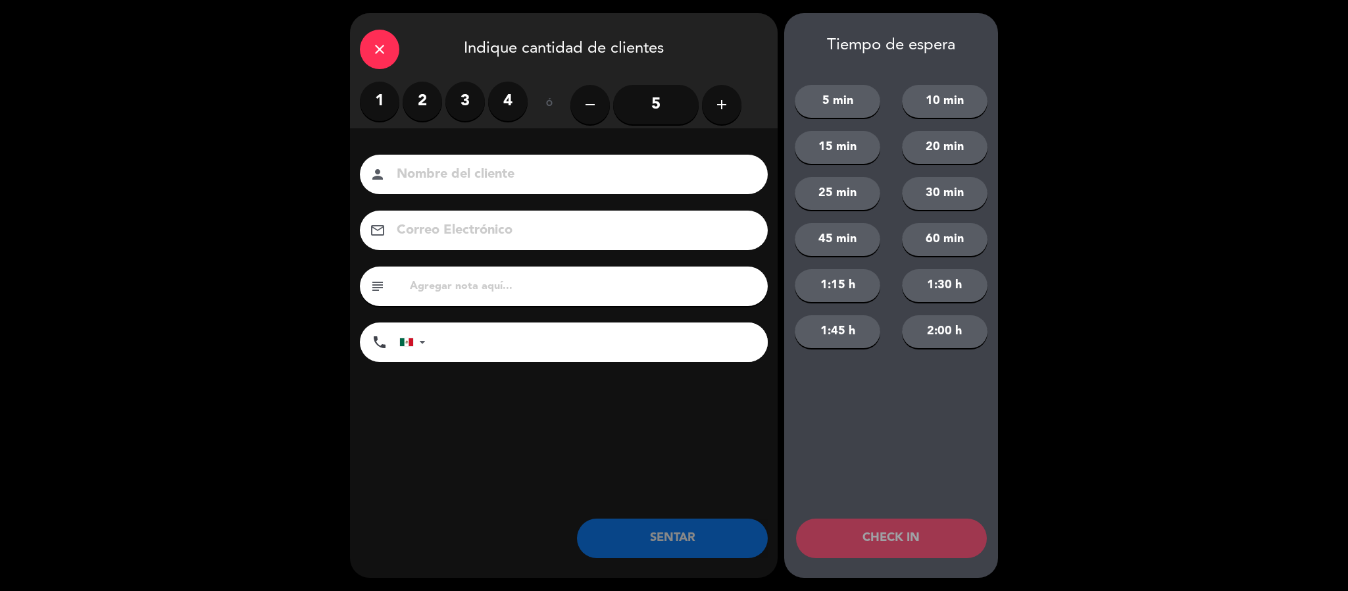
click at [655, 113] on input "5" at bounding box center [656, 104] width 86 height 39
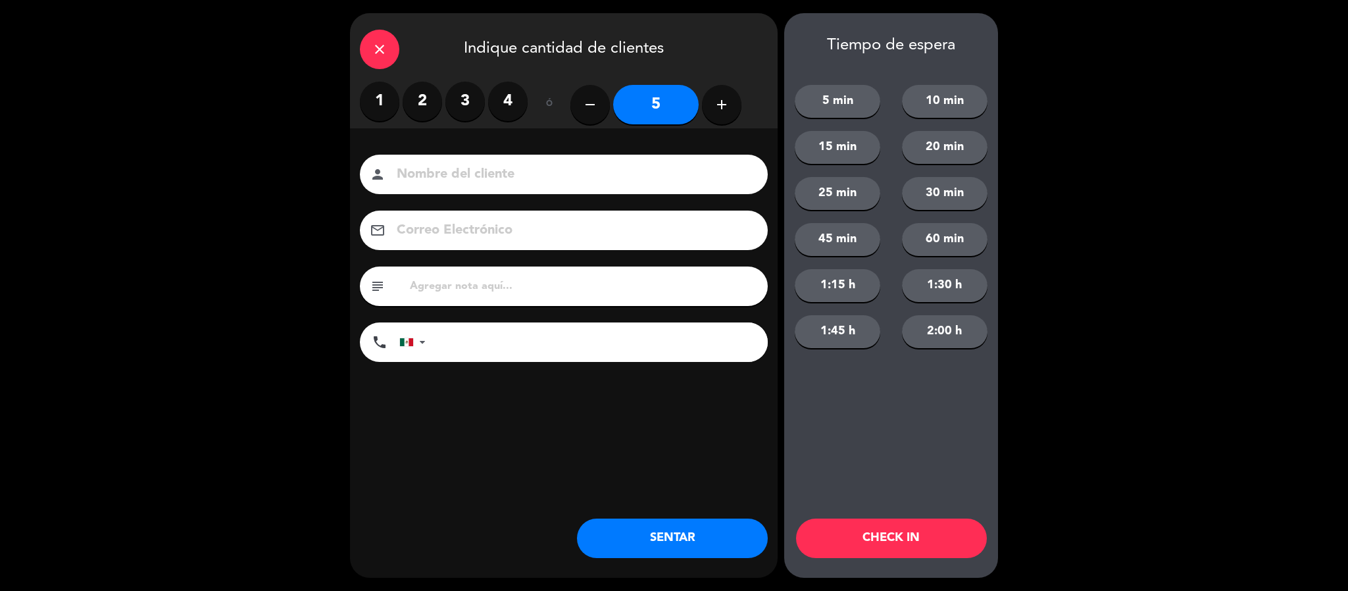
click at [517, 174] on input at bounding box center [572, 174] width 355 height 23
type input "[PERSON_NAME]"
click at [646, 545] on button "SENTAR" at bounding box center [672, 537] width 191 height 39
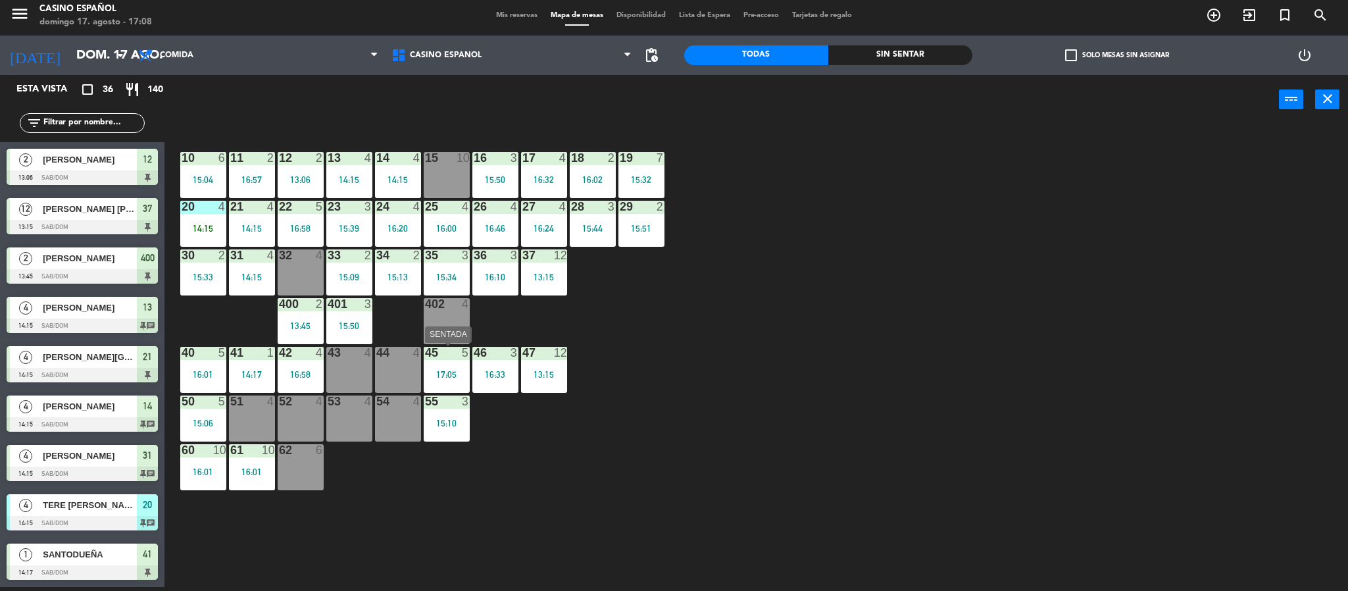
click at [434, 374] on div "17:05" at bounding box center [447, 374] width 46 height 9
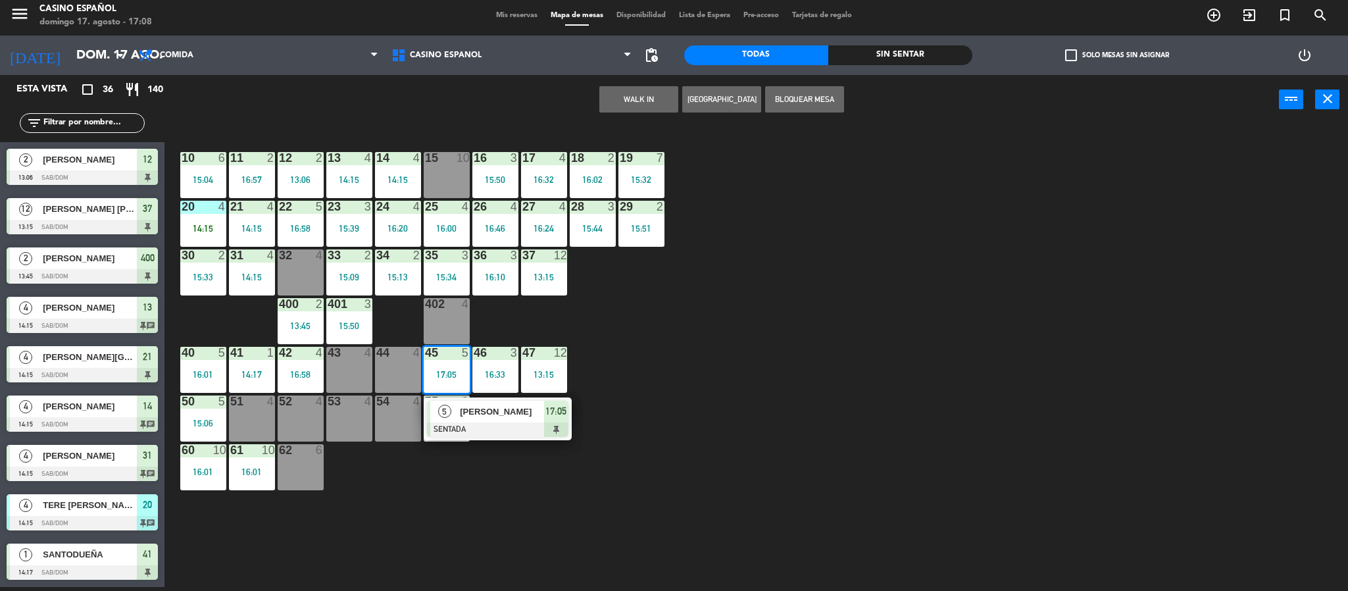
click at [434, 374] on div "17:05" at bounding box center [447, 374] width 46 height 9
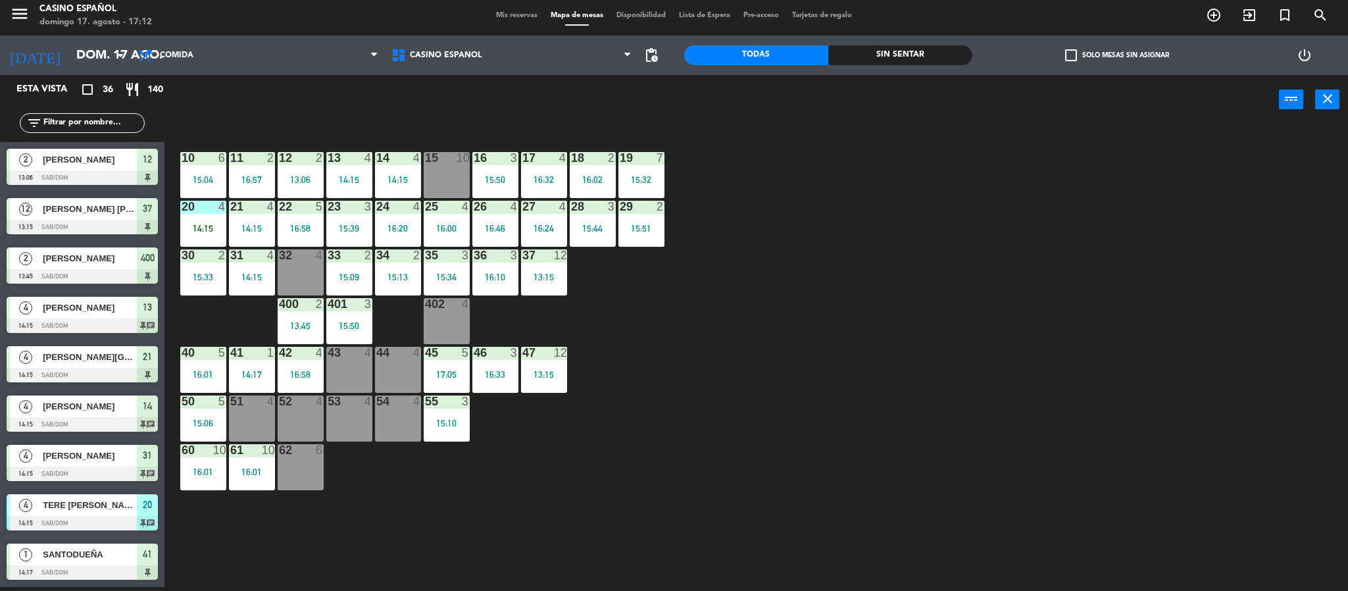
click at [460, 330] on div "402 4" at bounding box center [447, 321] width 46 height 46
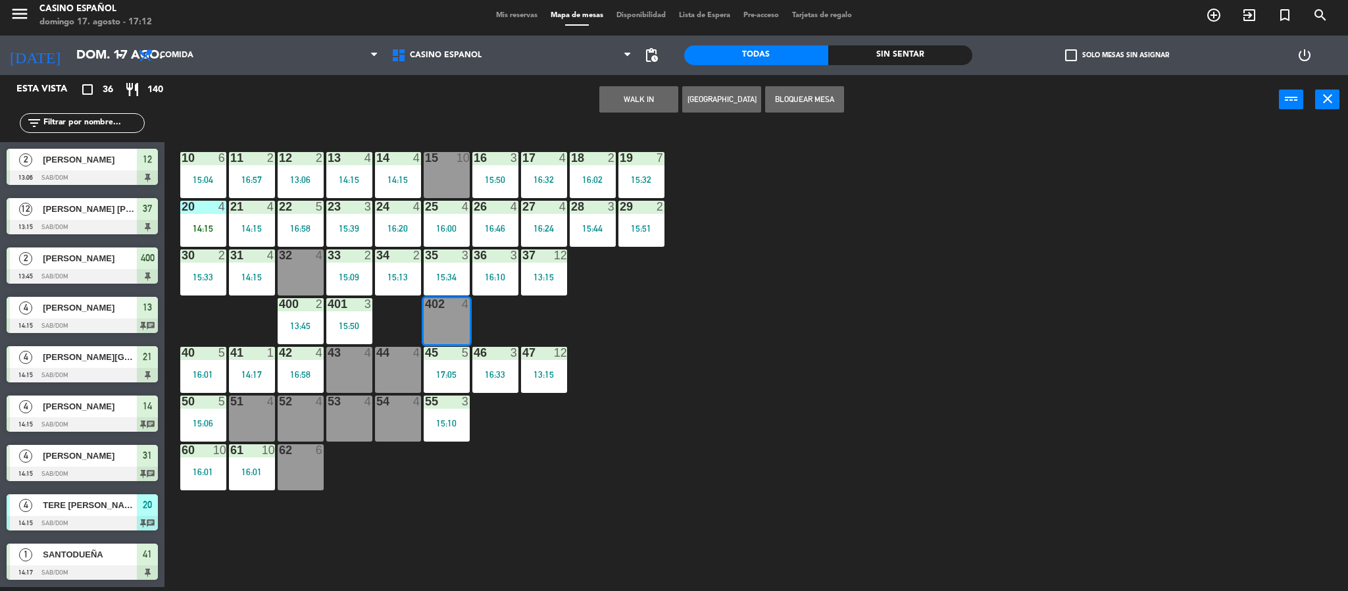
click at [613, 97] on button "WALK IN" at bounding box center [638, 99] width 79 height 26
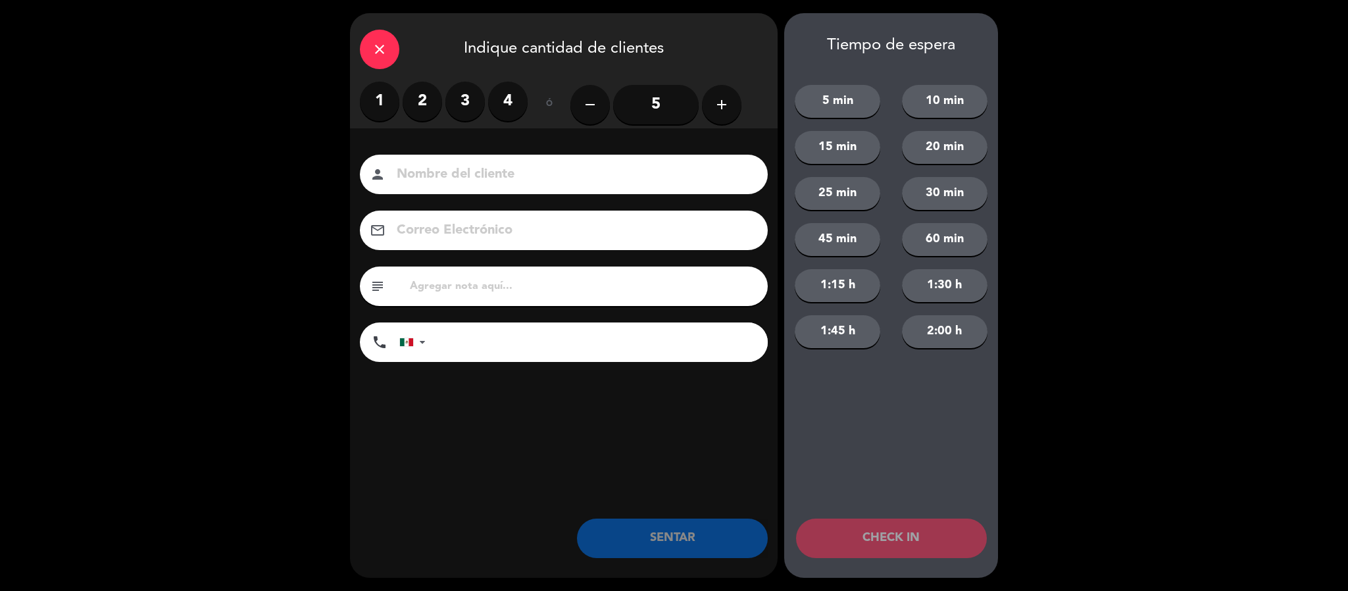
click at [519, 103] on label "4" at bounding box center [507, 101] width 39 height 39
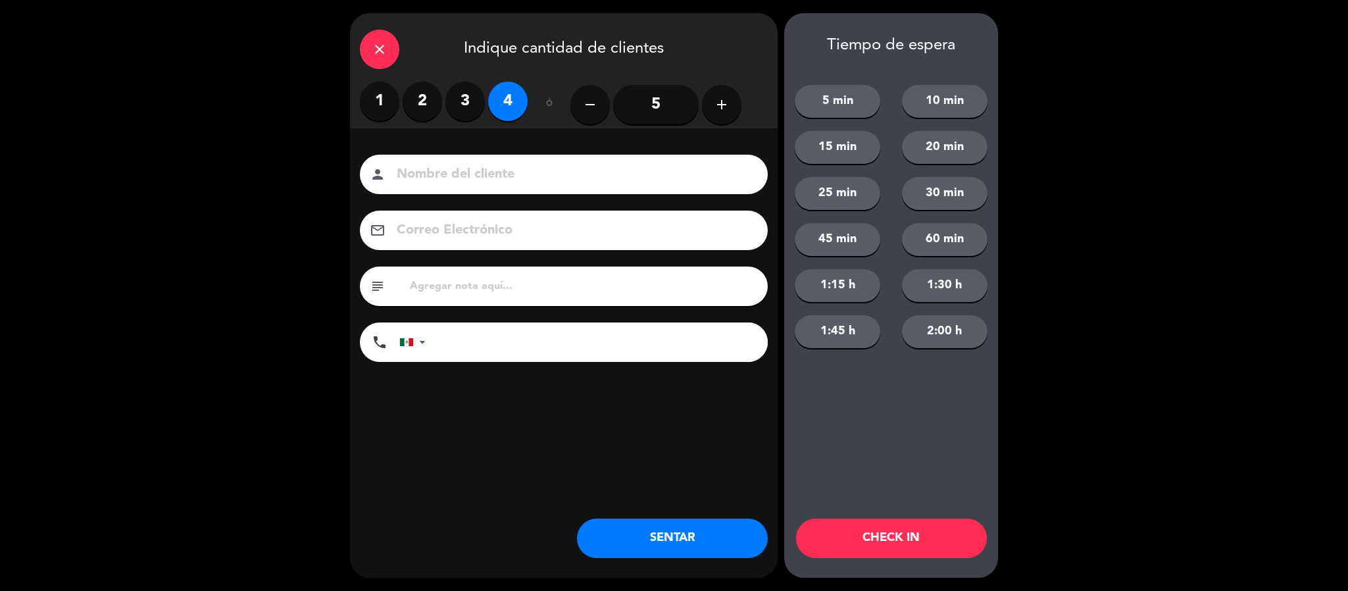
click at [499, 168] on input at bounding box center [572, 174] width 355 height 23
type input "OSCAR"
click at [636, 537] on button "SENTAR" at bounding box center [672, 537] width 191 height 39
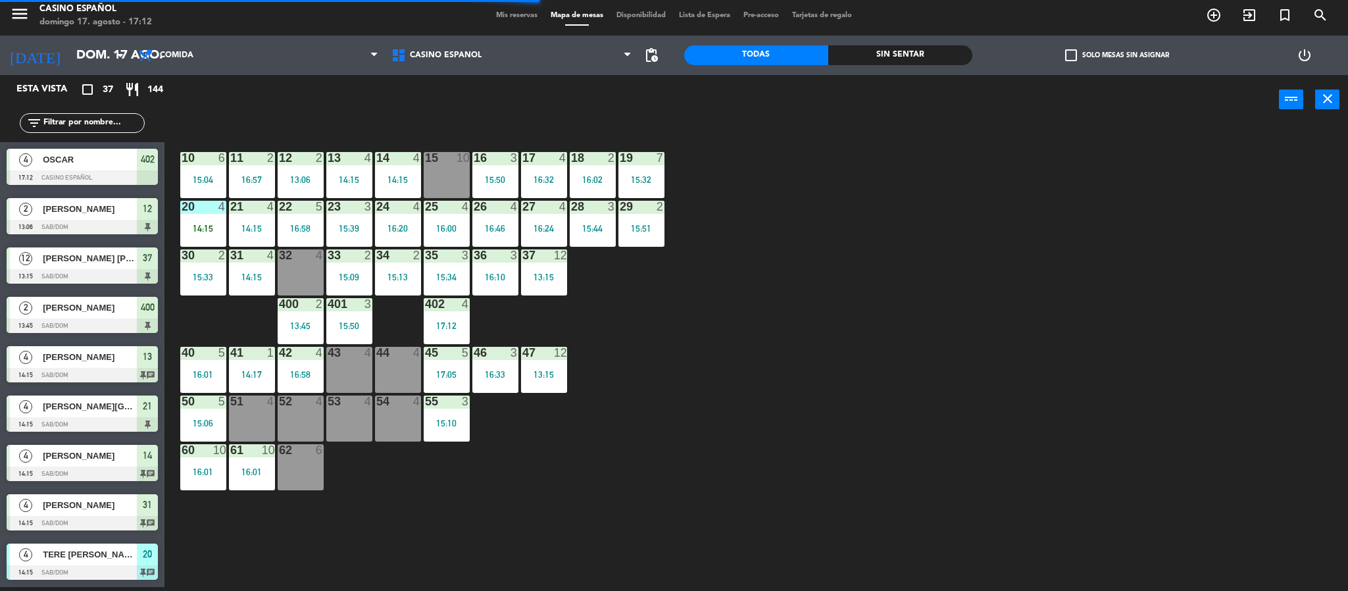
click at [496, 9] on div "menu Casino Español [PERSON_NAME] 17. [PERSON_NAME] - 17:12 Mis reservas Mapa d…" at bounding box center [674, 15] width 1348 height 39
click at [499, 20] on div "Mis reservas Mapa de mesas Disponibilidad Lista de Espera Pre-acceso Tarjetas d…" at bounding box center [674, 16] width 369 height 12
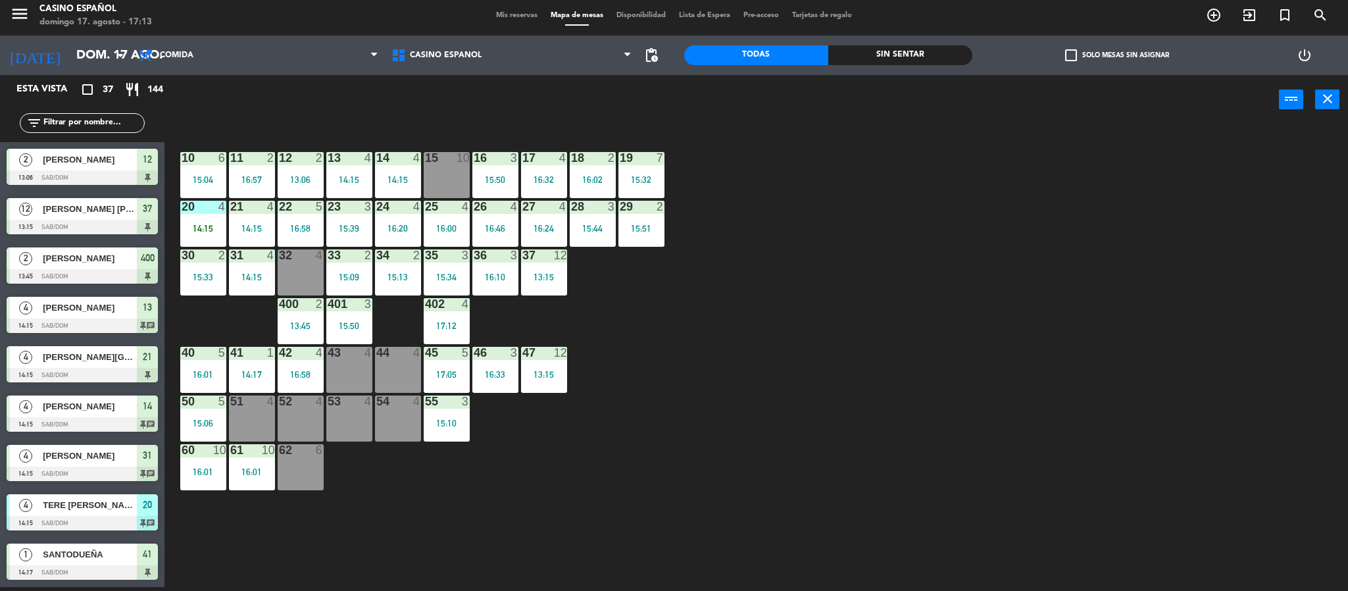
click at [499, 18] on span "Mis reservas" at bounding box center [517, 15] width 55 height 7
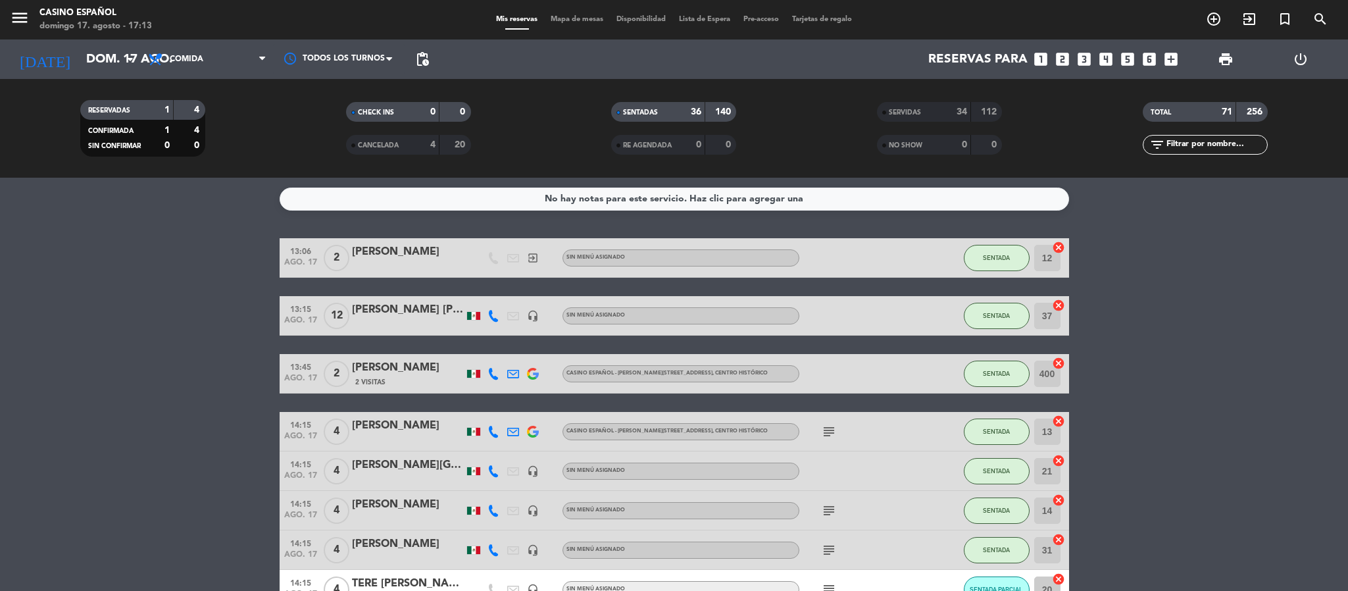
scroll to position [99, 0]
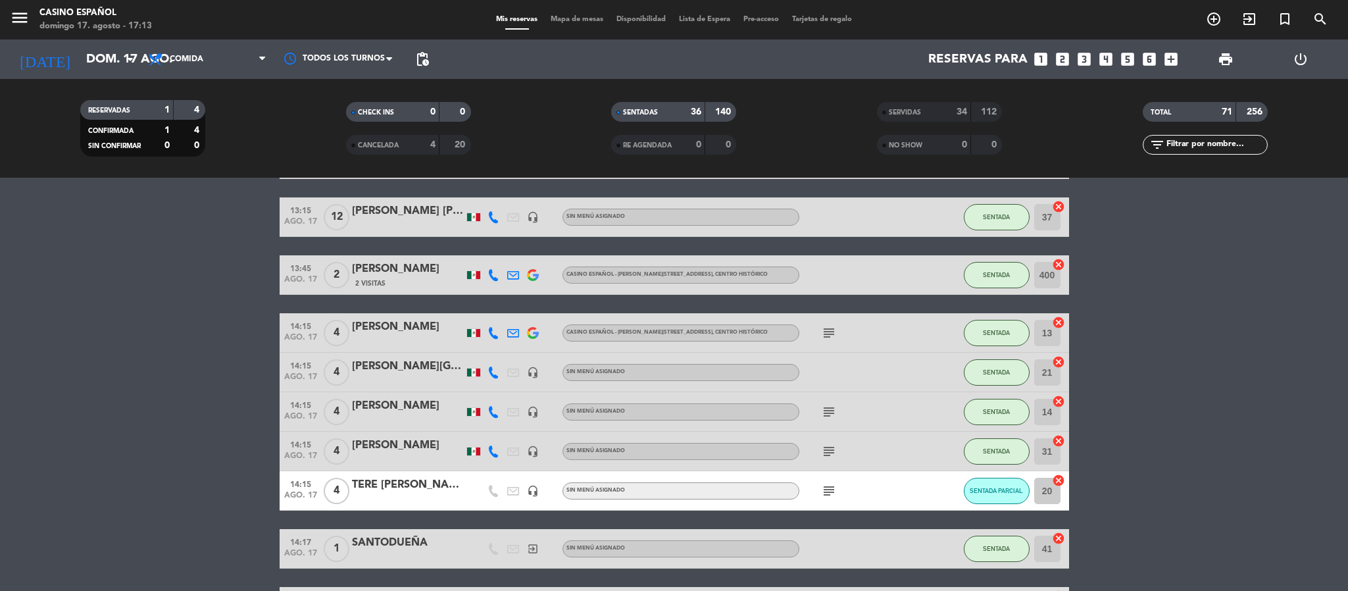
click at [397, 478] on div "TERE [PERSON_NAME]" at bounding box center [408, 484] width 112 height 17
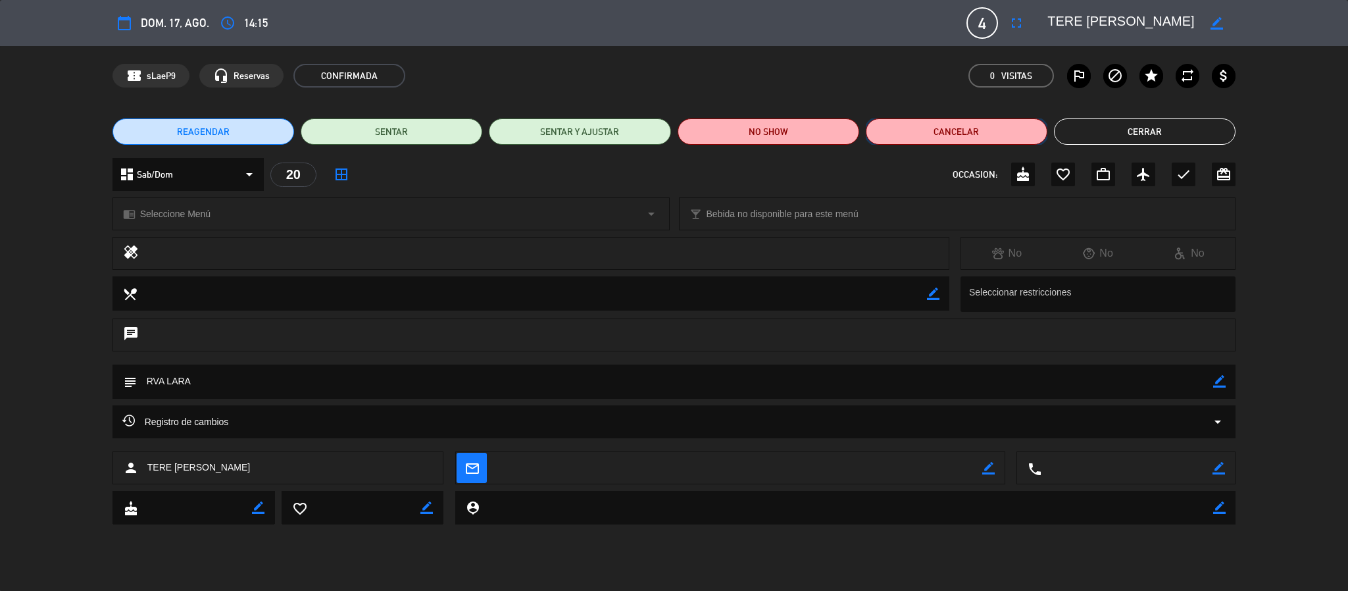
click at [967, 131] on button "Cancelar" at bounding box center [957, 131] width 182 height 26
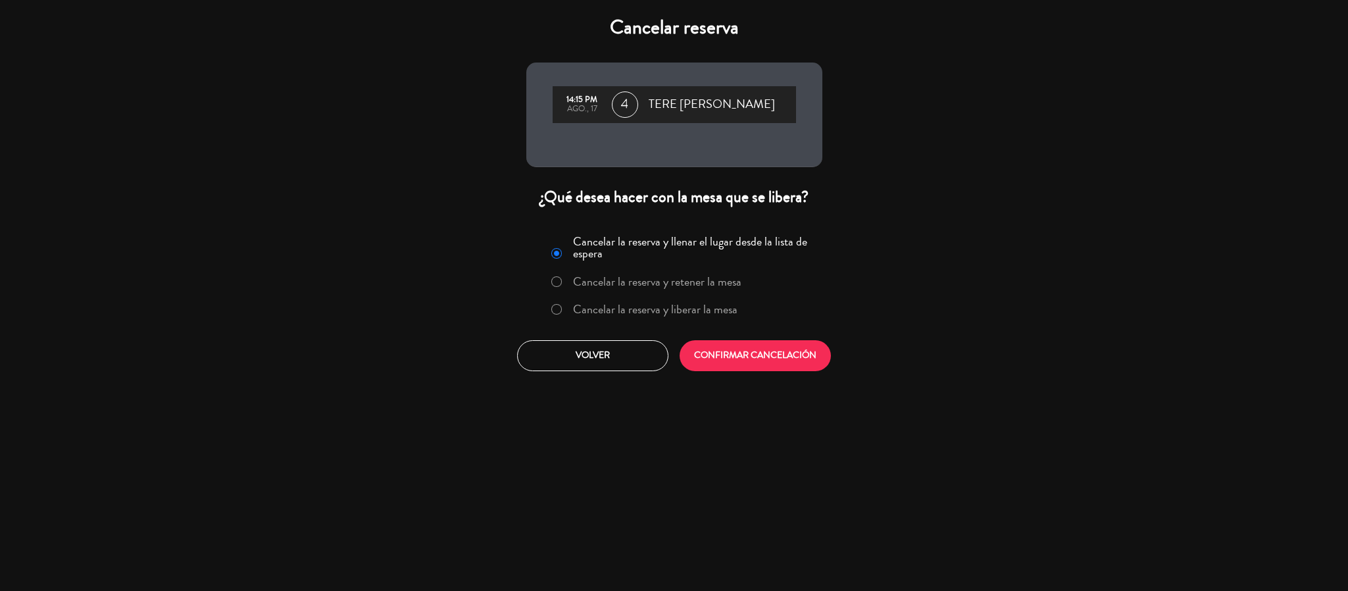
click at [575, 309] on label "Cancelar la reserva y liberar la mesa" at bounding box center [655, 309] width 164 height 12
click at [705, 368] on button "CONFIRMAR CANCELACIÓN" at bounding box center [755, 355] width 151 height 31
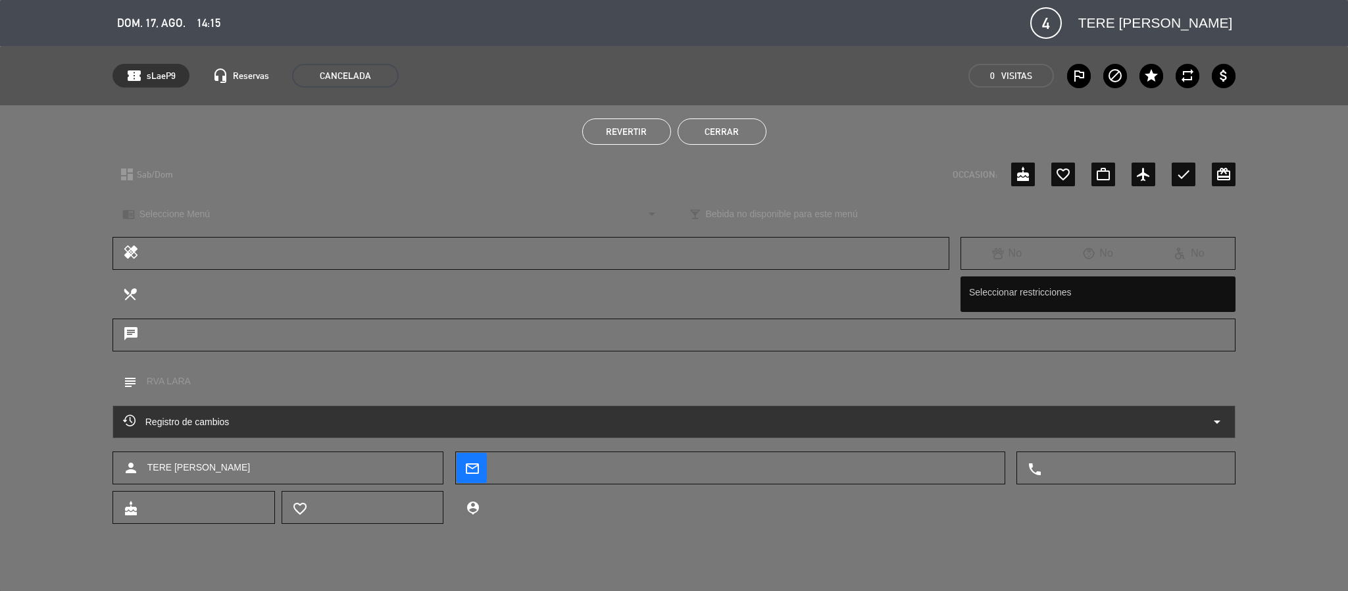
click at [715, 126] on button "Cerrar" at bounding box center [722, 131] width 89 height 26
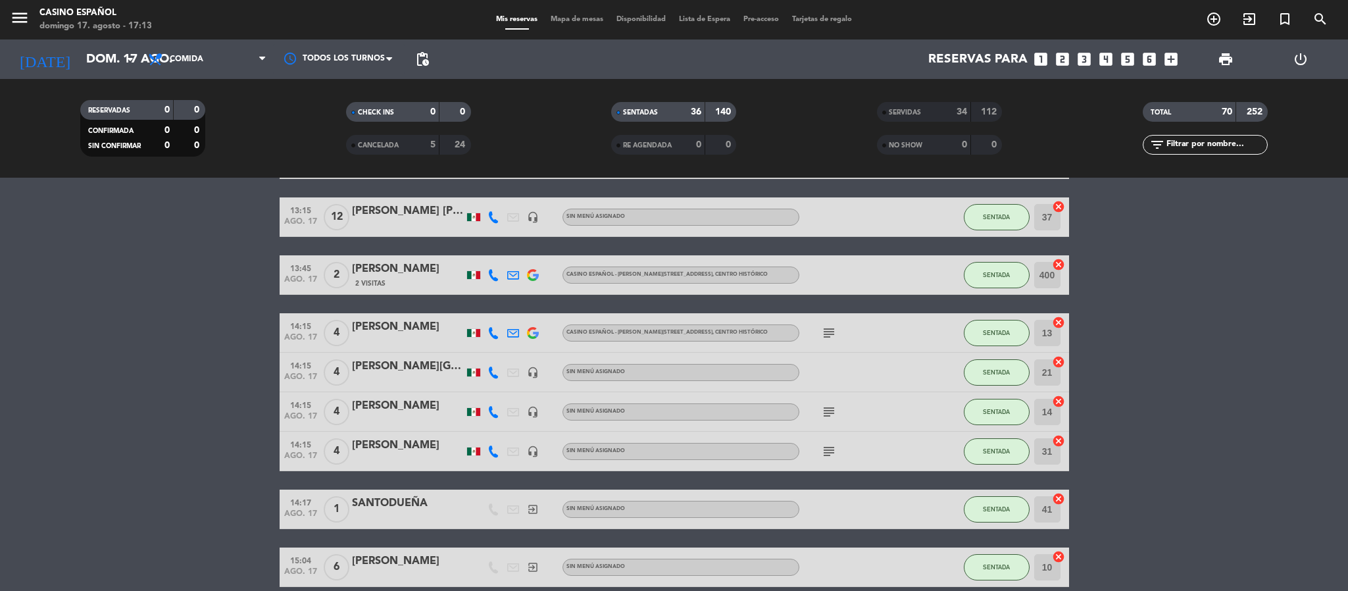
click at [561, 16] on span "Mapa de mesas" at bounding box center [577, 19] width 66 height 7
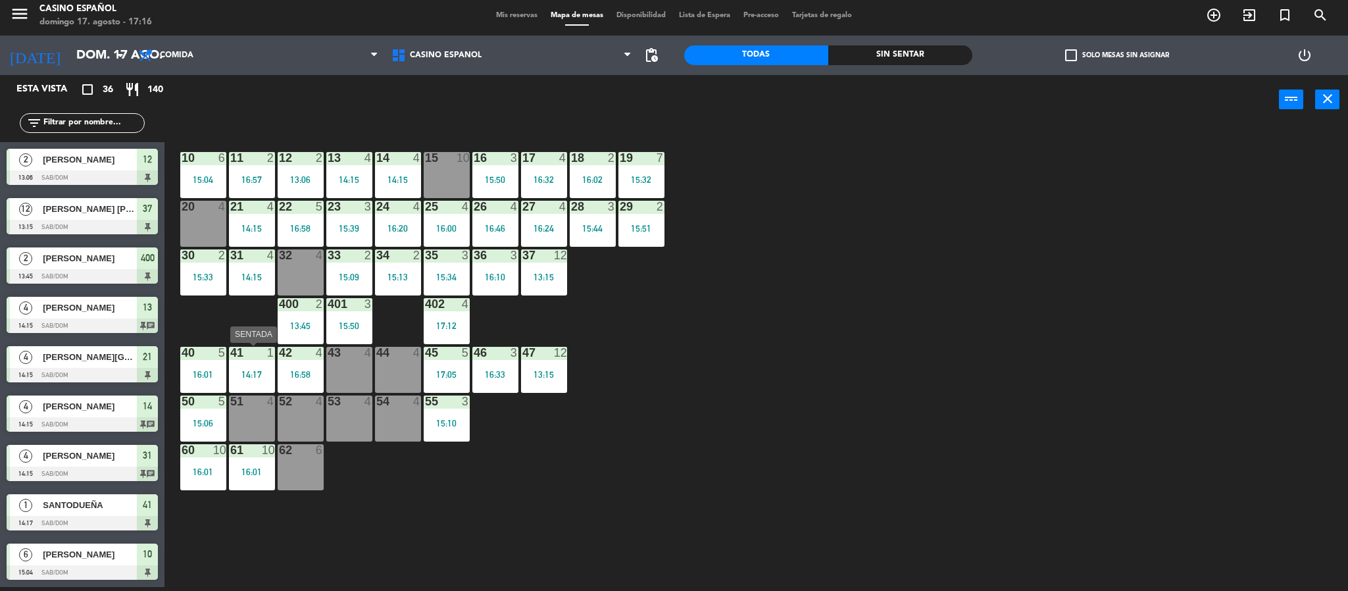
click at [241, 370] on div "14:17" at bounding box center [252, 374] width 46 height 9
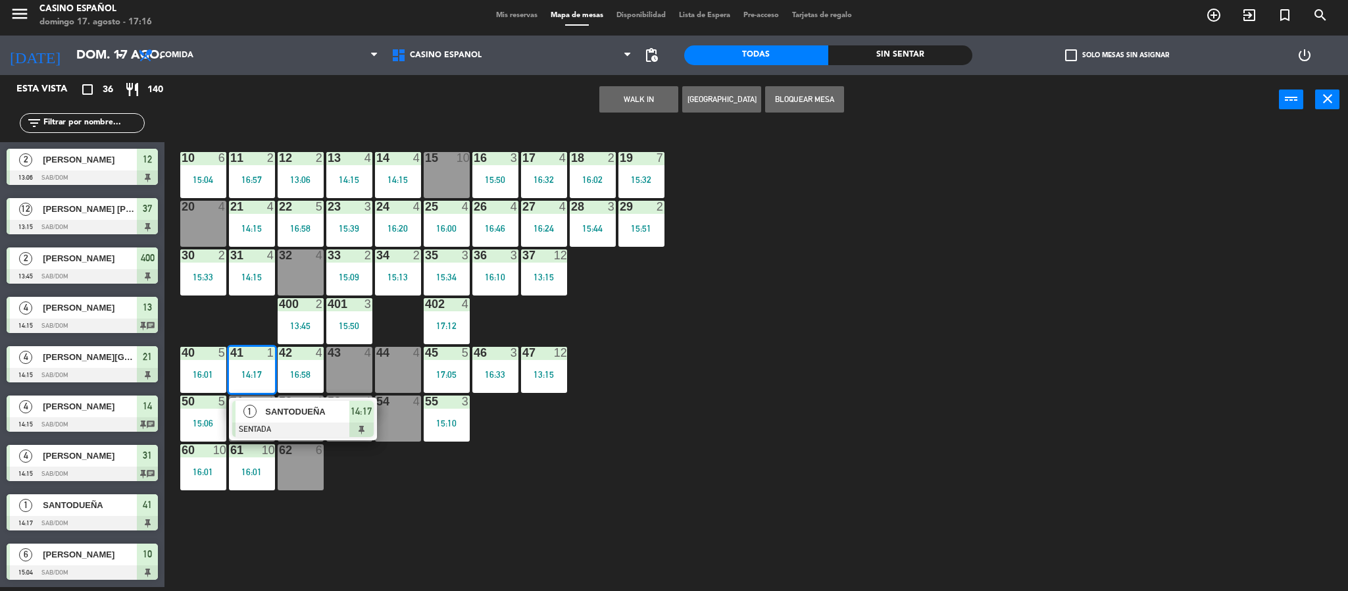
click at [299, 420] on div "SANTODUEÑA" at bounding box center [307, 412] width 86 height 22
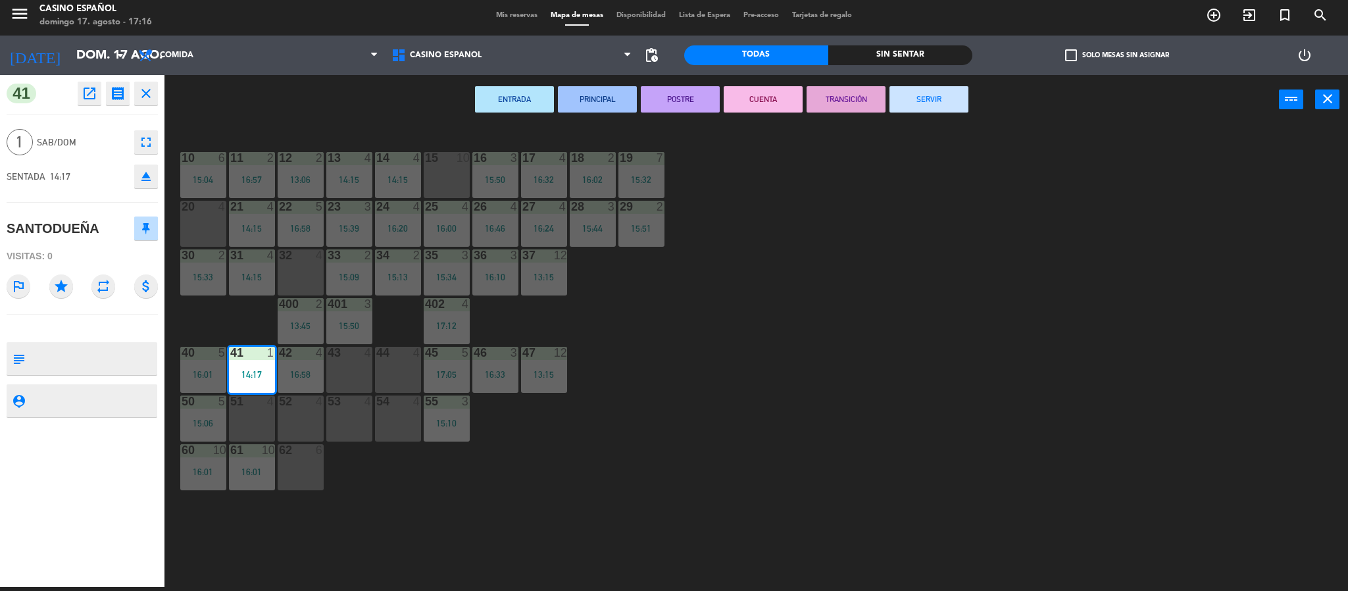
click at [928, 113] on div "ENTRADA PRINCIPAL POSTRE CUENTA TRANSICIÓN SERVIR power_input close" at bounding box center [721, 100] width 1115 height 50
click at [916, 99] on button "SERVIR" at bounding box center [929, 99] width 79 height 26
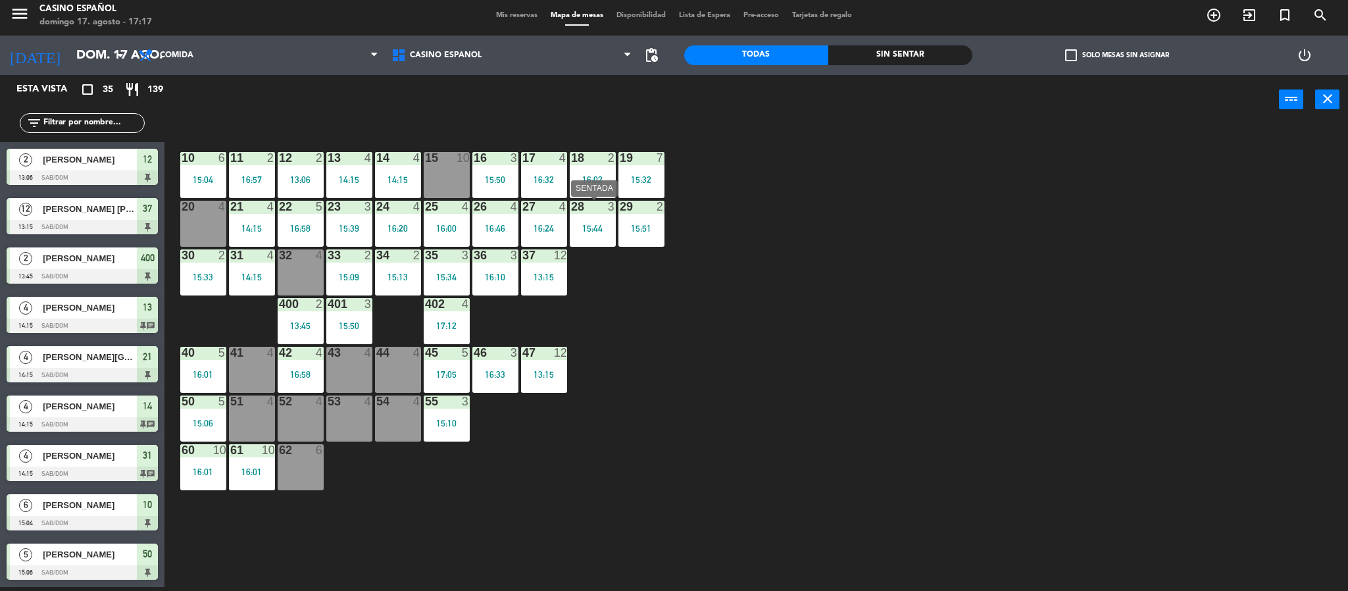
click at [606, 224] on div "15:44" at bounding box center [593, 228] width 46 height 9
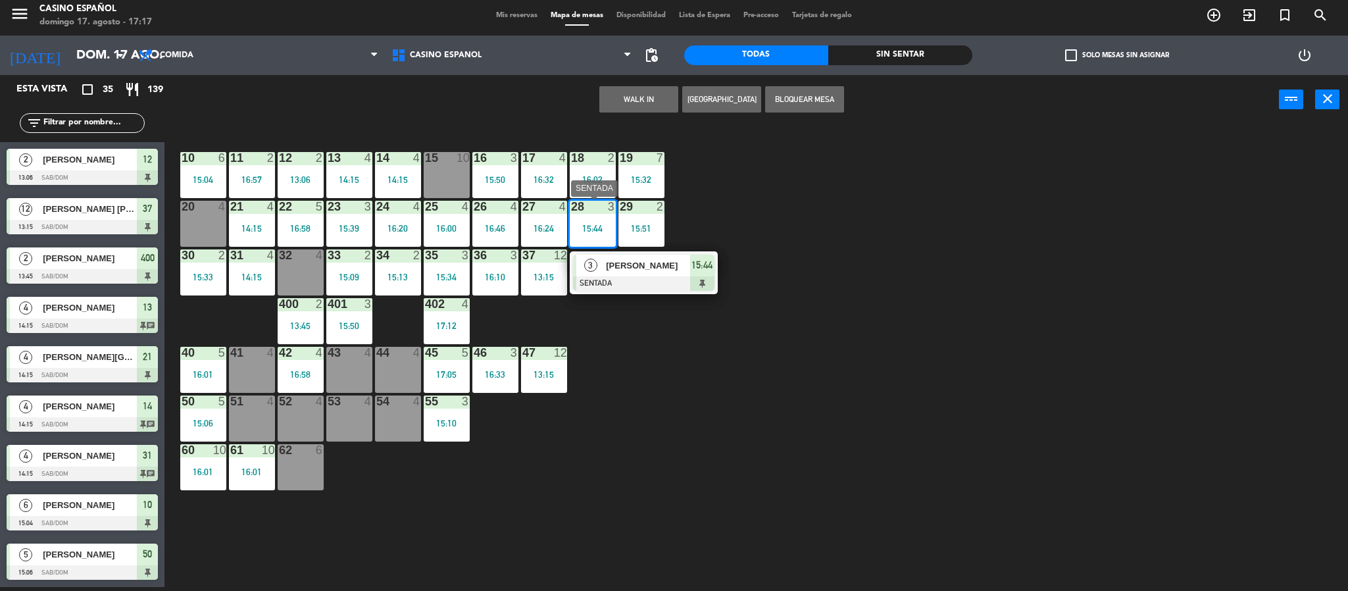
click at [632, 274] on div "[PERSON_NAME]" at bounding box center [648, 266] width 86 height 22
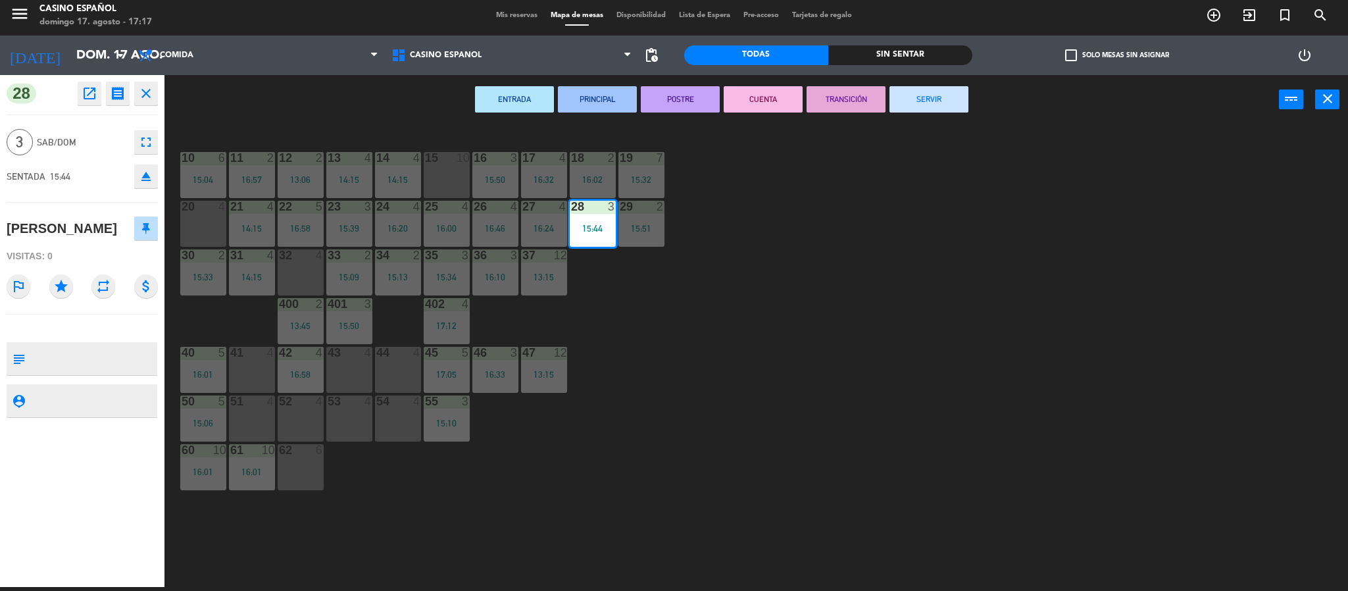
click at [900, 105] on button "SERVIR" at bounding box center [929, 99] width 79 height 26
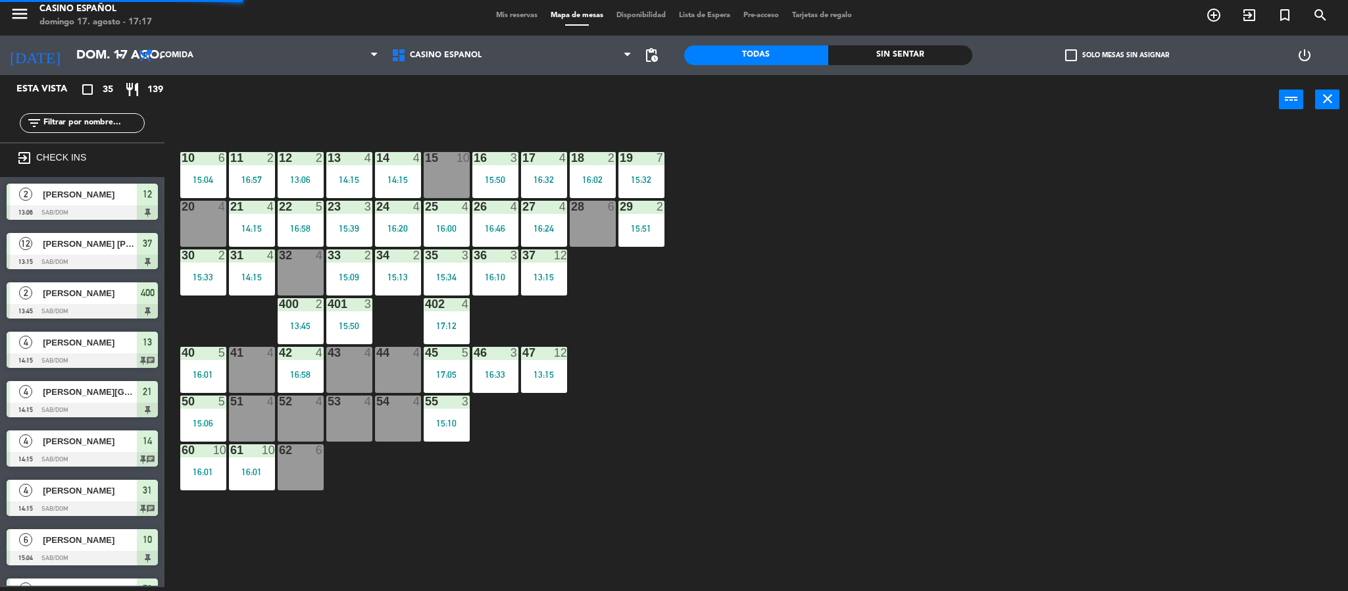
scroll to position [4, 0]
click at [580, 218] on div "28 6" at bounding box center [593, 224] width 46 height 46
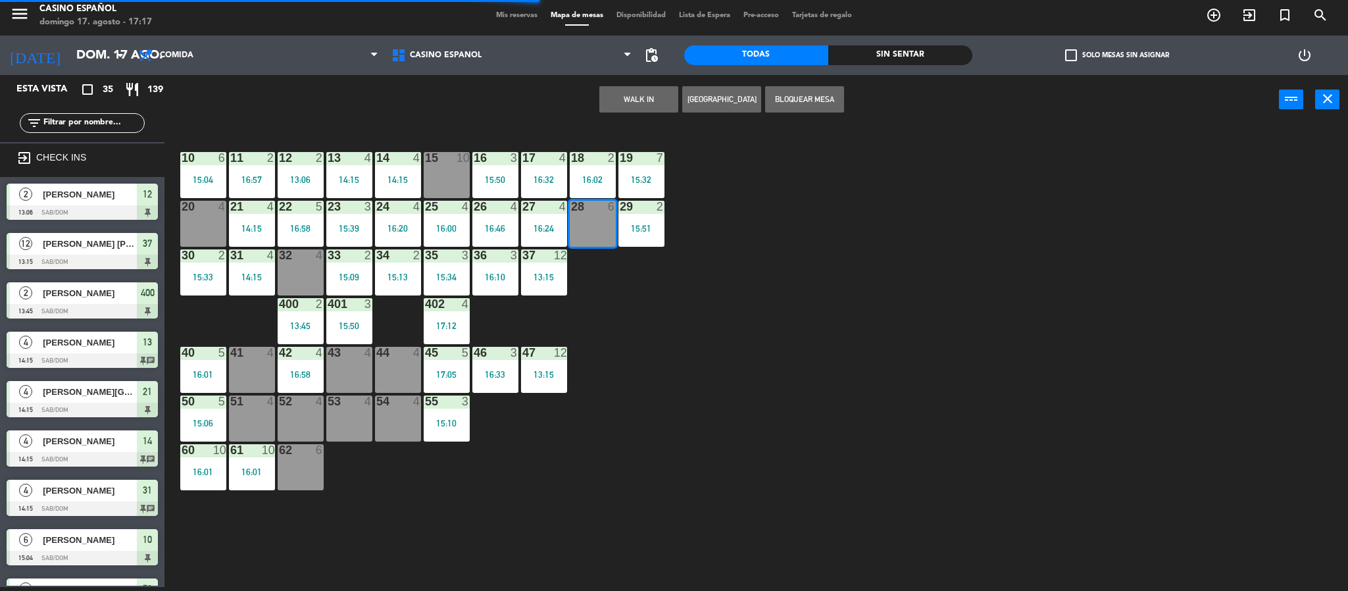
click at [636, 91] on button "WALK IN" at bounding box center [638, 99] width 79 height 26
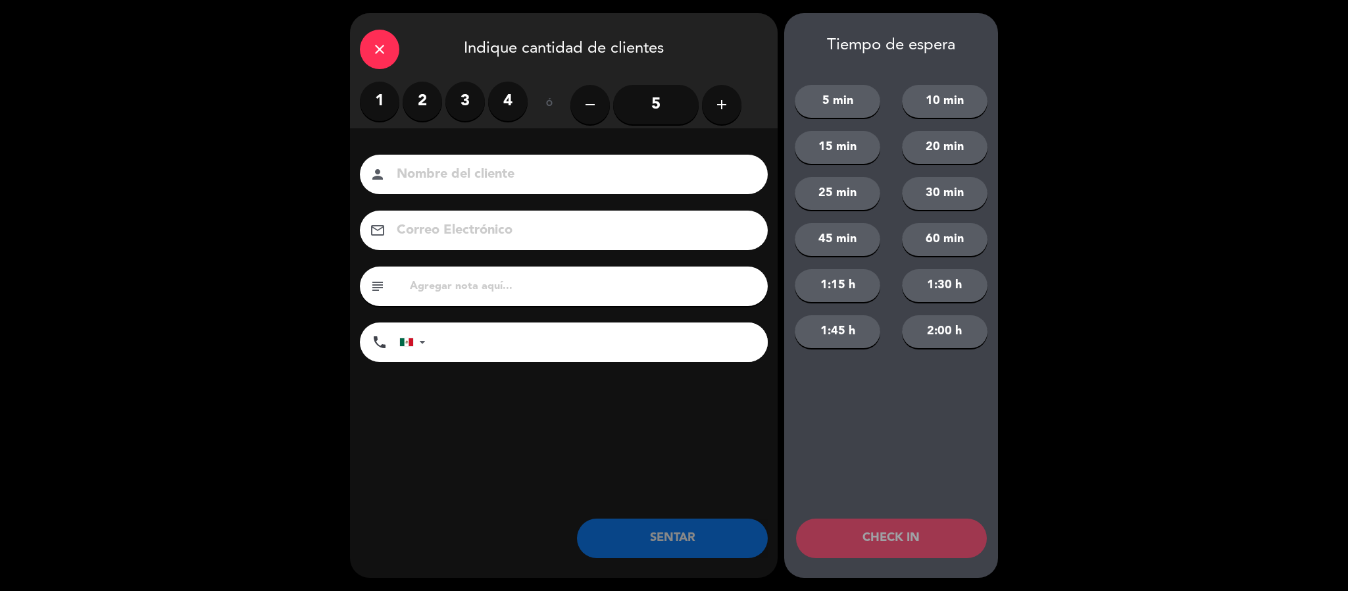
click at [502, 95] on label "4" at bounding box center [507, 101] width 39 height 39
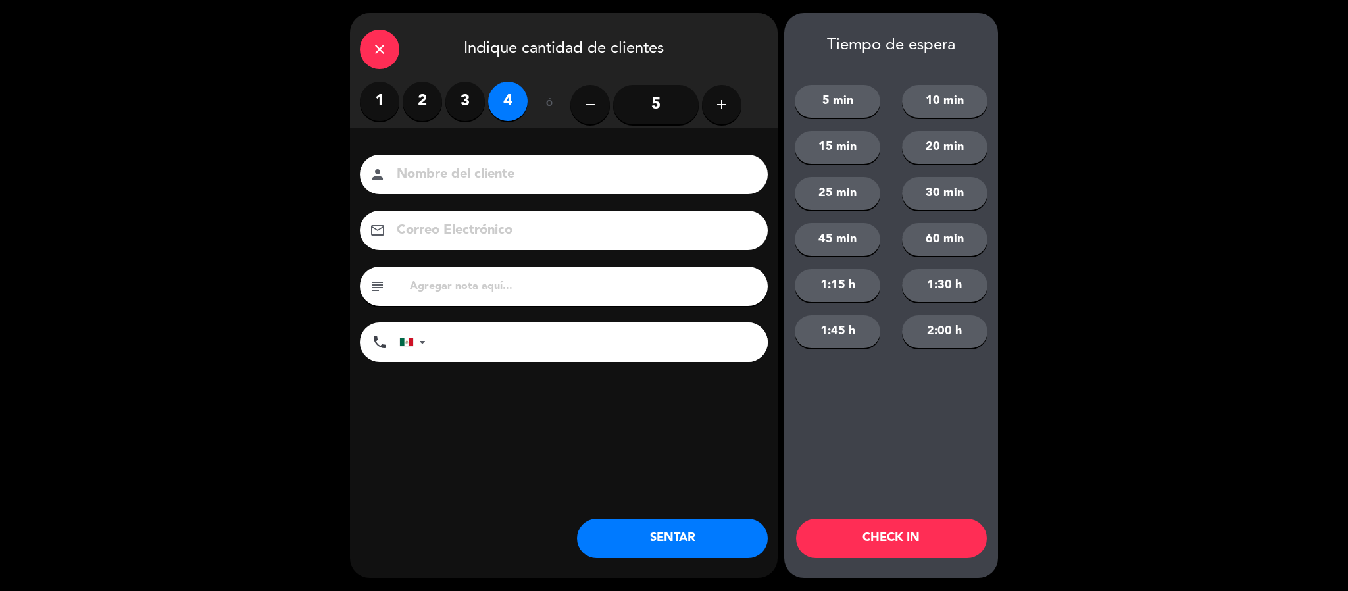
click at [466, 164] on input at bounding box center [572, 174] width 355 height 23
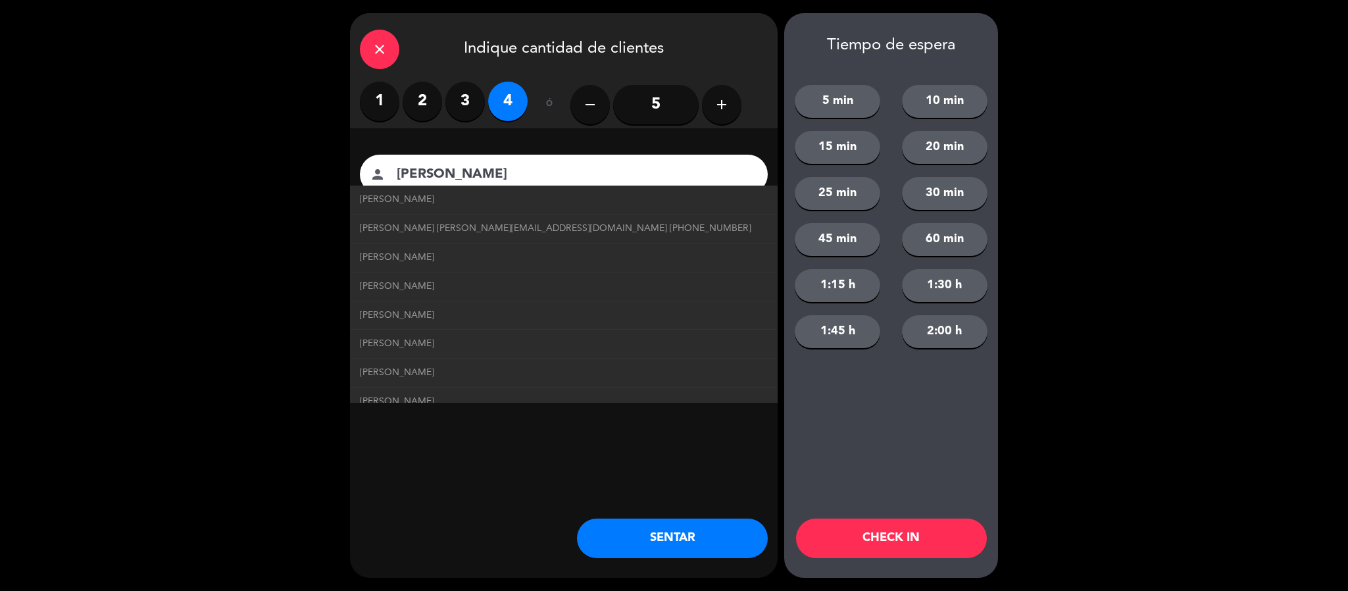
type input "[PERSON_NAME]"
click at [608, 533] on button "SENTAR" at bounding box center [672, 537] width 191 height 39
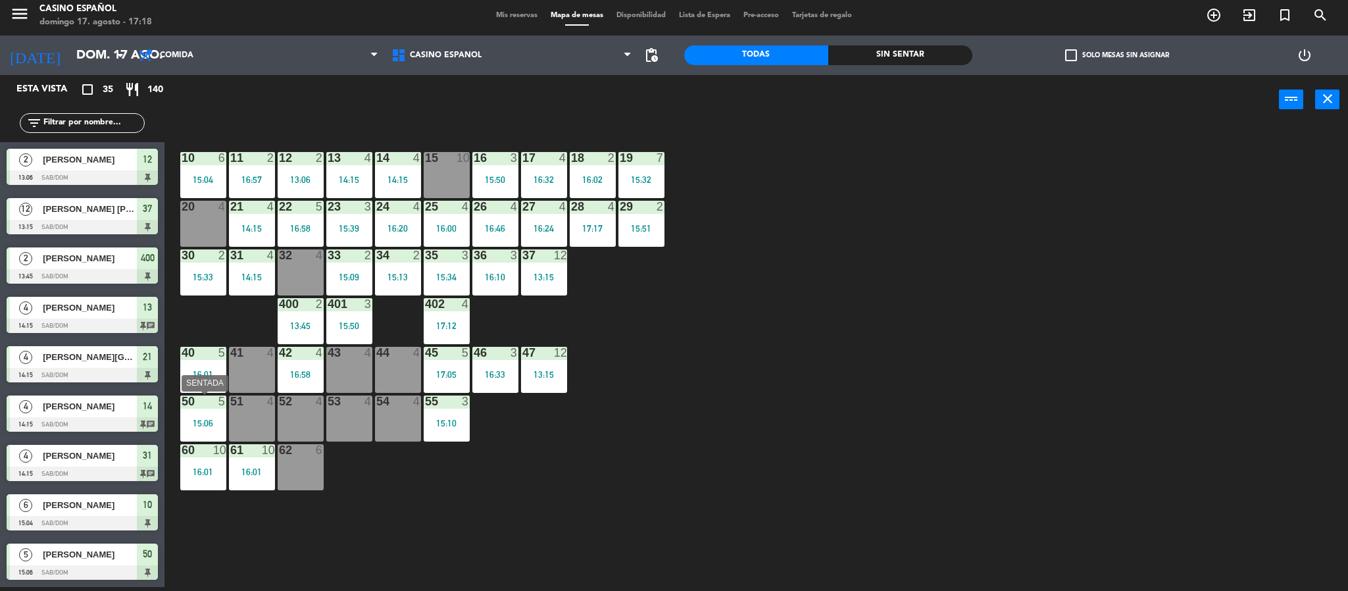
click at [192, 405] on div at bounding box center [203, 401] width 22 height 12
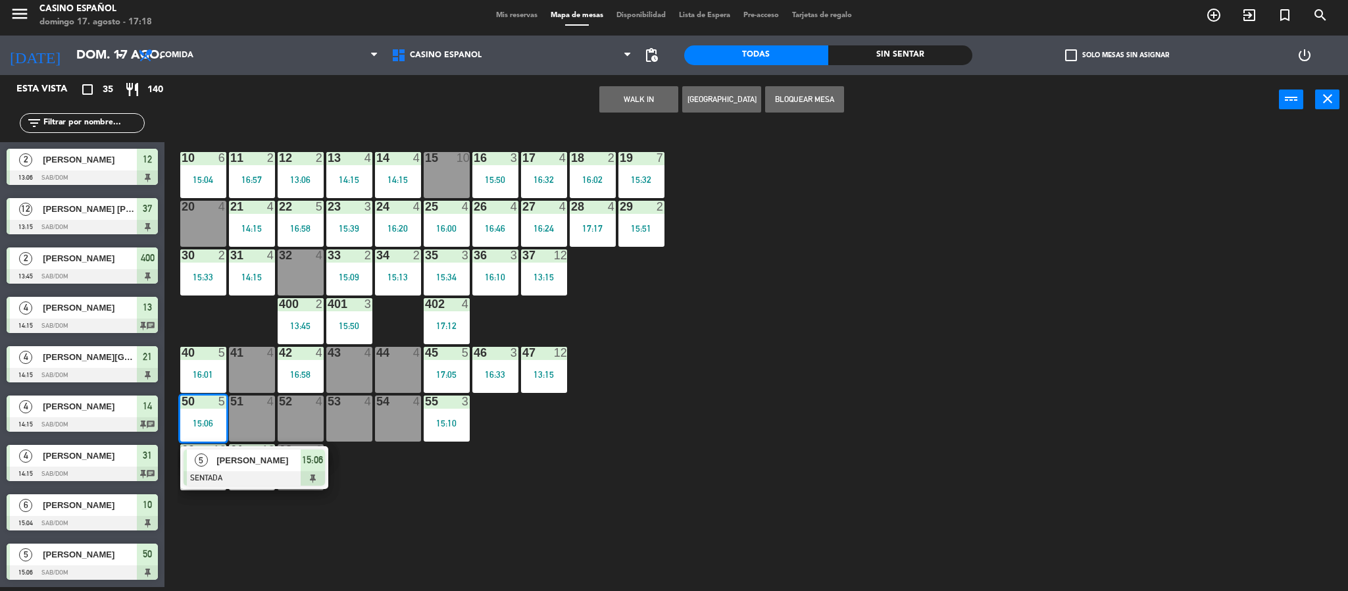
click at [236, 466] on span "[PERSON_NAME]" at bounding box center [258, 460] width 84 height 14
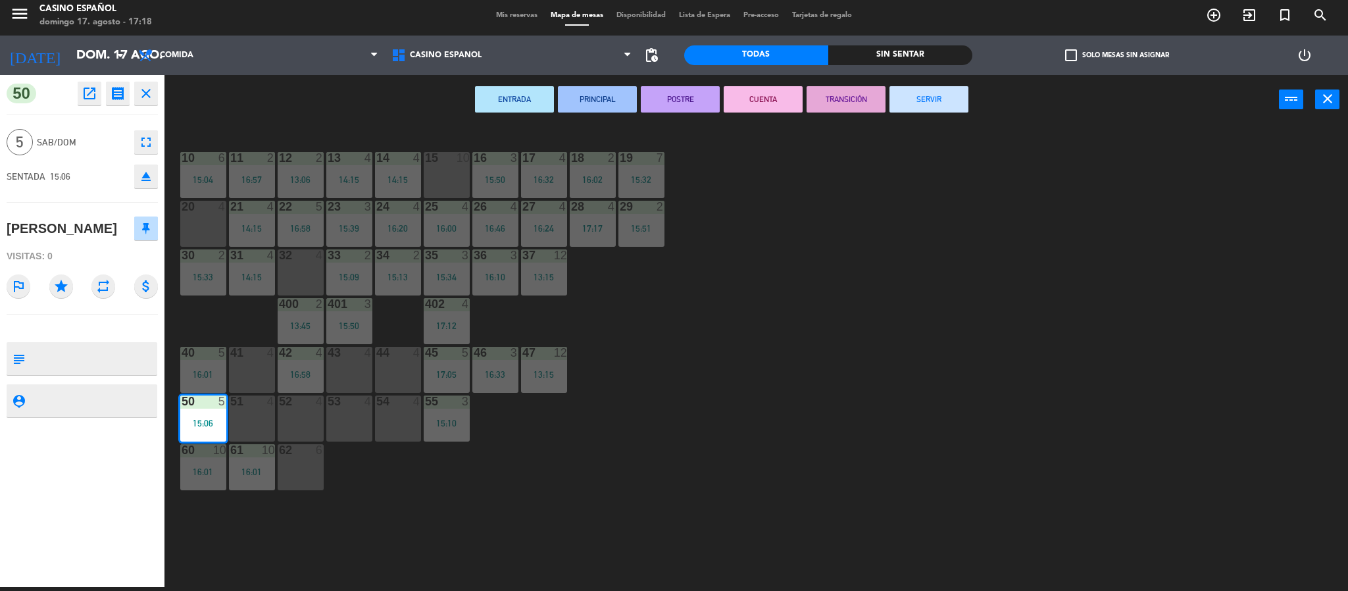
click at [897, 99] on button "SERVIR" at bounding box center [929, 99] width 79 height 26
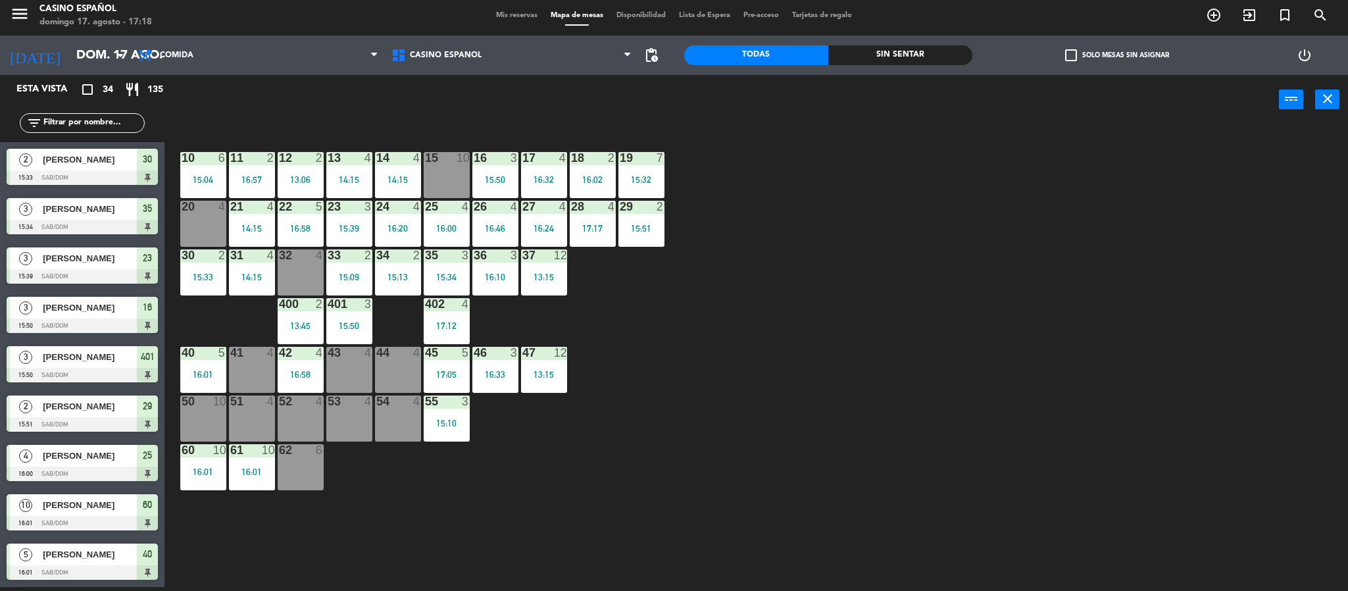
scroll to position [1234, 0]
click at [499, 18] on span "Mis reservas" at bounding box center [517, 15] width 55 height 7
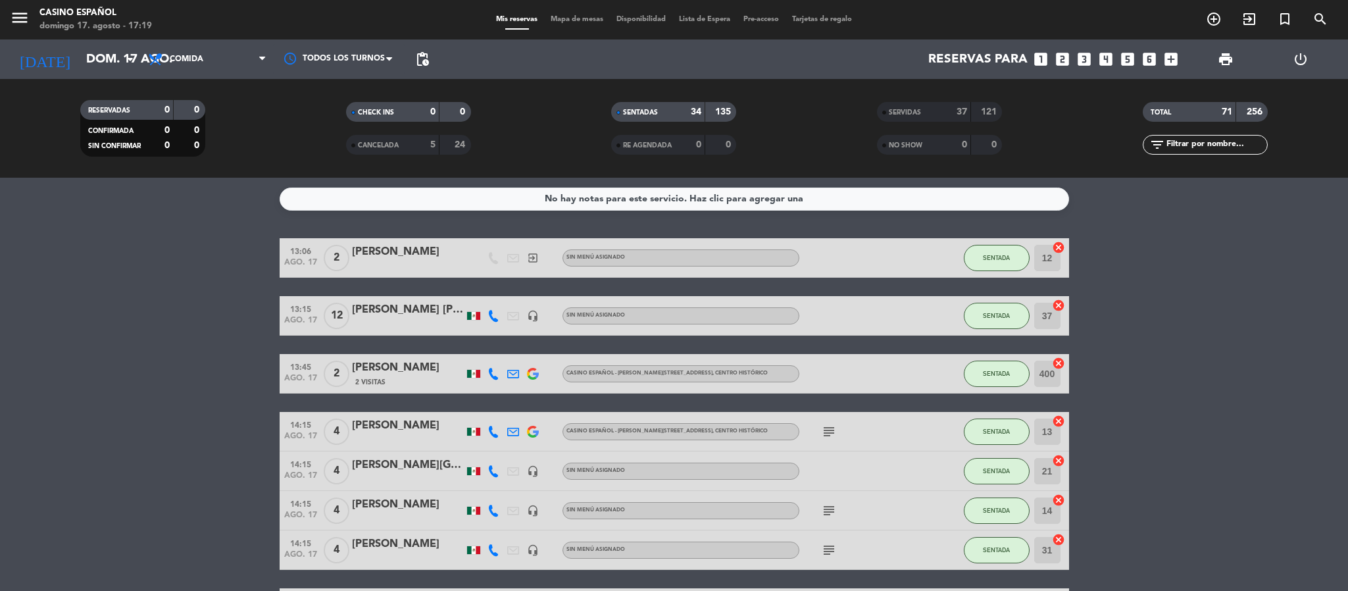
click at [912, 109] on span "SERVIDAS" at bounding box center [905, 112] width 32 height 7
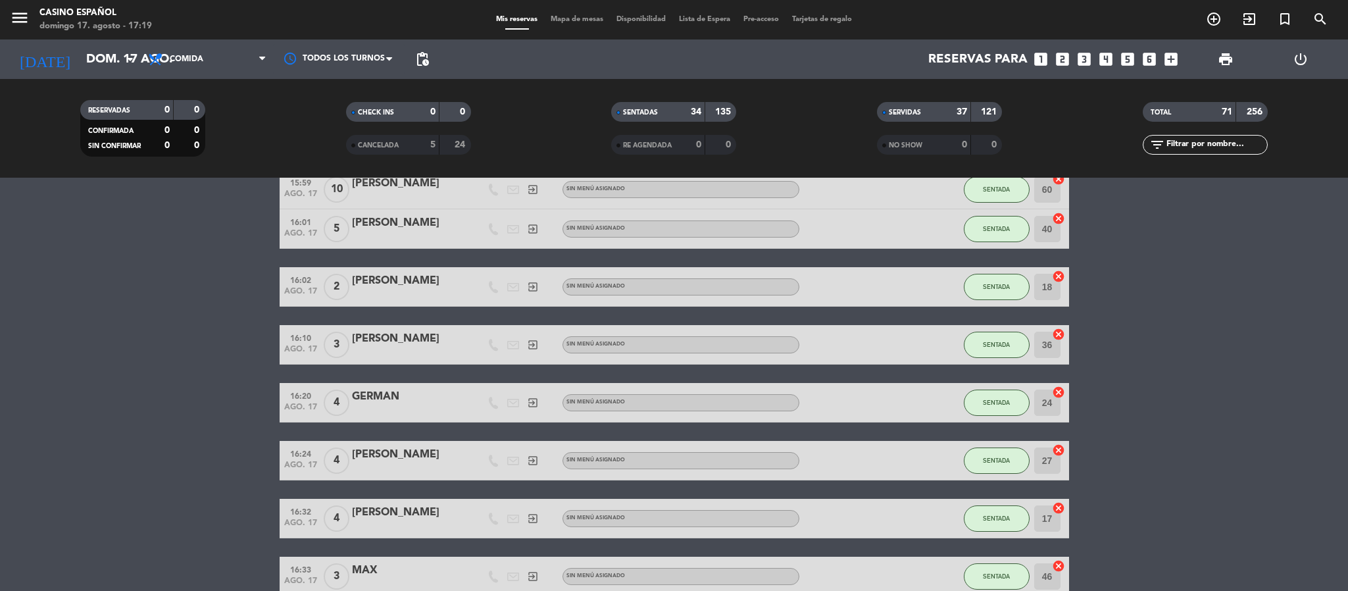
scroll to position [3417, 0]
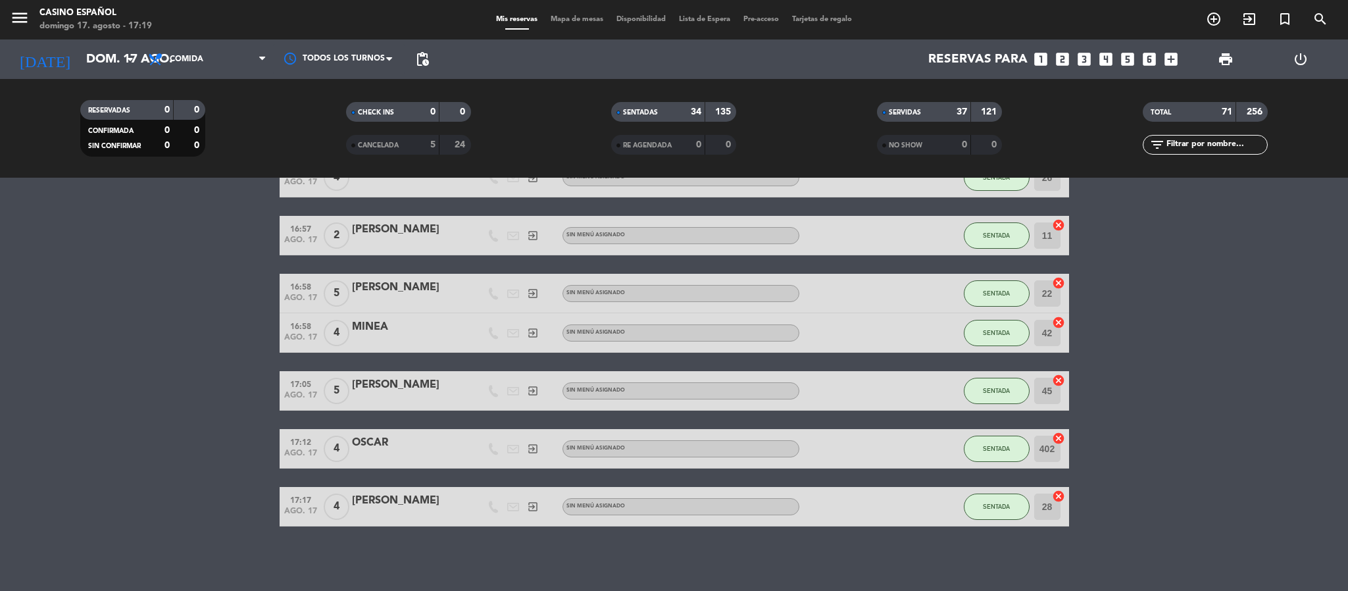
click at [557, 18] on span "Mapa de mesas" at bounding box center [577, 19] width 66 height 7
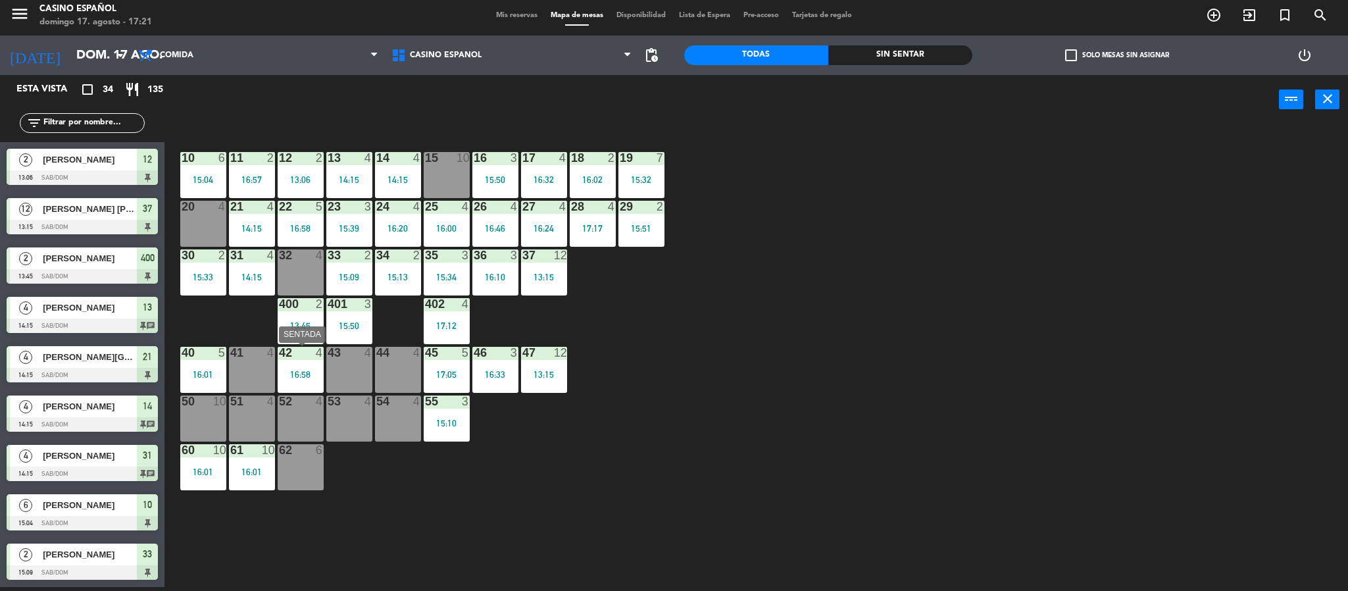
click at [316, 375] on div "16:58" at bounding box center [301, 374] width 46 height 9
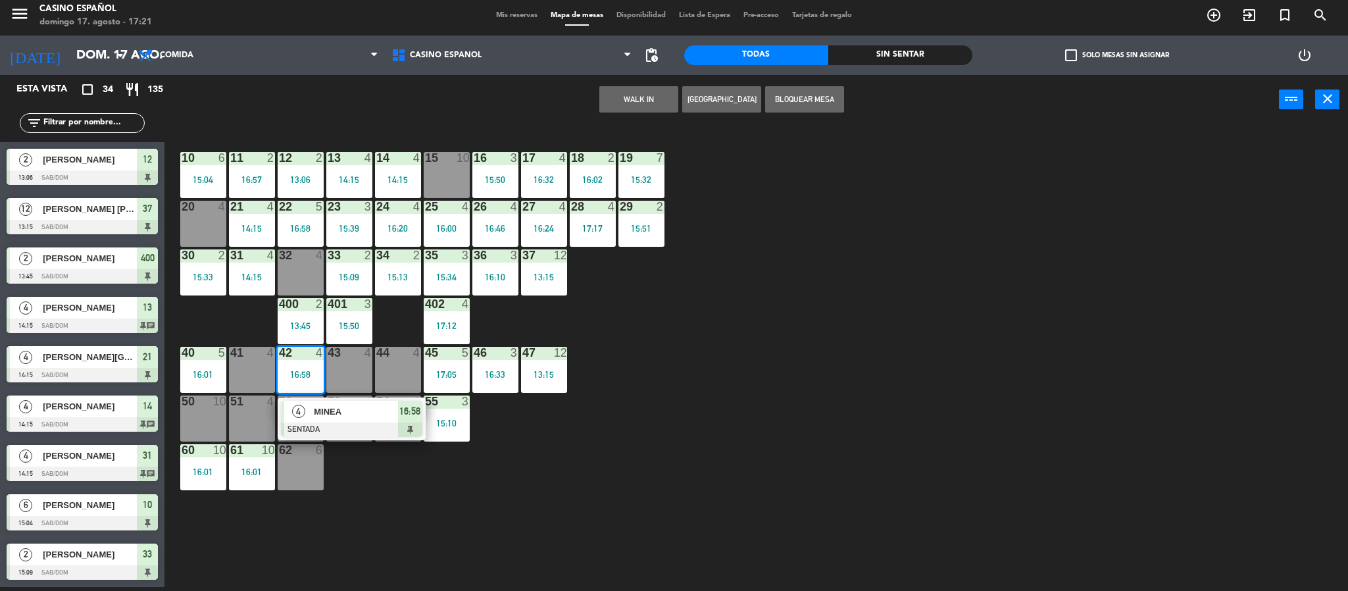
click at [203, 416] on div "50 10" at bounding box center [203, 418] width 46 height 46
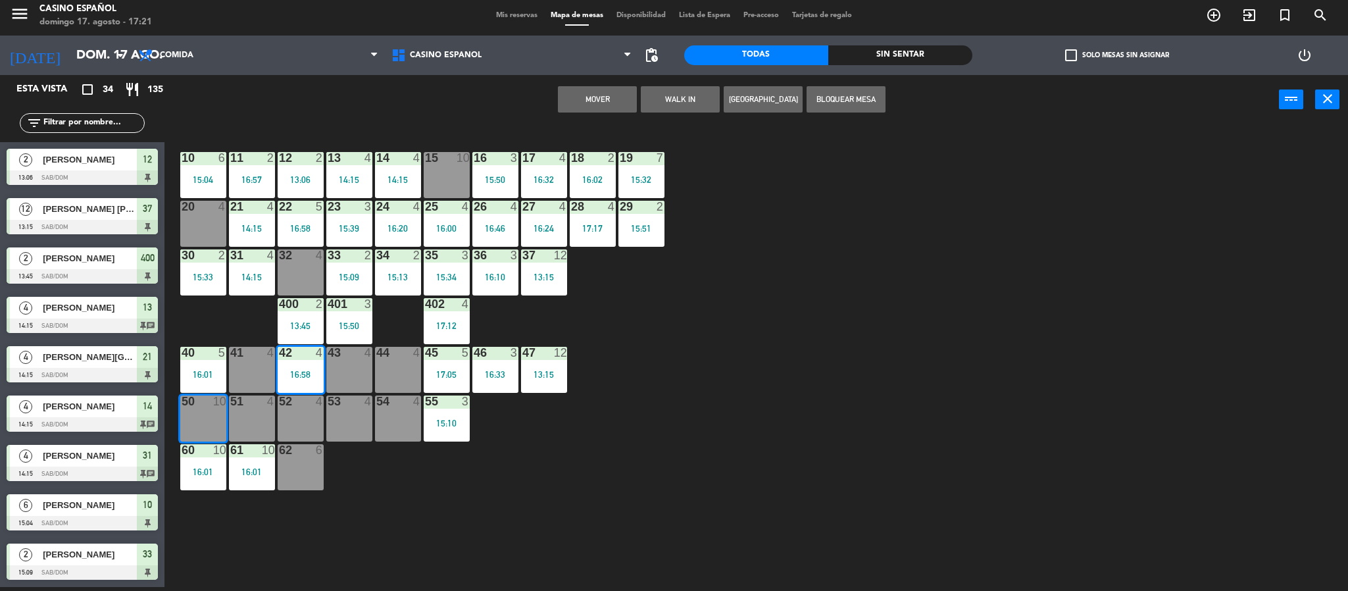
click at [576, 93] on button "Mover" at bounding box center [597, 99] width 79 height 26
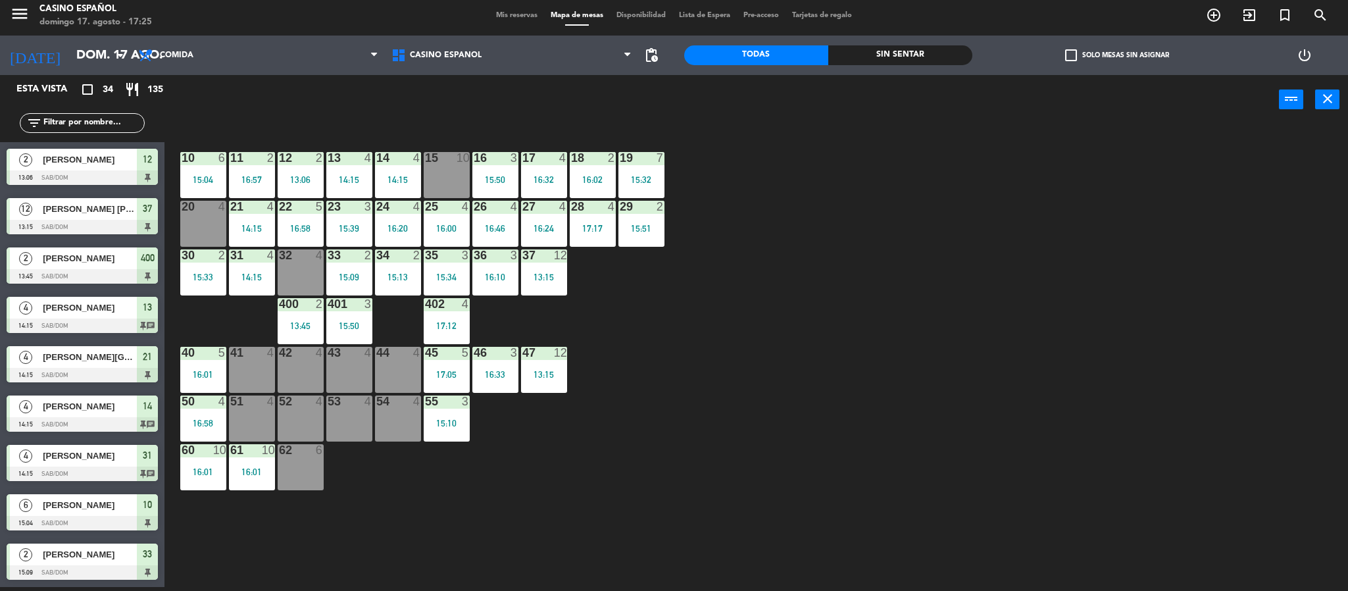
click at [309, 276] on div "32 4" at bounding box center [301, 272] width 46 height 46
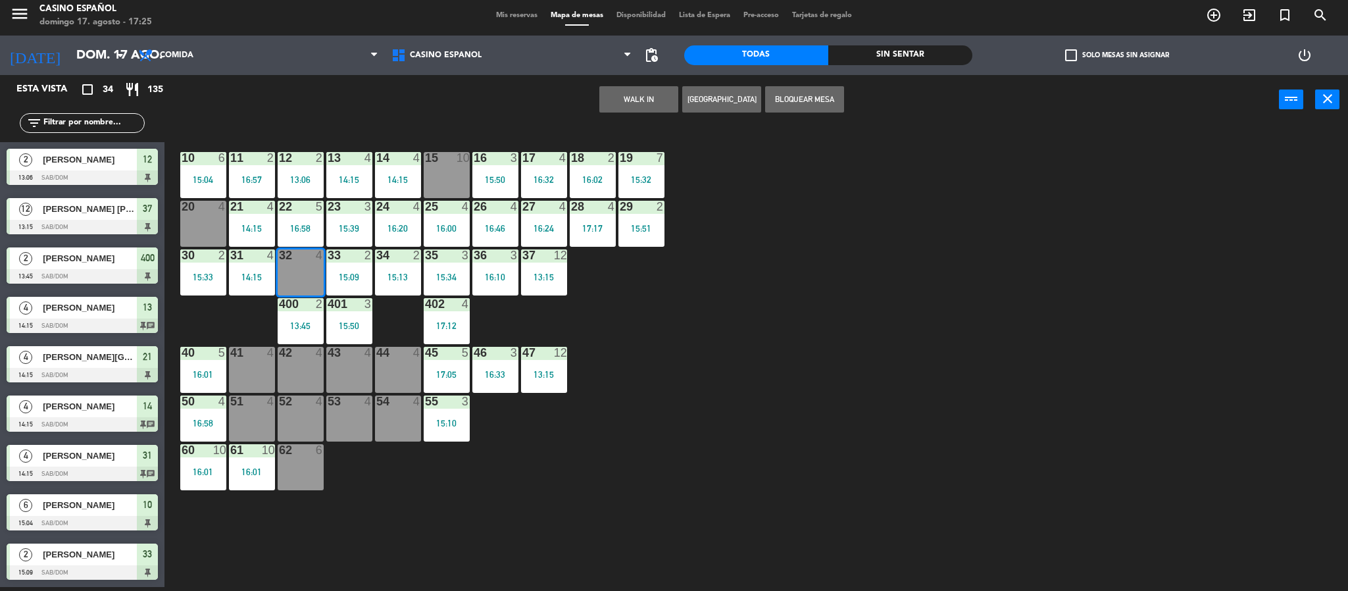
click at [651, 93] on button "WALK IN" at bounding box center [638, 99] width 79 height 26
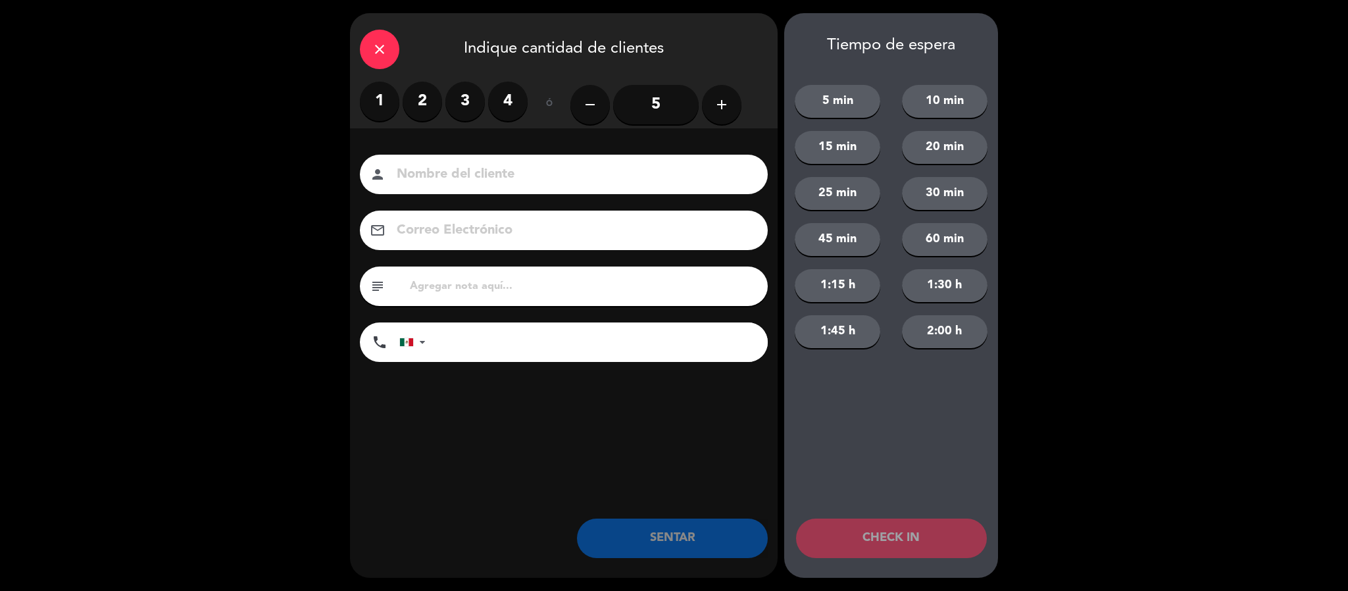
click at [642, 109] on input "5" at bounding box center [656, 104] width 86 height 39
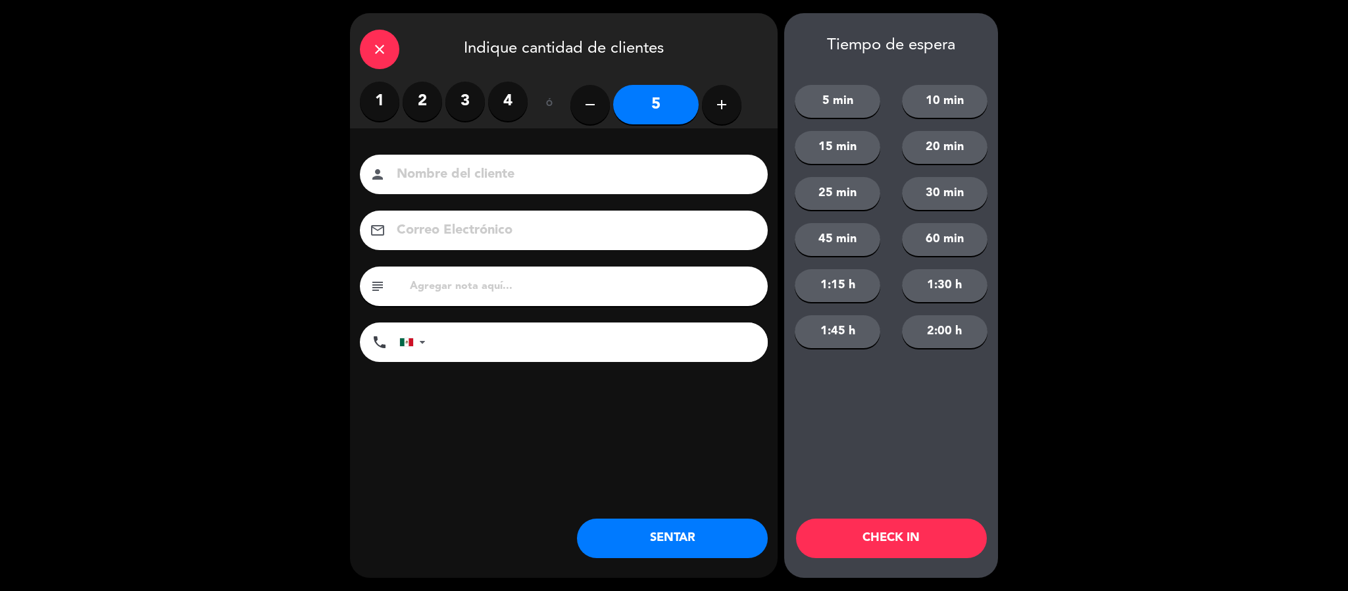
click at [474, 180] on input at bounding box center [572, 174] width 355 height 23
type input "[PERSON_NAME]"
click at [649, 540] on button "SENTAR" at bounding box center [672, 537] width 191 height 39
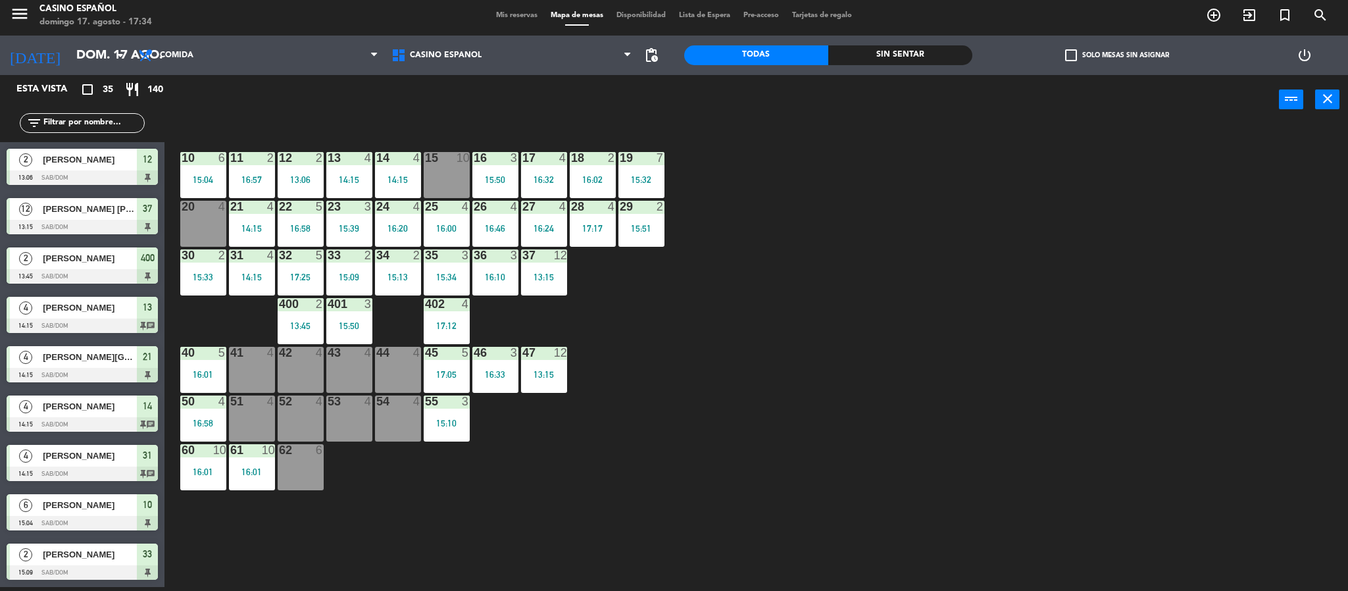
click at [500, 13] on span "Mis reservas" at bounding box center [517, 15] width 55 height 7
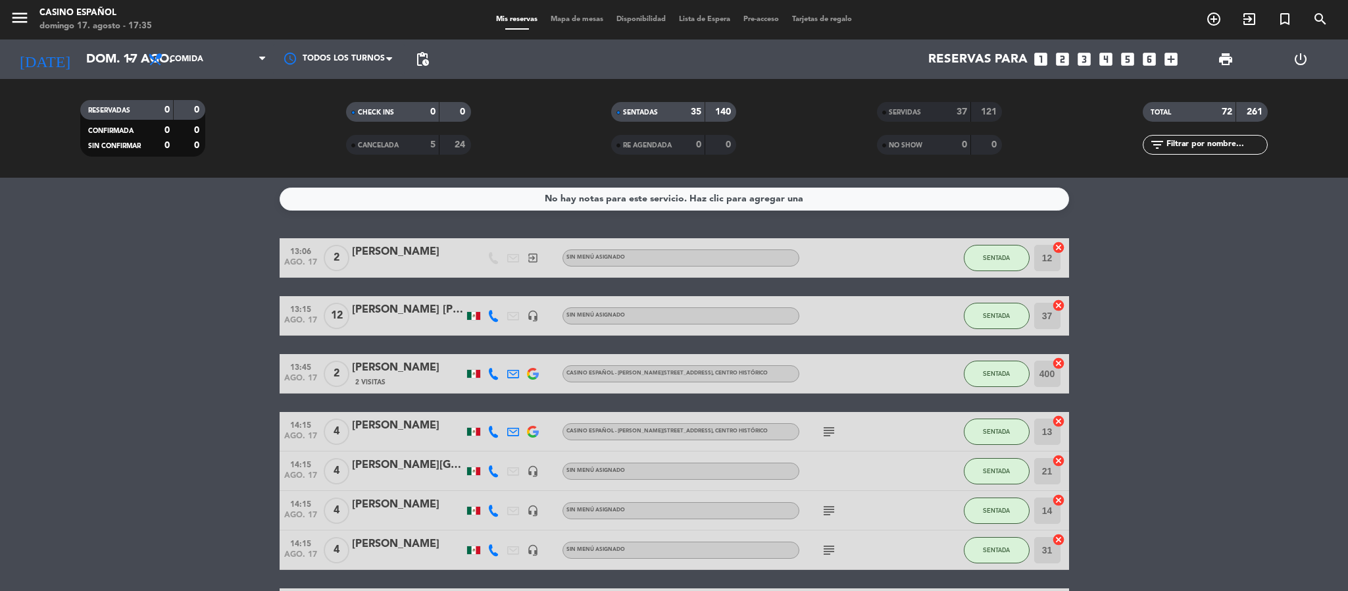
click at [584, 24] on div "Mis reservas Mapa de mesas Disponibilidad Lista de Espera Pre-acceso Tarjetas d…" at bounding box center [674, 20] width 369 height 12
click at [581, 22] on span "Mapa de mesas" at bounding box center [577, 19] width 66 height 7
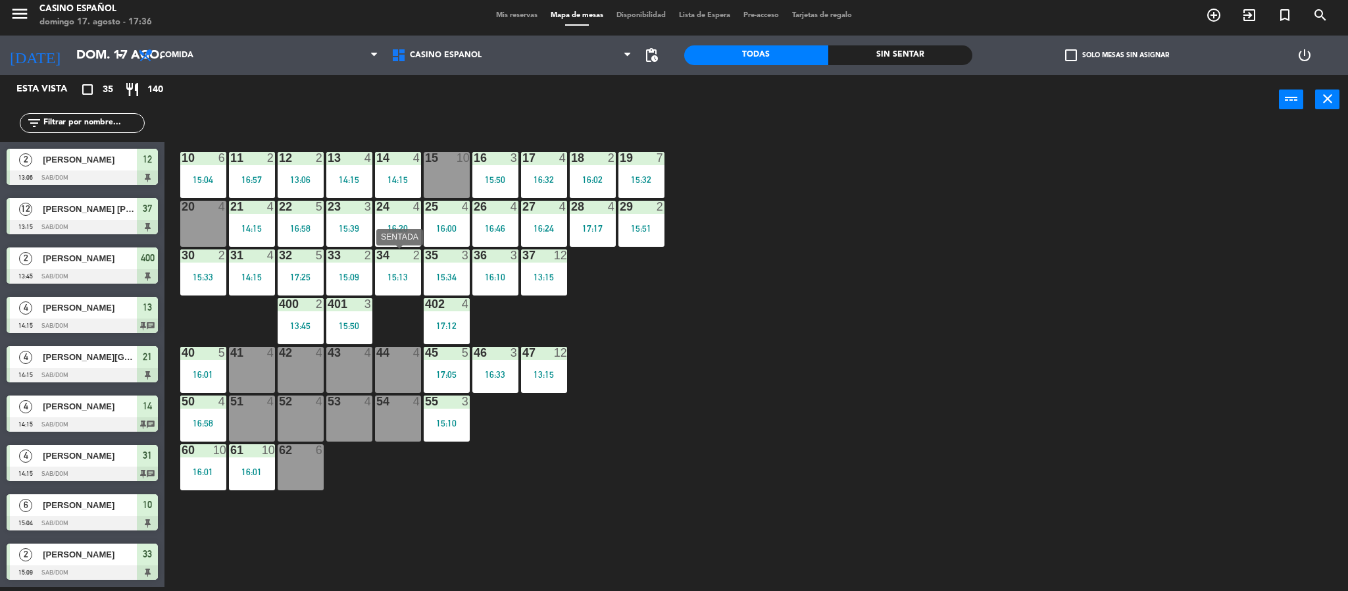
click at [391, 267] on div "34 2 15:13" at bounding box center [398, 272] width 46 height 46
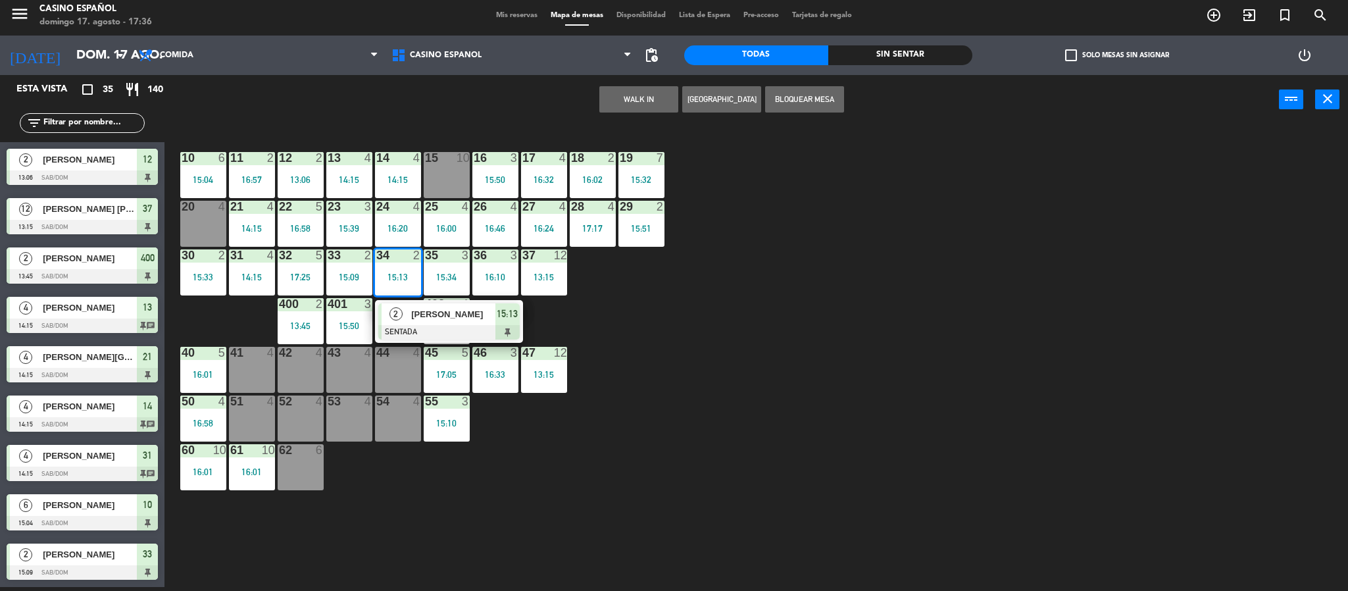
click at [391, 267] on div "34 2 15:13" at bounding box center [398, 272] width 46 height 46
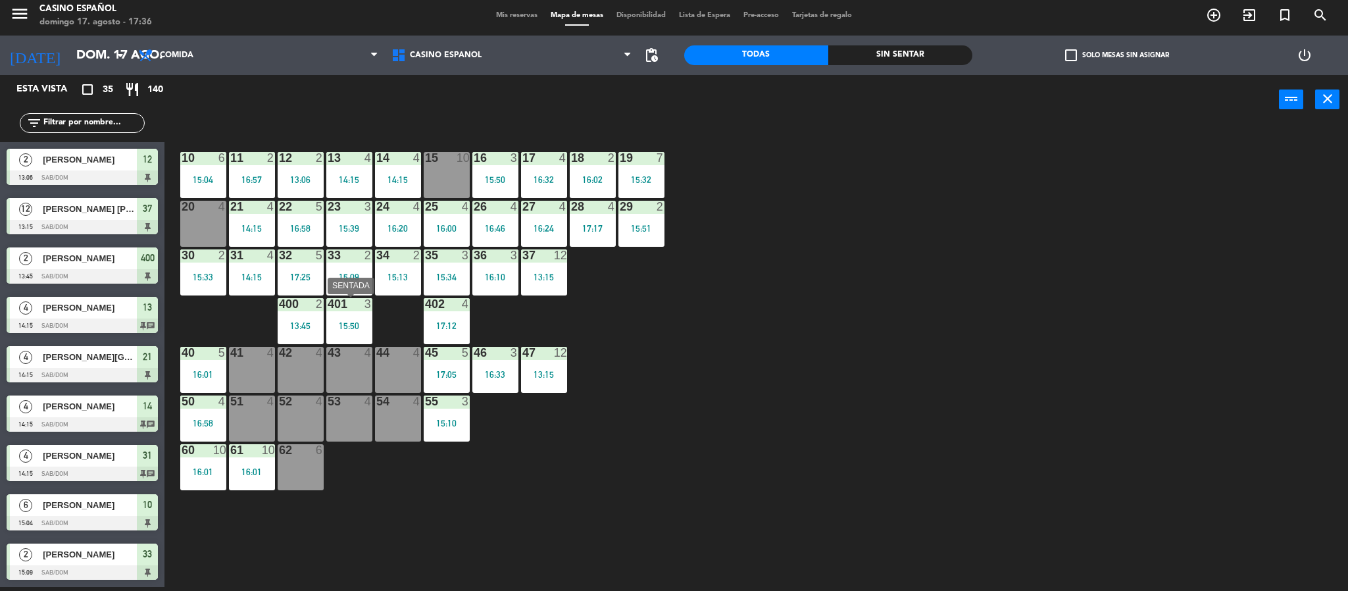
click at [347, 320] on div "15:50" at bounding box center [349, 325] width 46 height 10
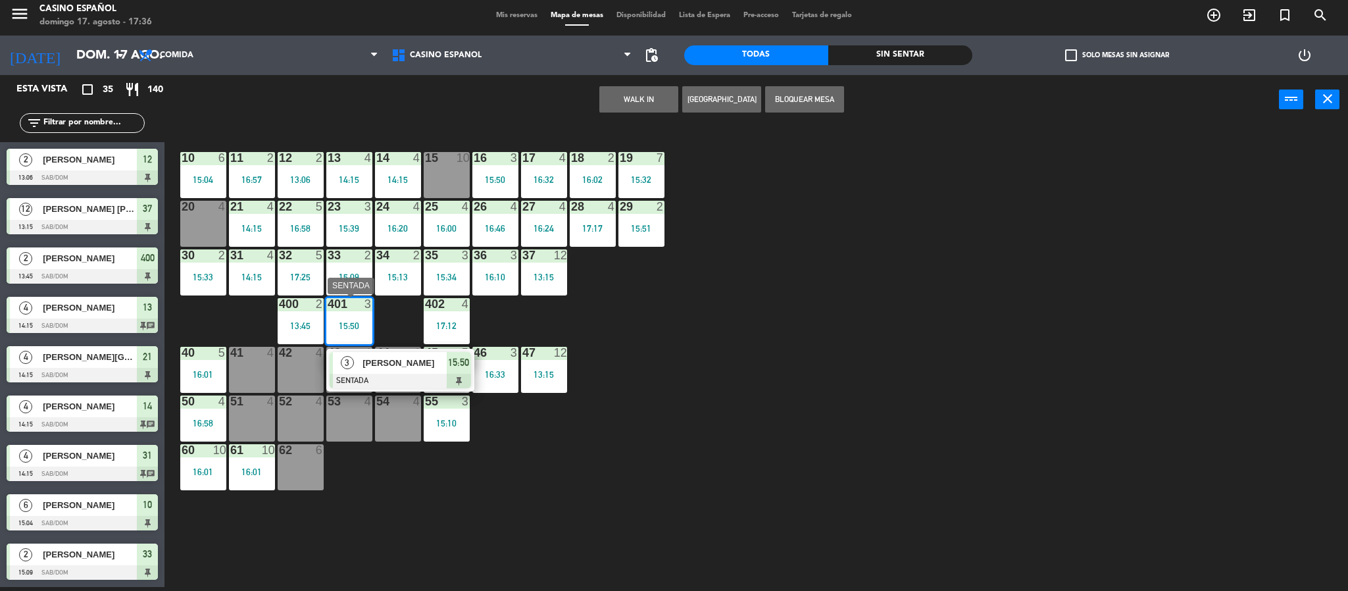
click at [386, 368] on span "[PERSON_NAME]" at bounding box center [405, 363] width 84 height 14
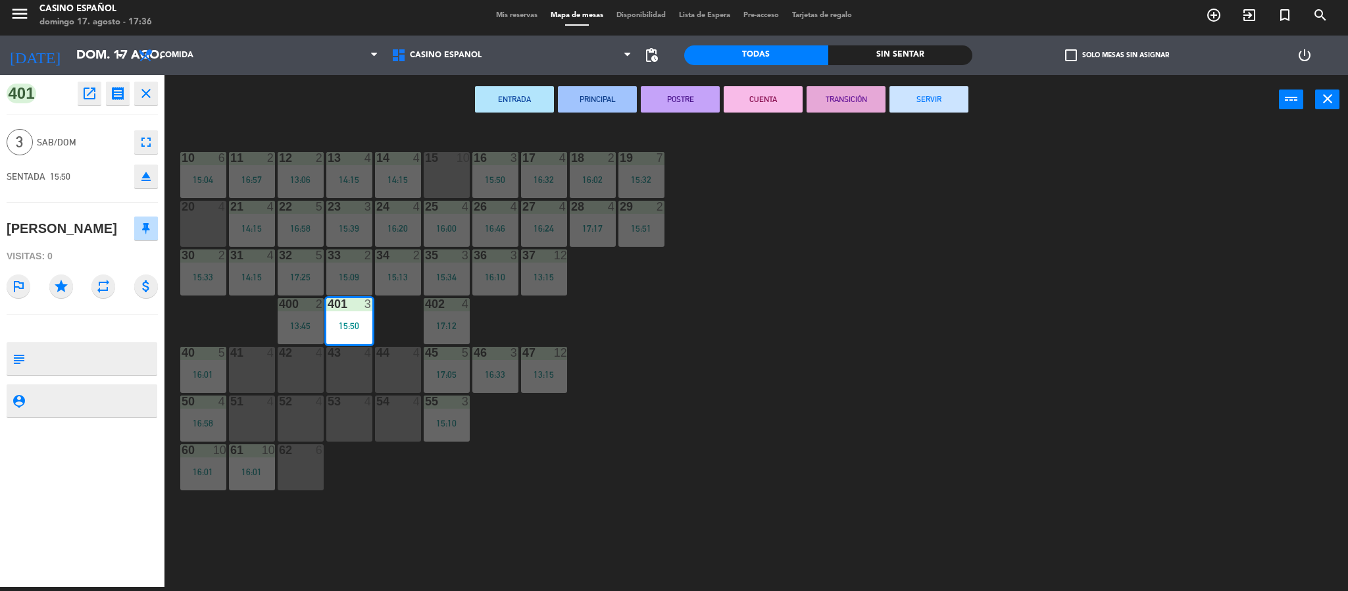
click at [922, 103] on button "SERVIR" at bounding box center [929, 99] width 79 height 26
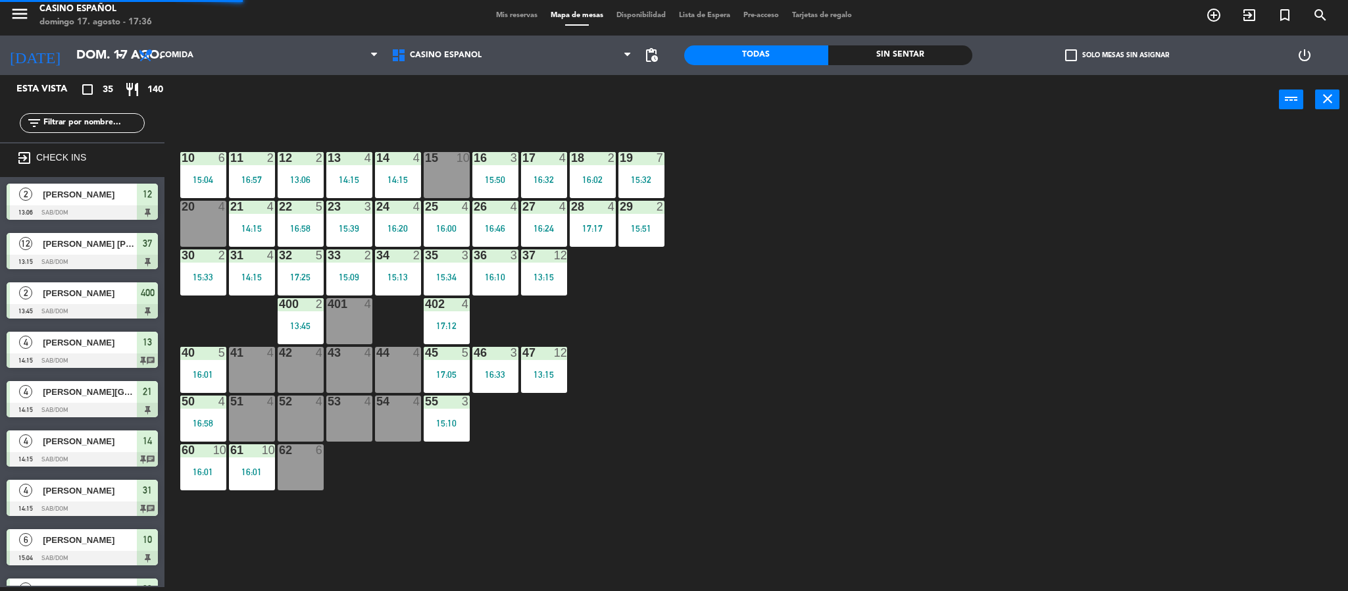
scroll to position [4, 0]
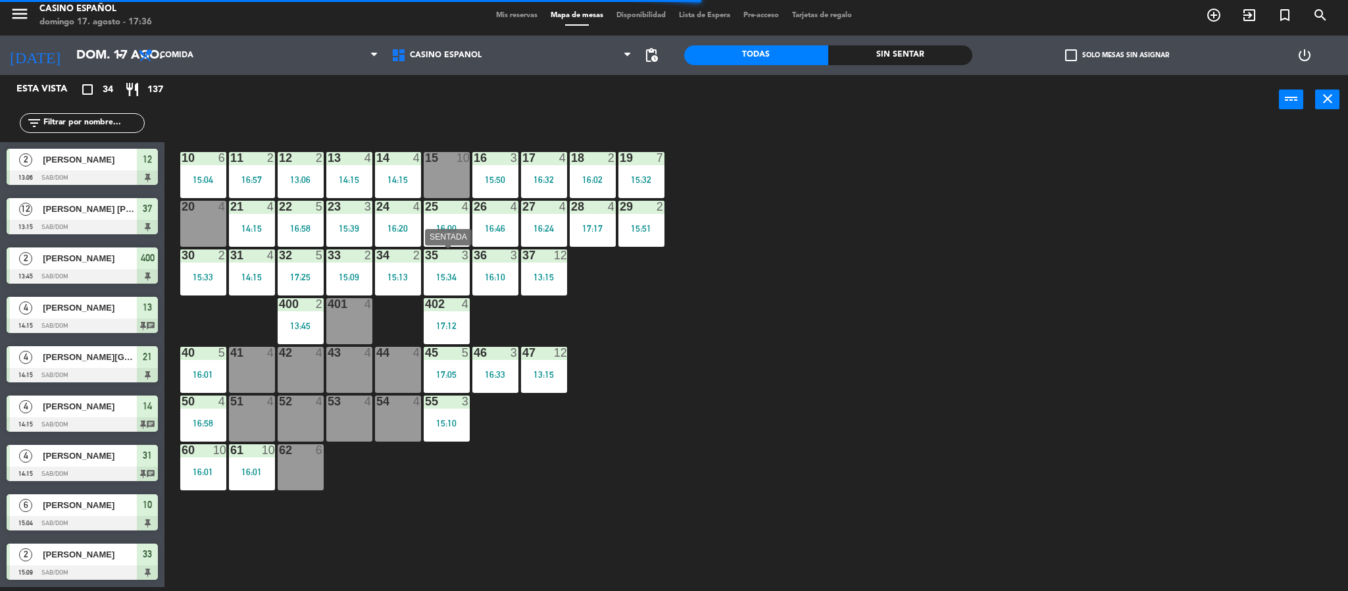
click at [445, 279] on div "15:34" at bounding box center [447, 276] width 46 height 9
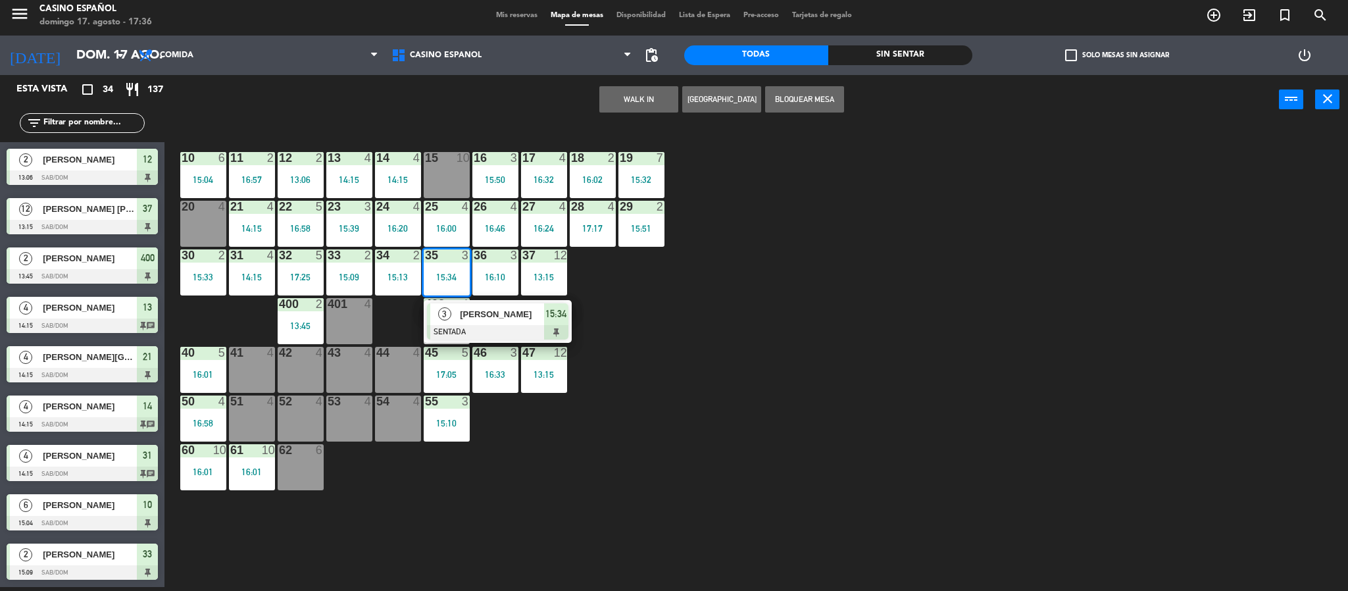
click at [478, 320] on span "[PERSON_NAME]" at bounding box center [502, 314] width 84 height 14
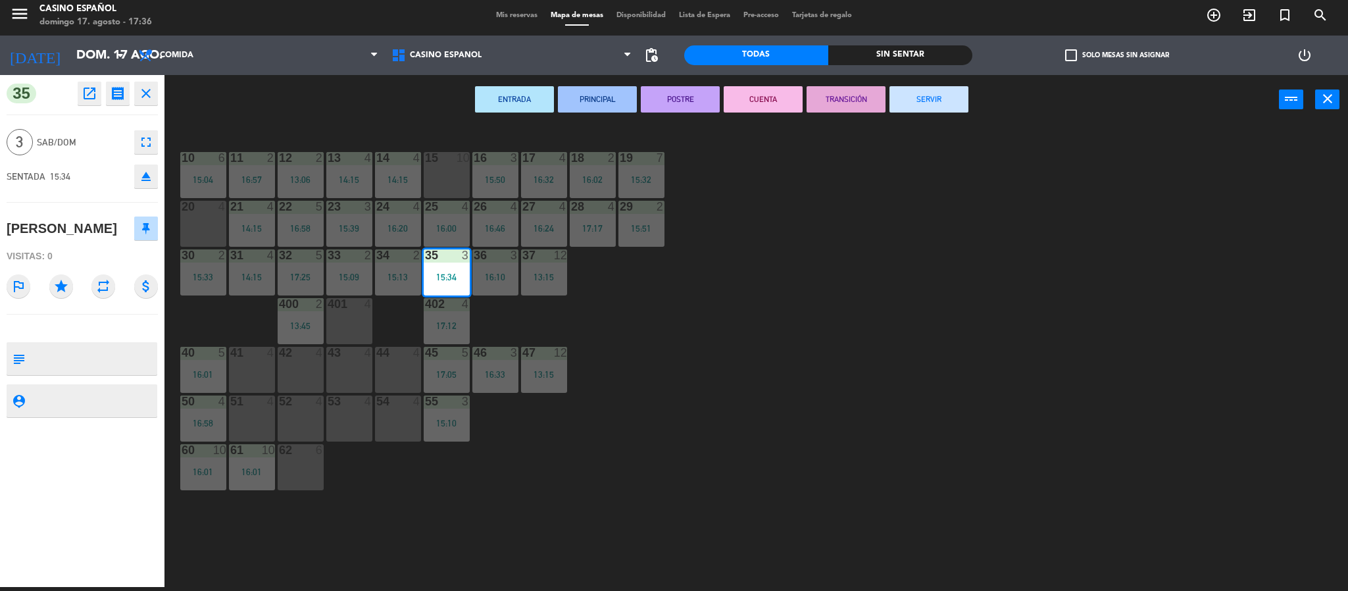
click at [940, 93] on button "SERVIR" at bounding box center [929, 99] width 79 height 26
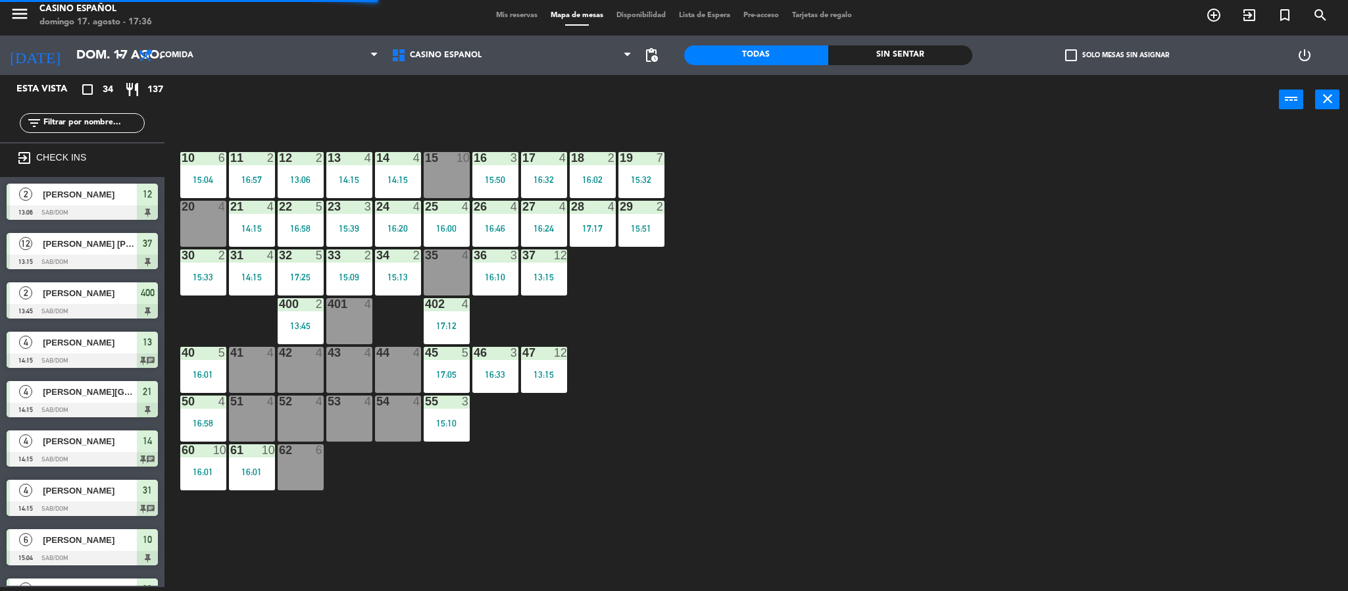
click at [491, 266] on div "36 3 16:10" at bounding box center [495, 272] width 46 height 46
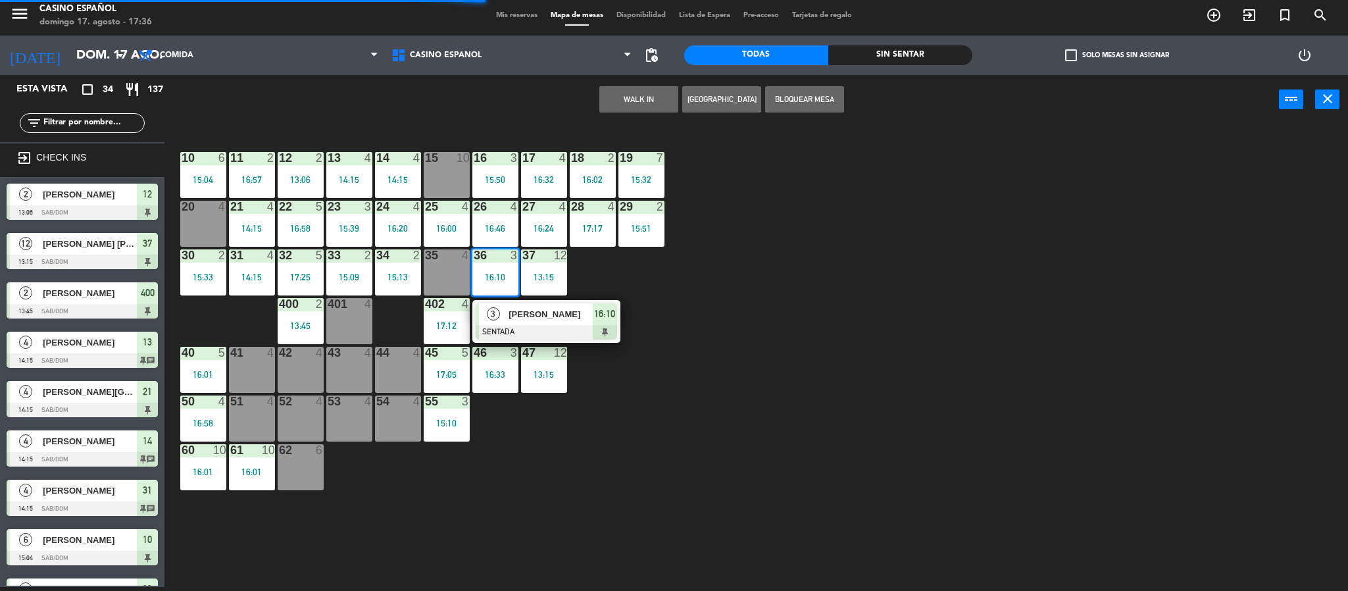
click at [516, 314] on span "[PERSON_NAME]" at bounding box center [551, 314] width 84 height 14
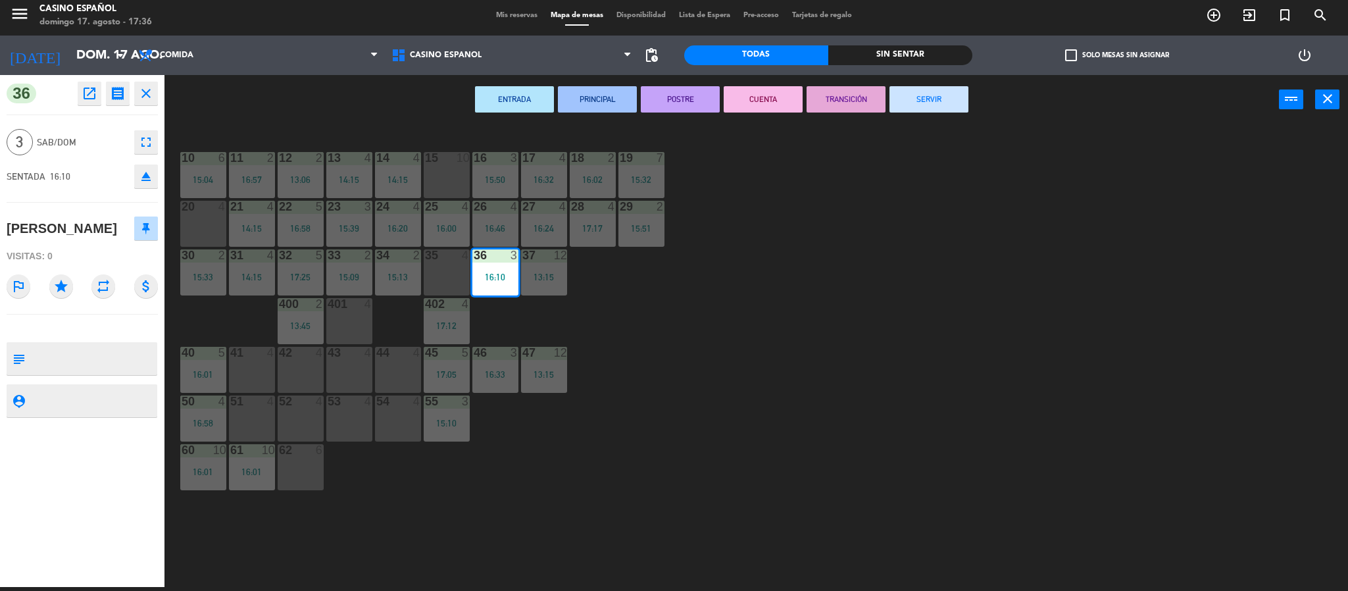
click at [913, 93] on button "SERVIR" at bounding box center [929, 99] width 79 height 26
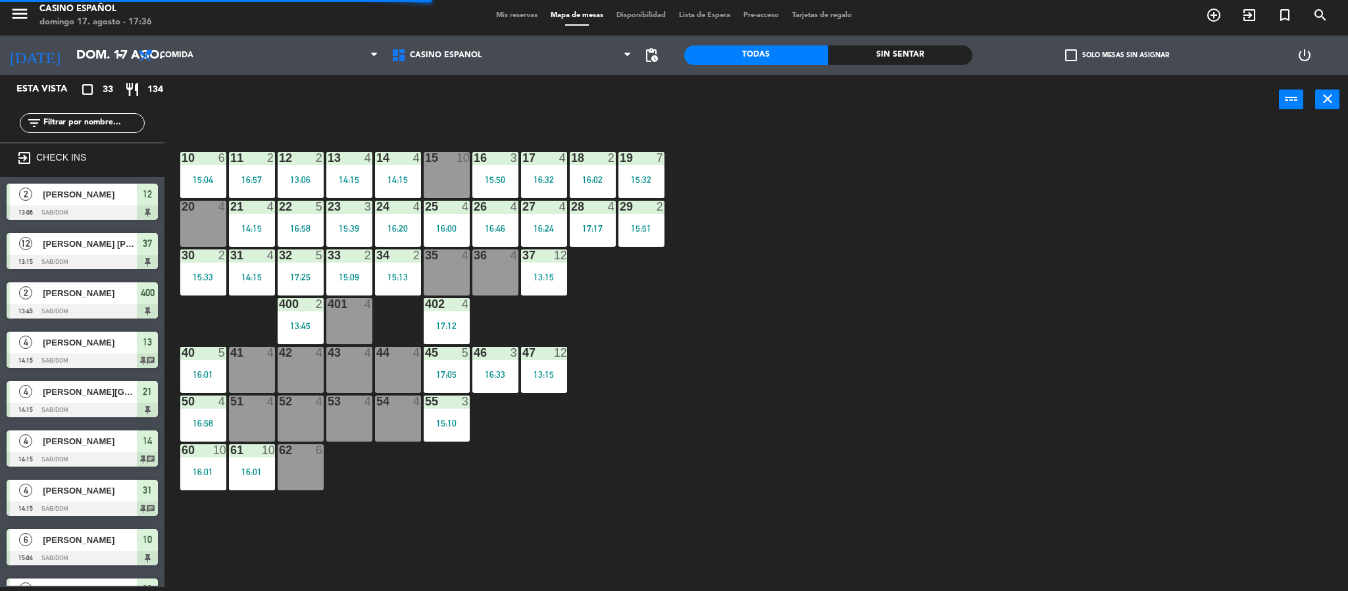
click at [429, 263] on div "35 4" at bounding box center [447, 272] width 46 height 46
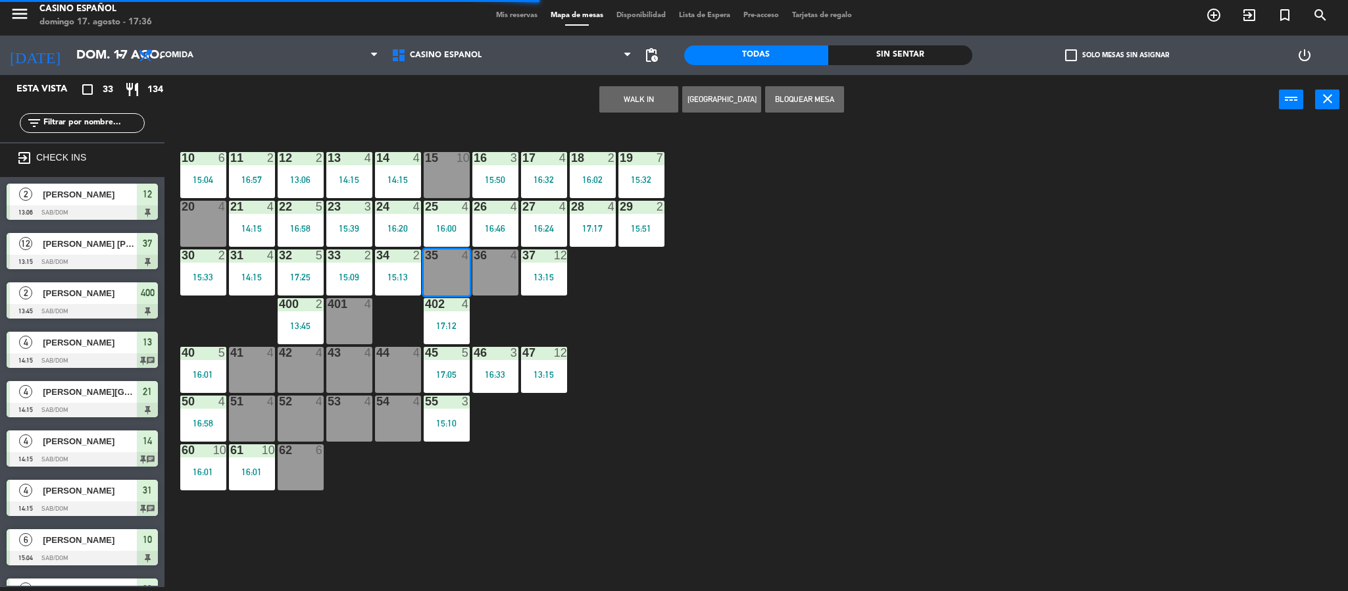
click at [616, 101] on button "WALK IN" at bounding box center [638, 99] width 79 height 26
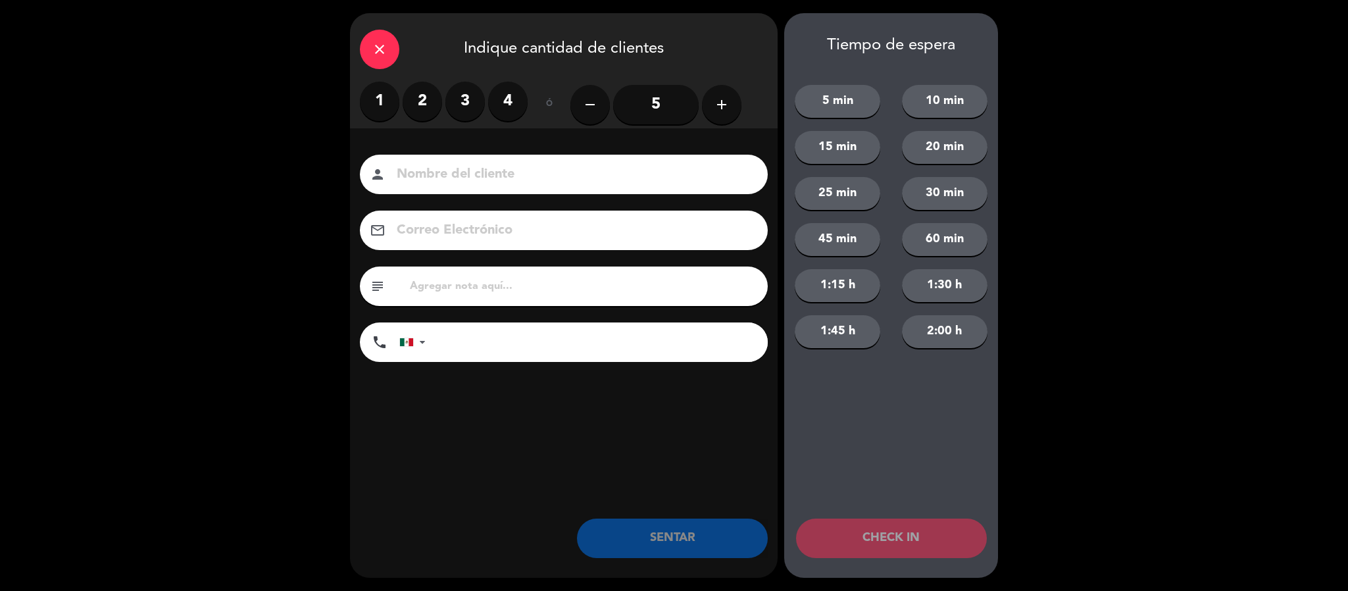
click at [509, 111] on label "4" at bounding box center [507, 101] width 39 height 39
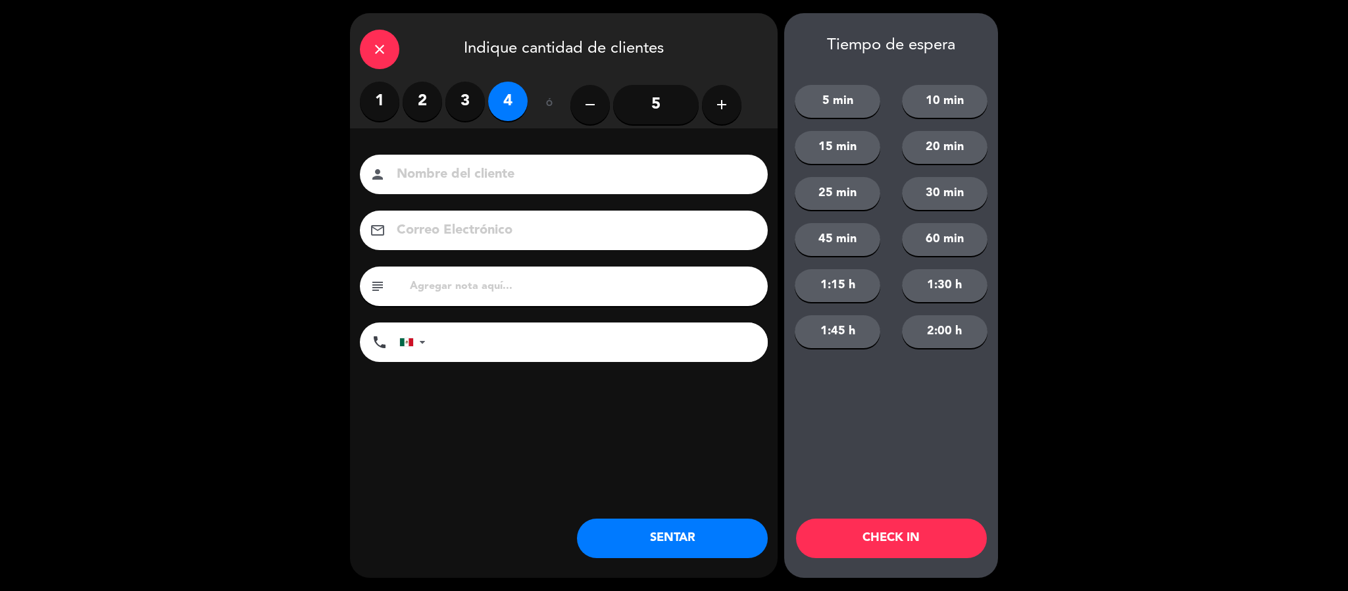
click at [466, 176] on input at bounding box center [572, 174] width 355 height 23
type input "[PERSON_NAME]"
click at [638, 541] on button "SENTAR" at bounding box center [672, 537] width 191 height 39
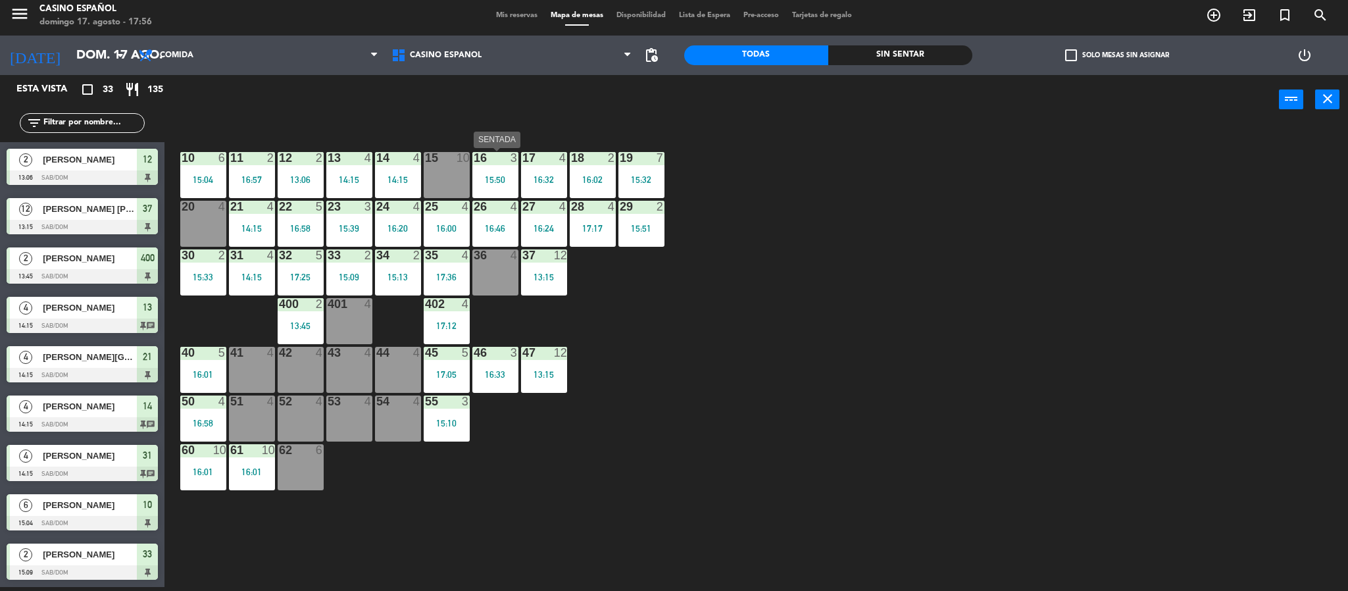
click at [478, 164] on div "16 3" at bounding box center [495, 158] width 46 height 13
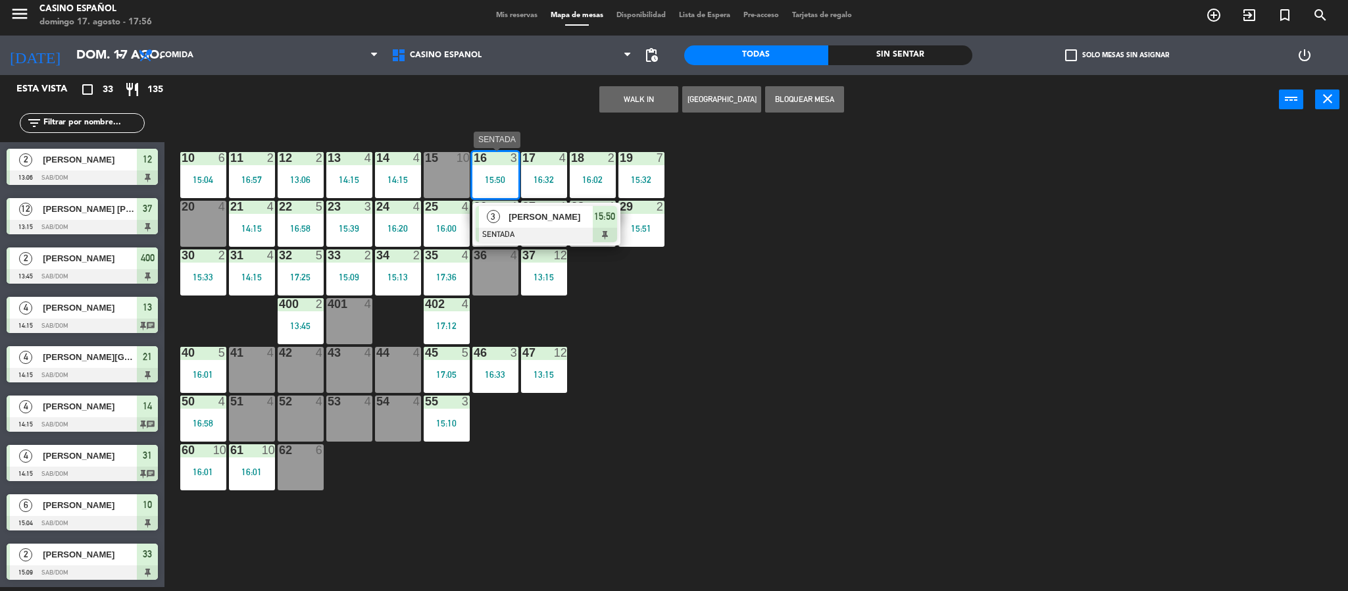
click at [549, 222] on span "[PERSON_NAME]" at bounding box center [551, 217] width 84 height 14
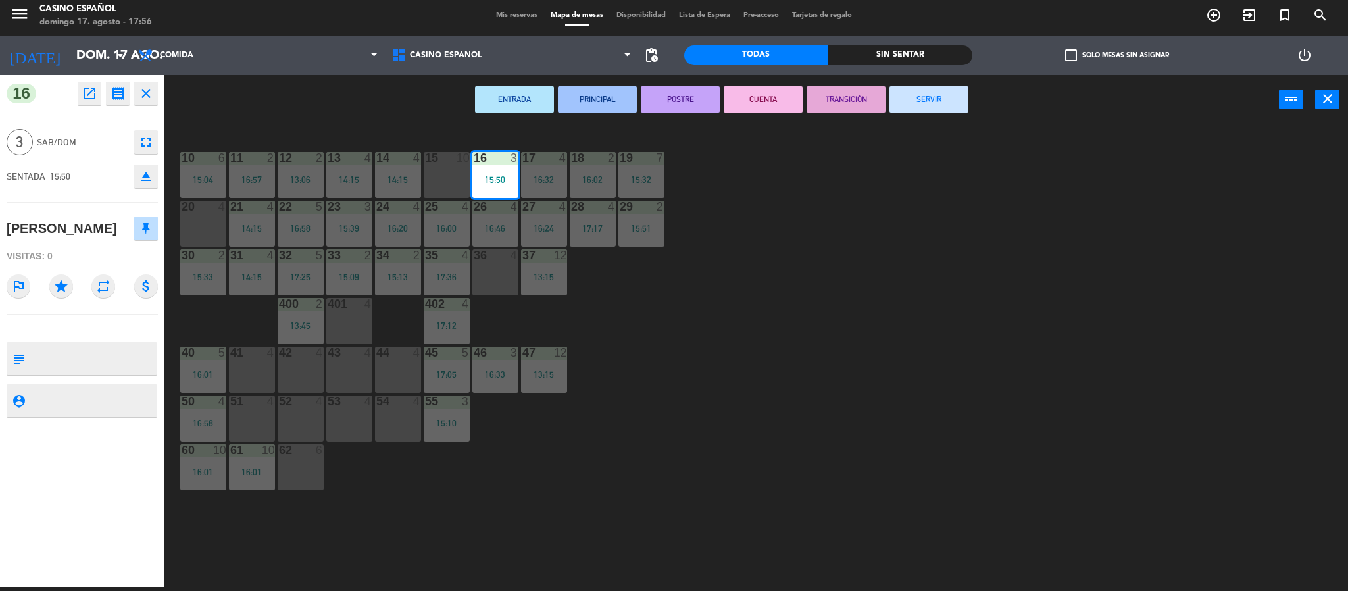
click at [920, 89] on button "SERVIR" at bounding box center [929, 99] width 79 height 26
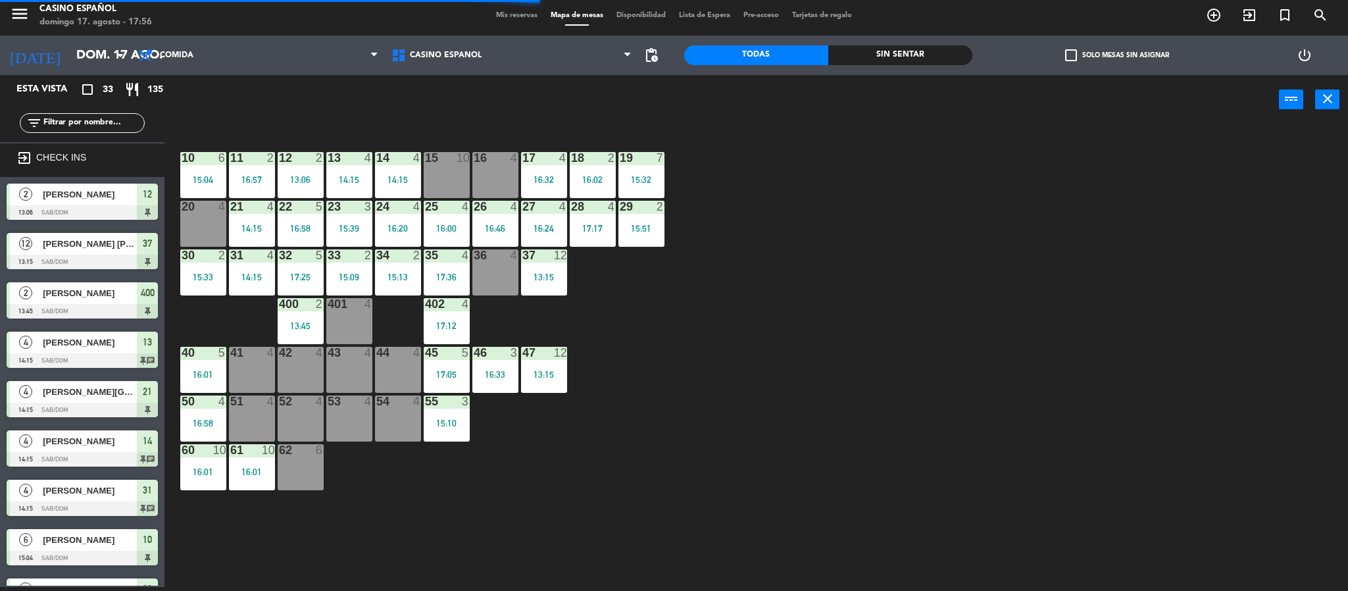
click at [499, 166] on div "16 4" at bounding box center [495, 175] width 46 height 46
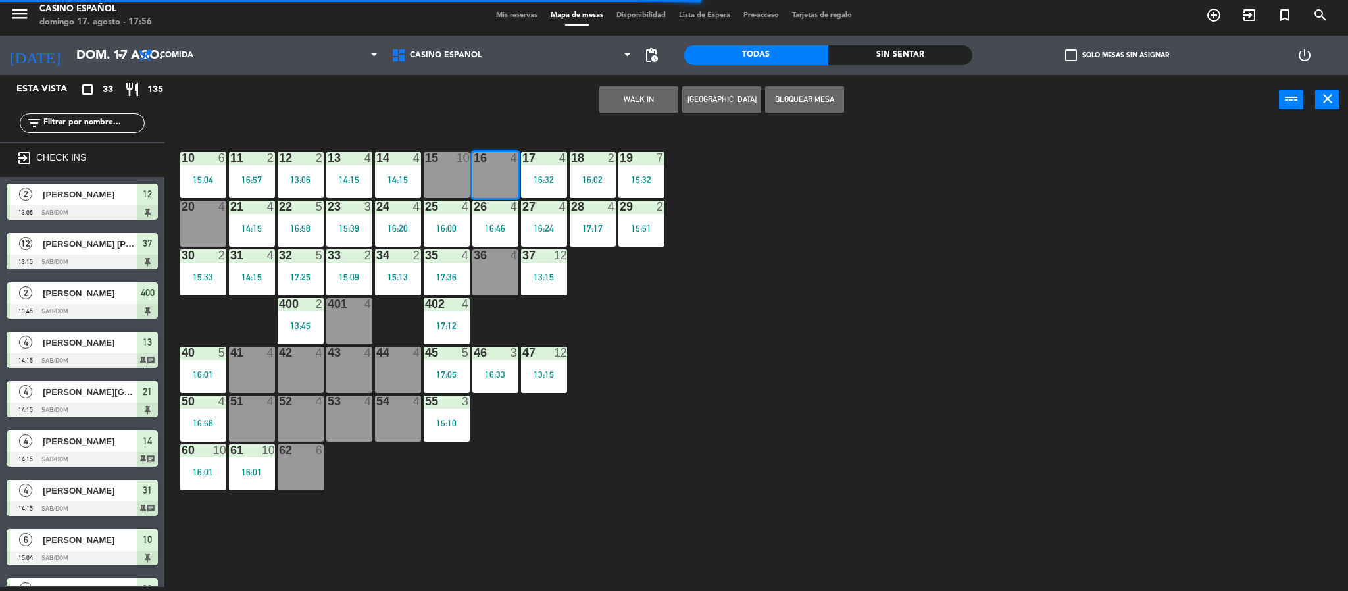
click at [636, 103] on button "WALK IN" at bounding box center [638, 99] width 79 height 26
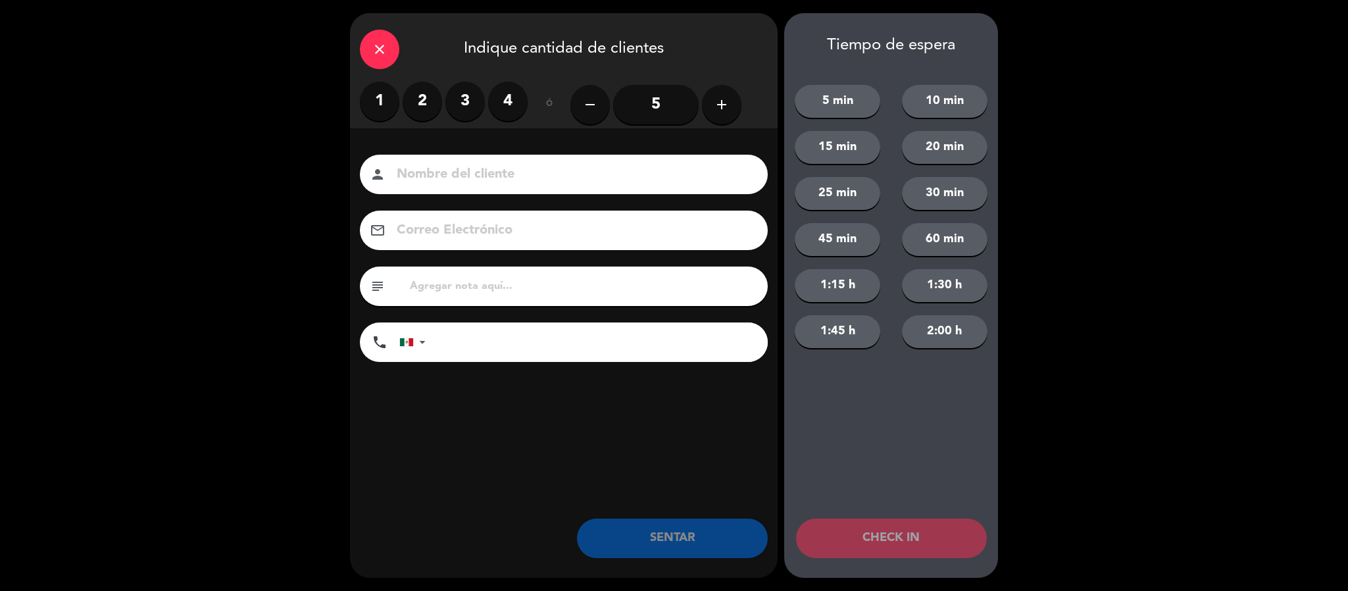
click at [429, 105] on label "2" at bounding box center [422, 101] width 39 height 39
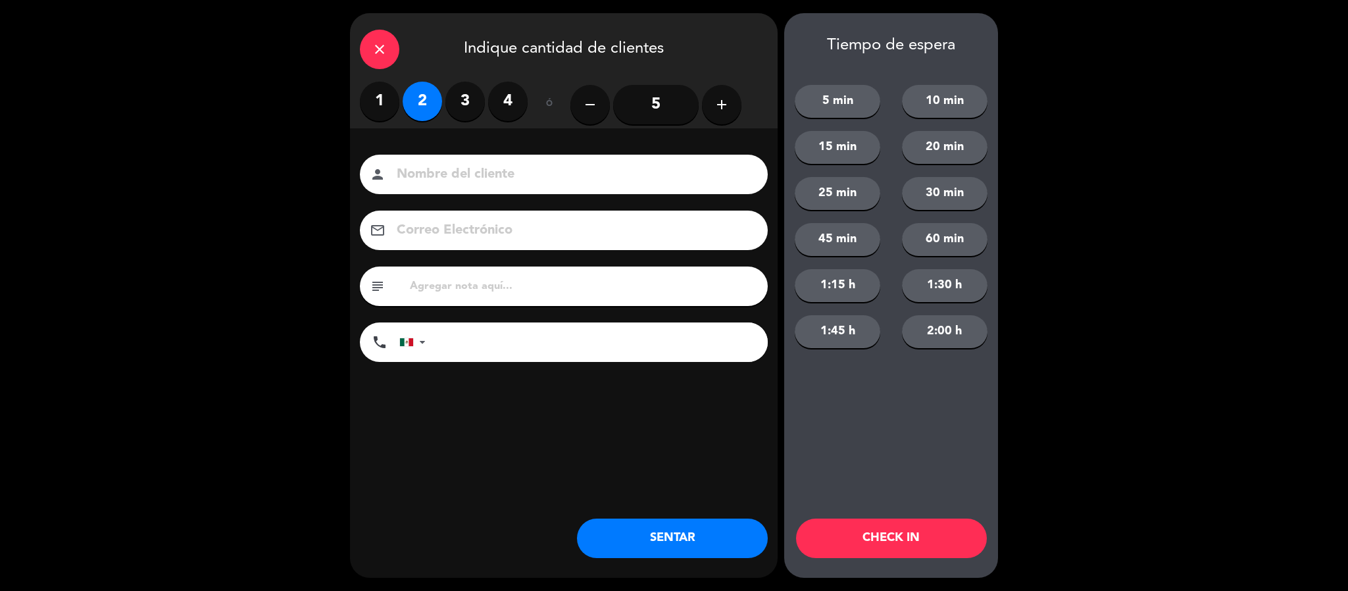
click at [418, 176] on input at bounding box center [572, 174] width 355 height 23
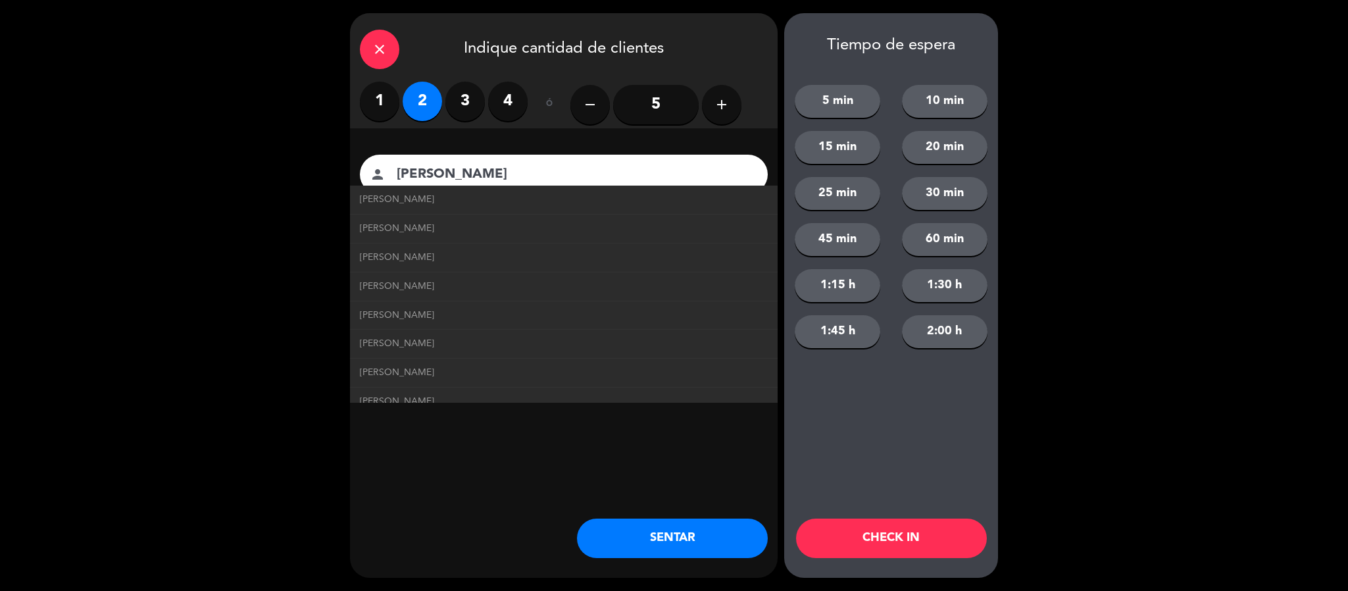
type input "[PERSON_NAME]"
click at [638, 531] on button "SENTAR" at bounding box center [672, 537] width 191 height 39
